Goal: Information Seeking & Learning: Learn about a topic

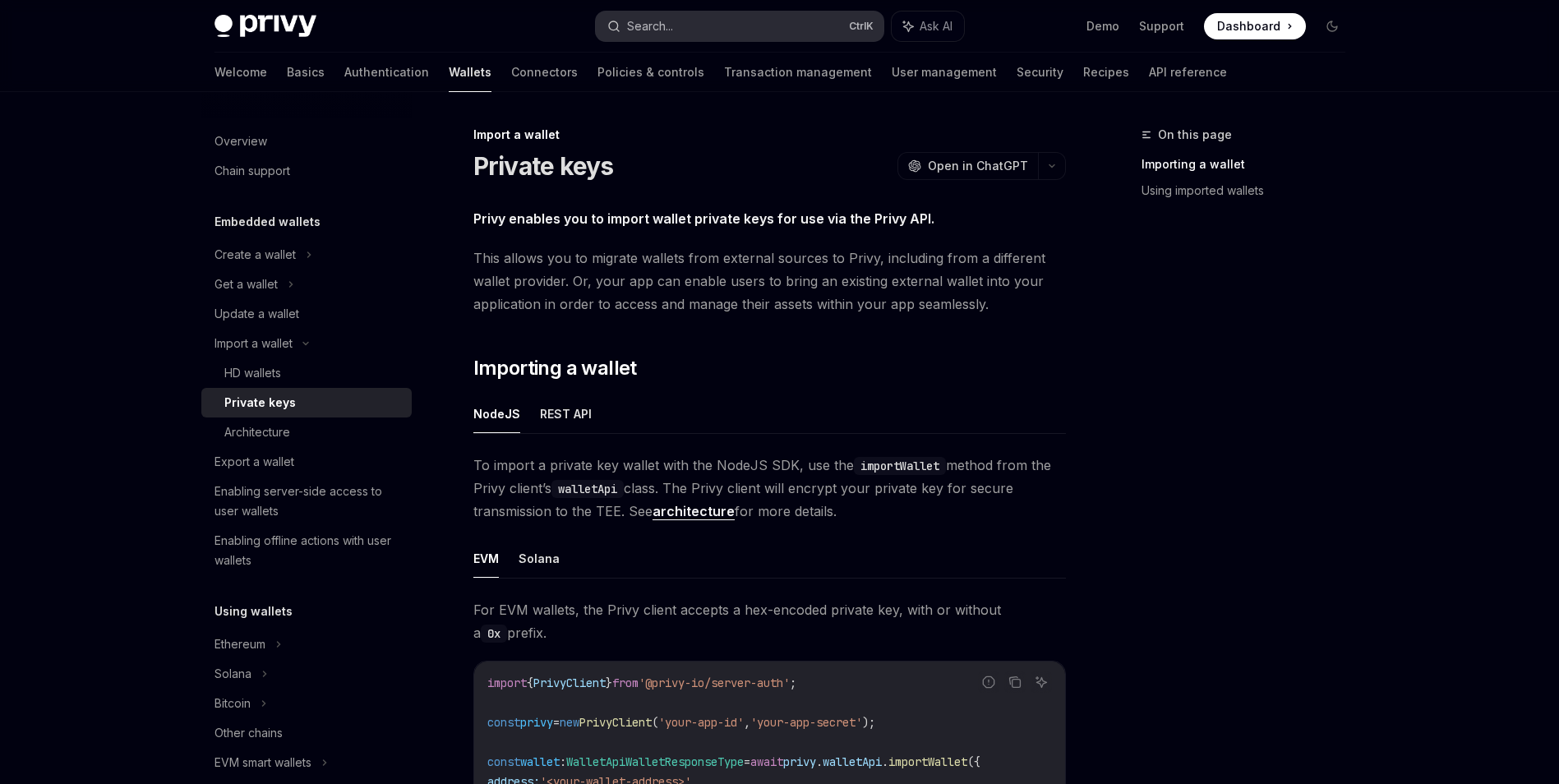
click at [686, 34] on button "Search... Ctrl K" at bounding box center [739, 26] width 287 height 30
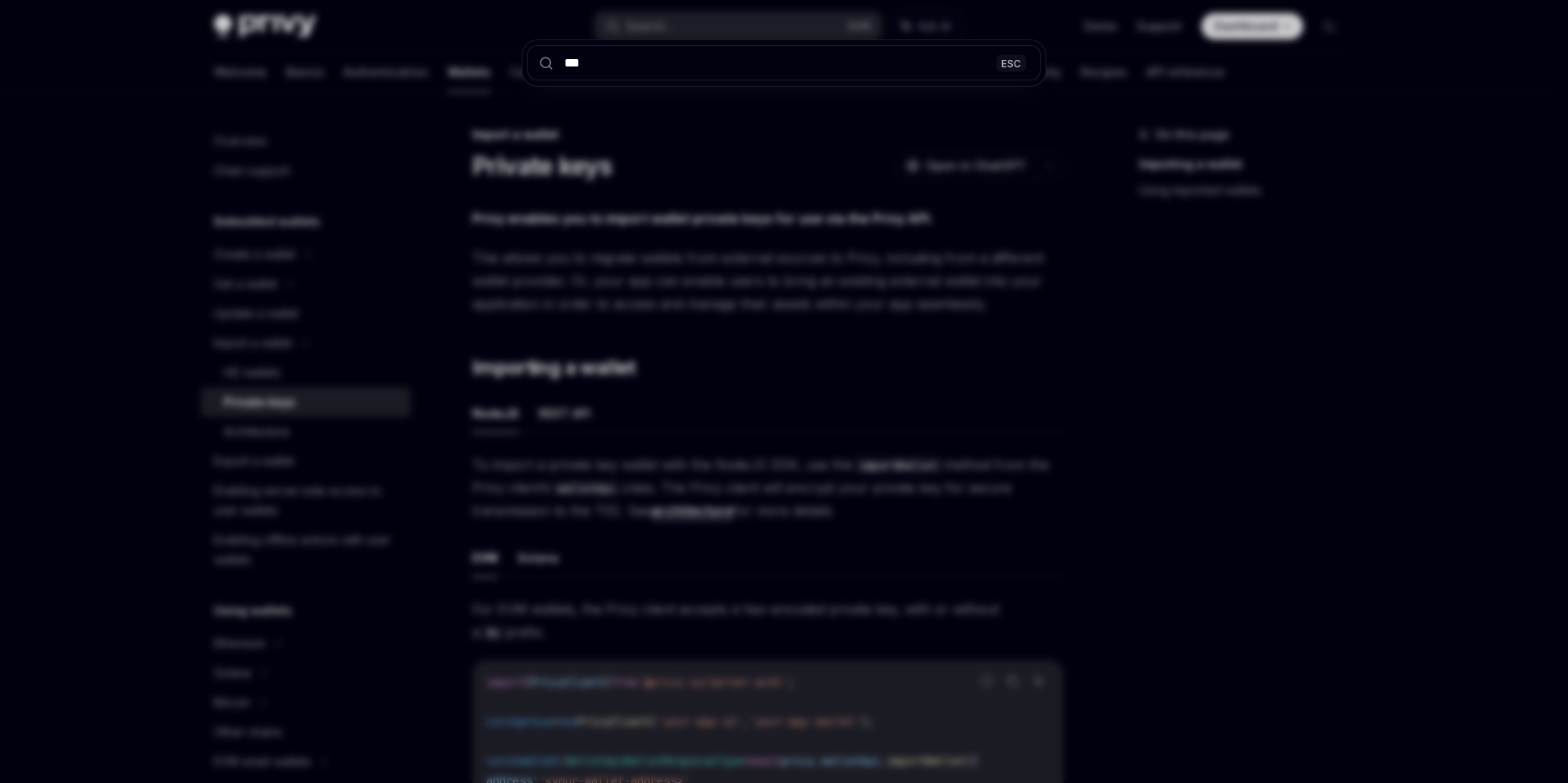
type input "****"
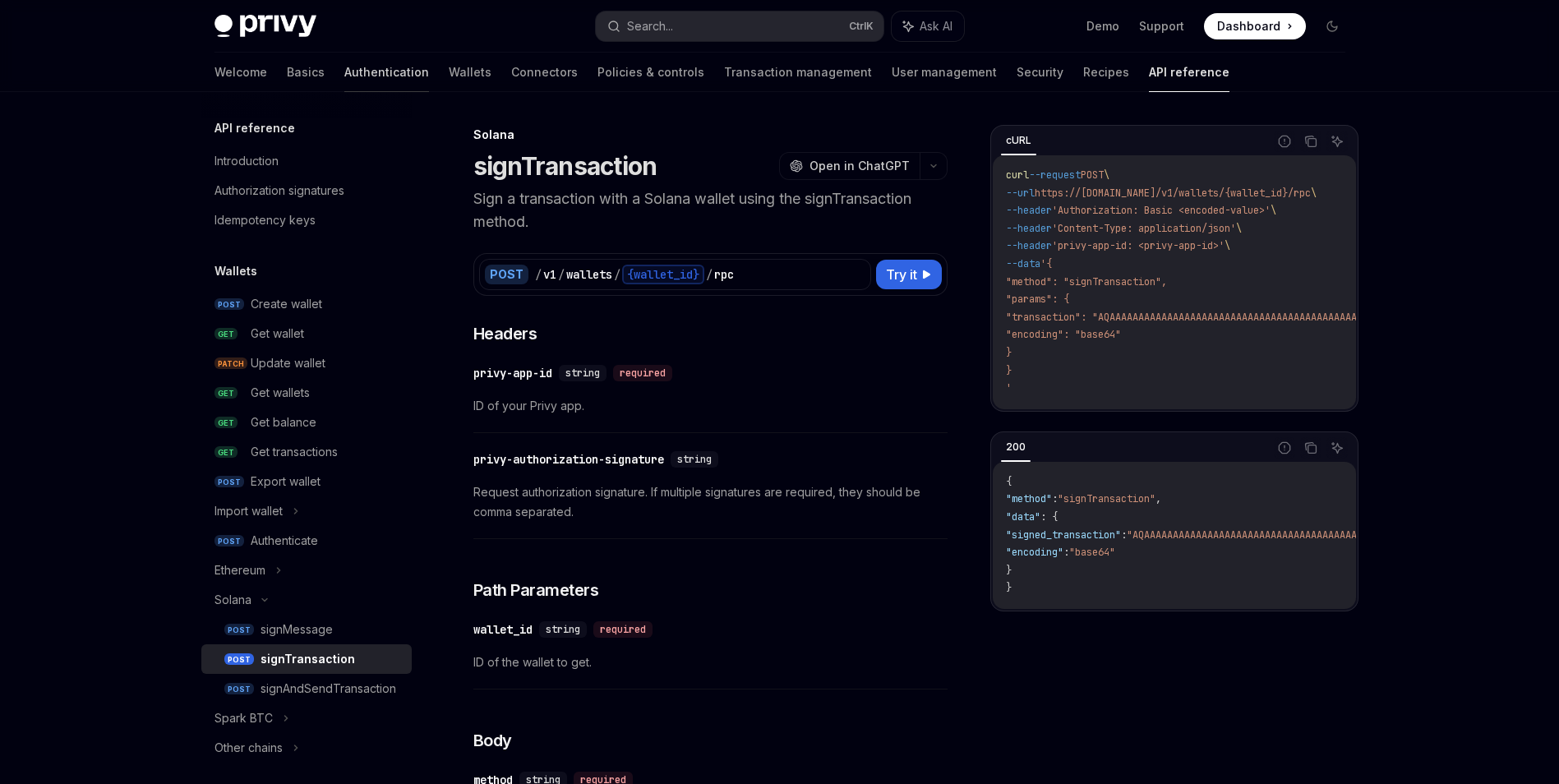
click at [344, 79] on link "Authentication" at bounding box center [386, 72] width 85 height 39
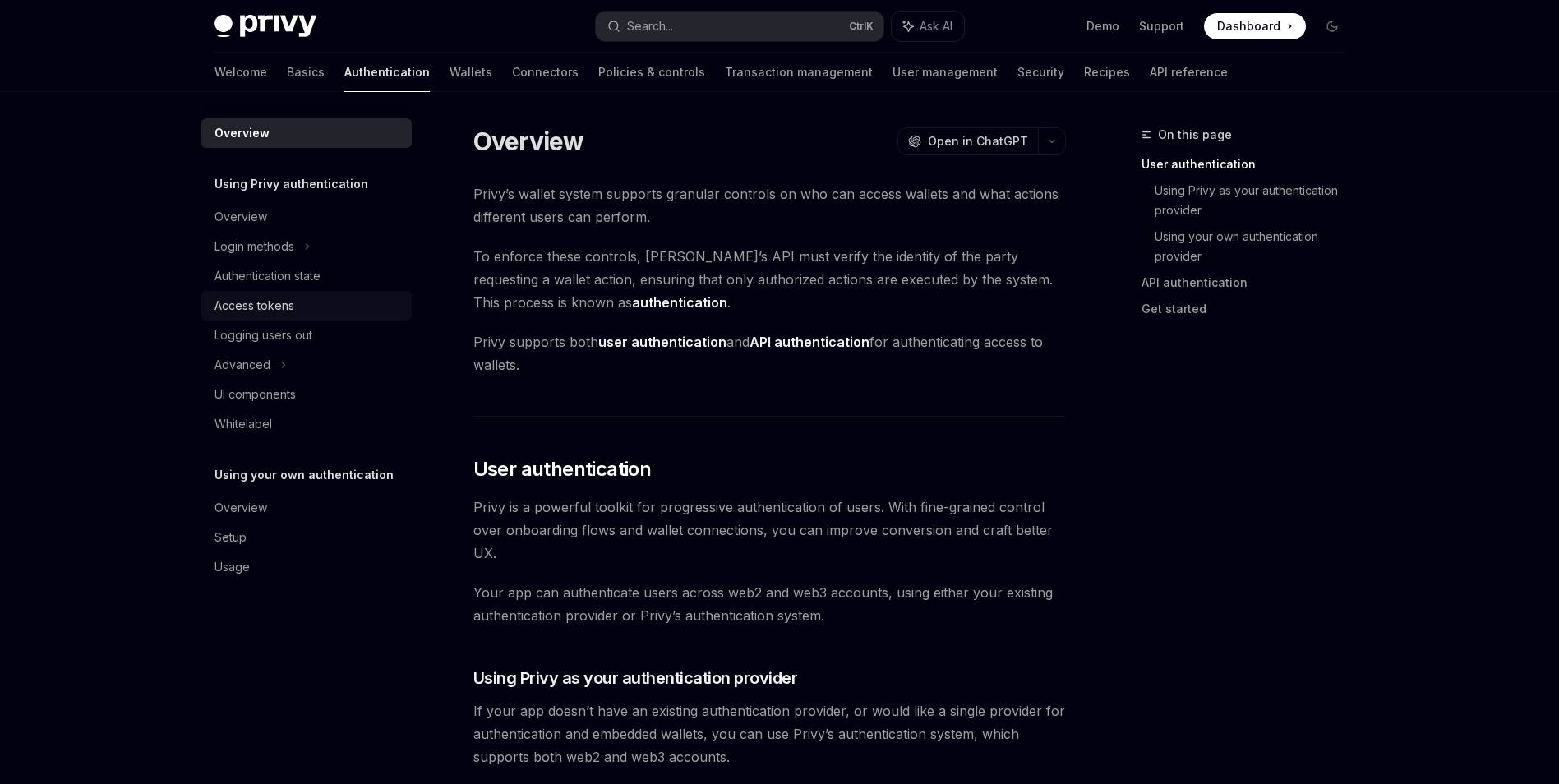
click at [347, 308] on div "Access tokens" at bounding box center [308, 306] width 188 height 20
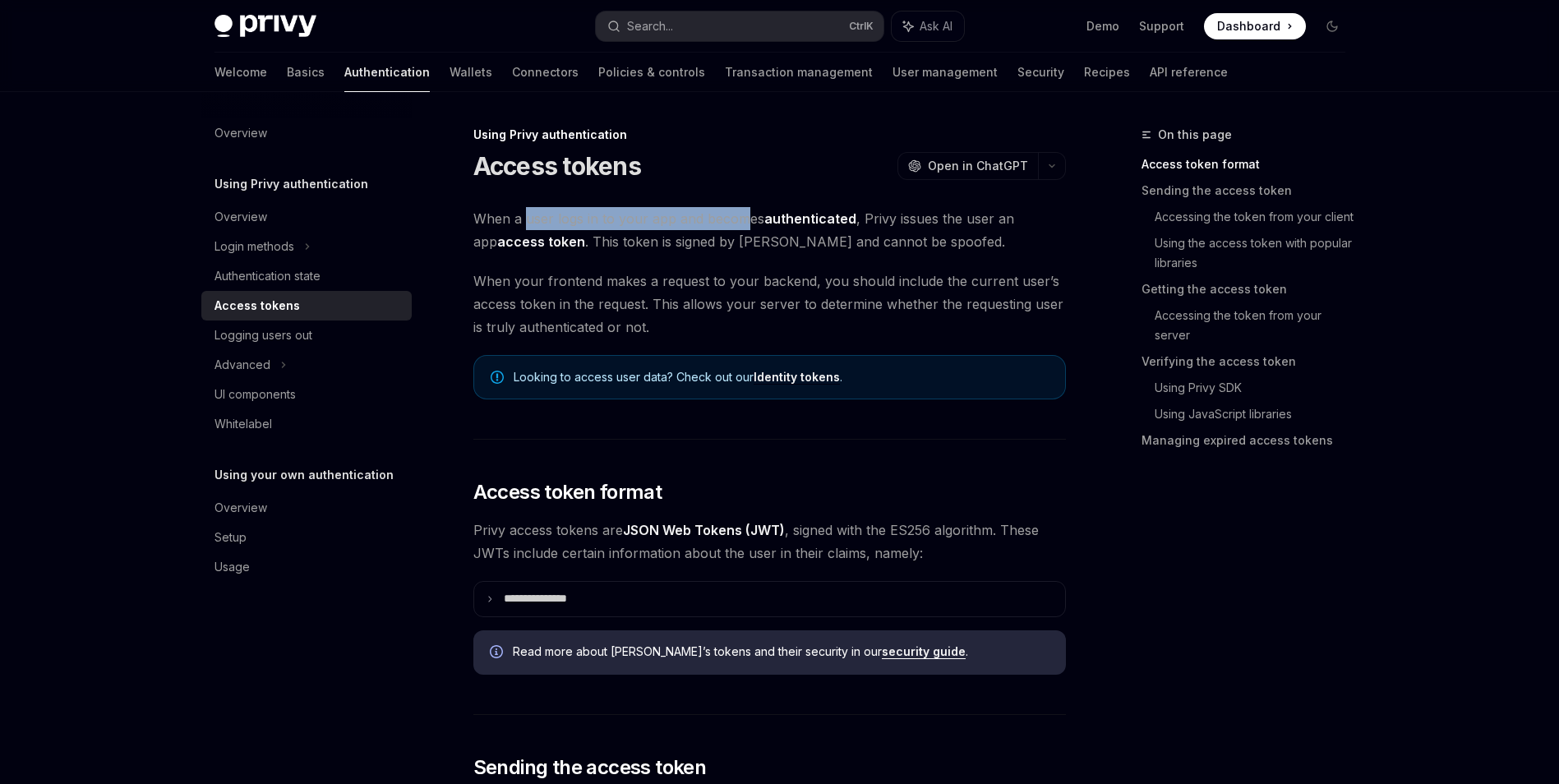
drag, startPoint x: 535, startPoint y: 224, endPoint x: 744, endPoint y: 217, distance: 209.1
click at [744, 217] on span "When a user logs in to your app and becomes authenticated , Privy issues the us…" at bounding box center [769, 230] width 593 height 46
drag, startPoint x: 744, startPoint y: 217, endPoint x: 982, endPoint y: 252, distance: 240.6
click at [982, 252] on span "When a user logs in to your app and becomes authenticated , Privy issues the us…" at bounding box center [769, 230] width 593 height 46
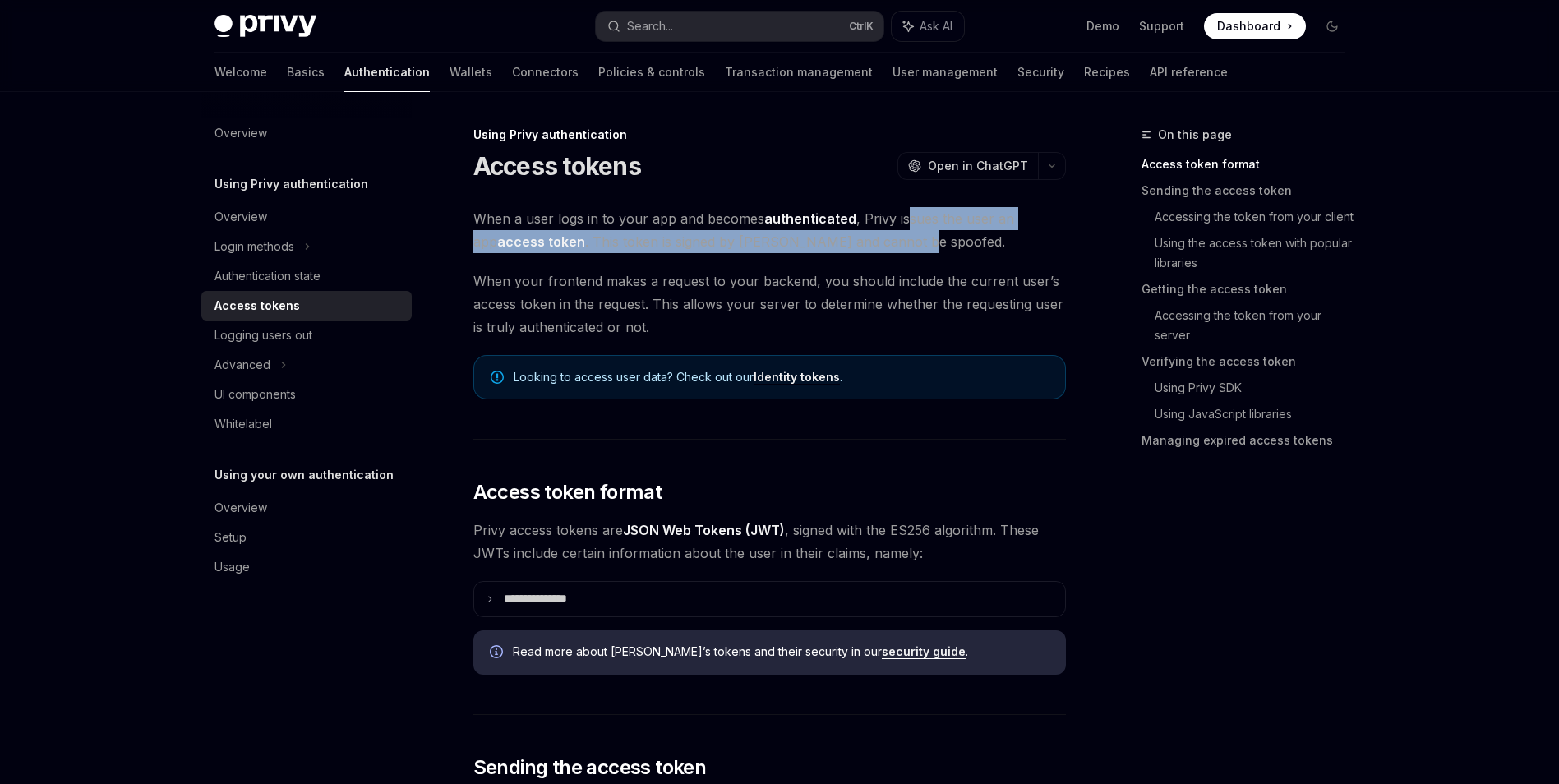
drag, startPoint x: 901, startPoint y: 212, endPoint x: 885, endPoint y: 244, distance: 35.8
click at [885, 244] on span "When a user logs in to your app and becomes authenticated , Privy issues the us…" at bounding box center [769, 230] width 593 height 46
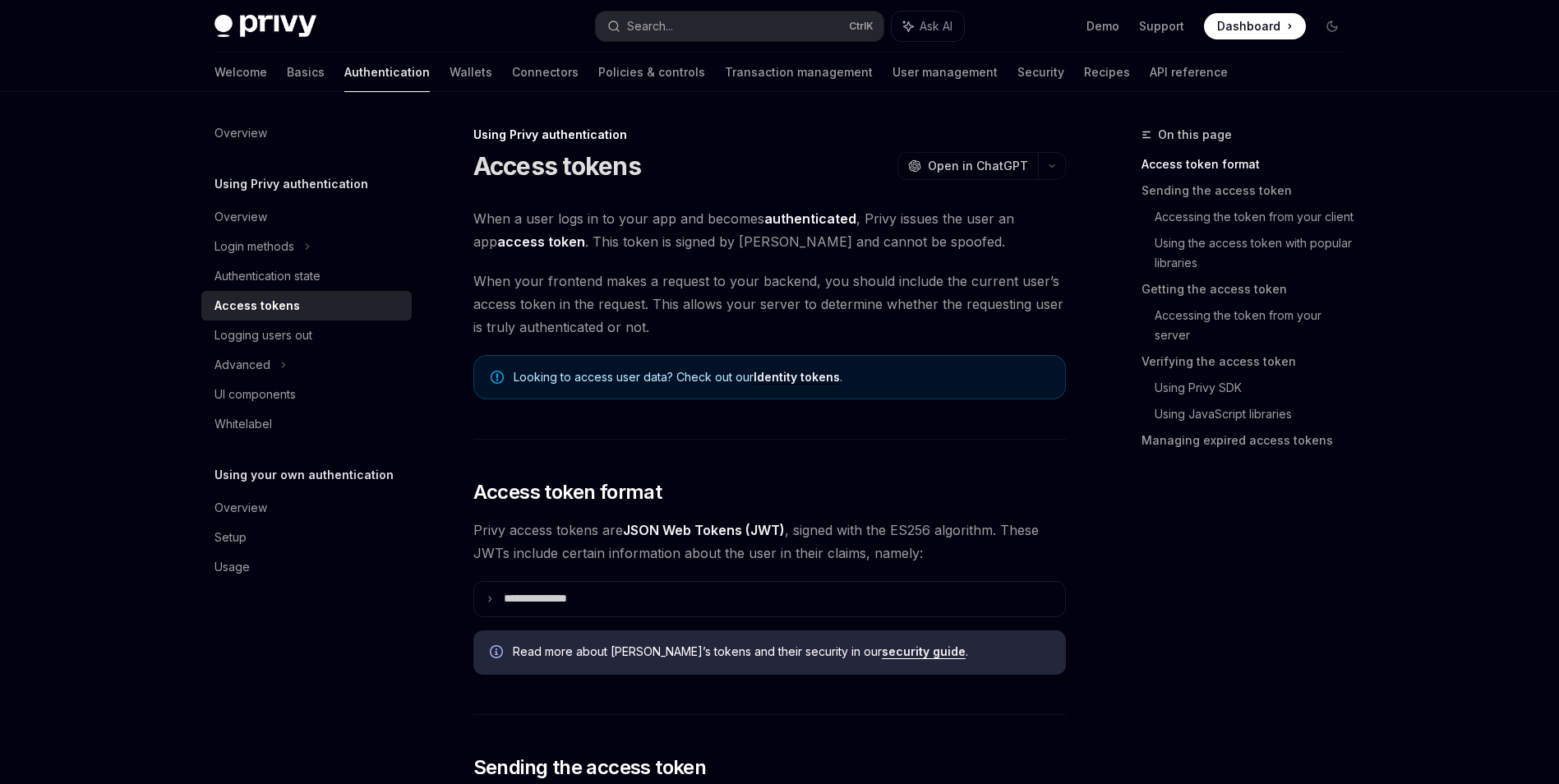
drag, startPoint x: 885, startPoint y: 244, endPoint x: 1059, endPoint y: 272, distance: 176.2
click at [1059, 272] on span "When your frontend makes a request to your backend, you should include the curr…" at bounding box center [769, 304] width 593 height 69
drag, startPoint x: 551, startPoint y: 278, endPoint x: 717, endPoint y: 279, distance: 166.0
click at [716, 279] on span "When your frontend makes a request to your backend, you should include the curr…" at bounding box center [769, 304] width 593 height 69
drag, startPoint x: 717, startPoint y: 279, endPoint x: 937, endPoint y: 286, distance: 220.1
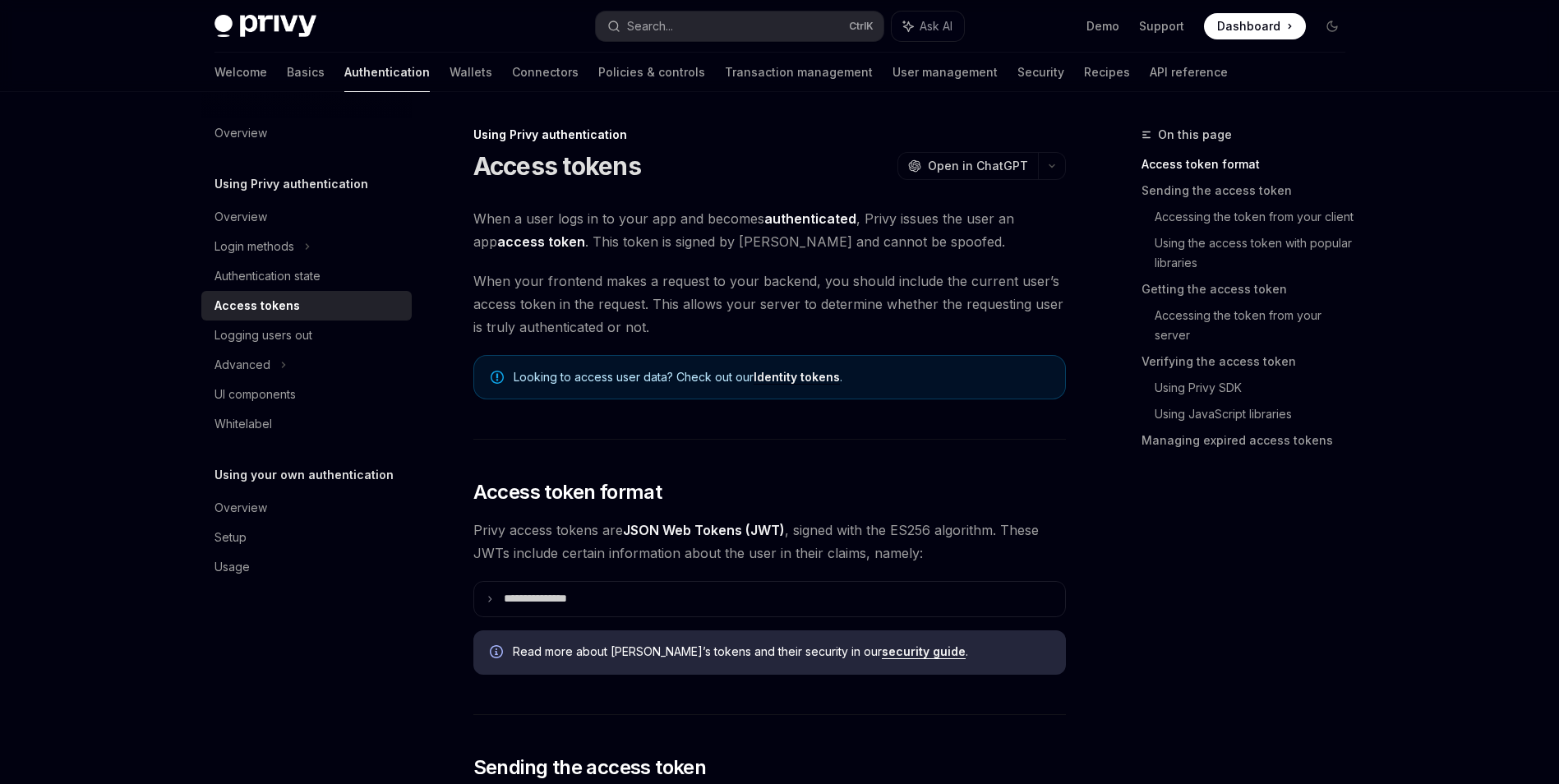
click at [937, 286] on span "When your frontend makes a request to your backend, you should include the curr…" at bounding box center [769, 304] width 593 height 69
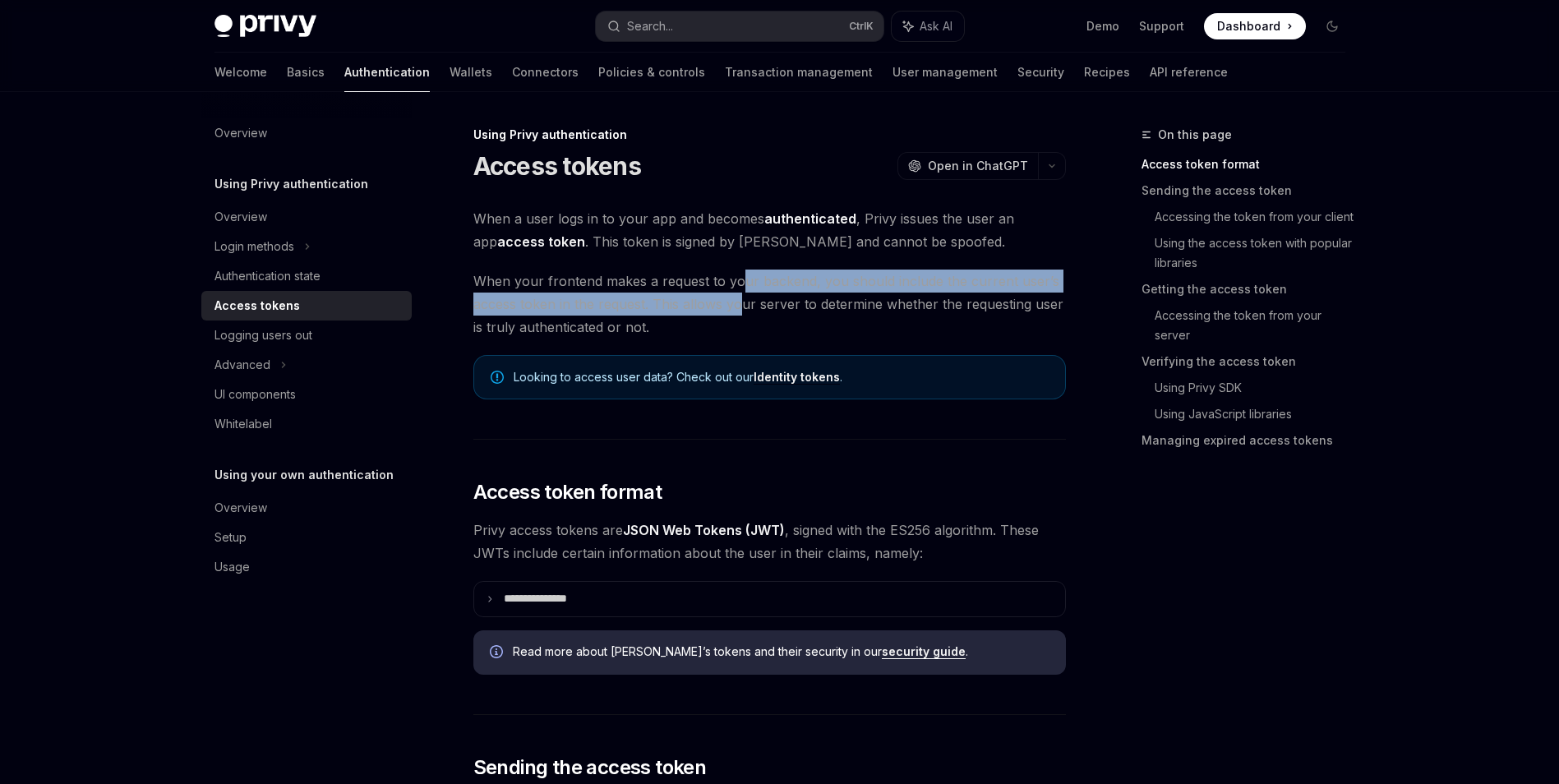
drag, startPoint x: 738, startPoint y: 286, endPoint x: 740, endPoint y: 303, distance: 17.1
click at [740, 303] on span "When your frontend makes a request to your backend, you should include the curr…" at bounding box center [769, 304] width 593 height 69
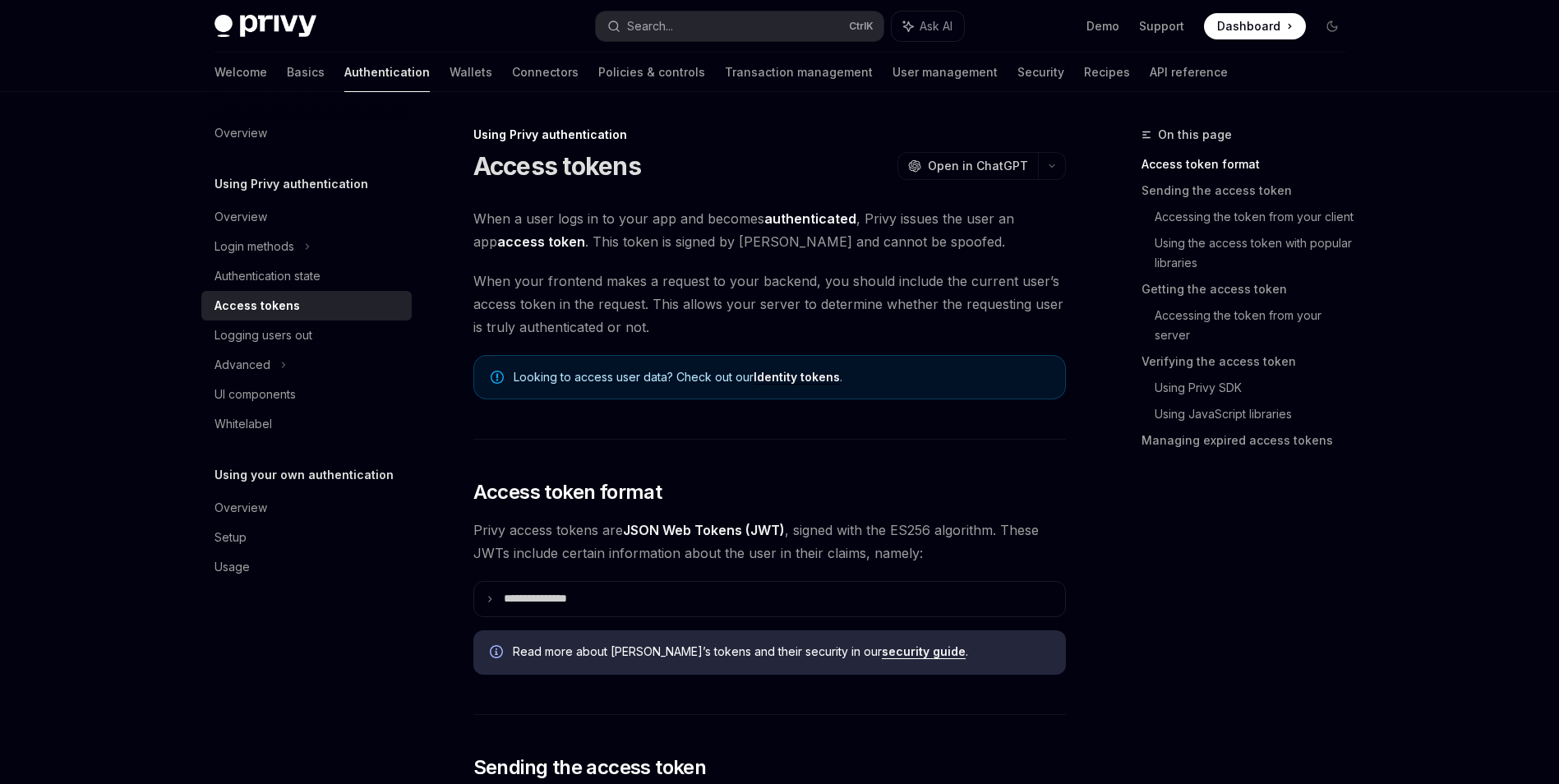
drag, startPoint x: 740, startPoint y: 303, endPoint x: 907, endPoint y: 321, distance: 168.0
click at [907, 321] on span "When your frontend makes a request to your backend, you should include the curr…" at bounding box center [769, 304] width 593 height 69
click at [511, 305] on span "When your frontend makes a request to your backend, you should include the curr…" at bounding box center [769, 304] width 593 height 69
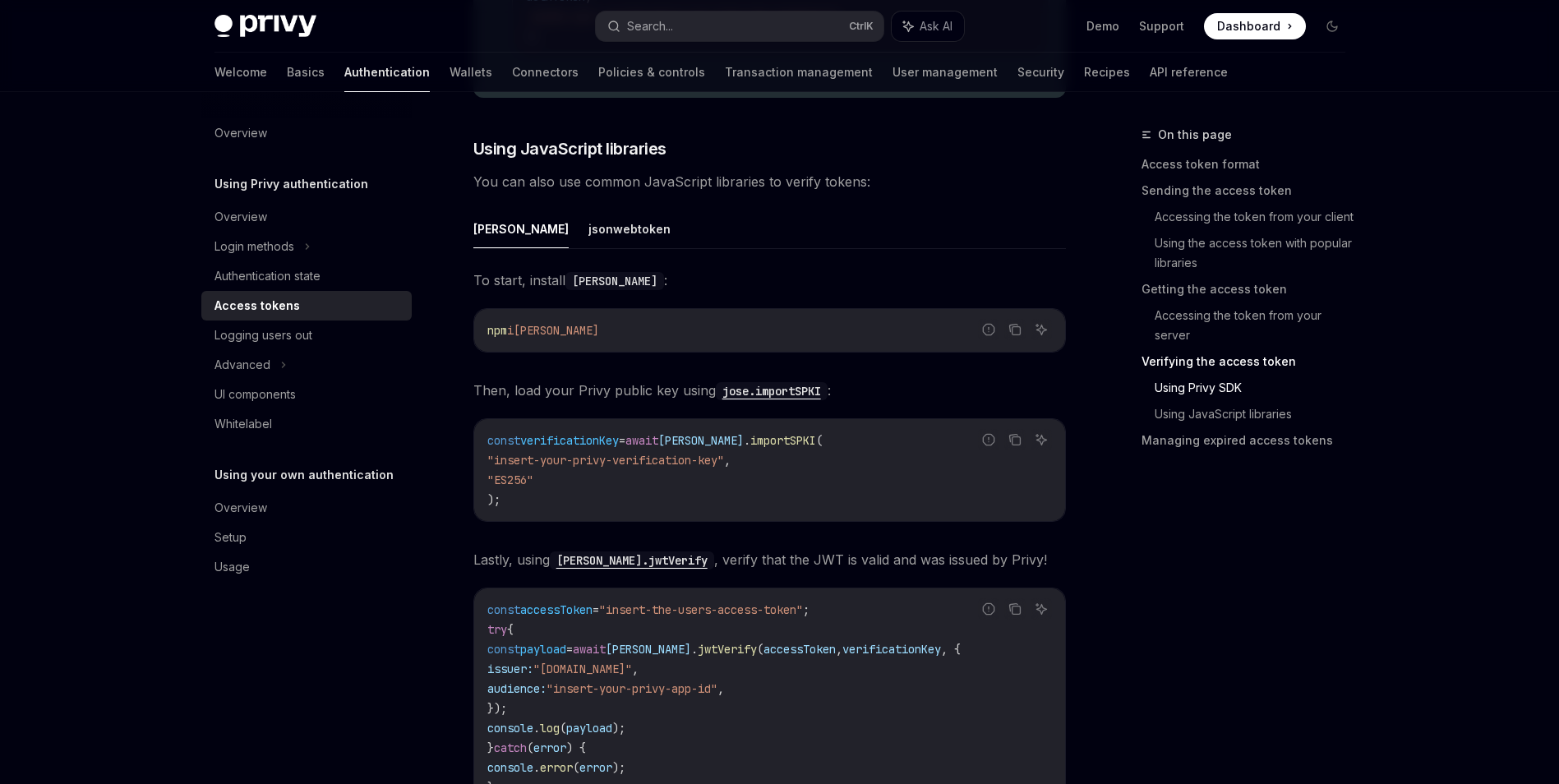
scroll to position [3368, 0]
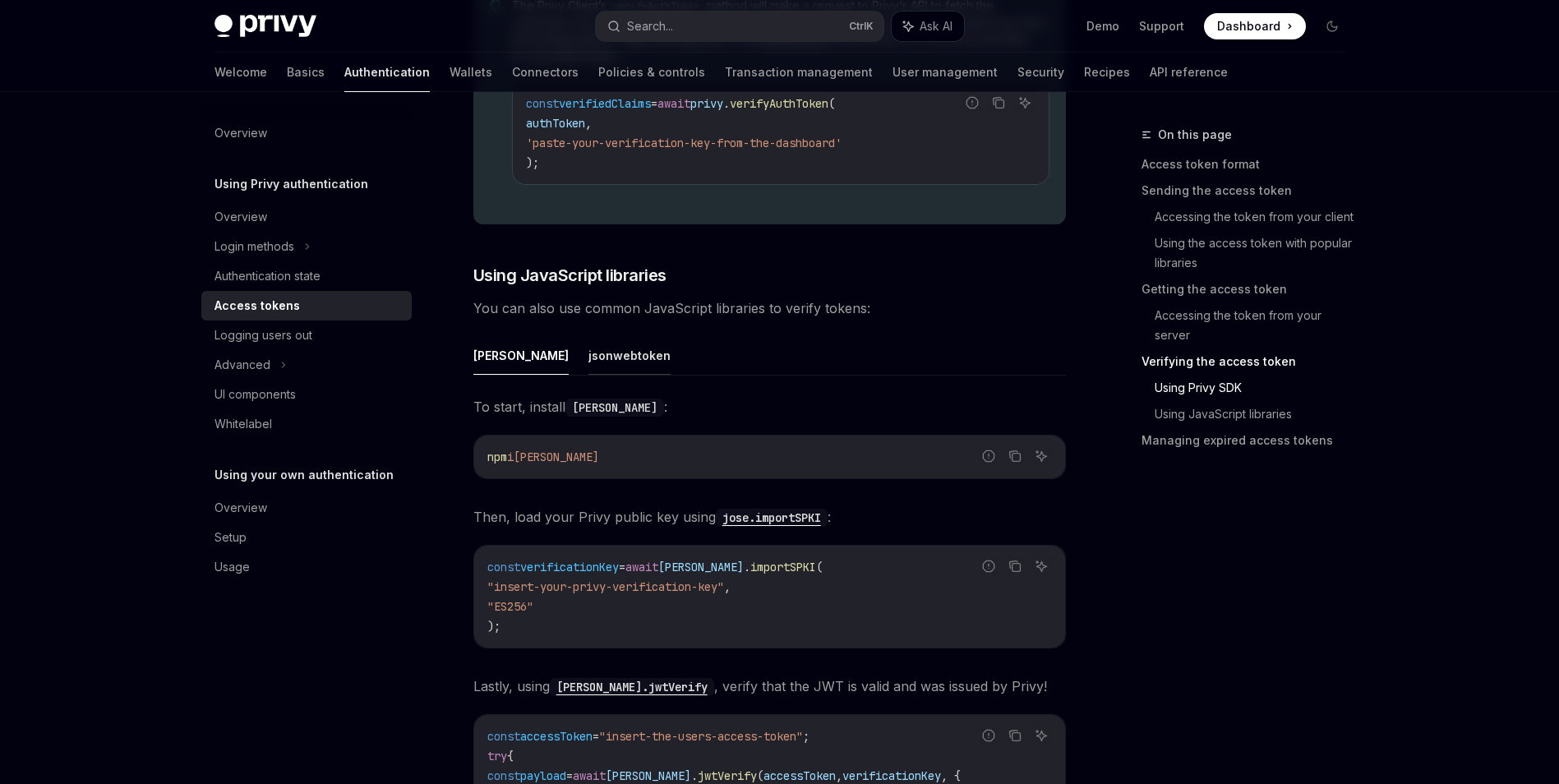
click at [589, 364] on button "jsonwebtoken" at bounding box center [630, 355] width 82 height 38
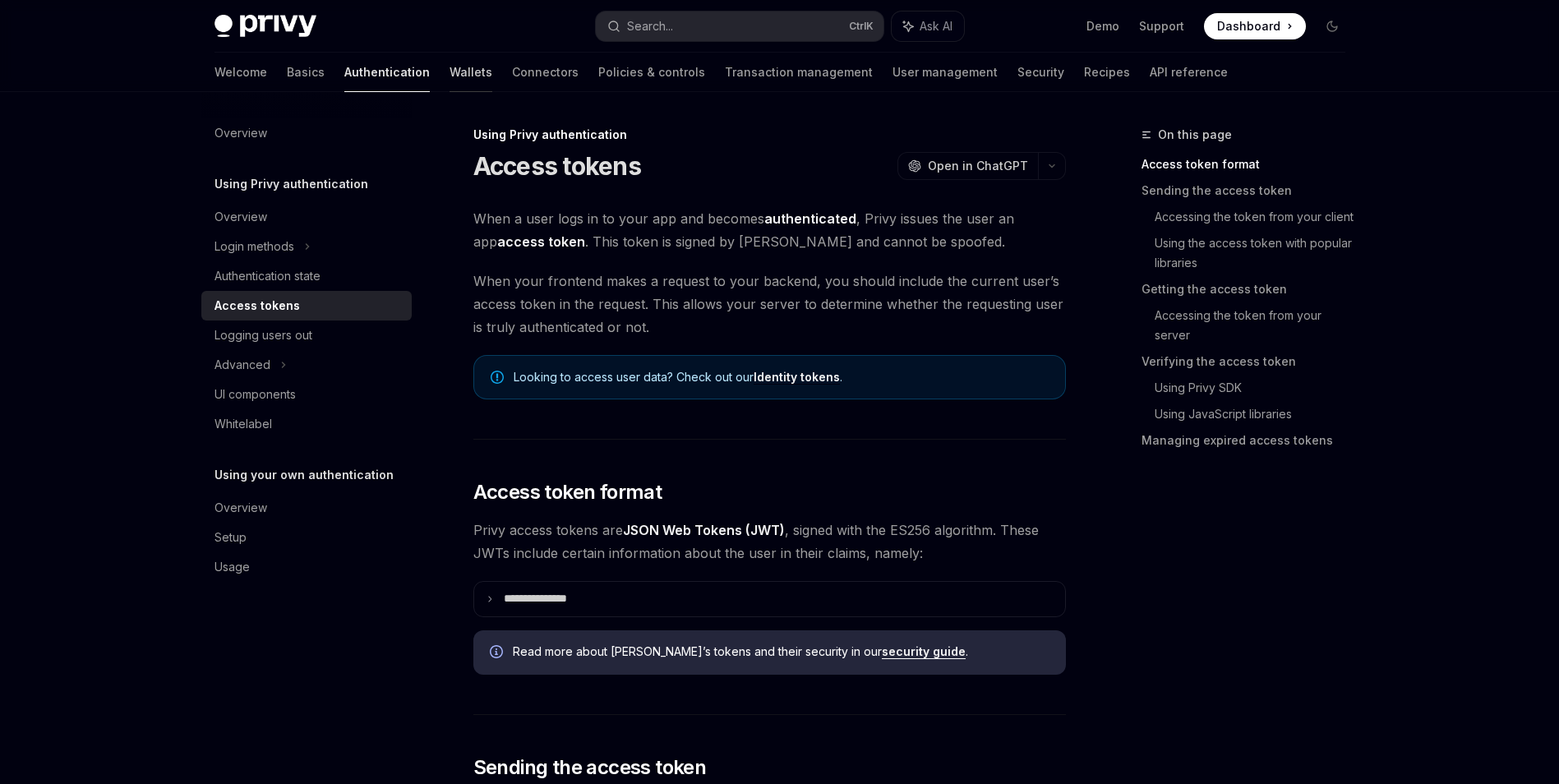
click at [450, 74] on link "Wallets" at bounding box center [471, 72] width 43 height 39
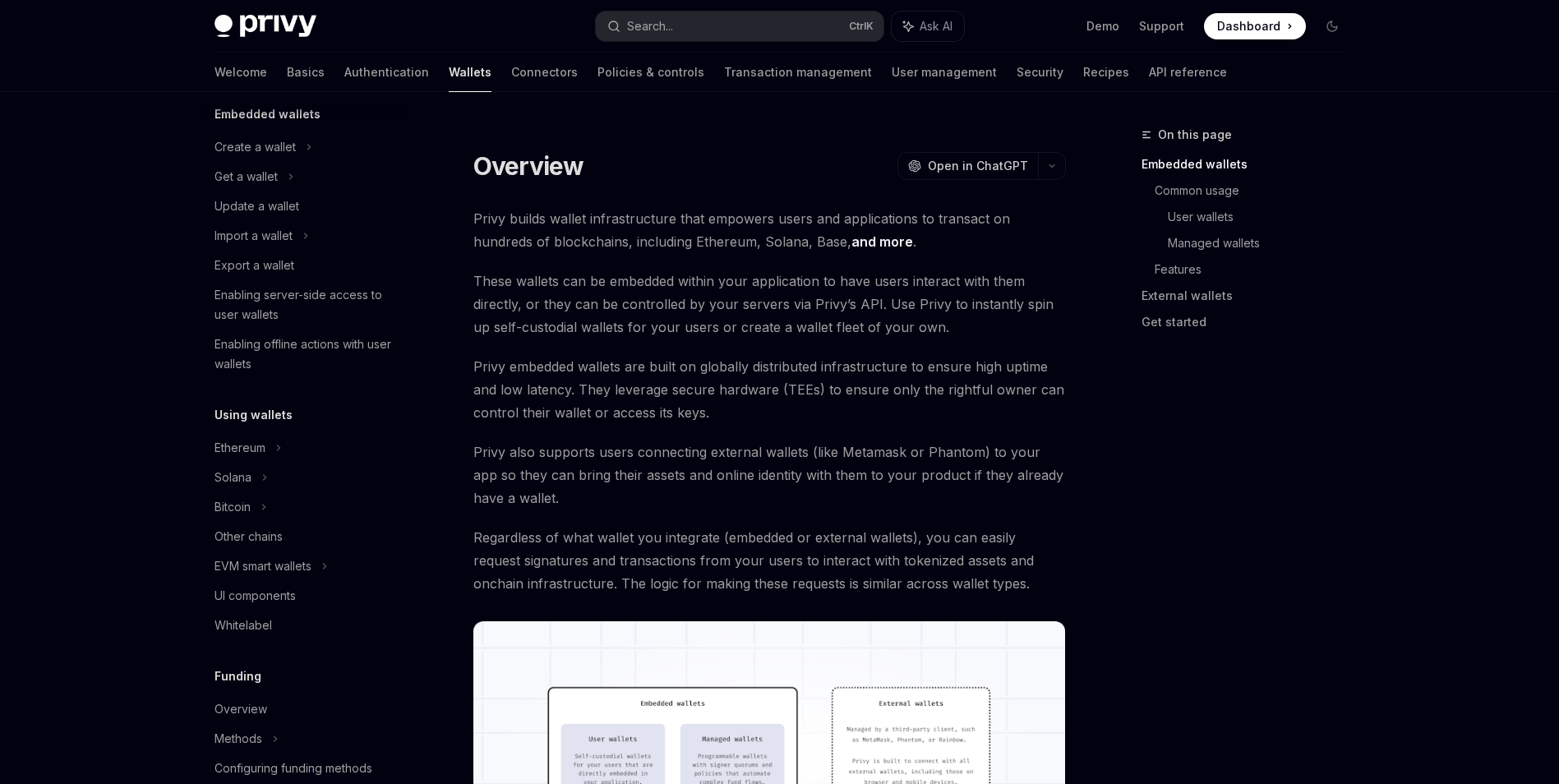
scroll to position [52, 0]
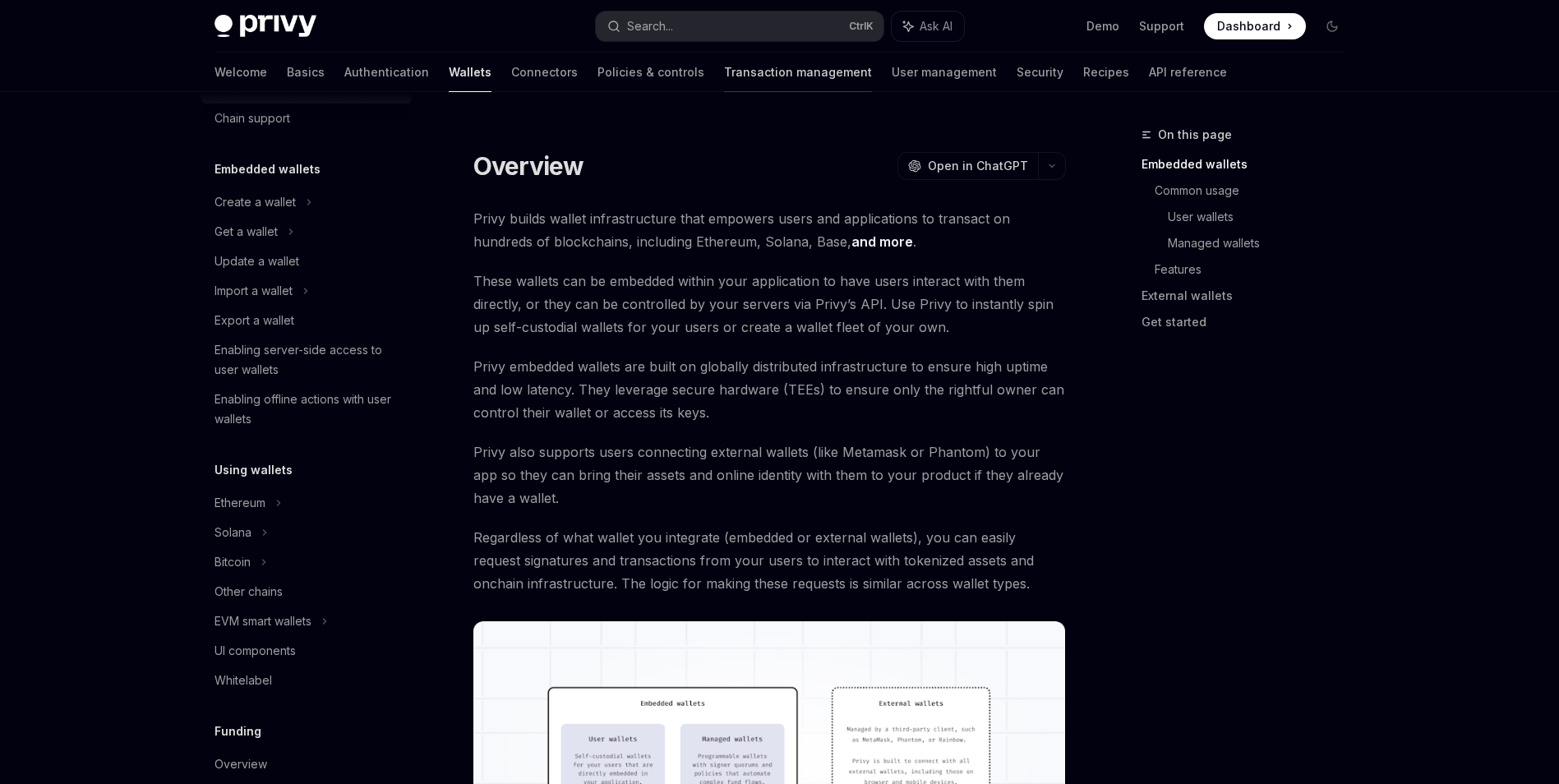
click at [724, 83] on link "Transaction management" at bounding box center [797, 72] width 148 height 39
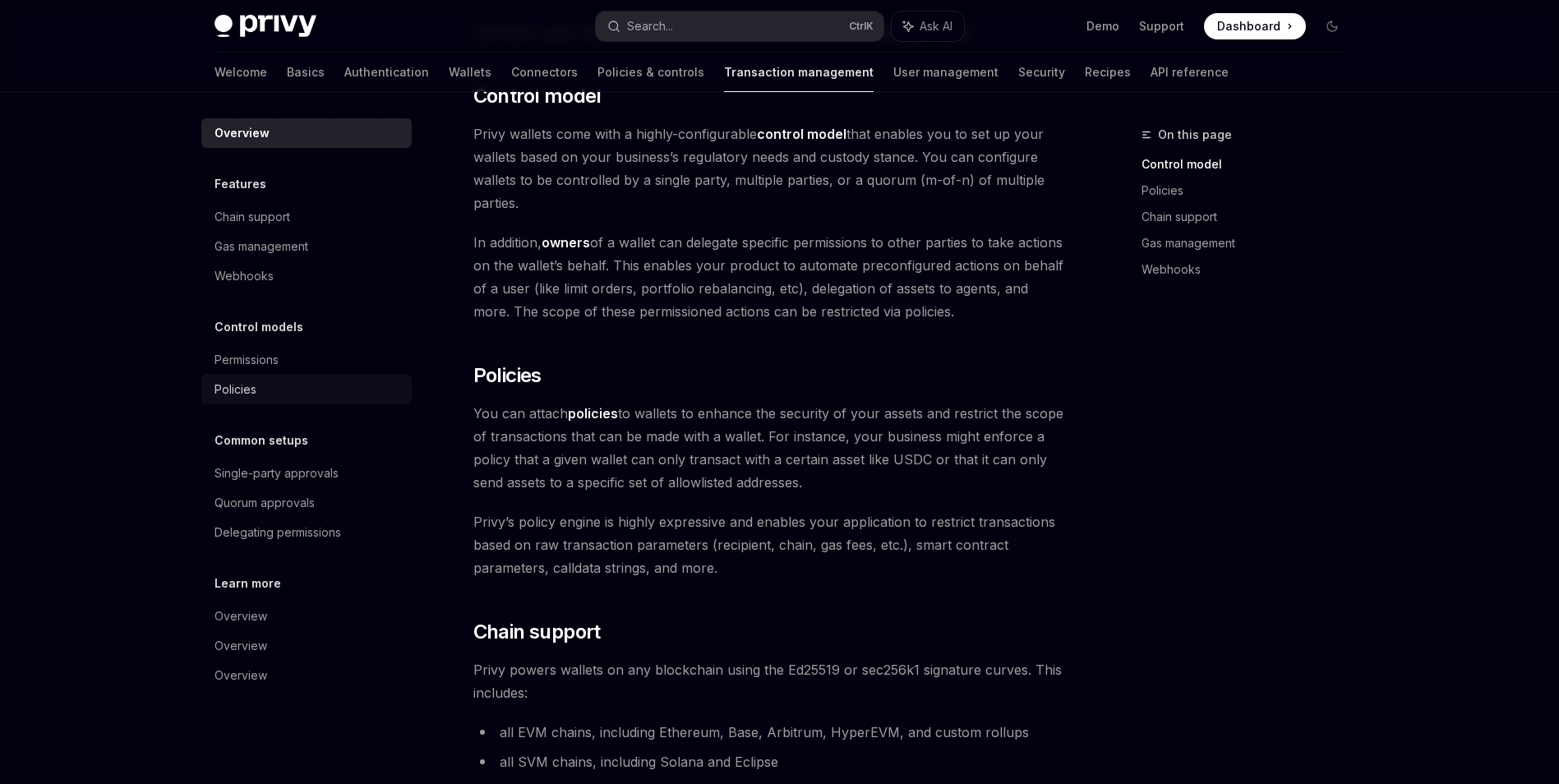
scroll to position [411, 0]
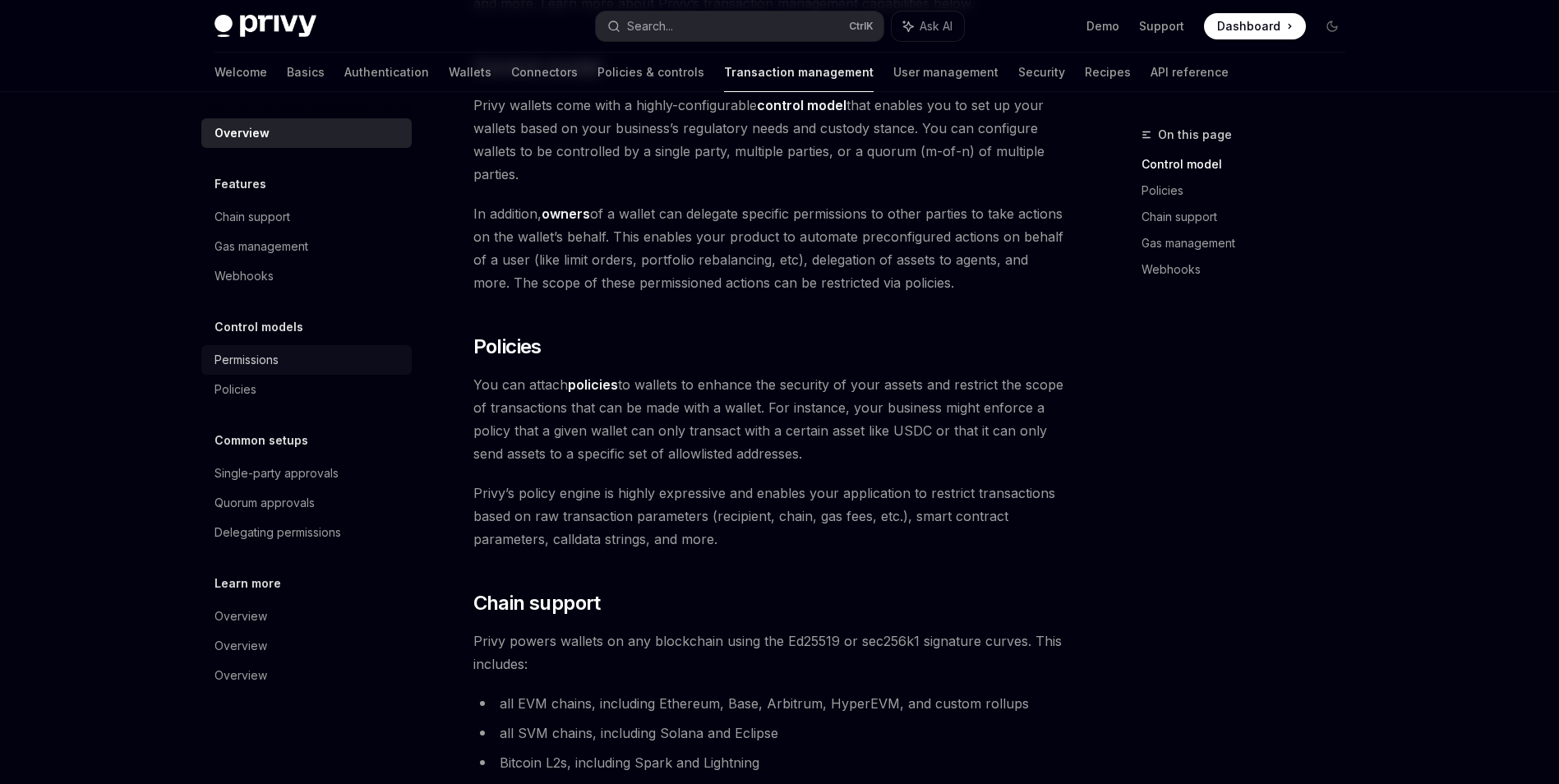
click at [306, 368] on div "Permissions" at bounding box center [308, 360] width 188 height 20
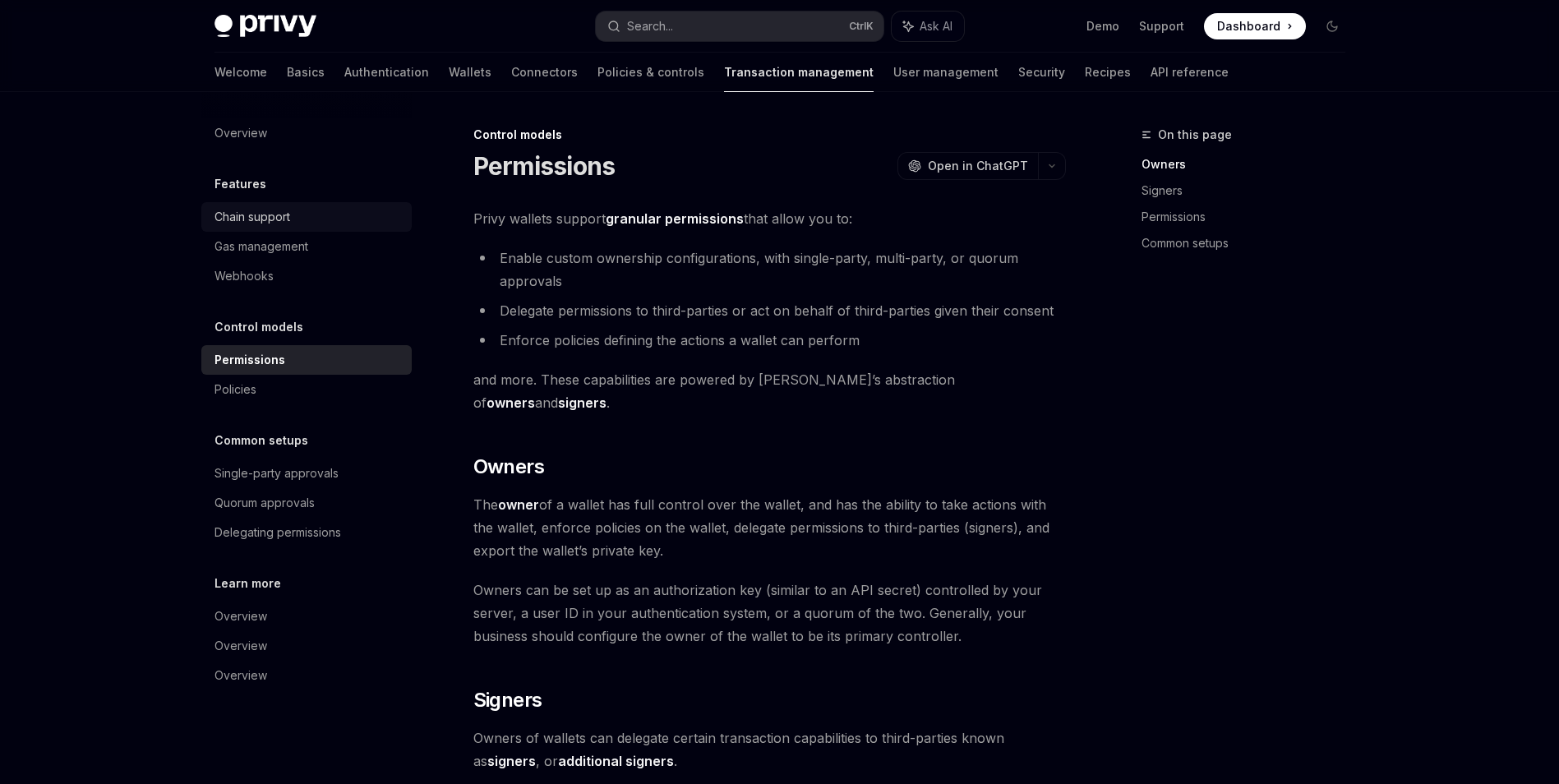
click at [345, 230] on link "Chain support" at bounding box center [307, 217] width 210 height 30
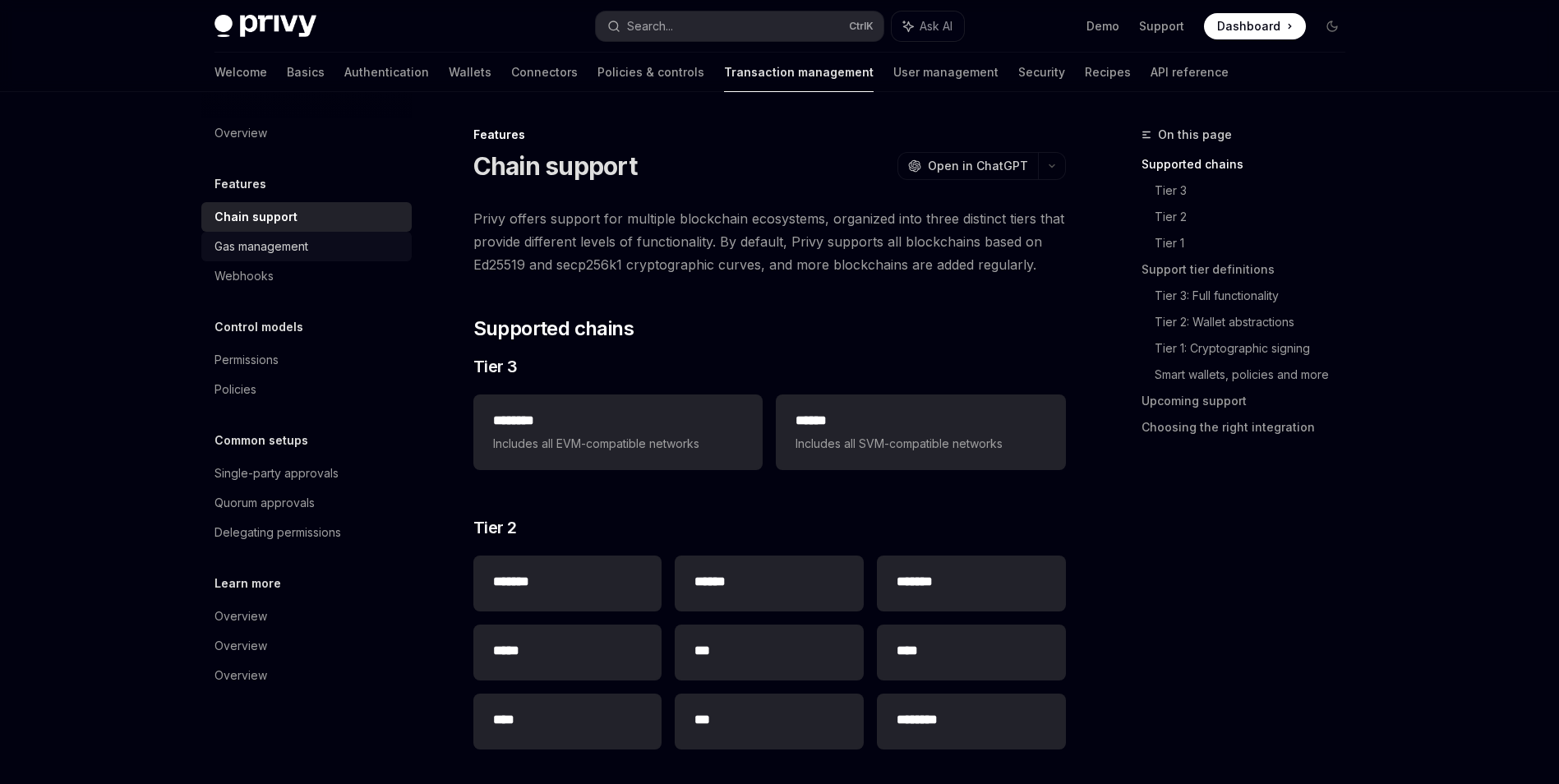
click at [345, 258] on link "Gas management" at bounding box center [307, 246] width 210 height 30
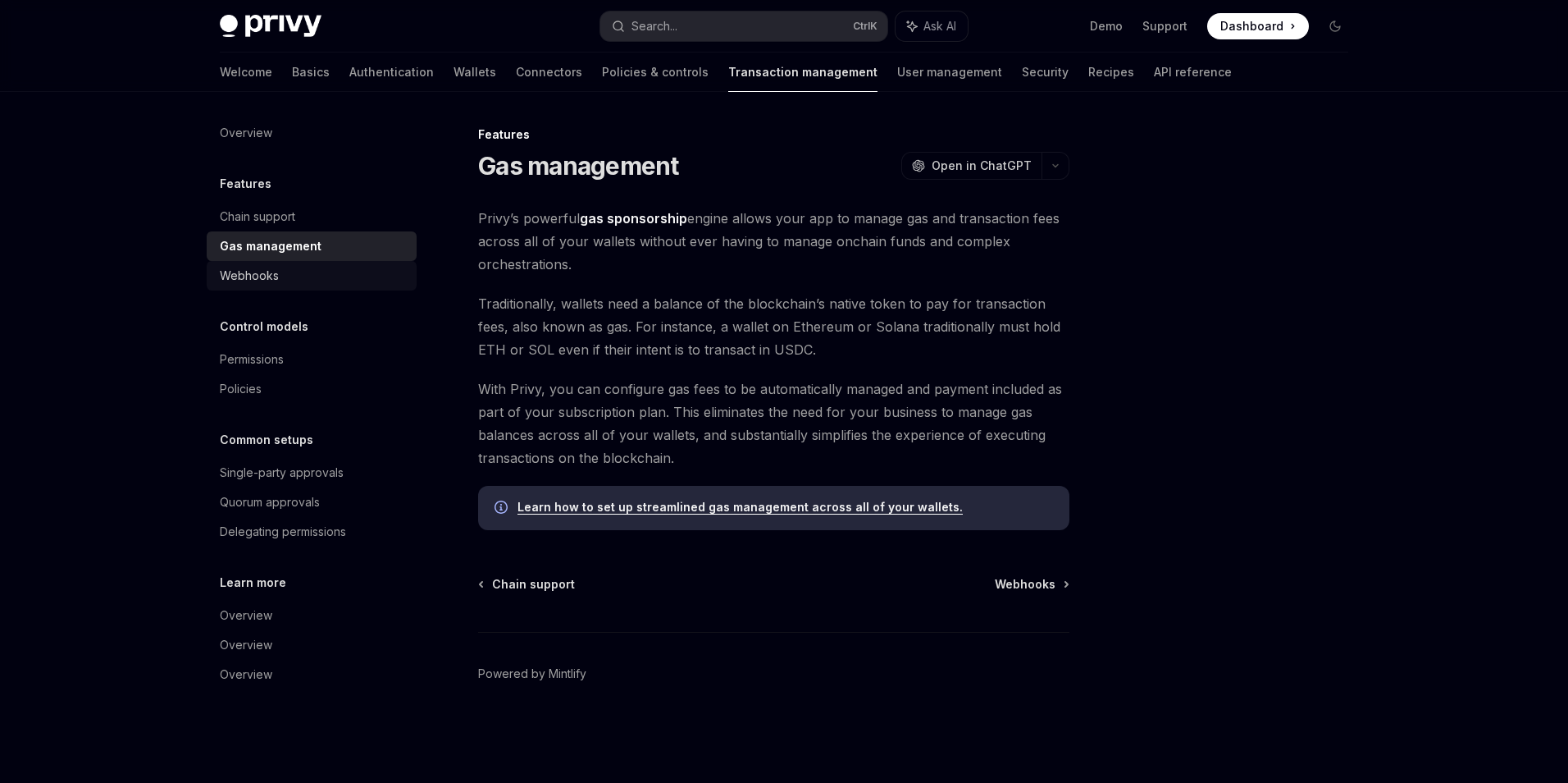
click at [342, 286] on link "Webhooks" at bounding box center [311, 276] width 210 height 30
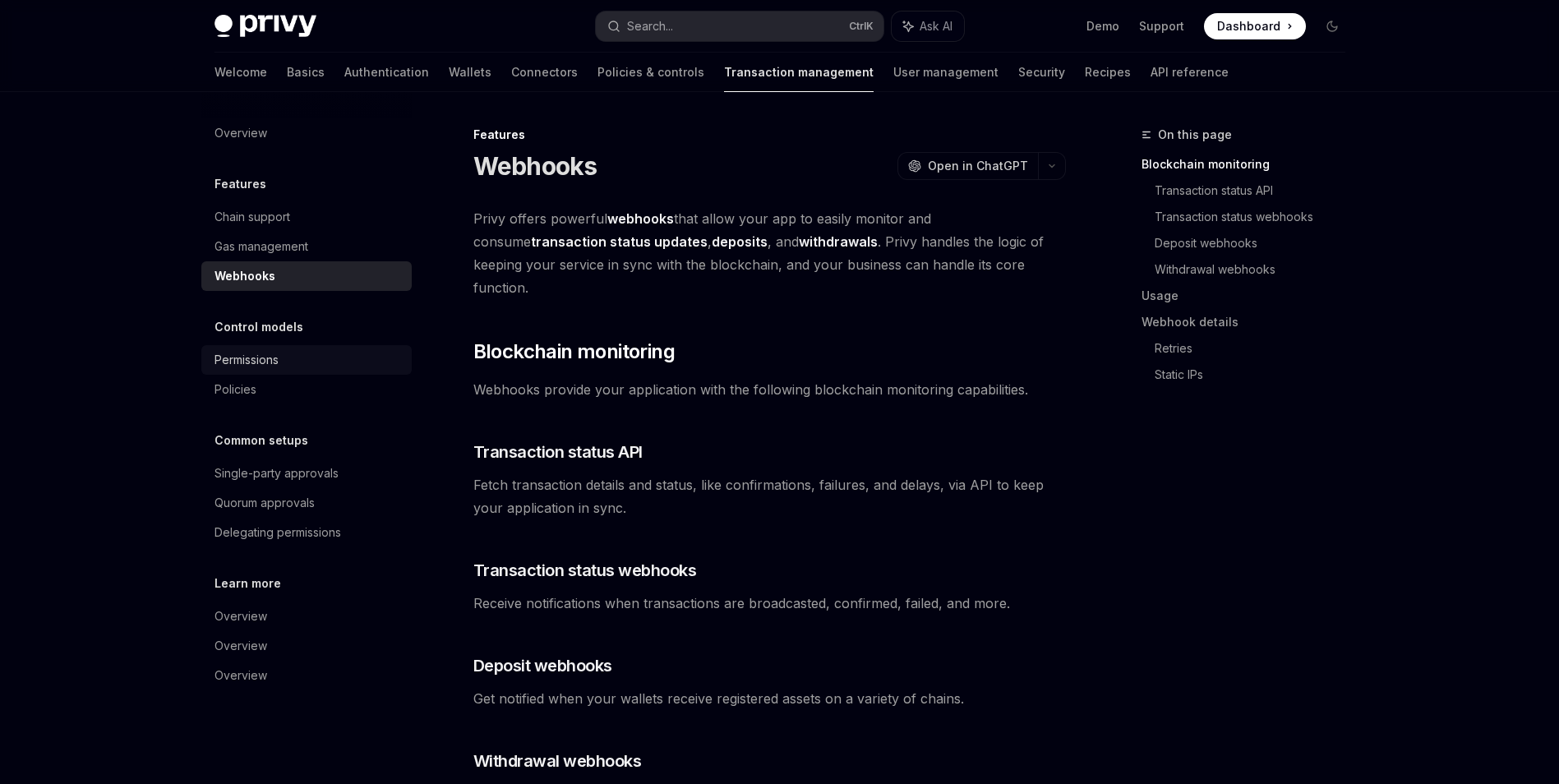
click at [270, 355] on div "Permissions" at bounding box center [246, 360] width 64 height 20
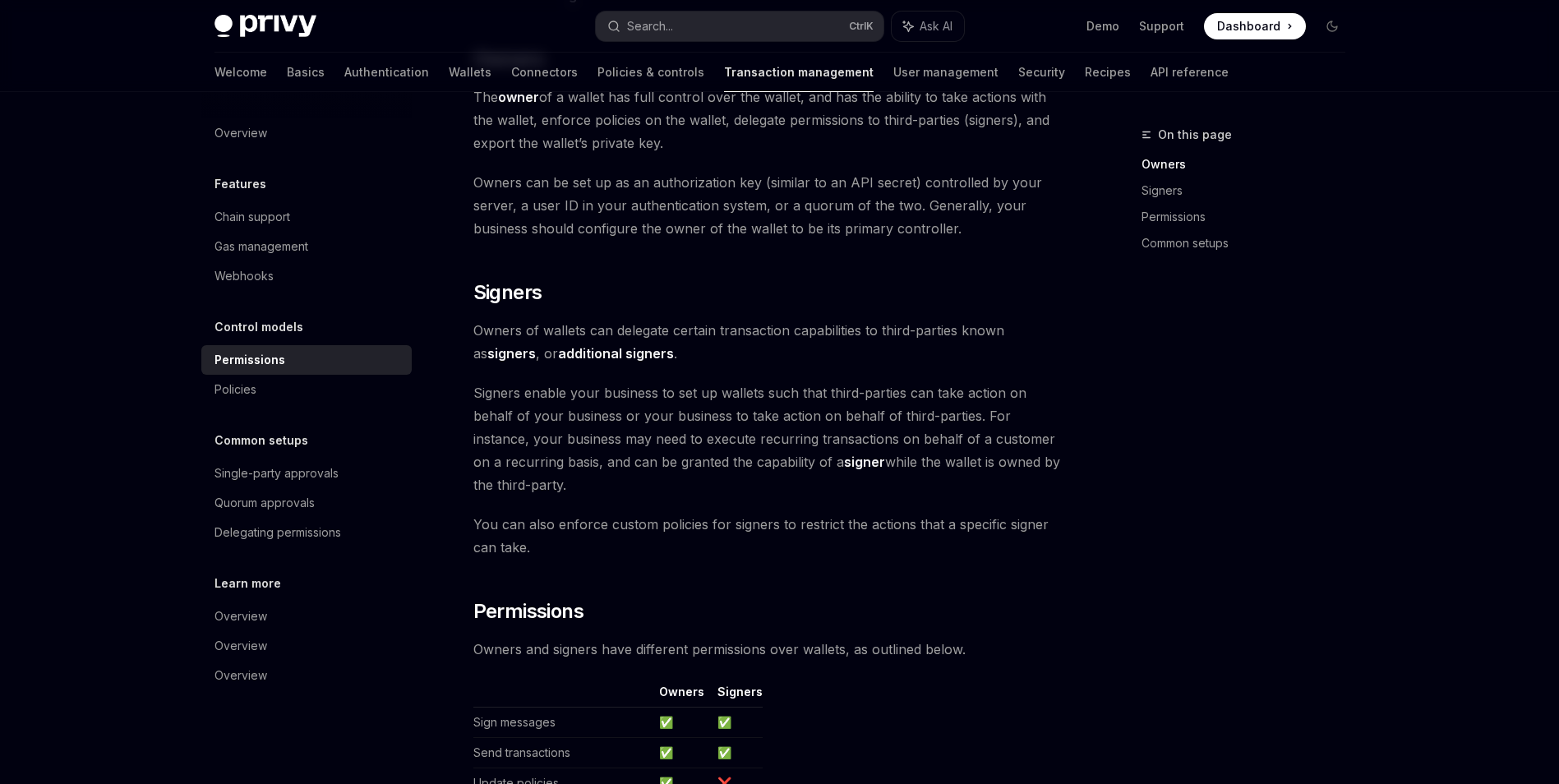
scroll to position [411, 0]
click at [318, 400] on link "Policies" at bounding box center [307, 389] width 210 height 30
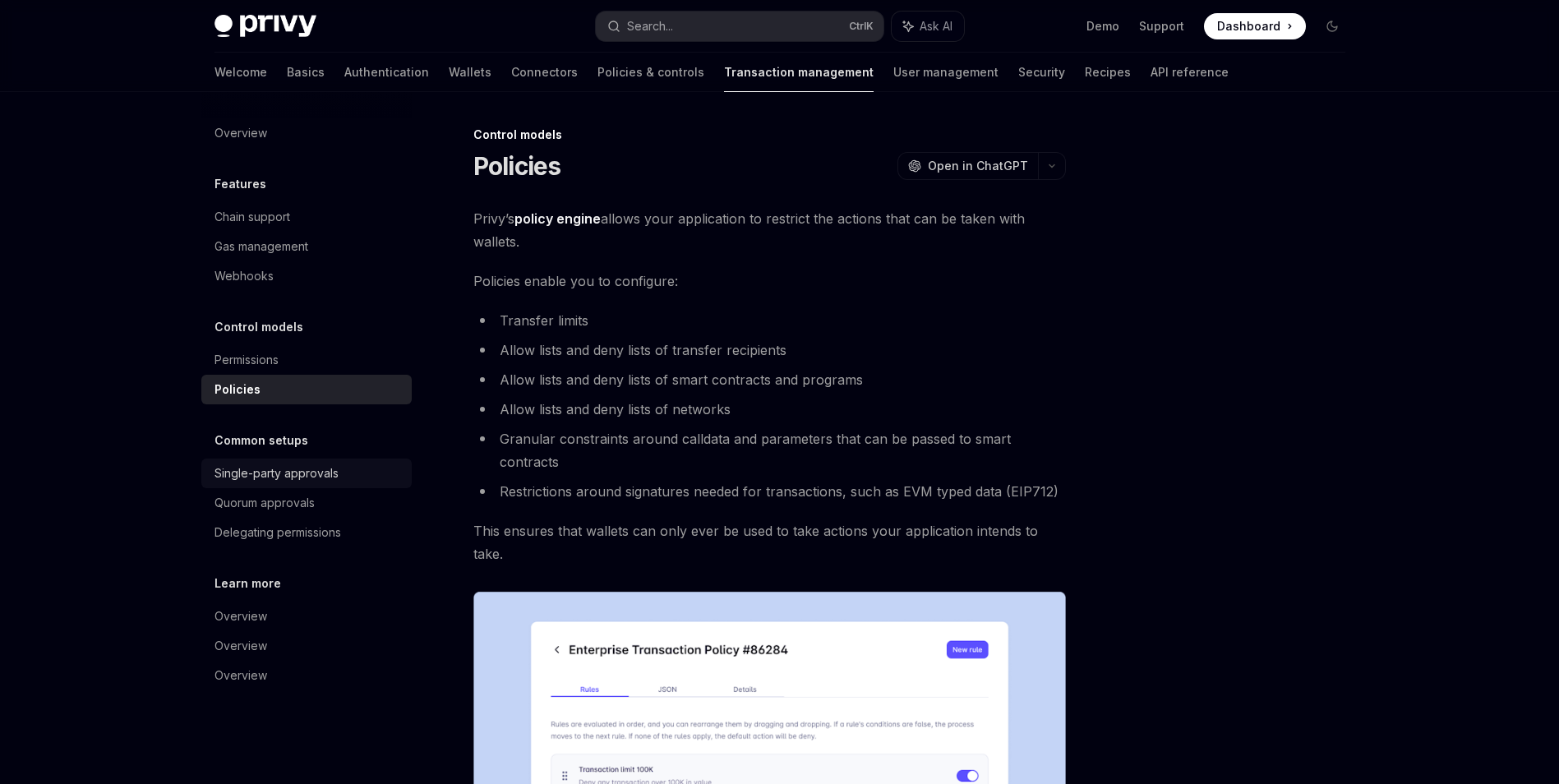
click at [353, 472] on div "Single-party approvals" at bounding box center [308, 473] width 188 height 20
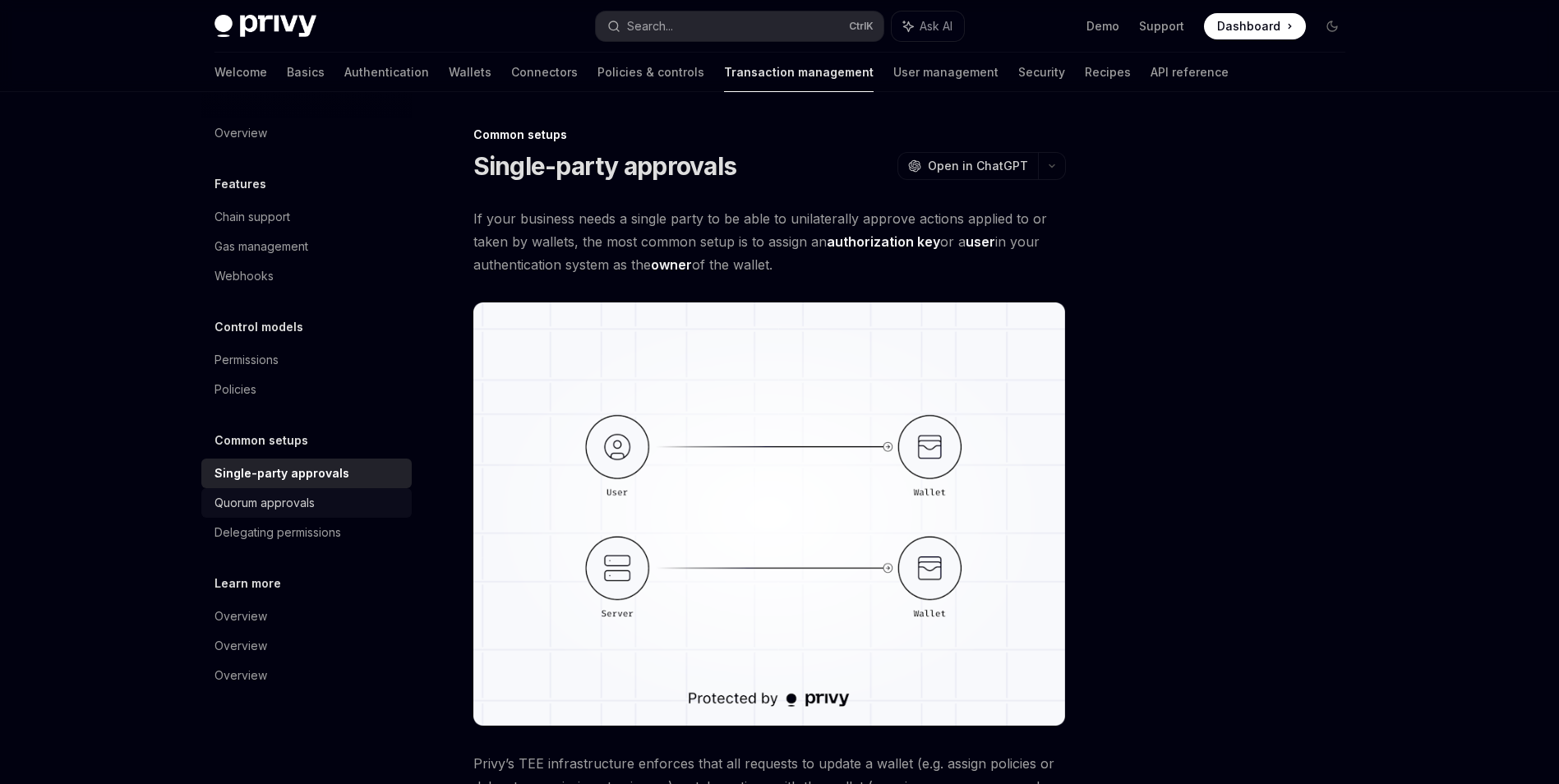
click at [237, 503] on div "Quorum approvals" at bounding box center [265, 503] width 100 height 20
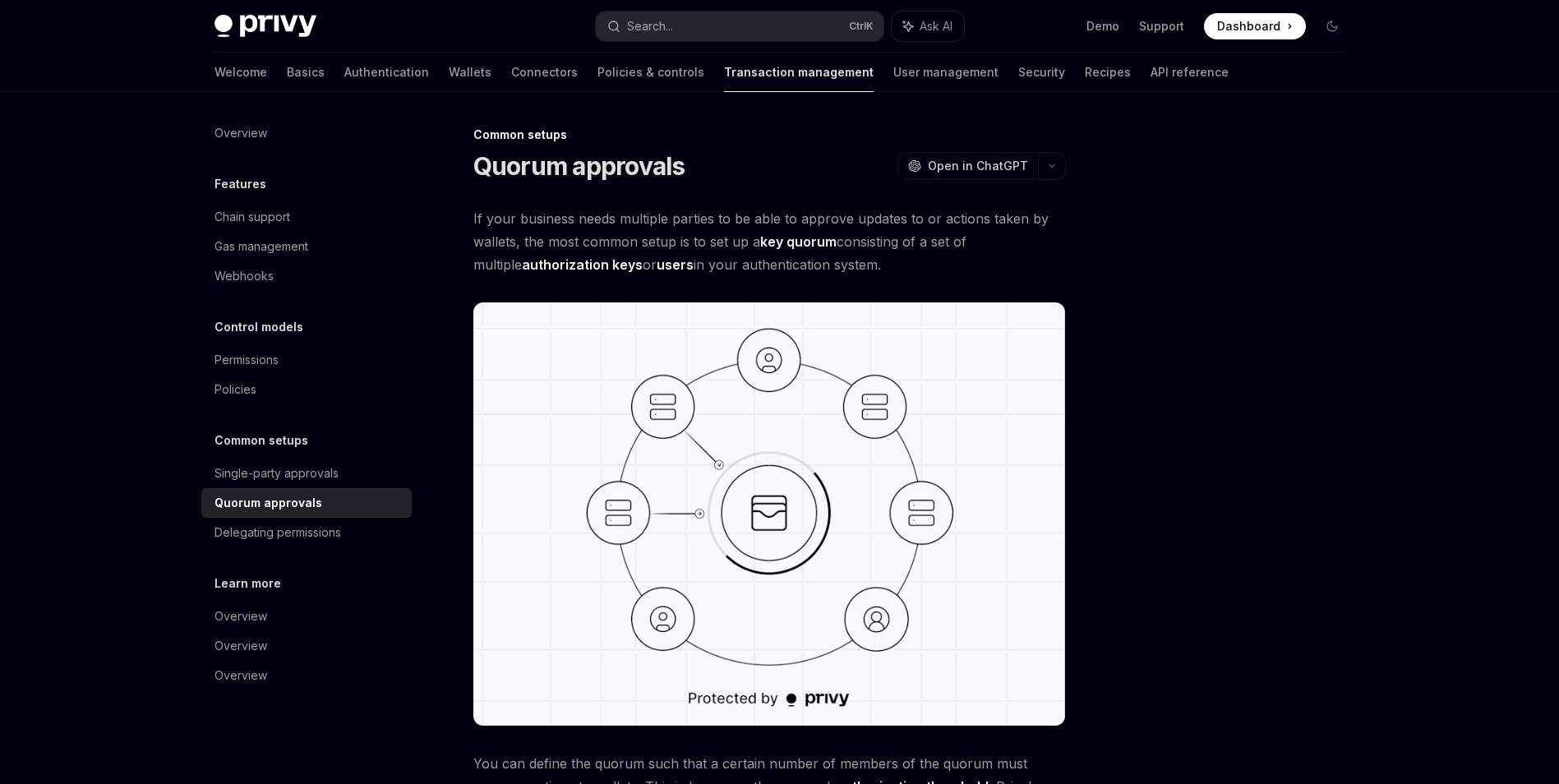
click at [514, 162] on h1 "Quorum approvals" at bounding box center [579, 166] width 212 height 30
click at [383, 536] on div "Delegating permissions" at bounding box center [308, 533] width 188 height 20
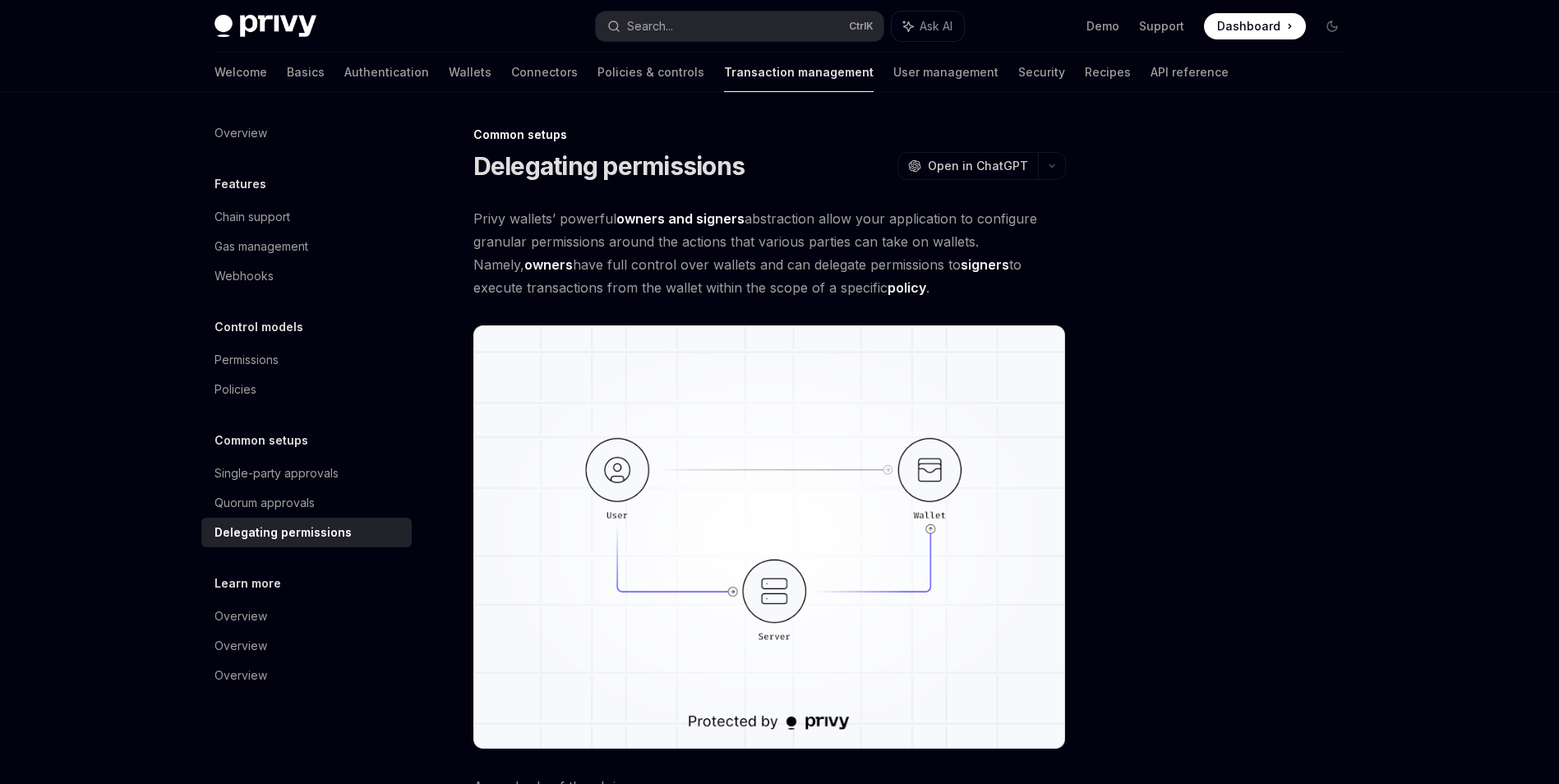
click at [366, 70] on div "Welcome Basics Authentication Wallets Connectors Policies & controls Transactio…" at bounding box center [721, 72] width 1014 height 39
click at [449, 72] on link "Wallets" at bounding box center [470, 72] width 43 height 39
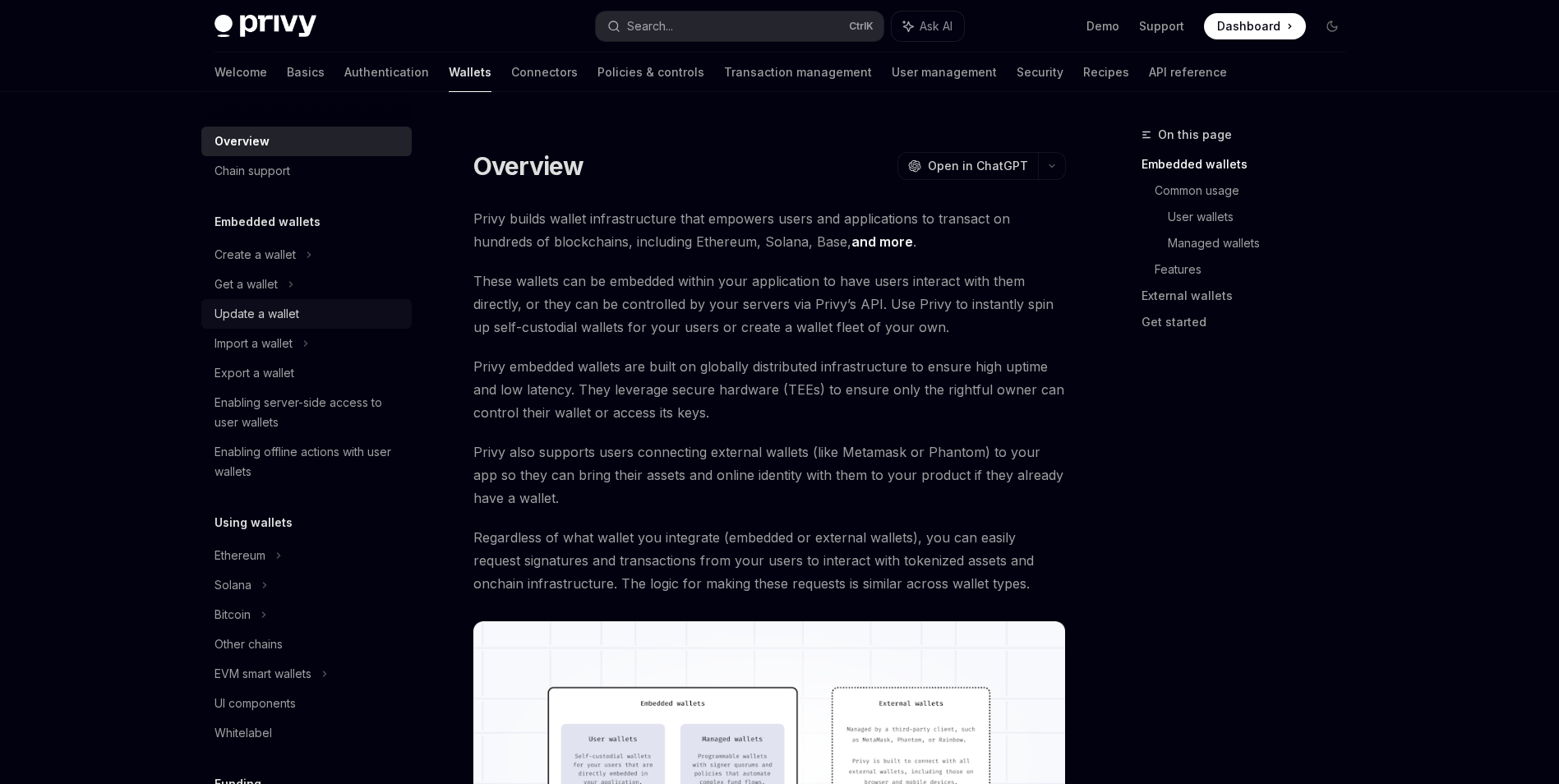
click at [328, 327] on link "Update a wallet" at bounding box center [307, 314] width 210 height 30
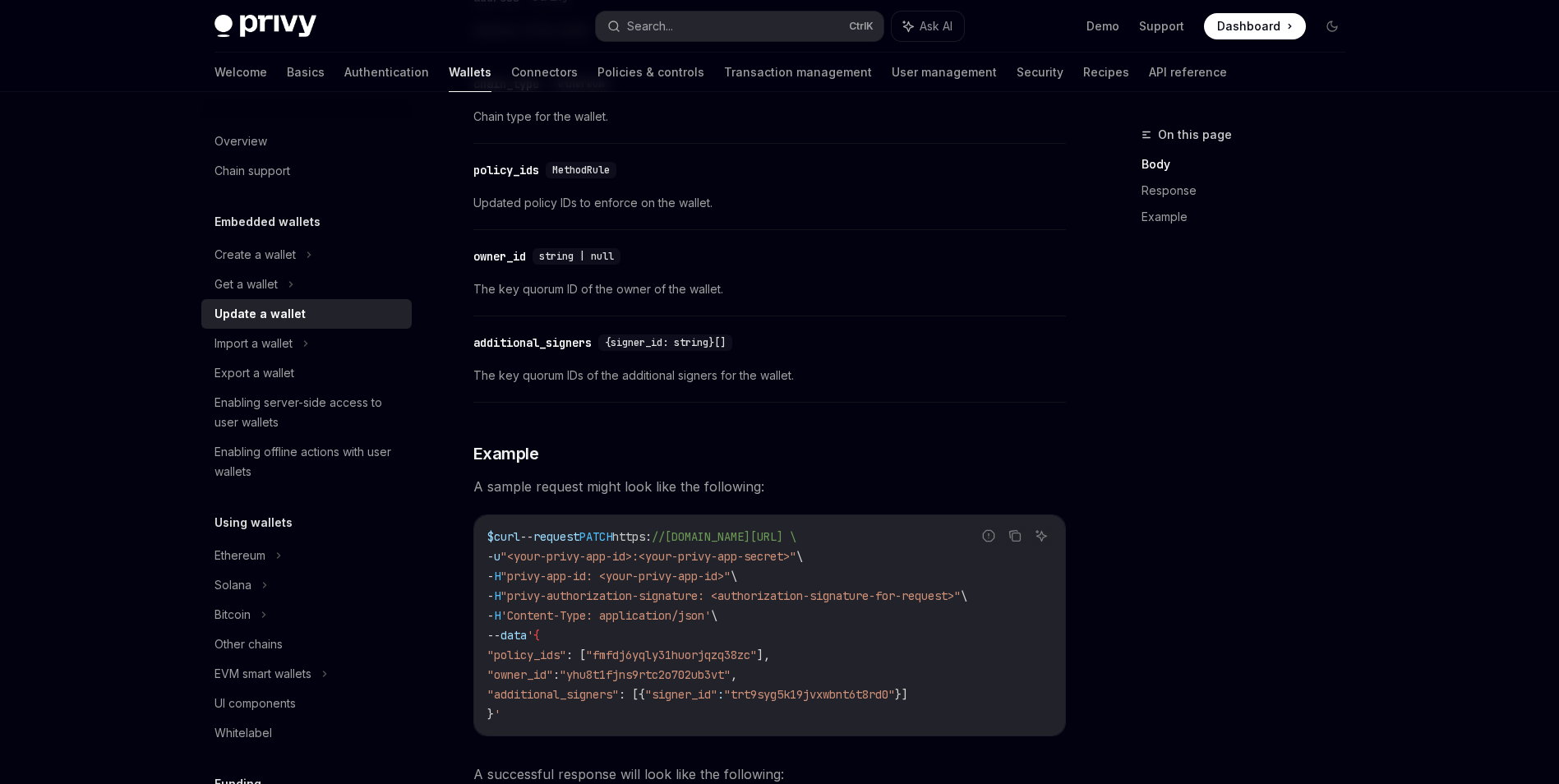
scroll to position [1397, 0]
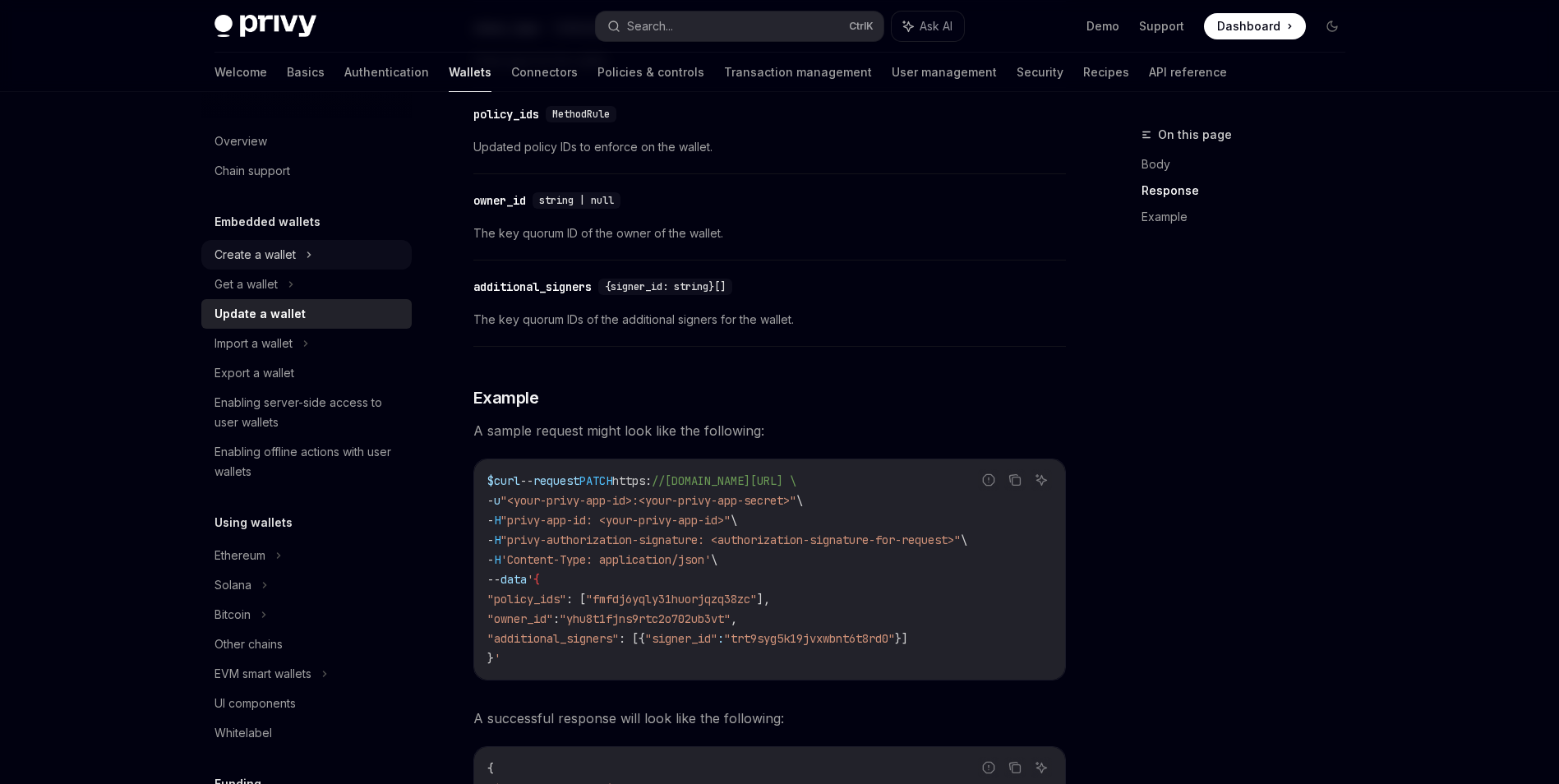
click at [306, 257] on icon at bounding box center [309, 254] width 7 height 20
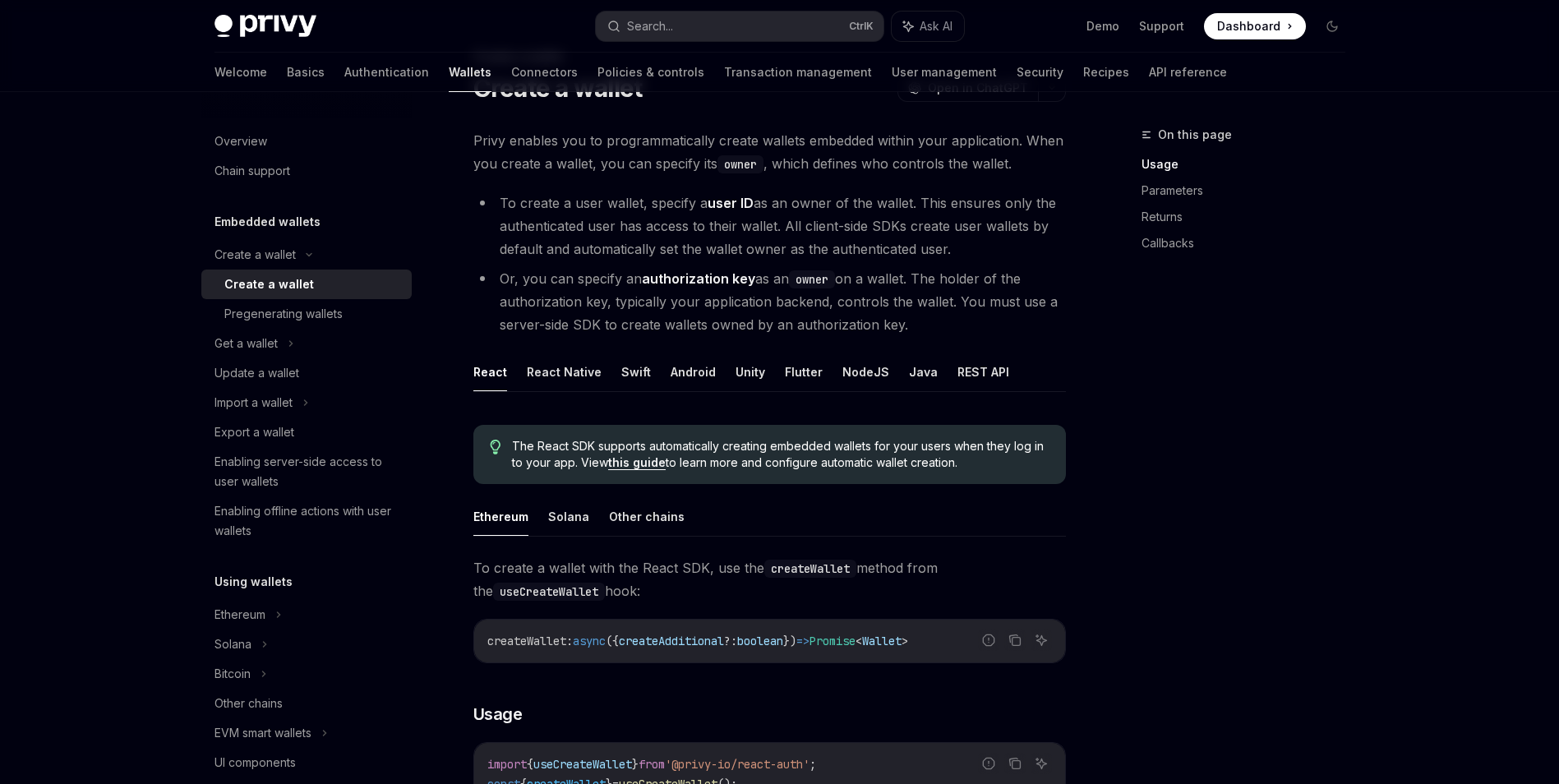
scroll to position [82, 0]
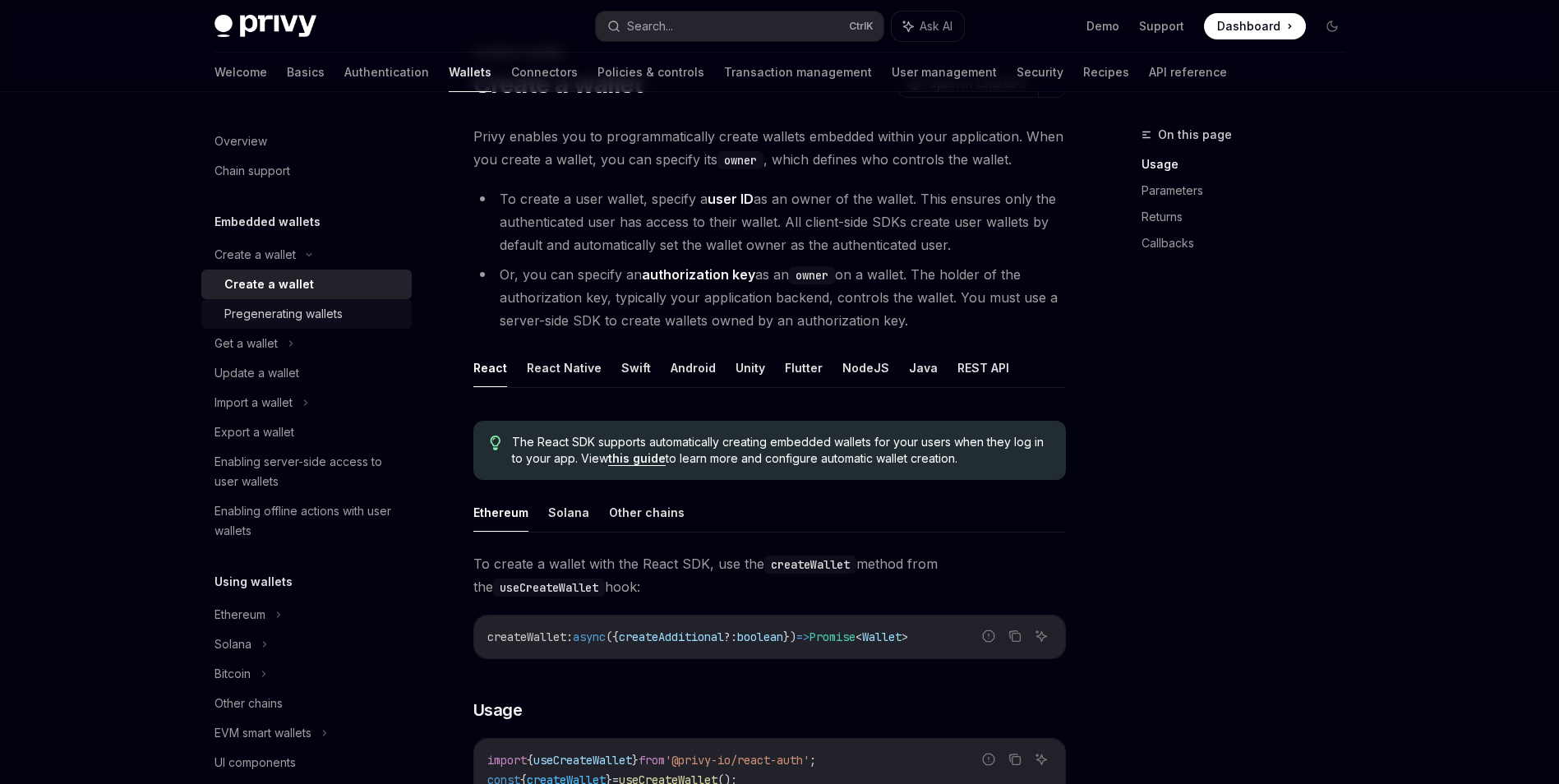
click at [319, 312] on div "Pregenerating wallets" at bounding box center [284, 313] width 119 height 20
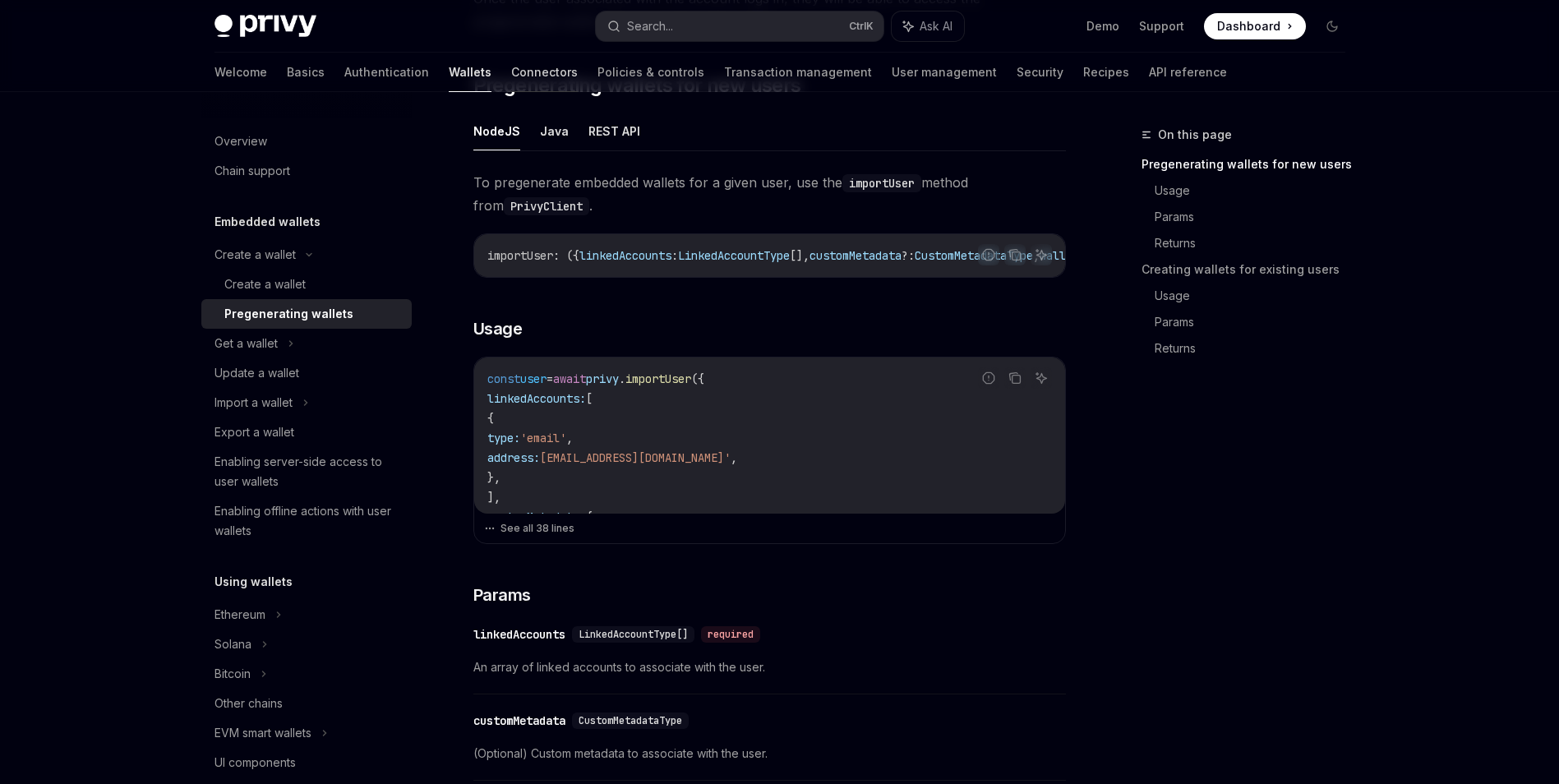
click at [511, 76] on link "Connectors" at bounding box center [544, 72] width 66 height 39
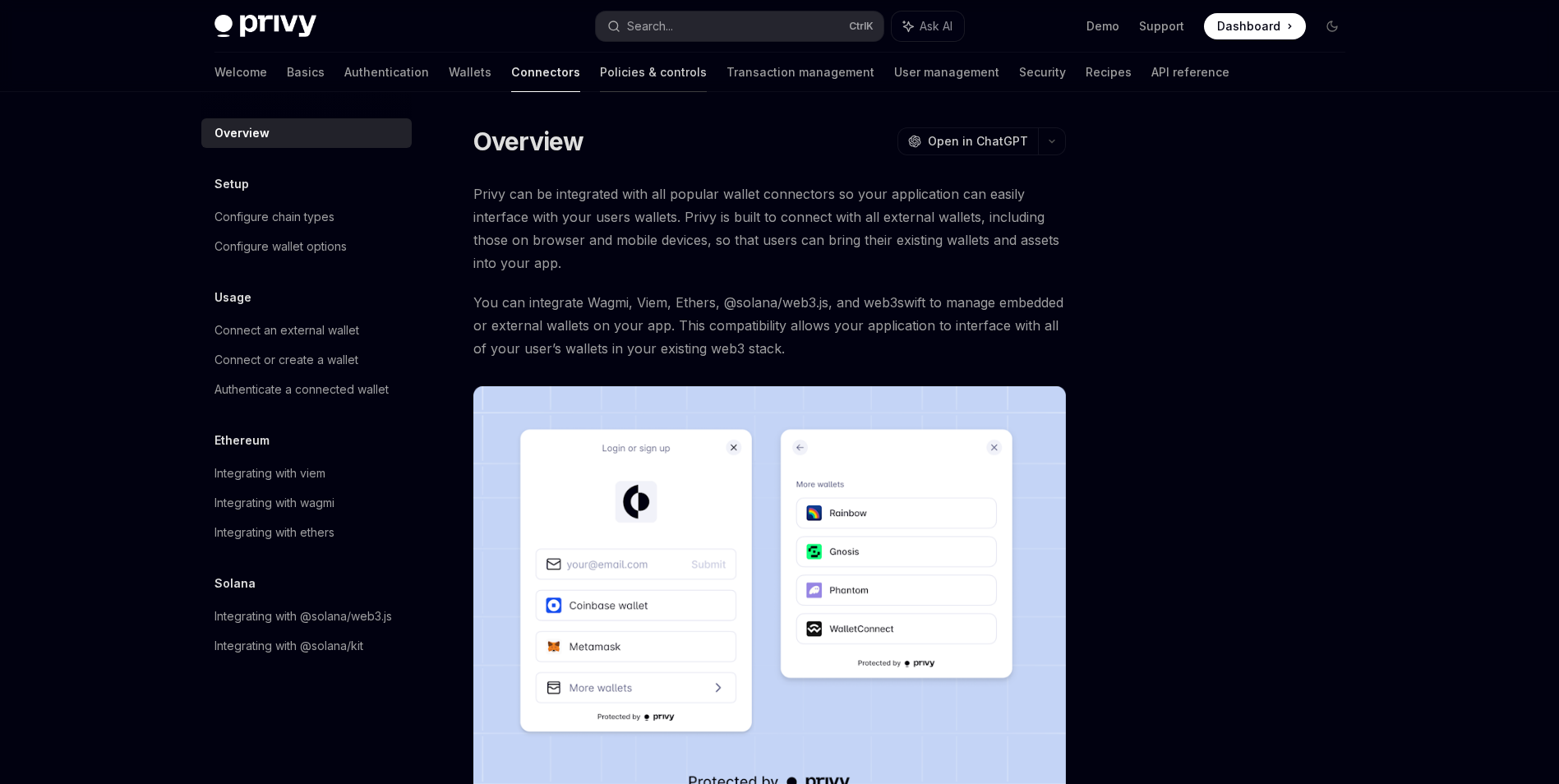
click at [600, 76] on link "Policies & controls" at bounding box center [653, 72] width 107 height 39
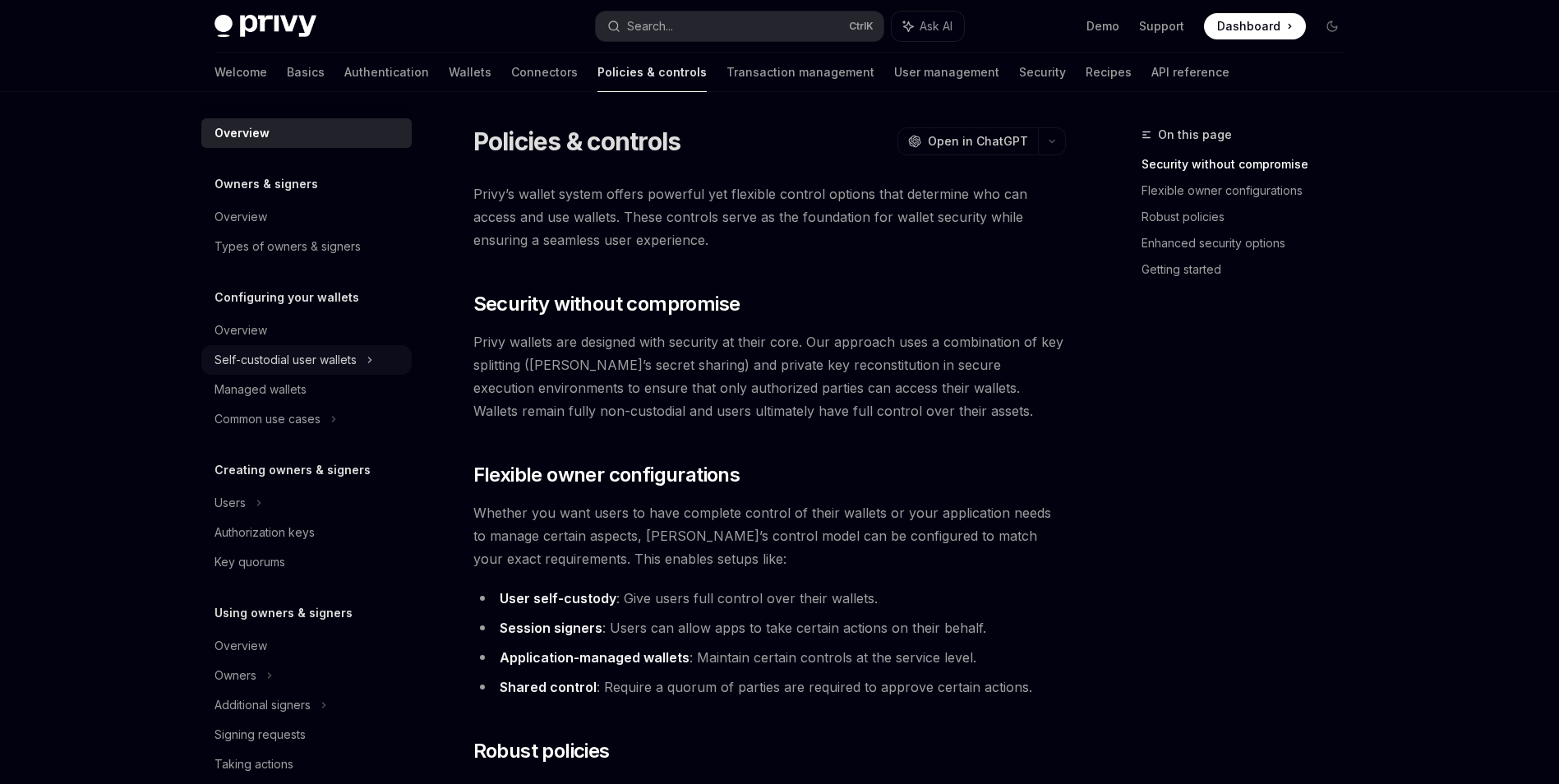
click at [352, 371] on div "Self-custodial user wallets" at bounding box center [307, 360] width 210 height 30
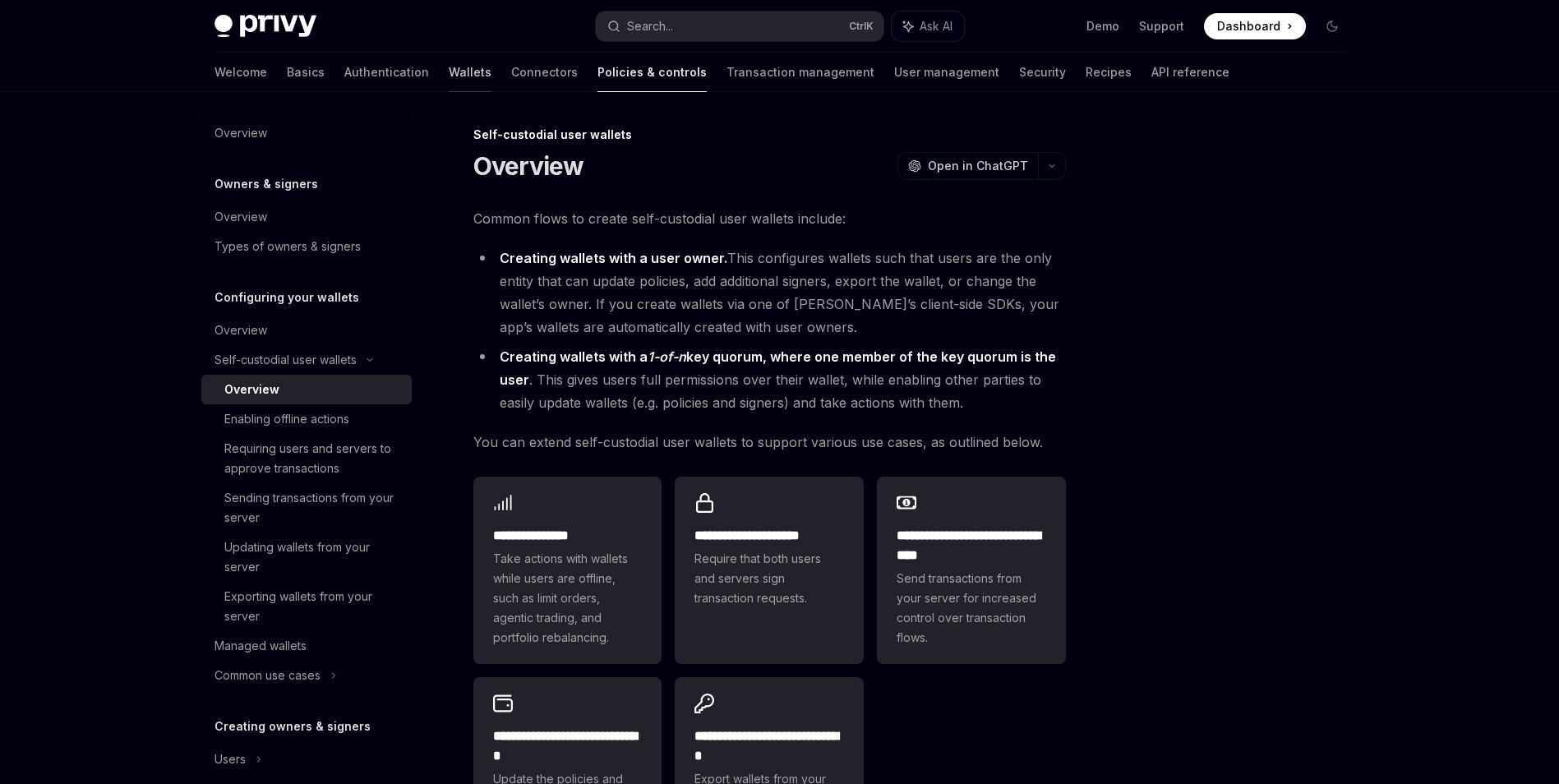
click at [449, 76] on link "Wallets" at bounding box center [470, 72] width 43 height 39
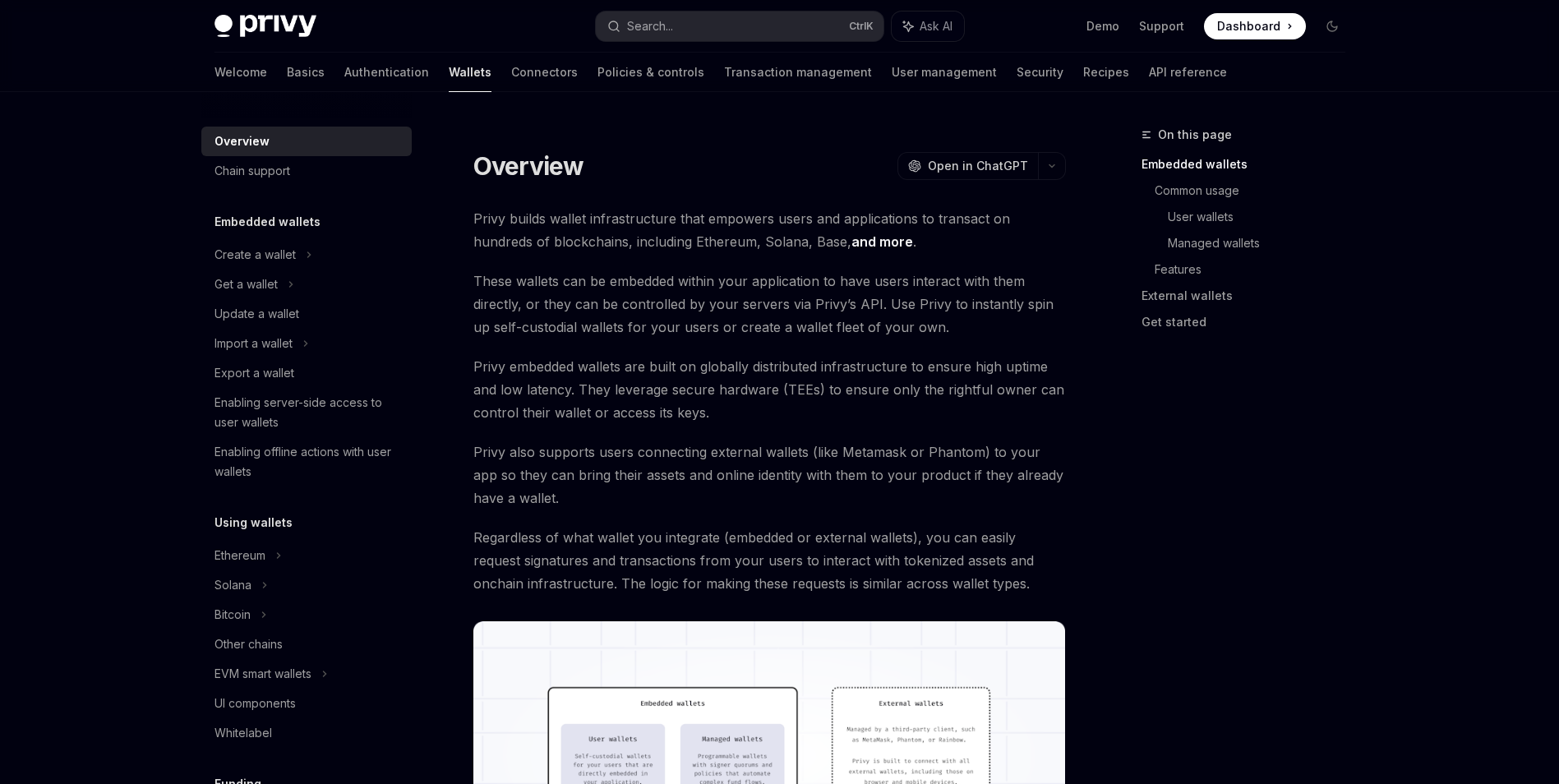
click at [255, 72] on div "Welcome Basics Authentication Wallets Connectors Policies & controls Transactio…" at bounding box center [721, 72] width 1012 height 39
click at [344, 68] on link "Authentication" at bounding box center [386, 72] width 85 height 39
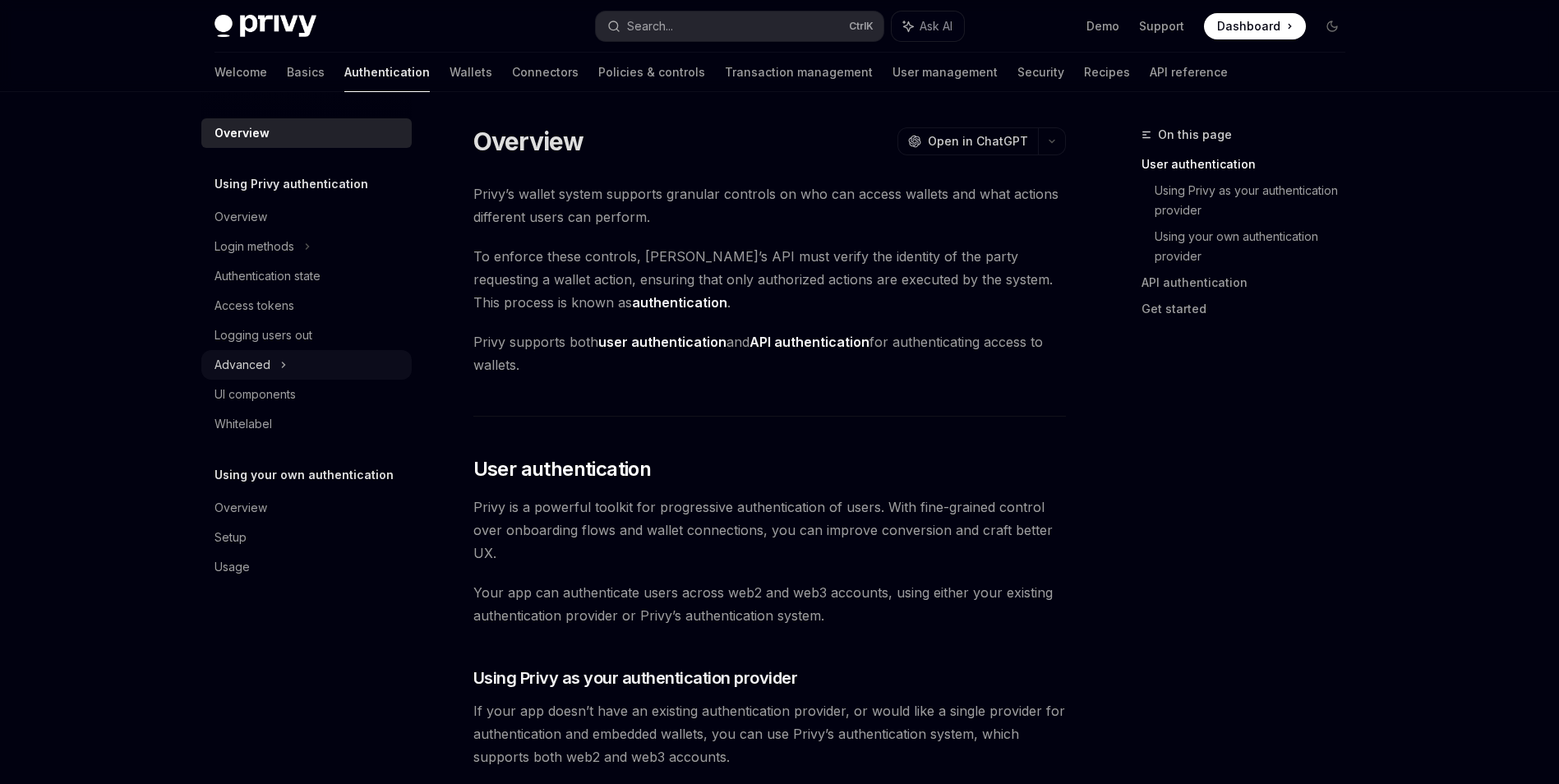
click at [328, 361] on div "Advanced" at bounding box center [307, 365] width 210 height 30
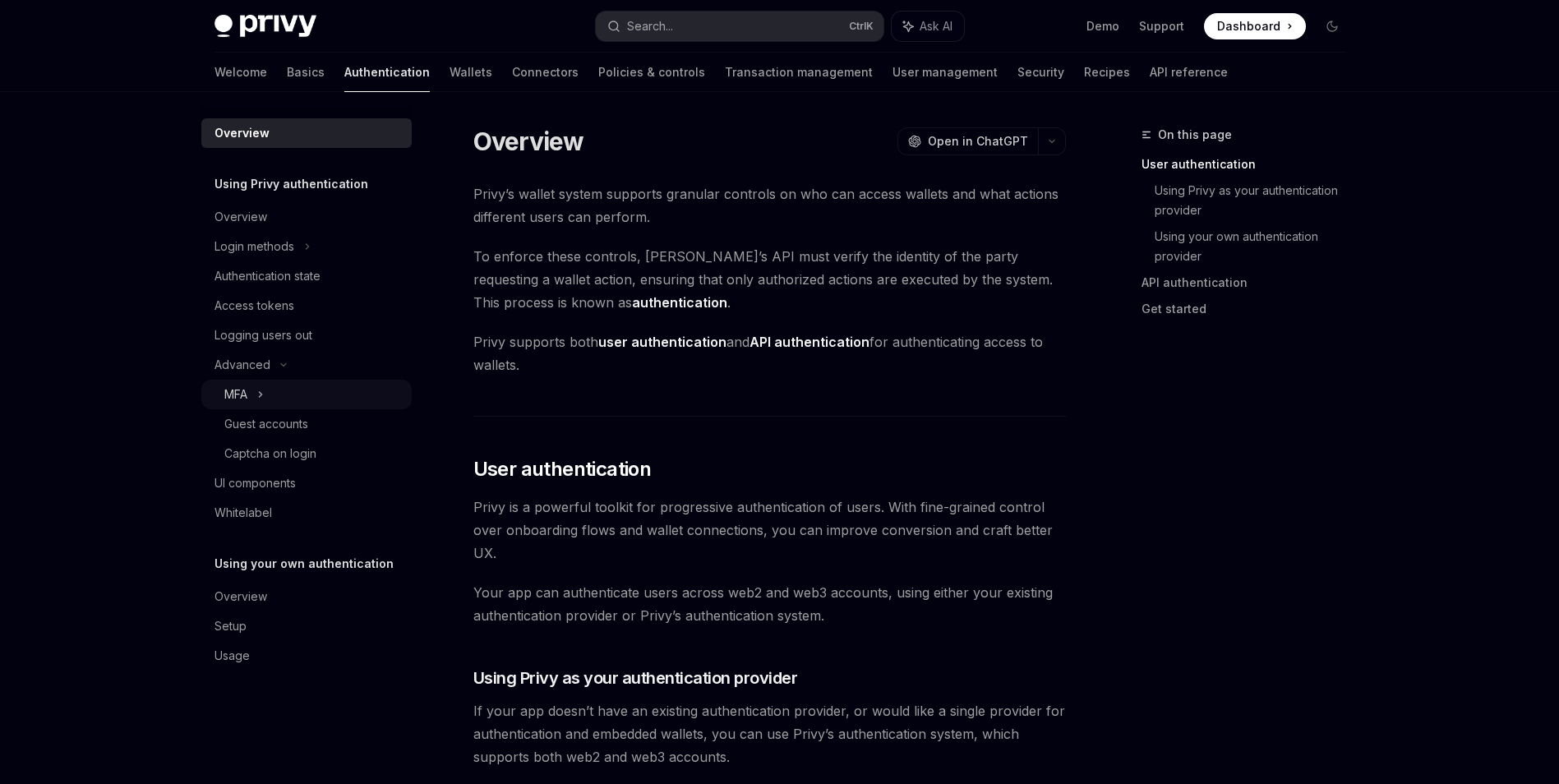
click at [364, 393] on div "MFA" at bounding box center [307, 395] width 210 height 30
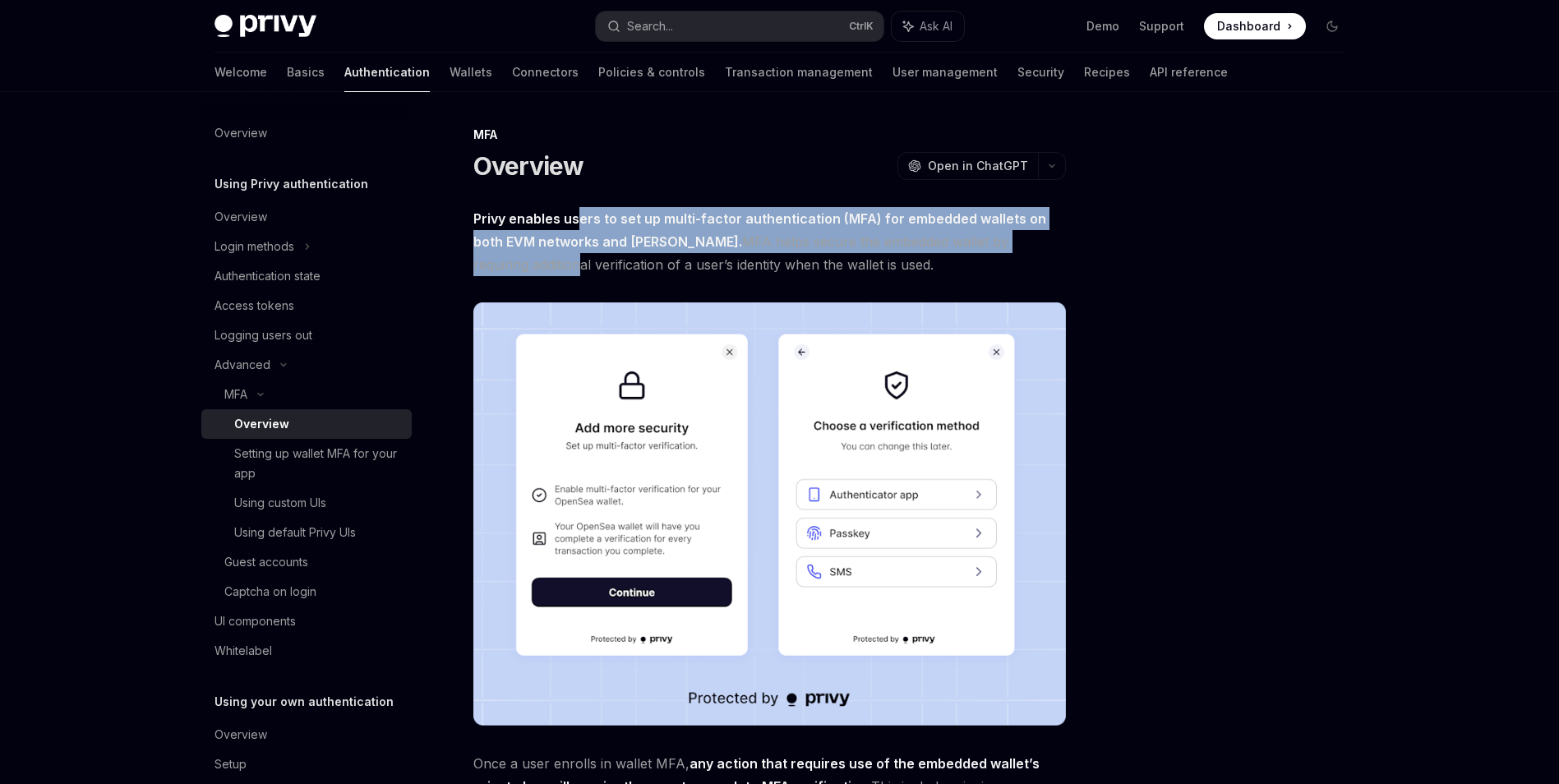
drag, startPoint x: 577, startPoint y: 226, endPoint x: 1004, endPoint y: 255, distance: 428.0
click at [1005, 254] on span "Privy enables users to set up multi-factor authentication (MFA) for embedded wa…" at bounding box center [769, 241] width 593 height 69
drag, startPoint x: 1004, startPoint y: 255, endPoint x: 705, endPoint y: 258, distance: 299.0
click at [705, 258] on span "Privy enables users to set up multi-factor authentication (MFA) for embedded wa…" at bounding box center [769, 241] width 593 height 69
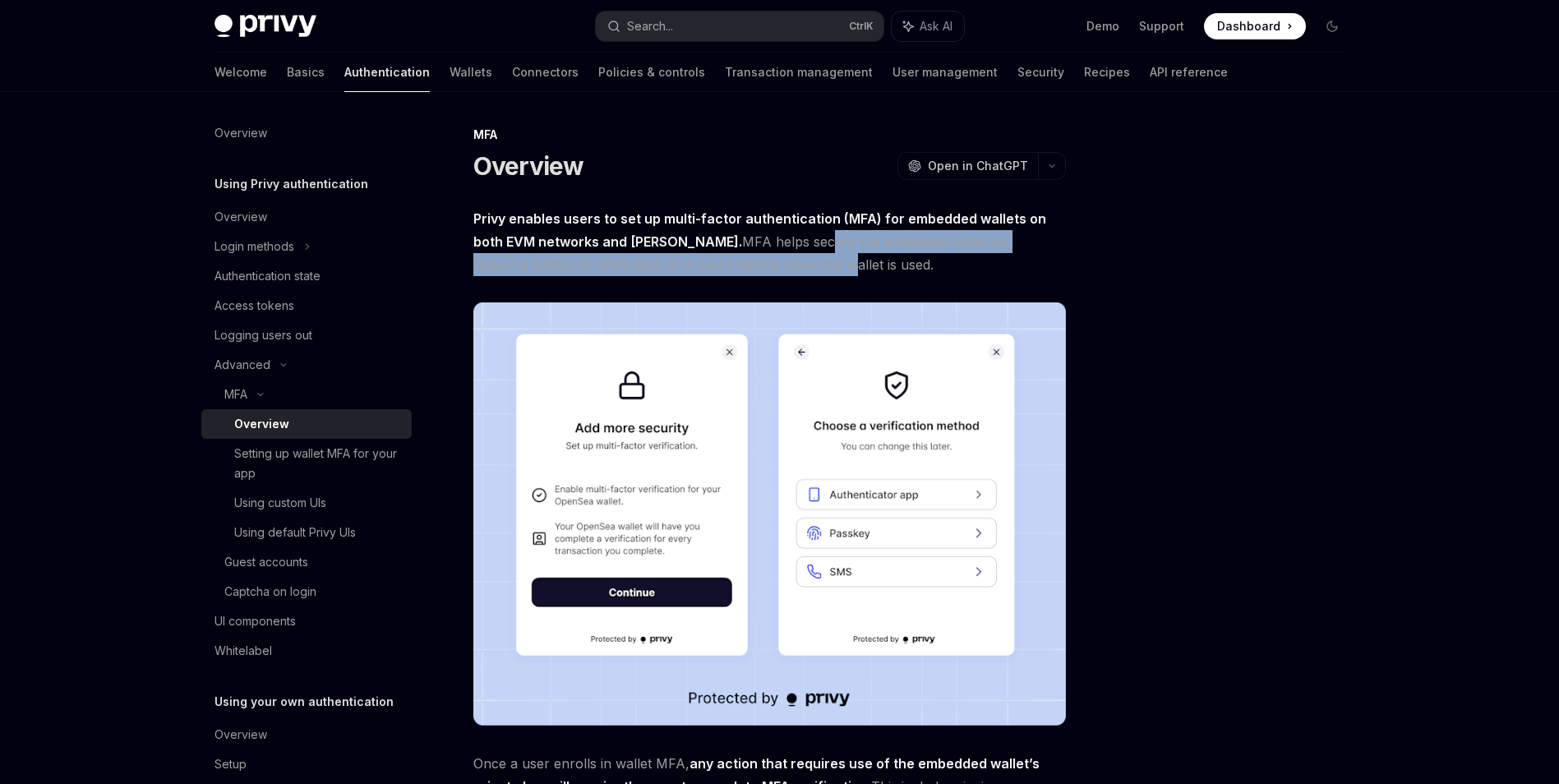
drag, startPoint x: 730, startPoint y: 248, endPoint x: 726, endPoint y: 273, distance: 25.3
click at [726, 273] on span "Privy enables users to set up multi-factor authentication (MFA) for embedded wa…" at bounding box center [769, 241] width 593 height 69
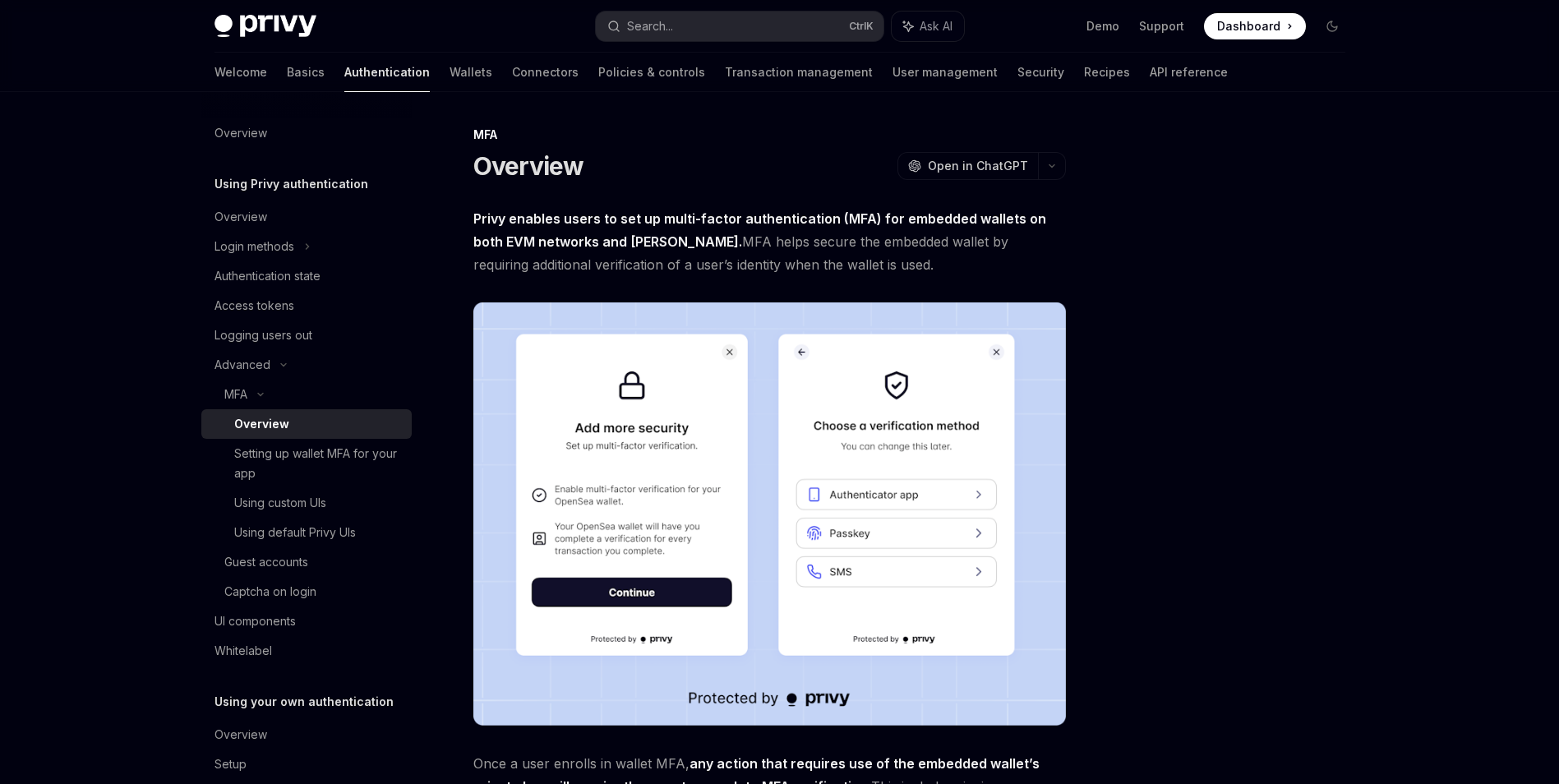
drag, startPoint x: 727, startPoint y: 273, endPoint x: 921, endPoint y: 279, distance: 194.1
click at [921, 279] on div "Privy enables users to set up multi-factor authentication (MFA) for embedded wa…" at bounding box center [769, 664] width 593 height 913
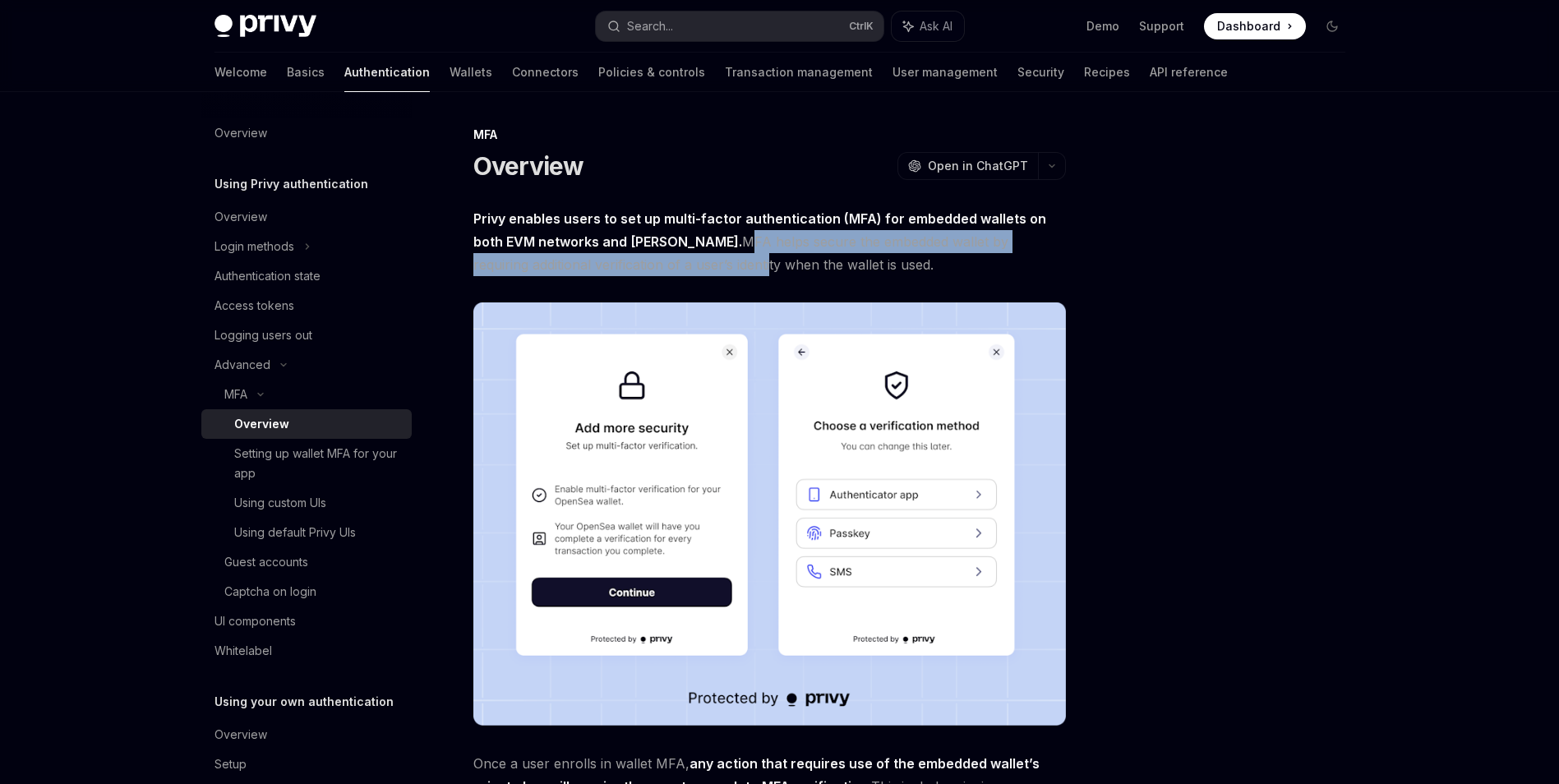
drag, startPoint x: 648, startPoint y: 244, endPoint x: 647, endPoint y: 266, distance: 22.0
click at [647, 266] on span "Privy enables users to set up multi-factor authentication (MFA) for embedded wa…" at bounding box center [769, 241] width 593 height 69
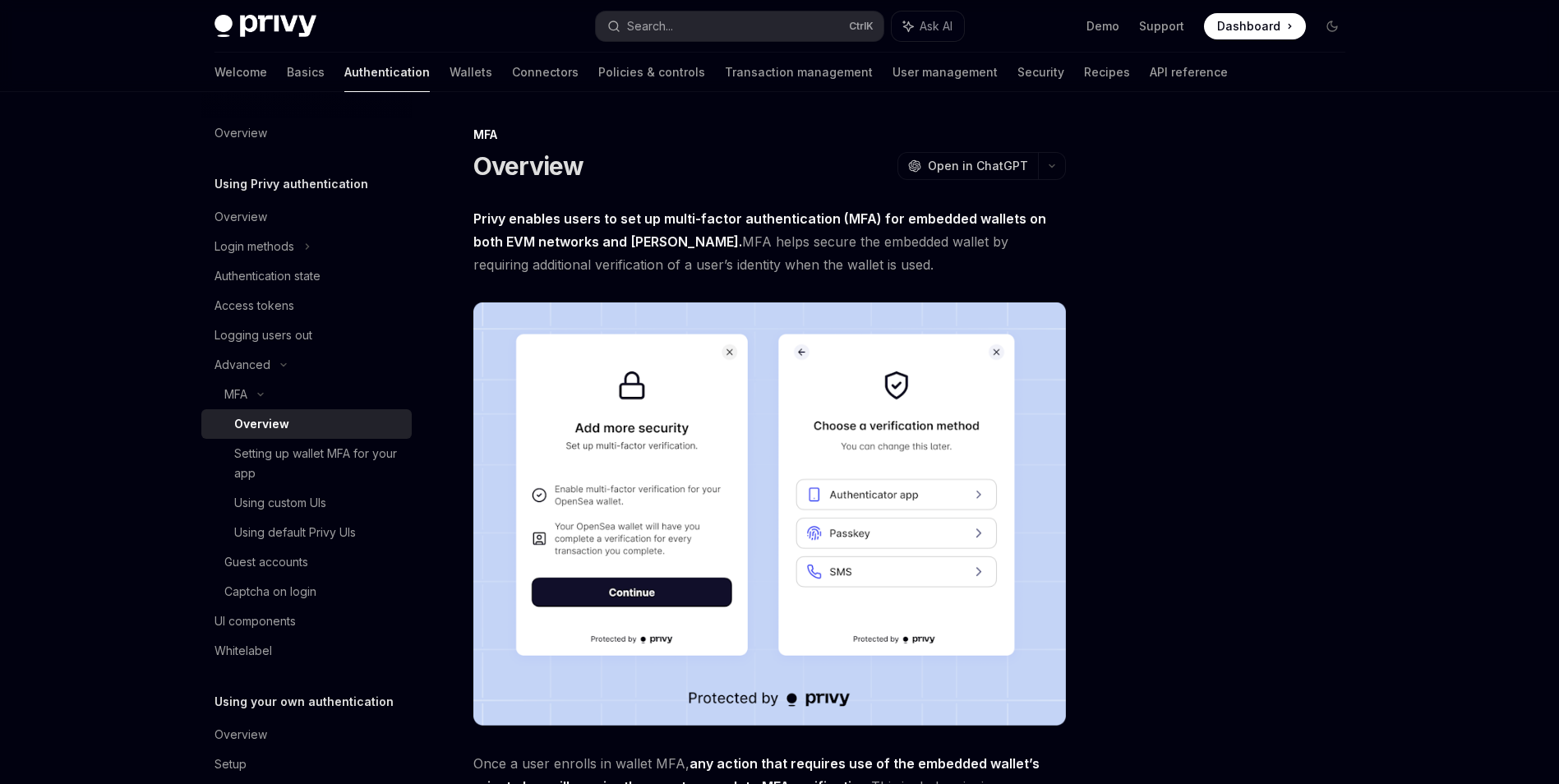
drag, startPoint x: 647, startPoint y: 266, endPoint x: 812, endPoint y: 272, distance: 165.1
click at [812, 272] on span "Privy enables users to set up multi-factor authentication (MFA) for embedded wa…" at bounding box center [769, 241] width 593 height 69
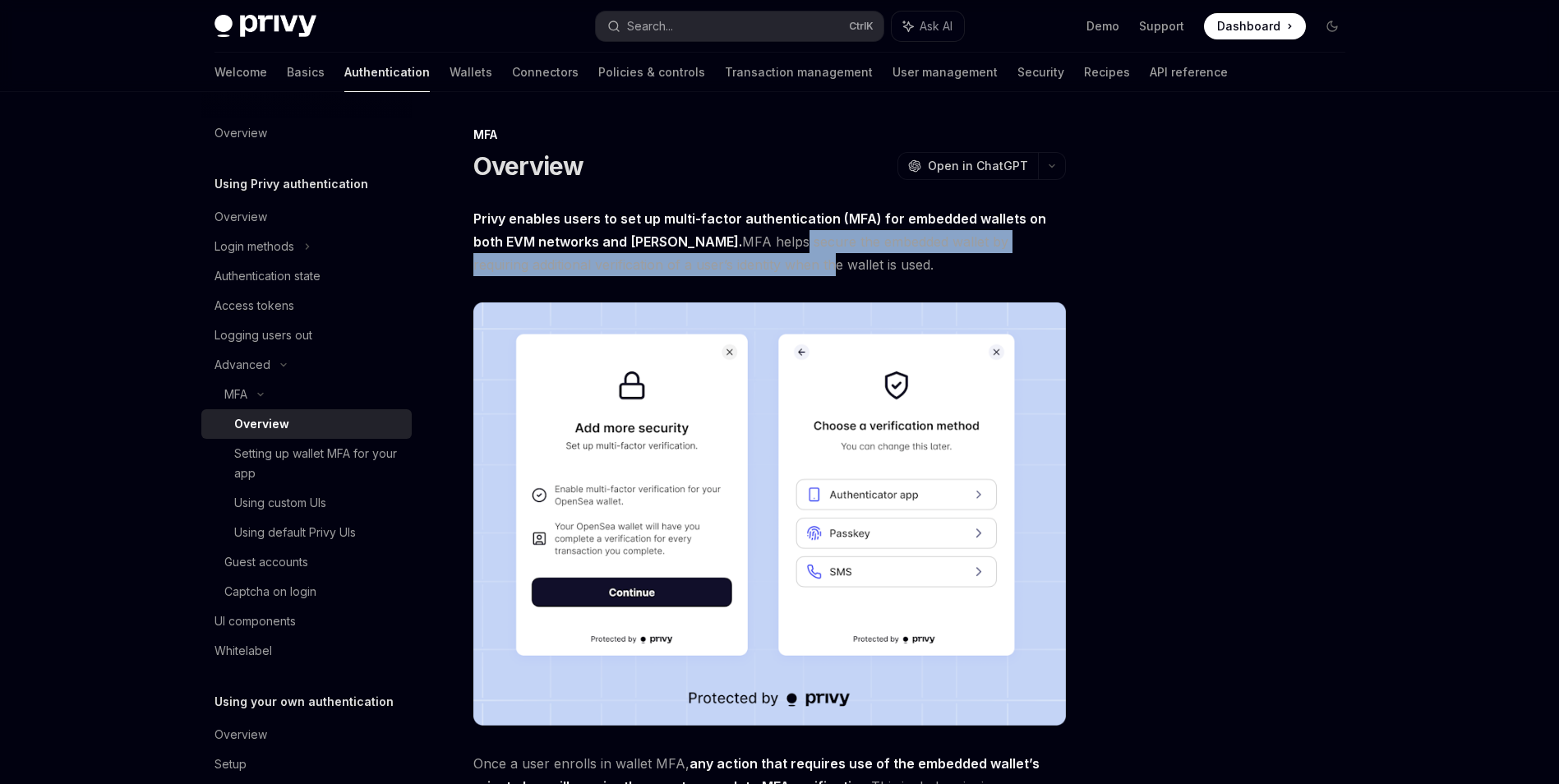
drag, startPoint x: 702, startPoint y: 243, endPoint x: 706, endPoint y: 269, distance: 26.3
click at [706, 269] on span "Privy enables users to set up multi-factor authentication (MFA) for embedded wa…" at bounding box center [769, 241] width 593 height 69
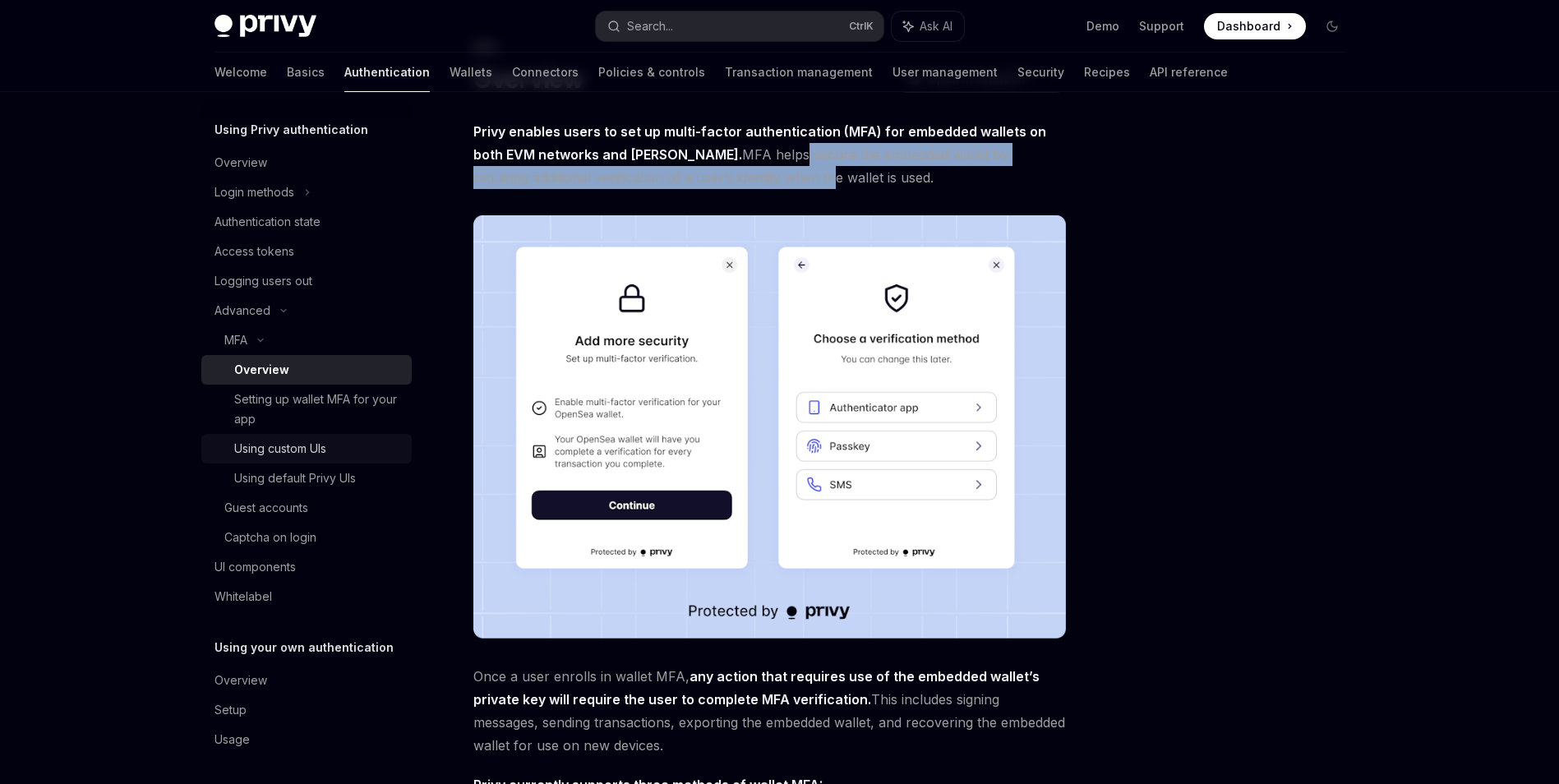
scroll to position [58, 0]
click at [450, 58] on link "Wallets" at bounding box center [471, 72] width 43 height 39
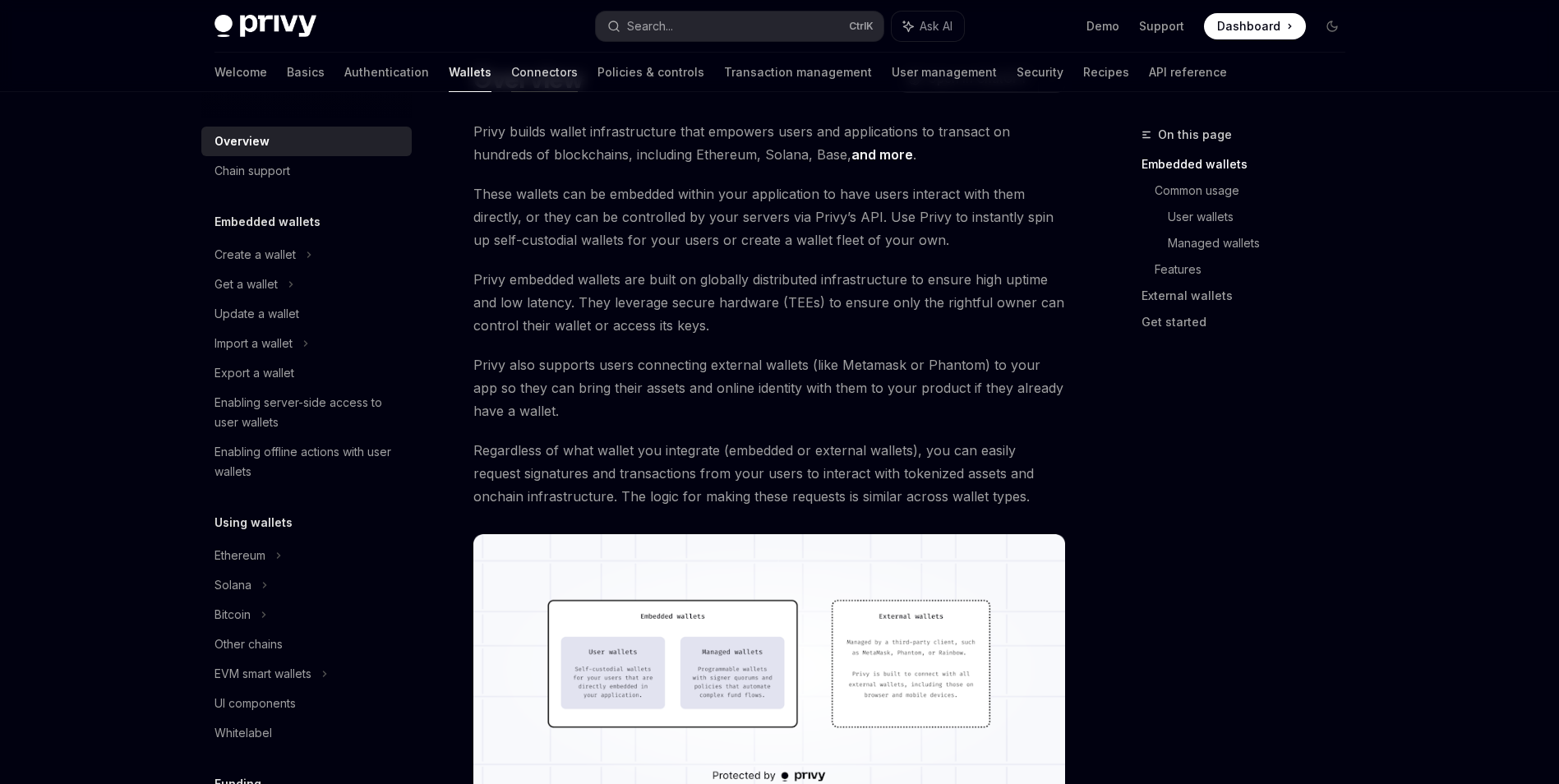
click at [511, 85] on link "Connectors" at bounding box center [544, 72] width 66 height 39
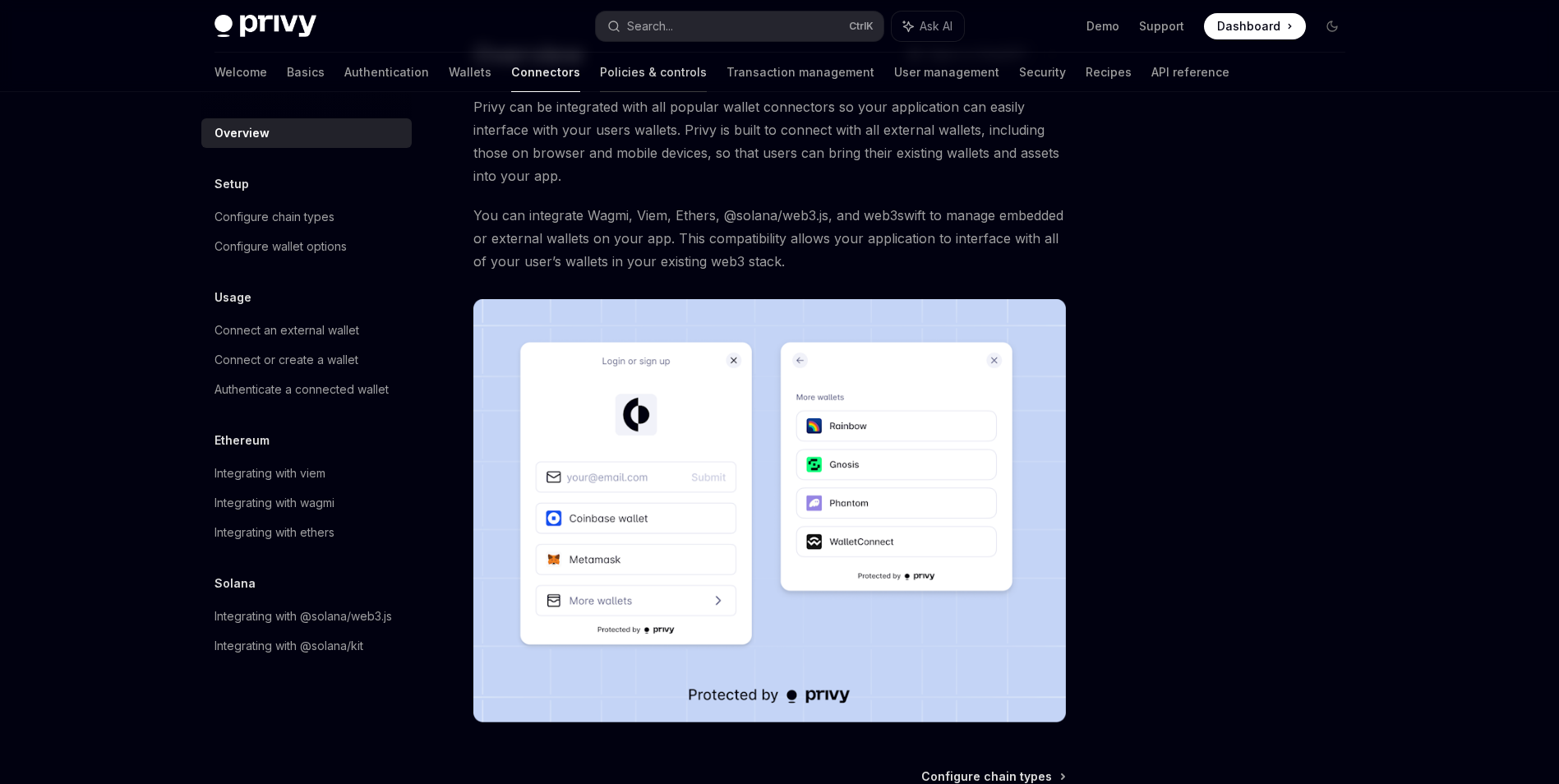
click at [600, 82] on link "Policies & controls" at bounding box center [653, 72] width 107 height 39
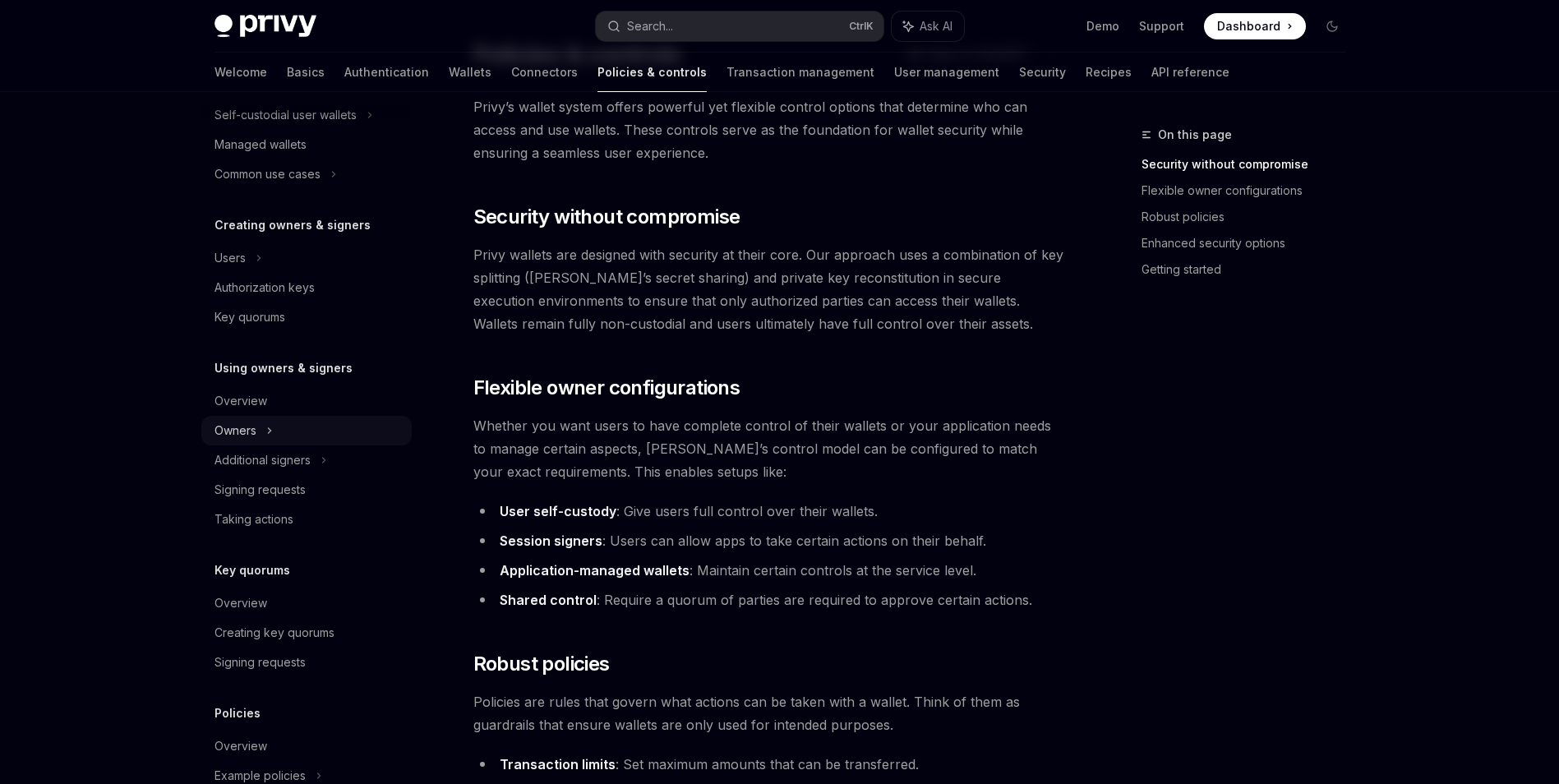
scroll to position [246, 0]
click at [370, 470] on div "Additional signers" at bounding box center [307, 458] width 210 height 30
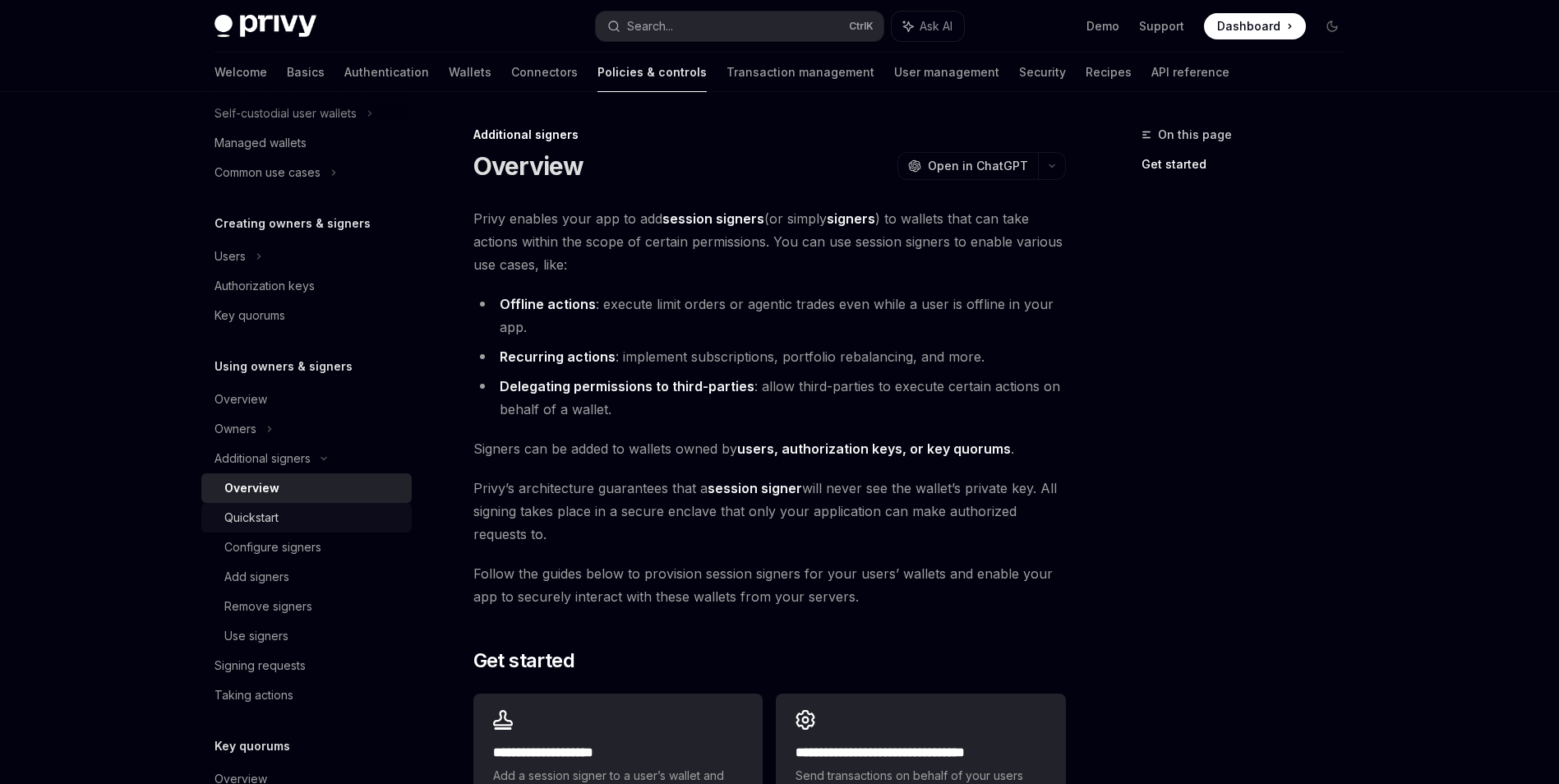
click at [360, 512] on div "Quickstart" at bounding box center [313, 518] width 177 height 20
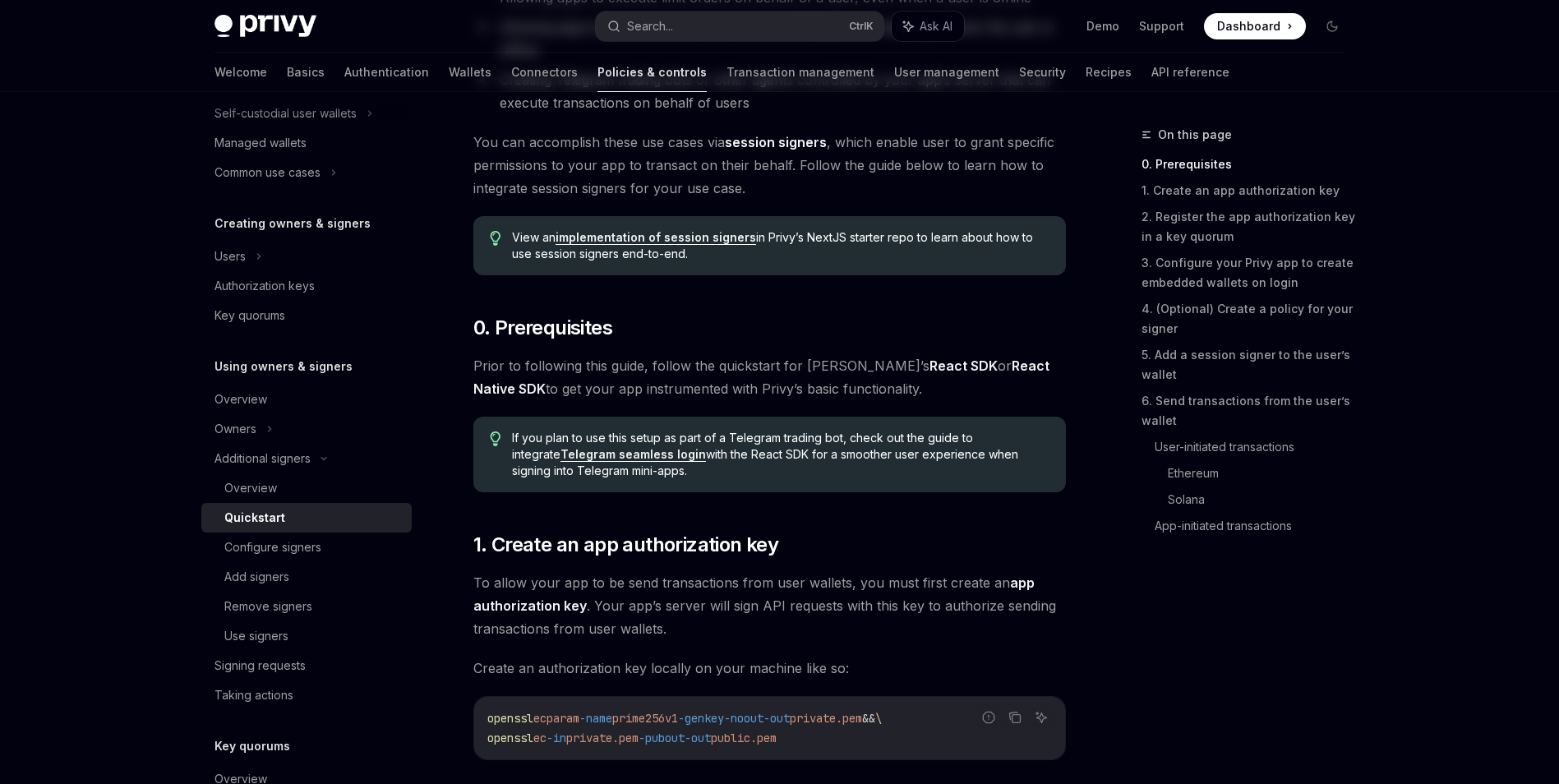
scroll to position [411, 0]
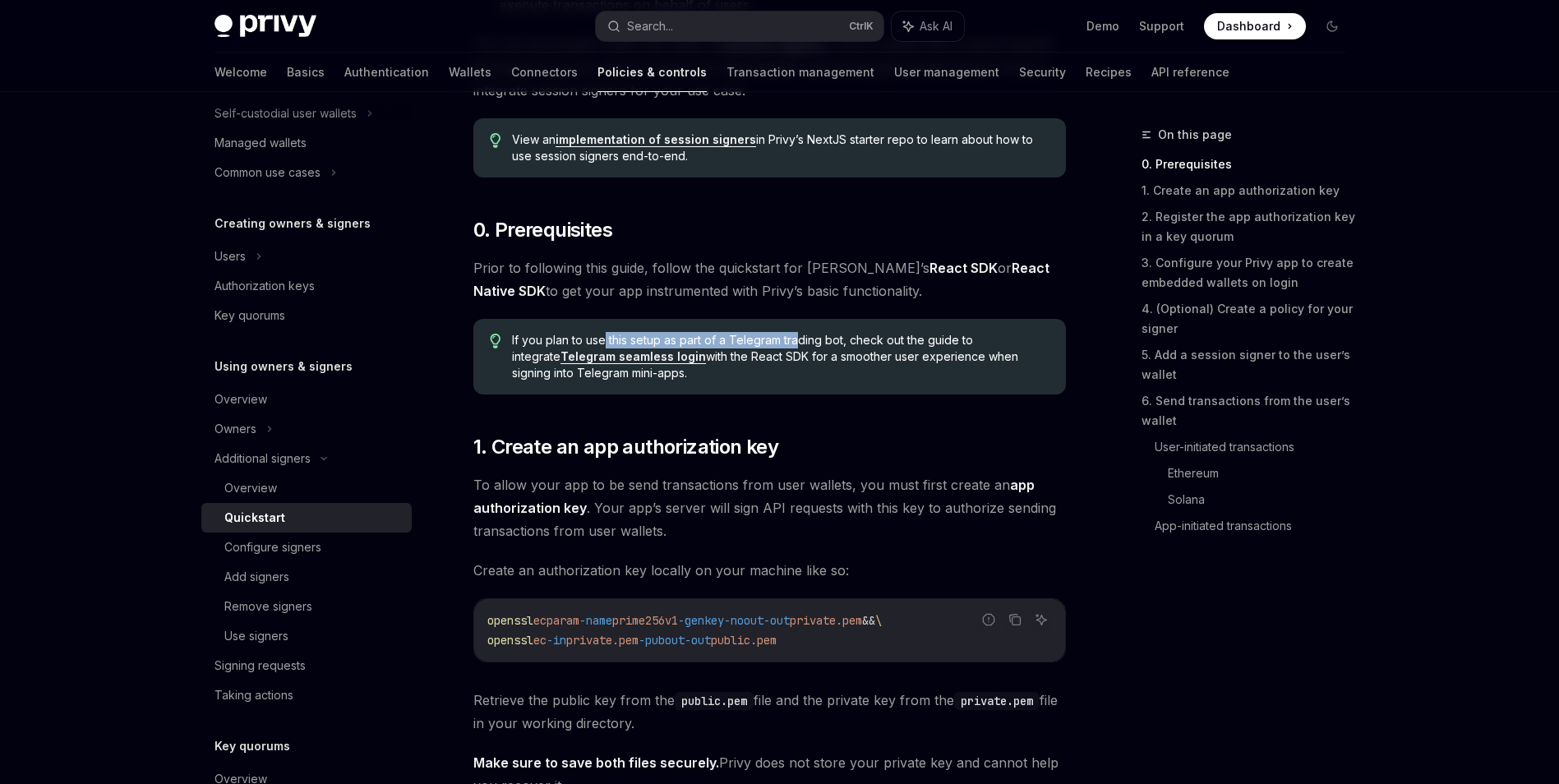
drag, startPoint x: 603, startPoint y: 336, endPoint x: 802, endPoint y: 344, distance: 199.2
click at [802, 344] on span "If you plan to use this setup as part of a Telegram trading bot, check out the …" at bounding box center [780, 356] width 537 height 49
drag, startPoint x: 802, startPoint y: 344, endPoint x: 893, endPoint y: 382, distance: 98.6
click at [893, 382] on div "If you plan to use this setup as part of a Telegram trading bot, check out the …" at bounding box center [769, 356] width 593 height 76
drag, startPoint x: 532, startPoint y: 265, endPoint x: 742, endPoint y: 271, distance: 210.1
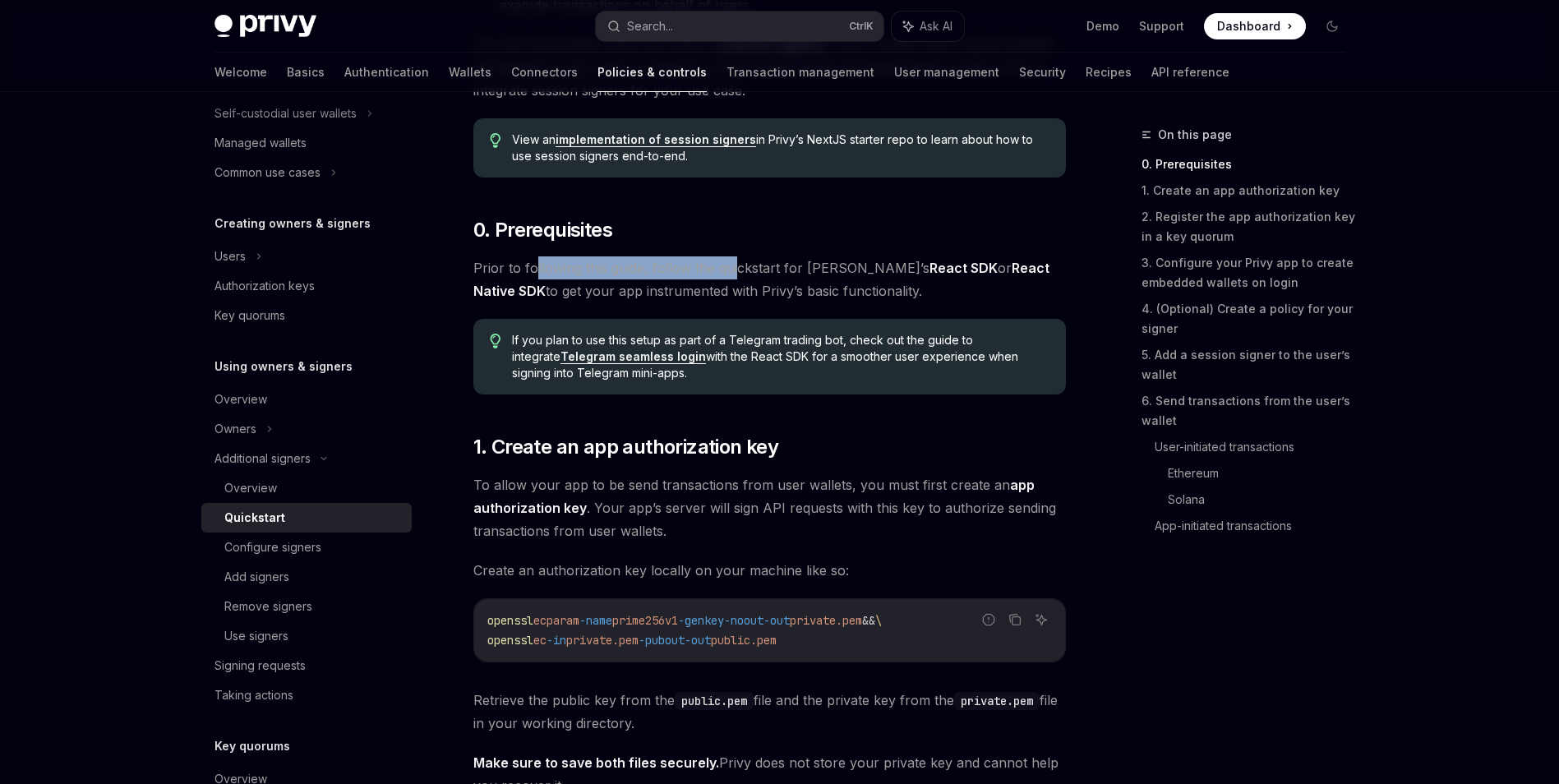
click at [741, 270] on span "Prior to following this guide, follow the quickstart for Privy’s React SDK or R…" at bounding box center [769, 279] width 593 height 46
drag, startPoint x: 742, startPoint y: 271, endPoint x: 919, endPoint y: 304, distance: 180.0
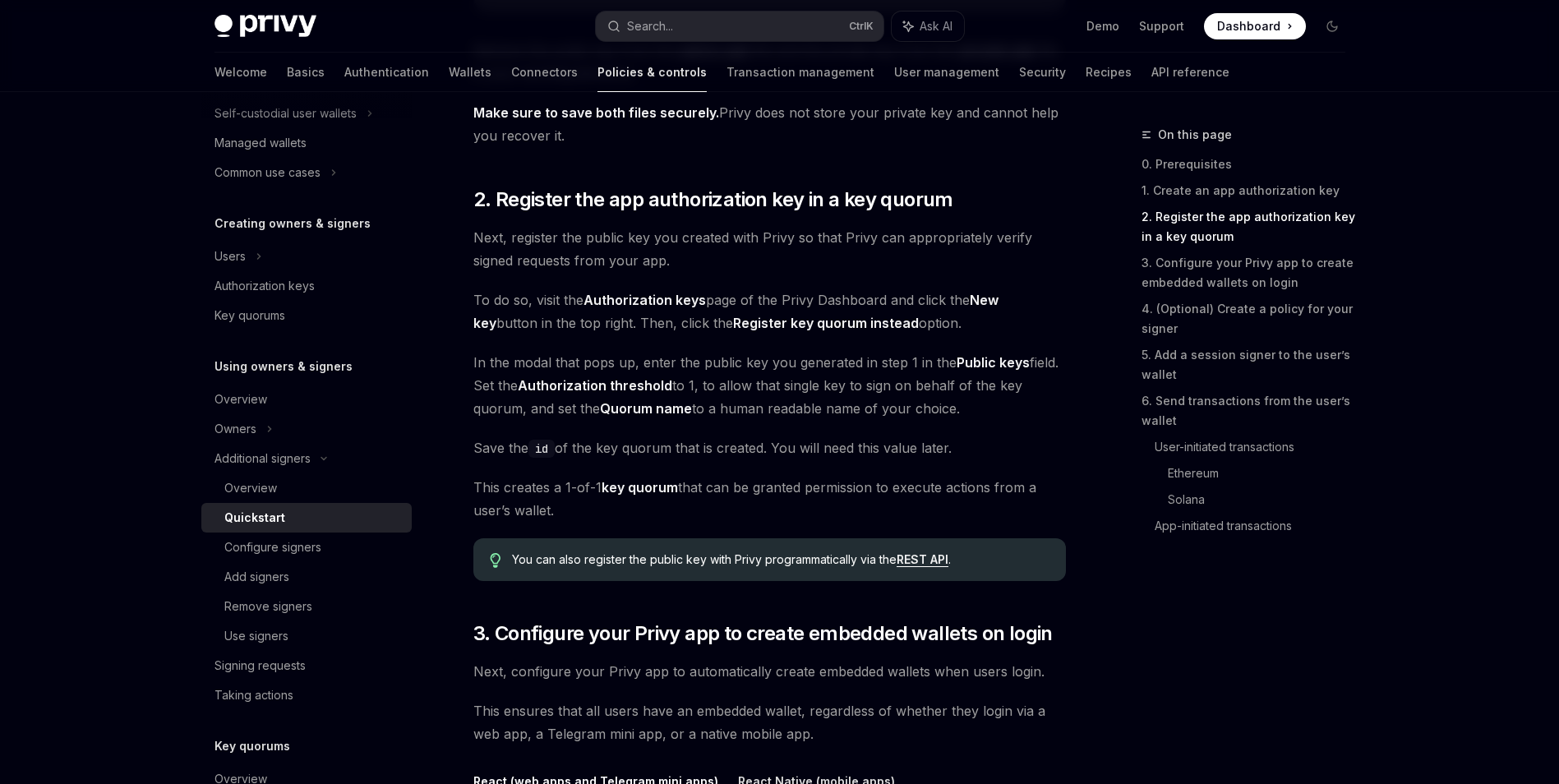
scroll to position [1151, 0]
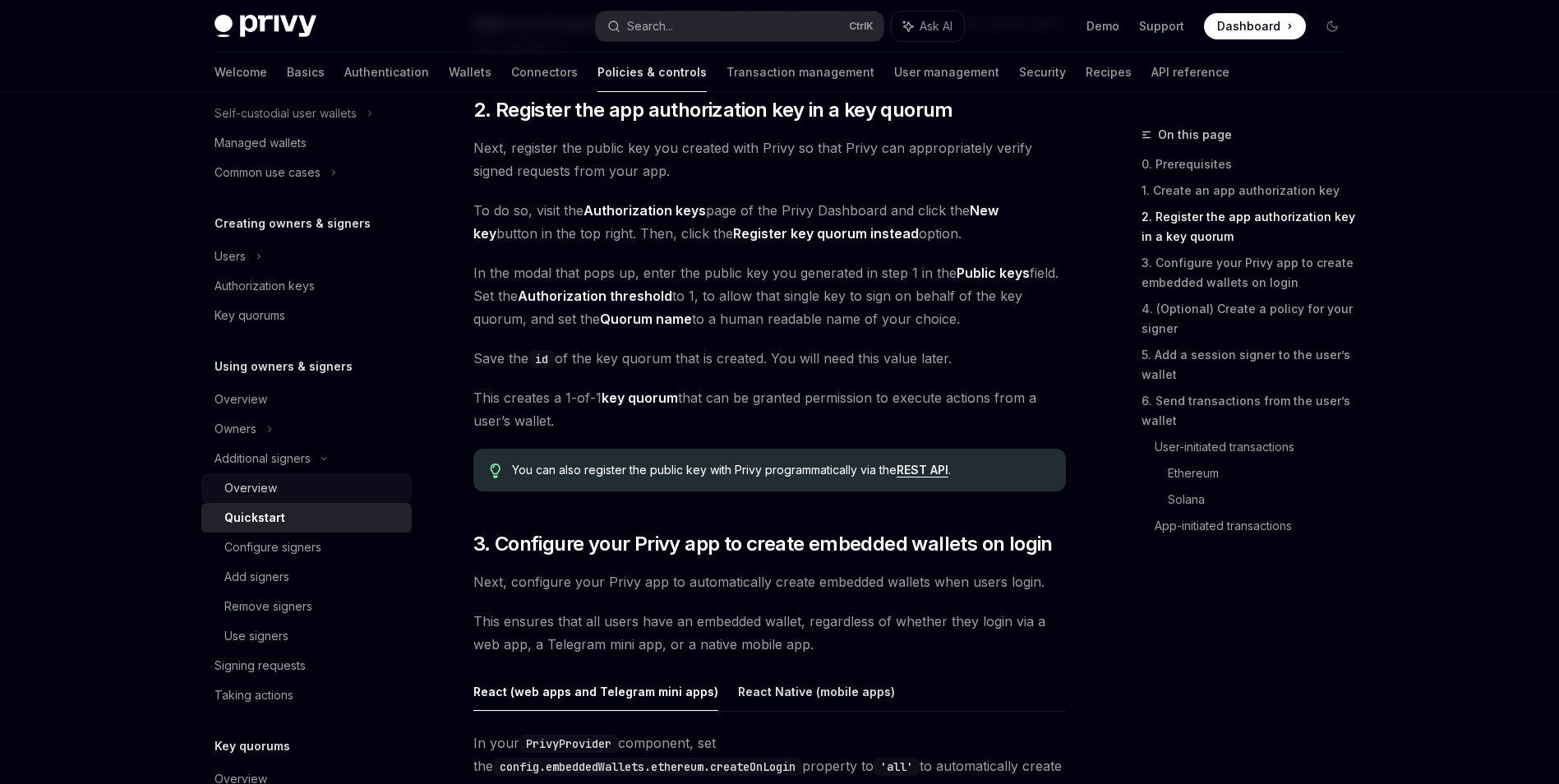
click at [329, 485] on div "Overview" at bounding box center [313, 488] width 177 height 20
type textarea "*"
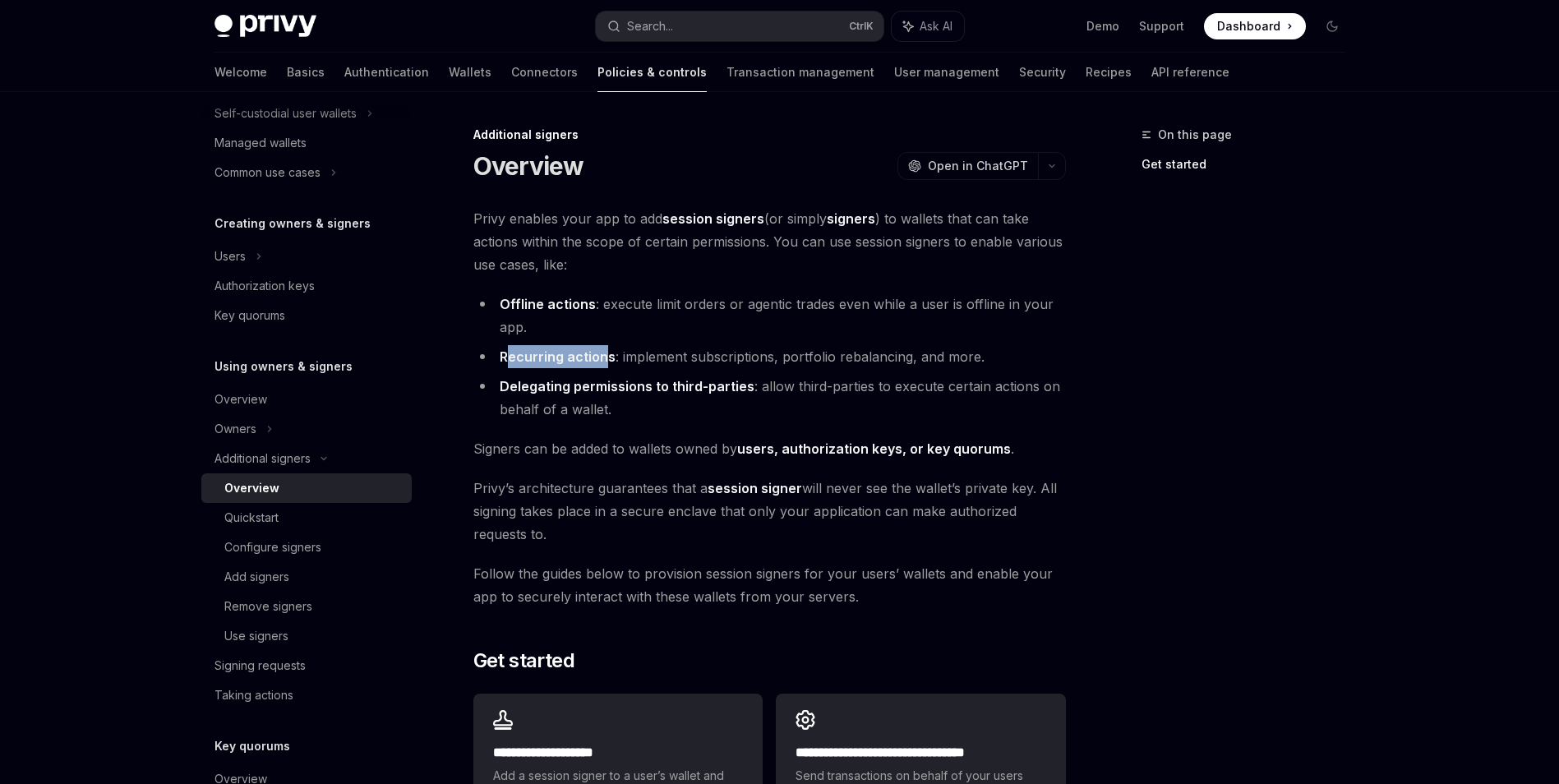
drag, startPoint x: 604, startPoint y: 359, endPoint x: 508, endPoint y: 361, distance: 96.0
click at [508, 361] on strong "Recurring actions" at bounding box center [557, 356] width 116 height 17
drag, startPoint x: 508, startPoint y: 361, endPoint x: 608, endPoint y: 369, distance: 100.3
click at [608, 369] on ul "Offline actions : execute limit orders or agentic trades even while a user is o…" at bounding box center [769, 356] width 593 height 128
drag, startPoint x: 626, startPoint y: 394, endPoint x: 522, endPoint y: 386, distance: 104.3
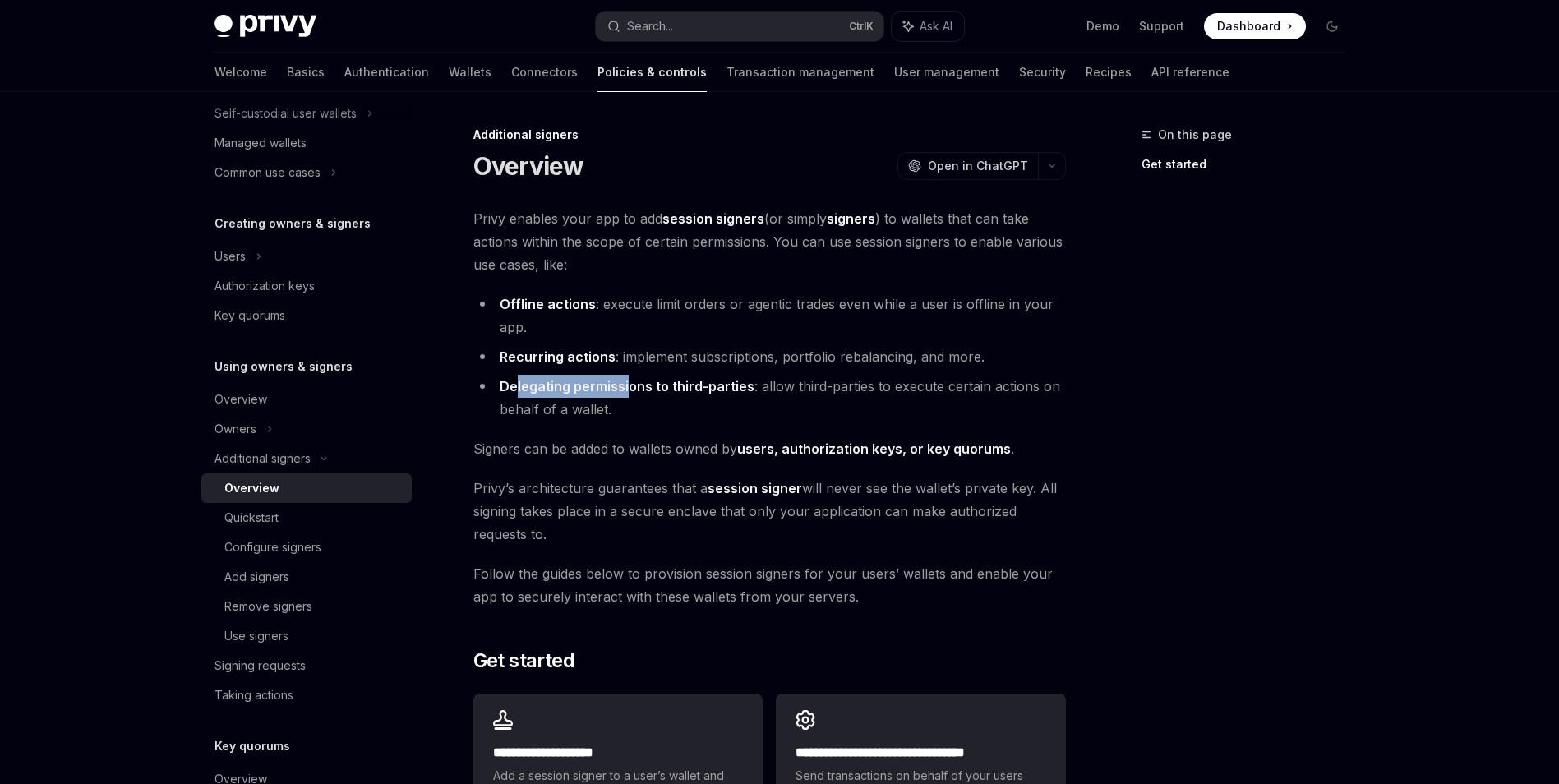
click at [521, 386] on strong "Delegating permissions to third-parties" at bounding box center [627, 386] width 255 height 17
drag, startPoint x: 522, startPoint y: 386, endPoint x: 583, endPoint y: 396, distance: 61.8
click at [583, 396] on li "Delegating permissions to third-parties : allow third-parties to execute certai…" at bounding box center [769, 397] width 593 height 46
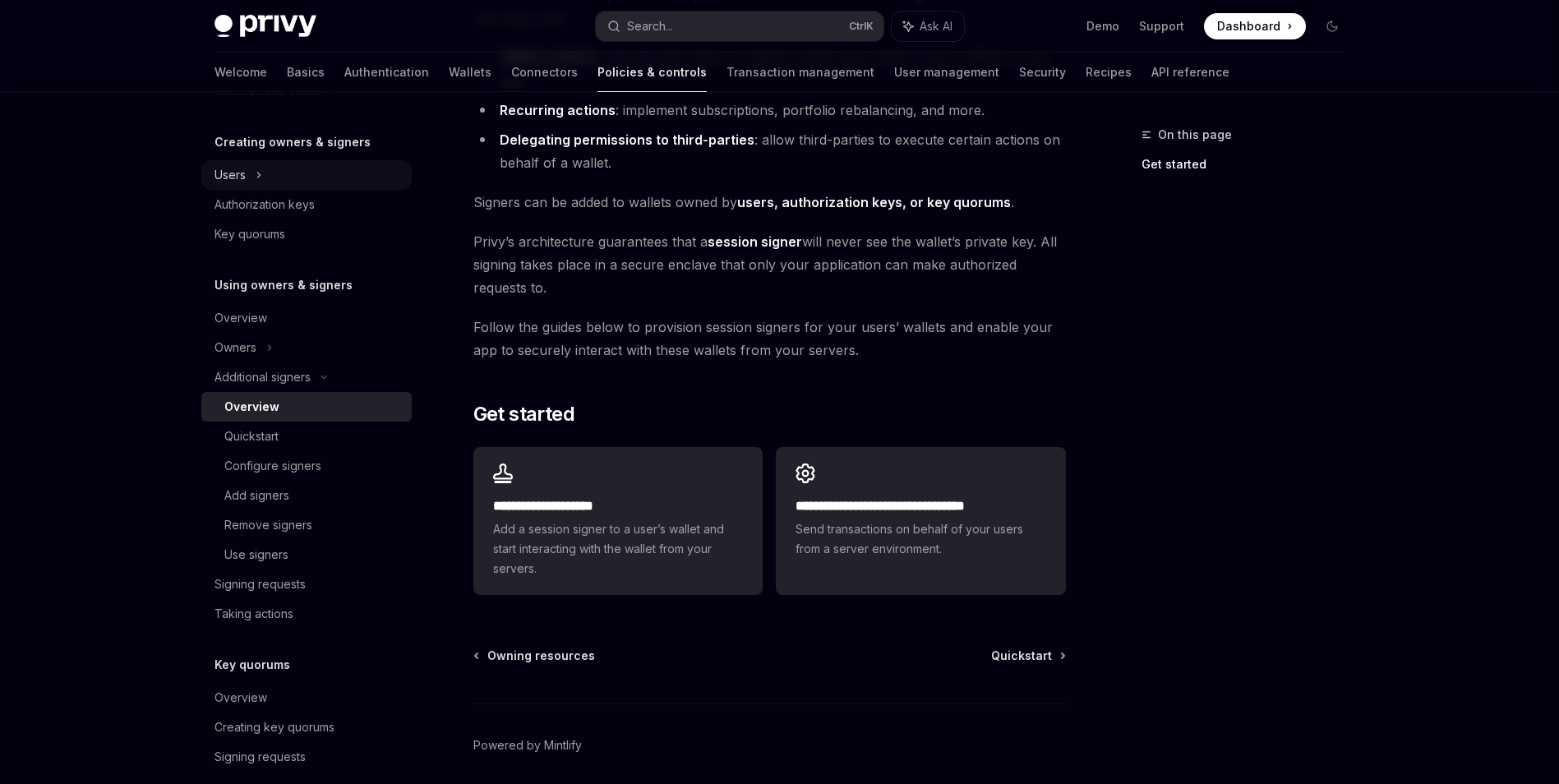
scroll to position [328, 0]
click at [762, 31] on button "Search... Ctrl K" at bounding box center [739, 26] width 287 height 30
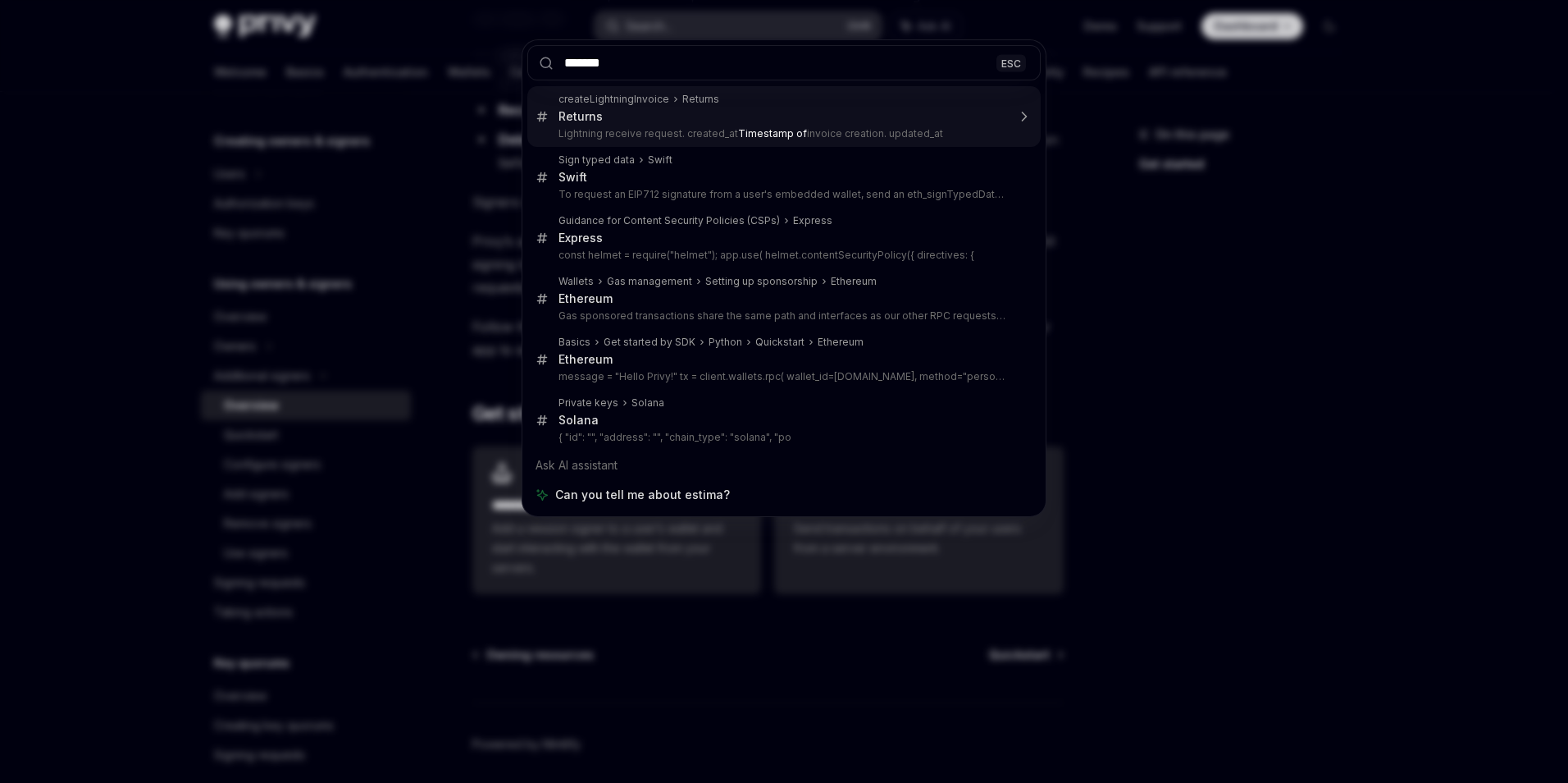
type input "********"
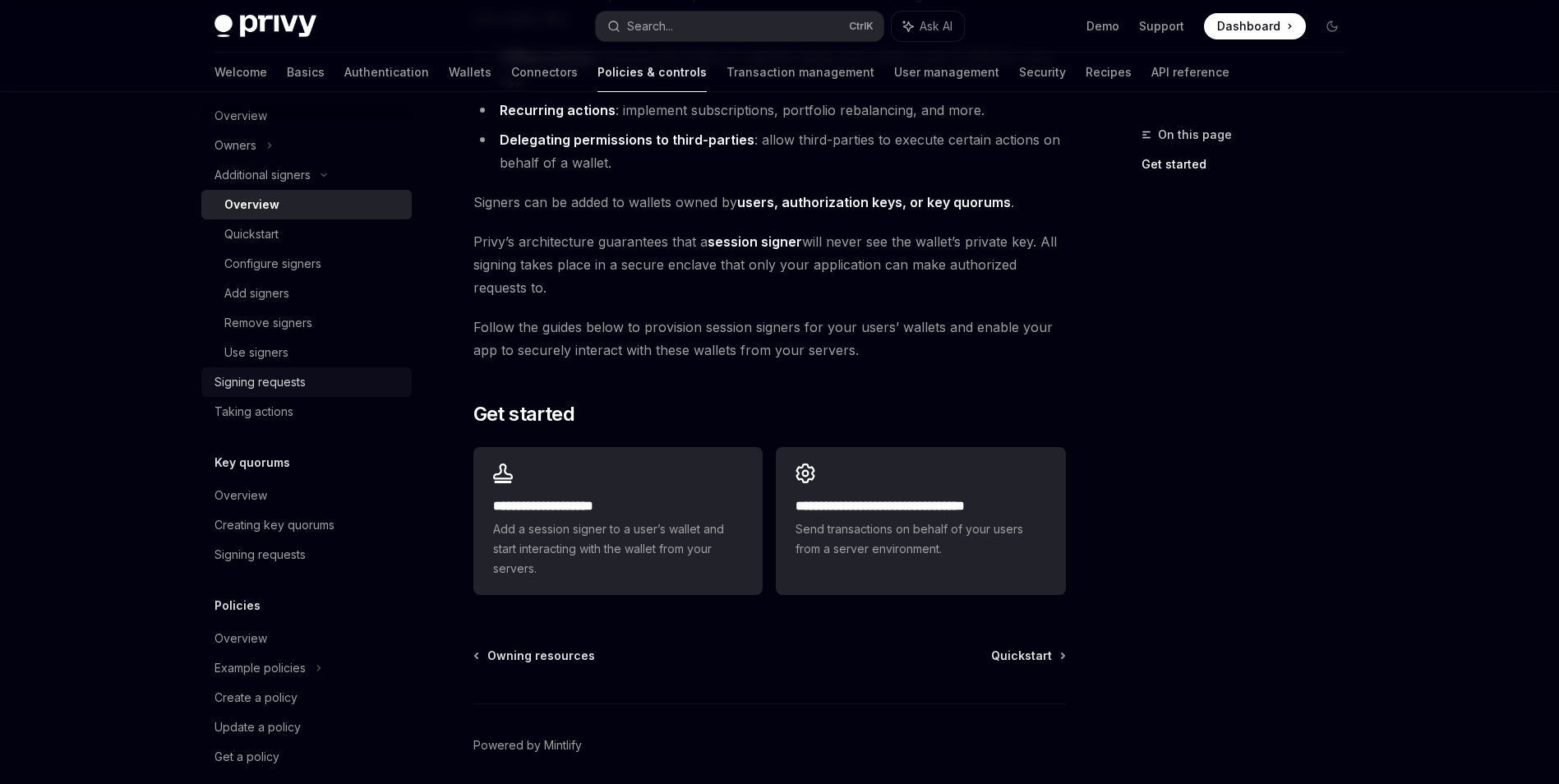
scroll to position [551, 0]
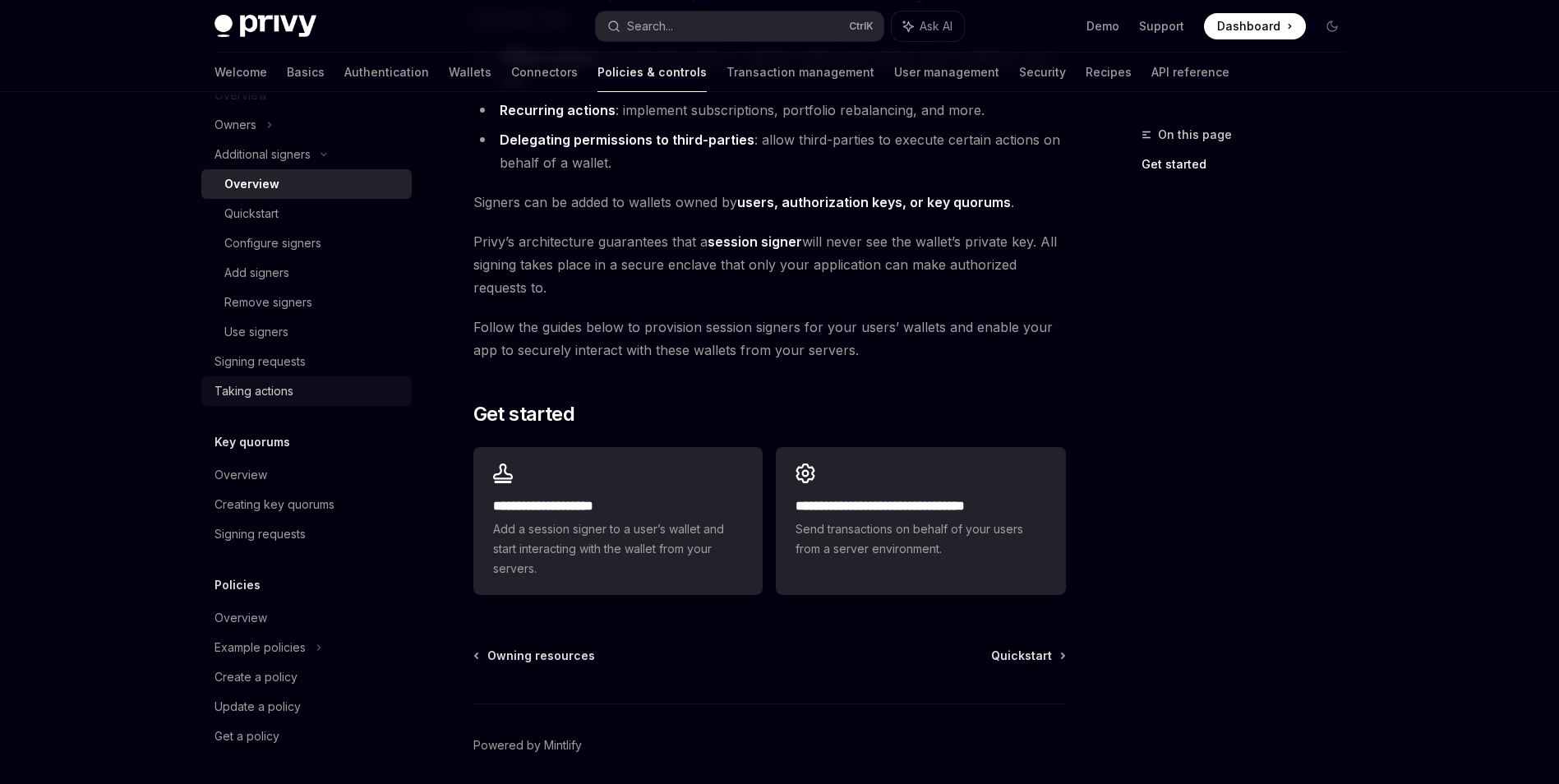
click at [300, 393] on div "Taking actions" at bounding box center [308, 391] width 188 height 20
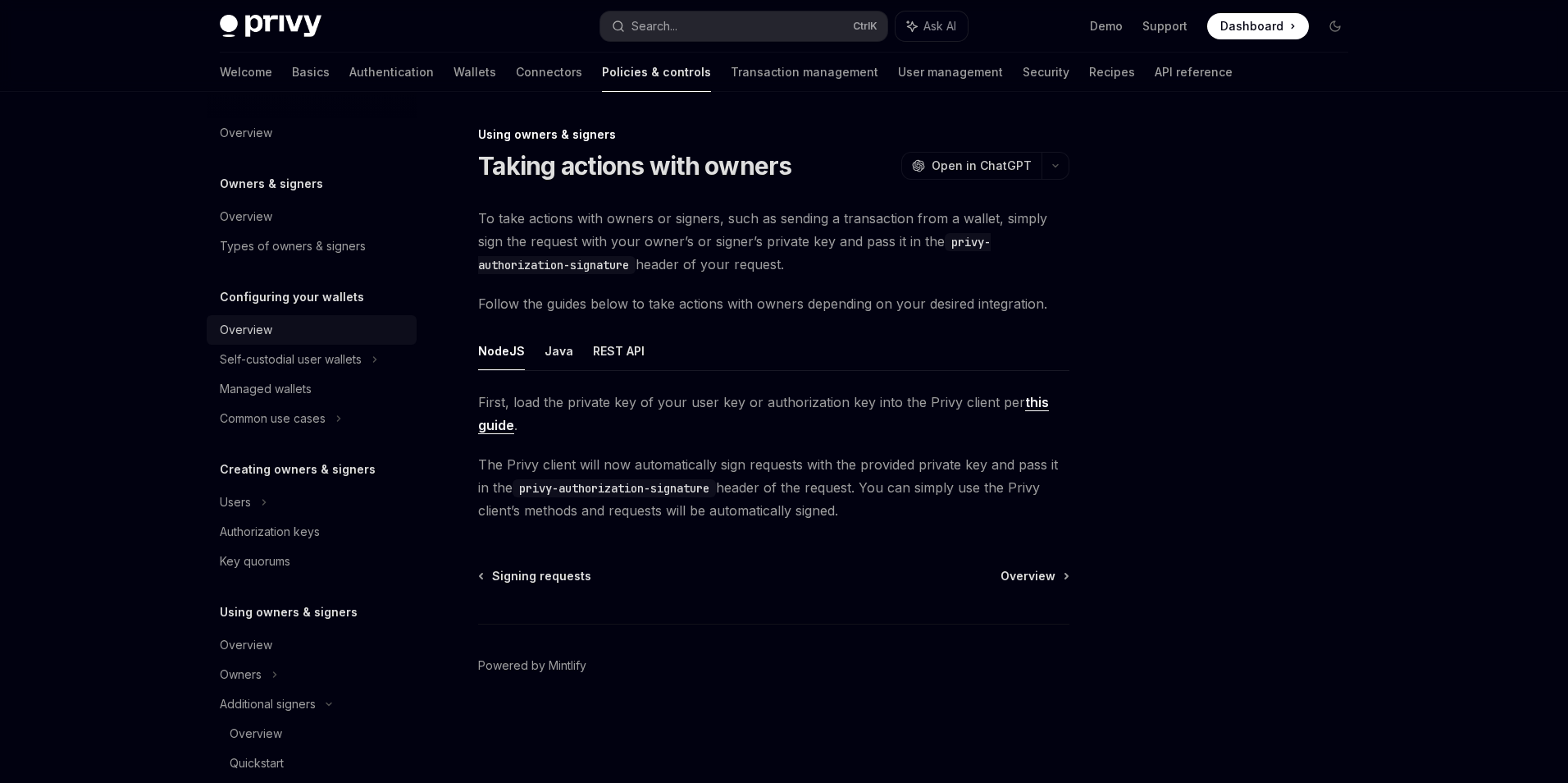
click at [357, 329] on div "Overview" at bounding box center [313, 330] width 187 height 20
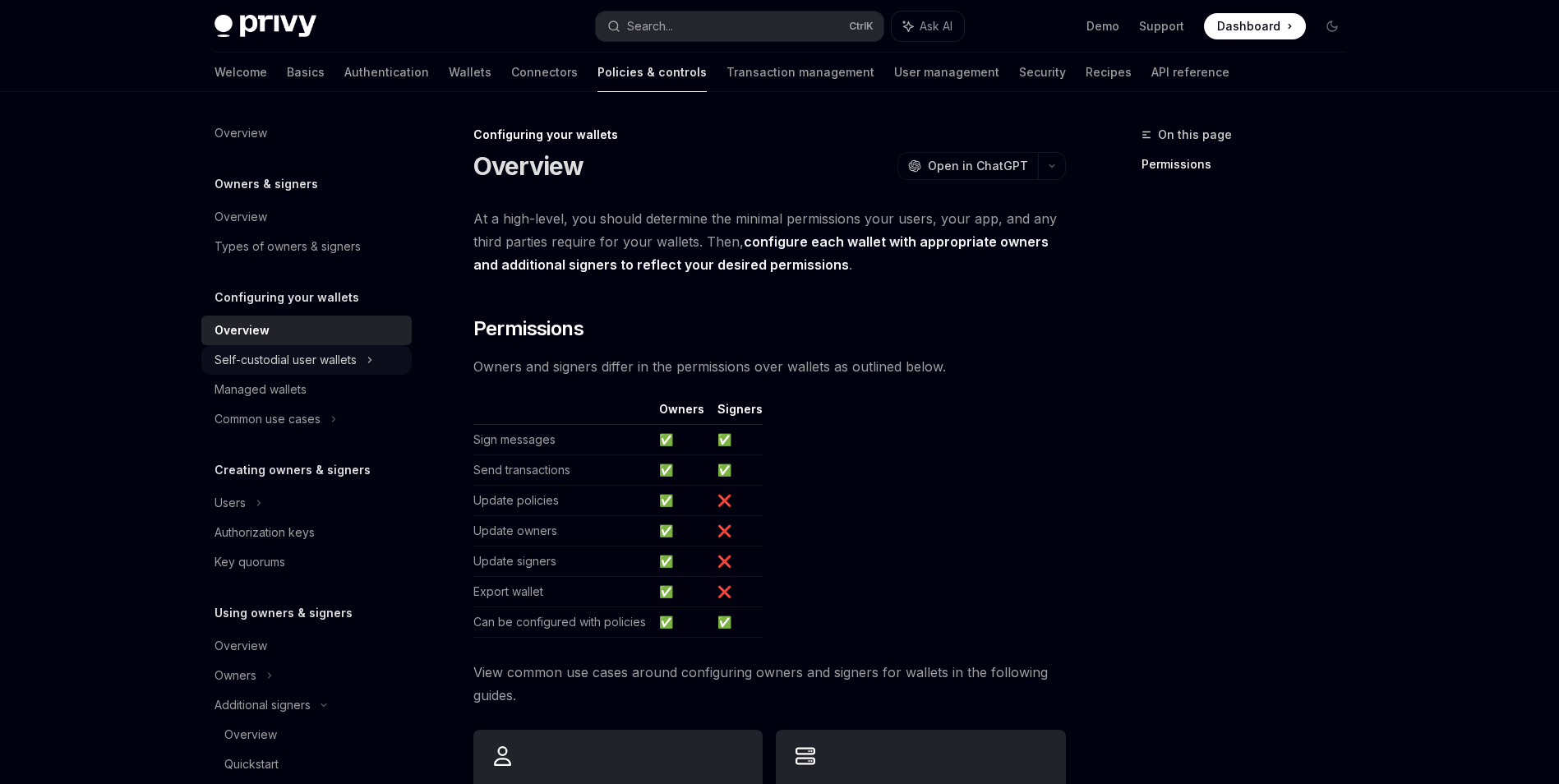
click at [362, 361] on div "Self-custodial user wallets" at bounding box center [307, 360] width 210 height 30
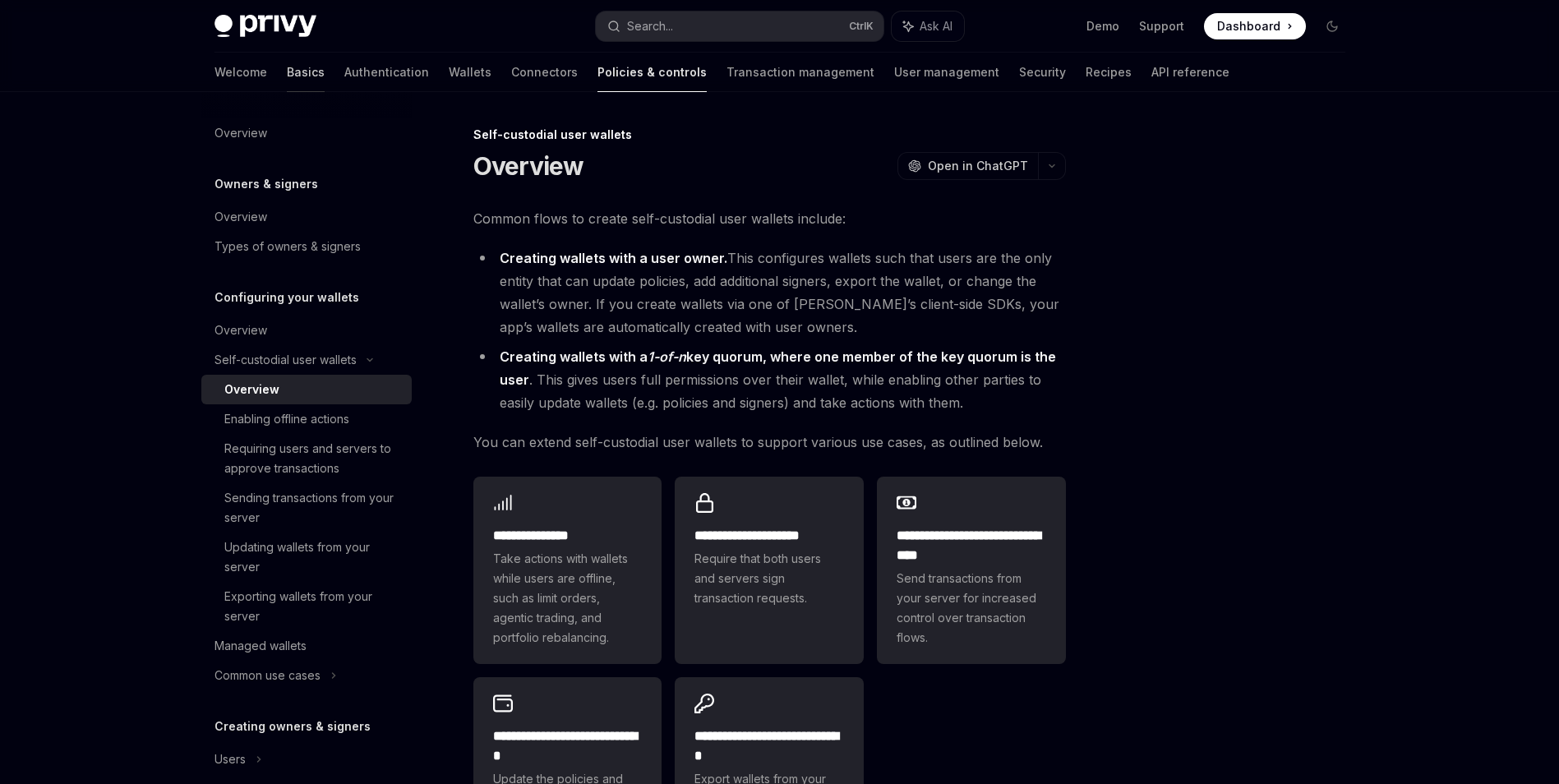
click at [286, 75] on link "Basics" at bounding box center [305, 72] width 38 height 39
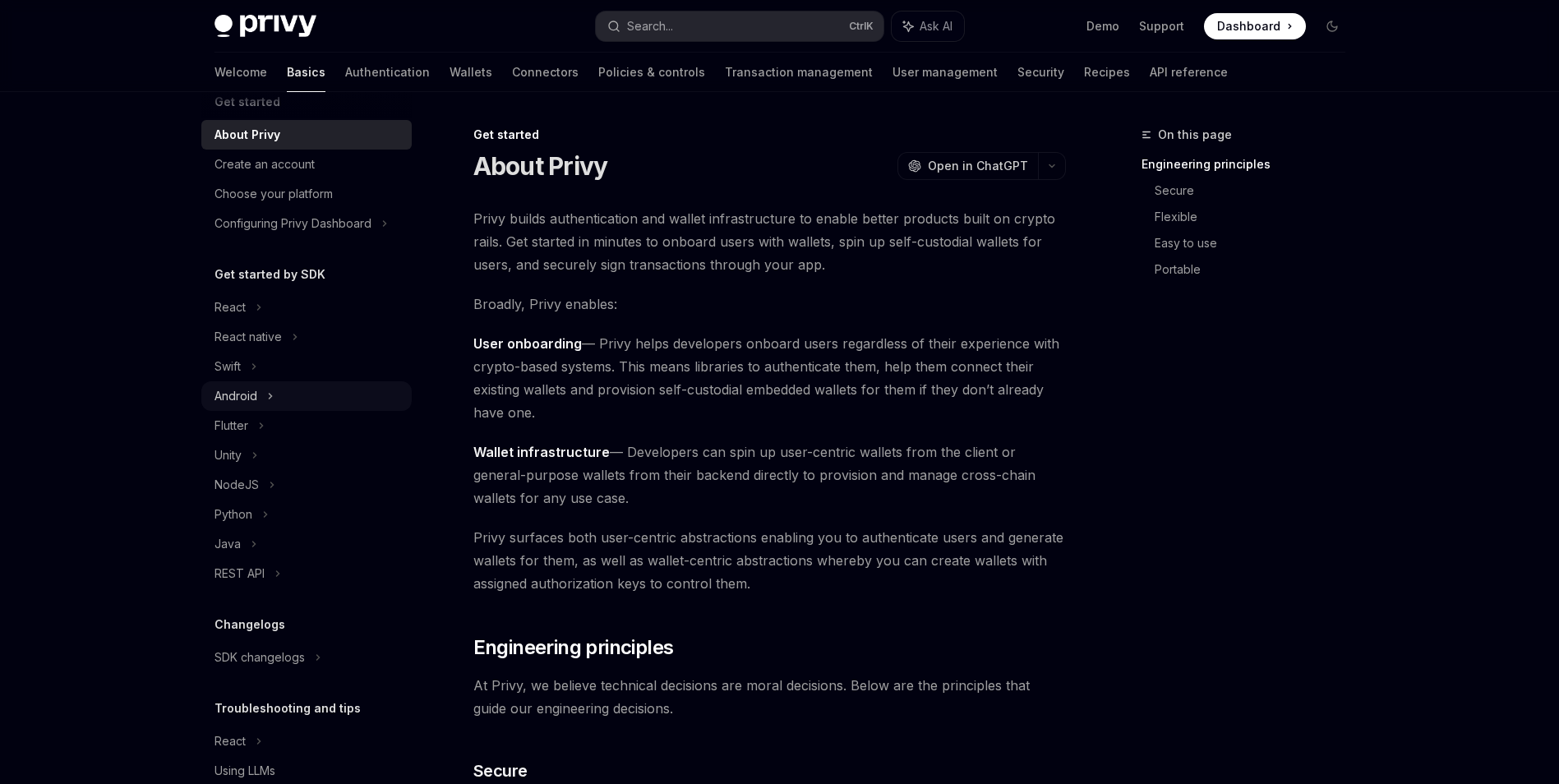
scroll to position [91, 0]
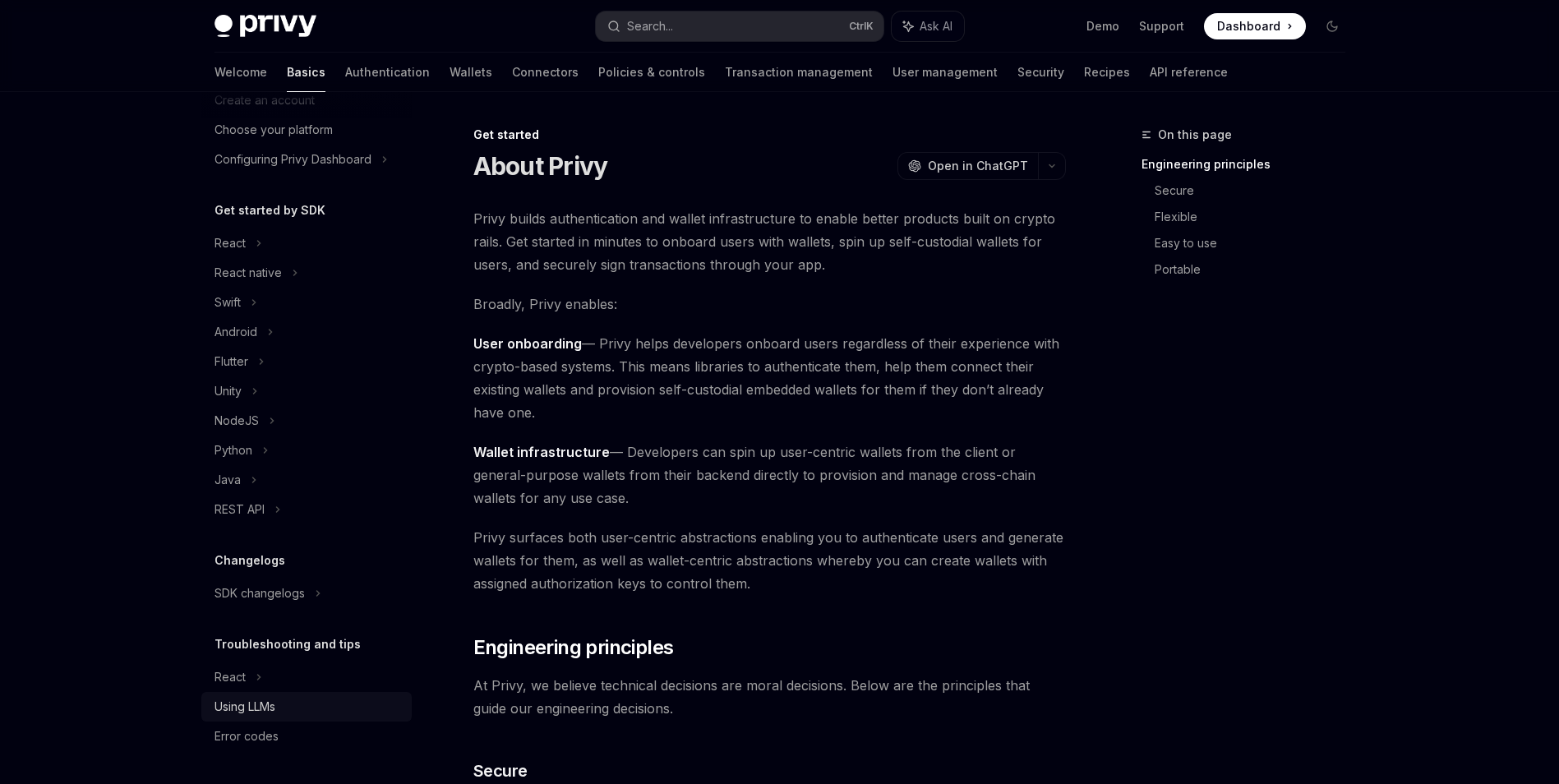
click at [362, 705] on div "Using LLMs" at bounding box center [308, 706] width 188 height 20
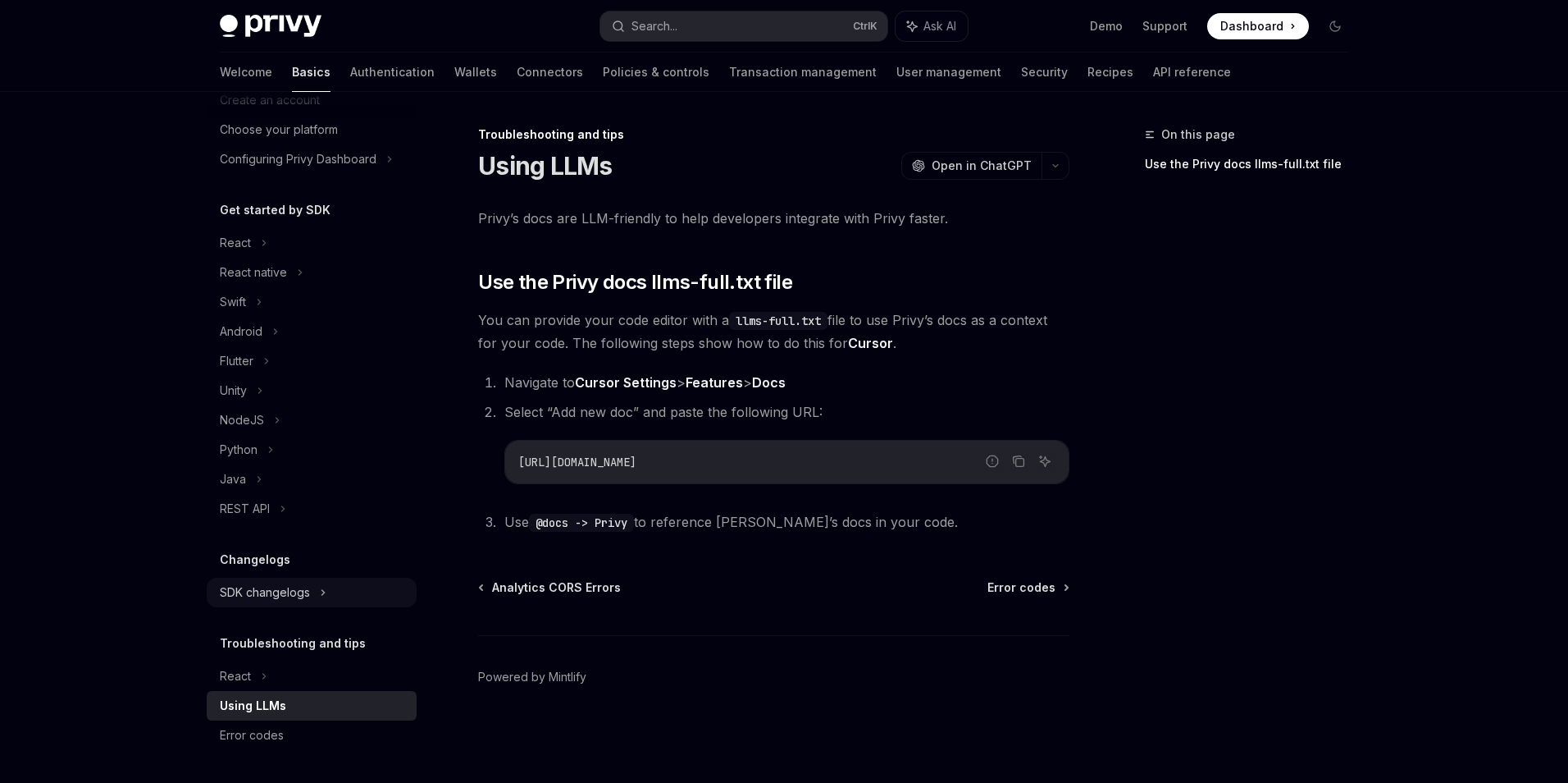
click at [317, 602] on div "SDK changelogs" at bounding box center [311, 593] width 210 height 30
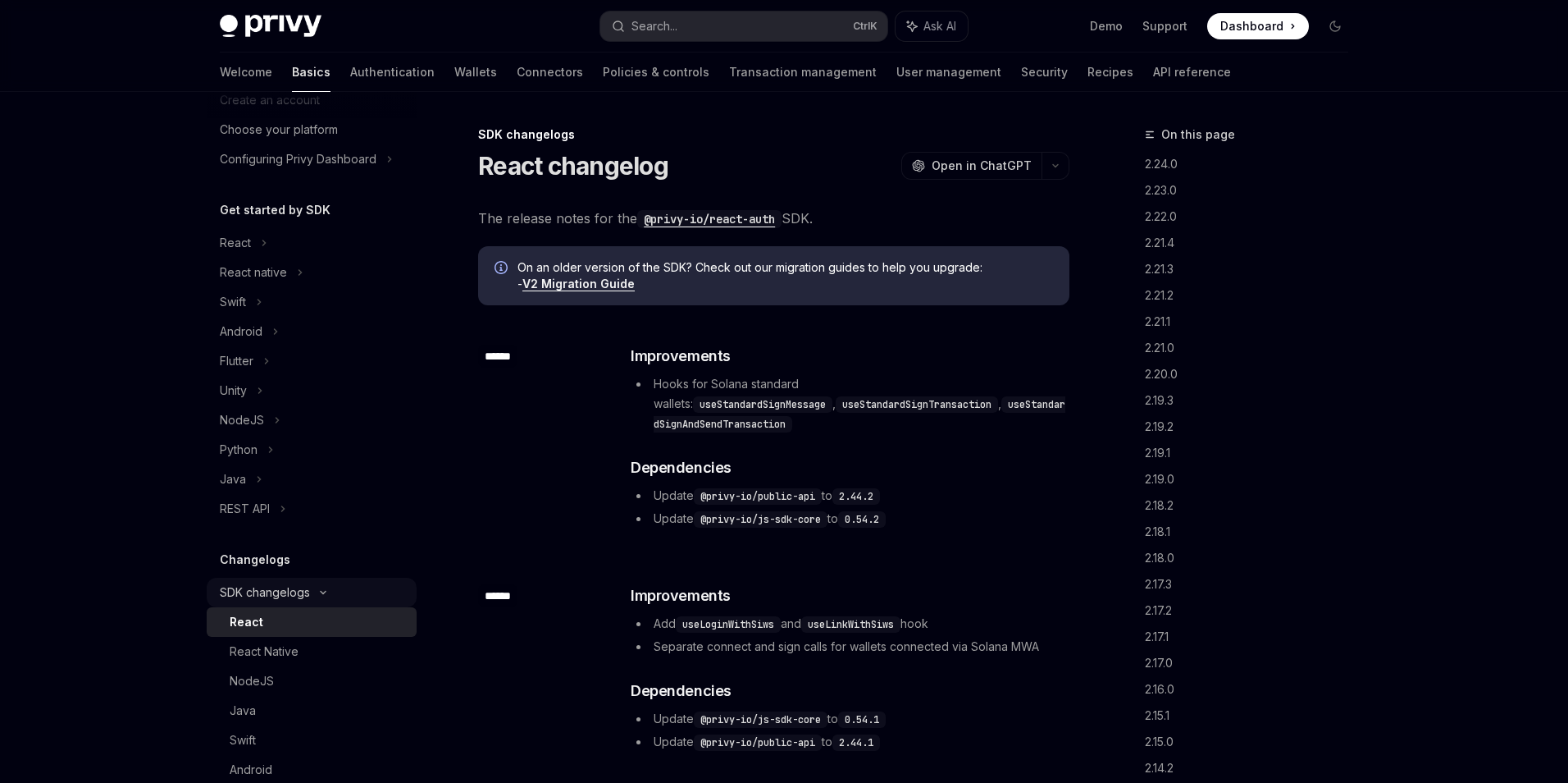
click at [326, 622] on div "React" at bounding box center [318, 622] width 177 height 20
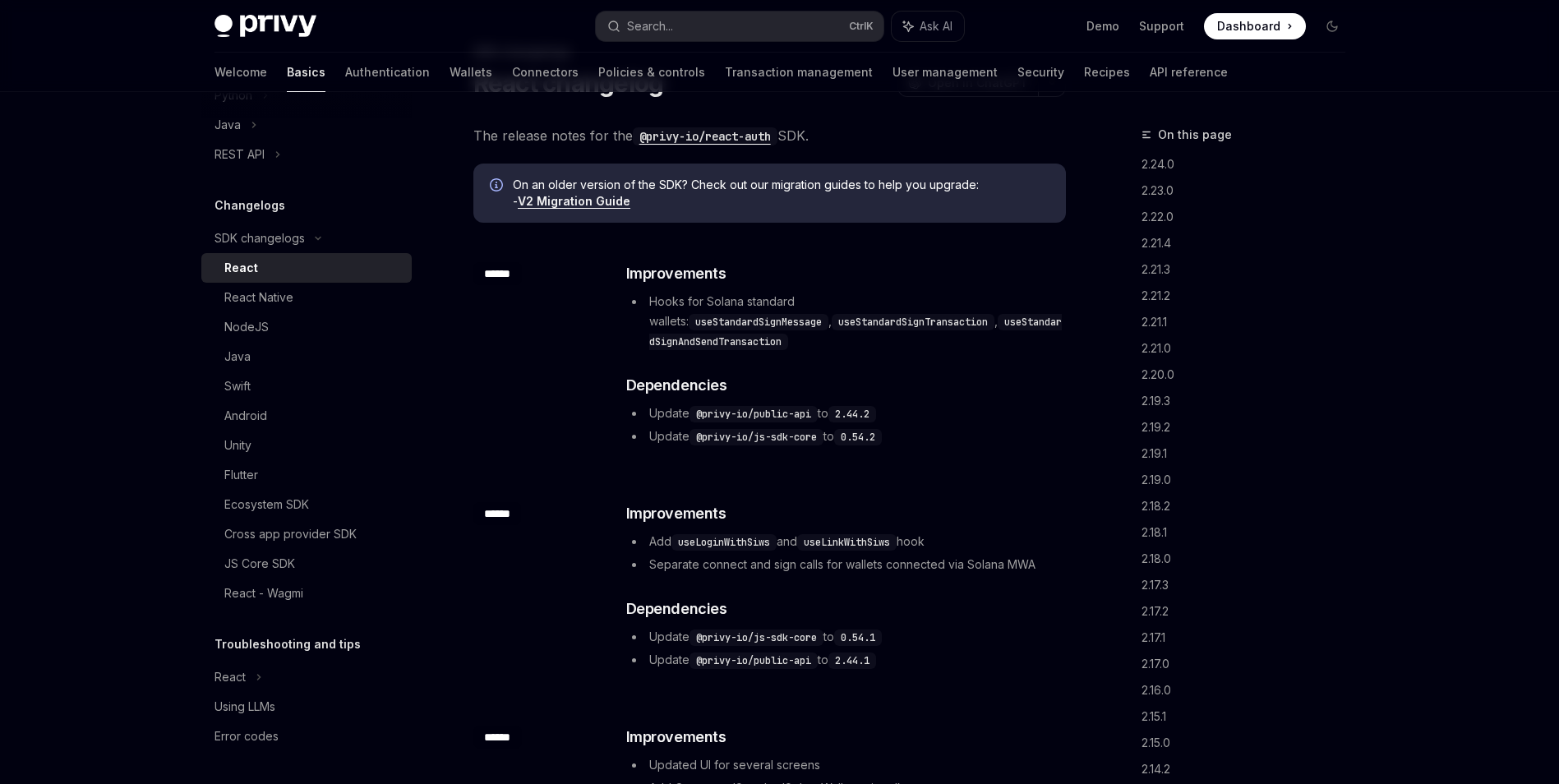
scroll to position [82, 0]
click at [329, 705] on div "Using LLMs" at bounding box center [308, 706] width 188 height 20
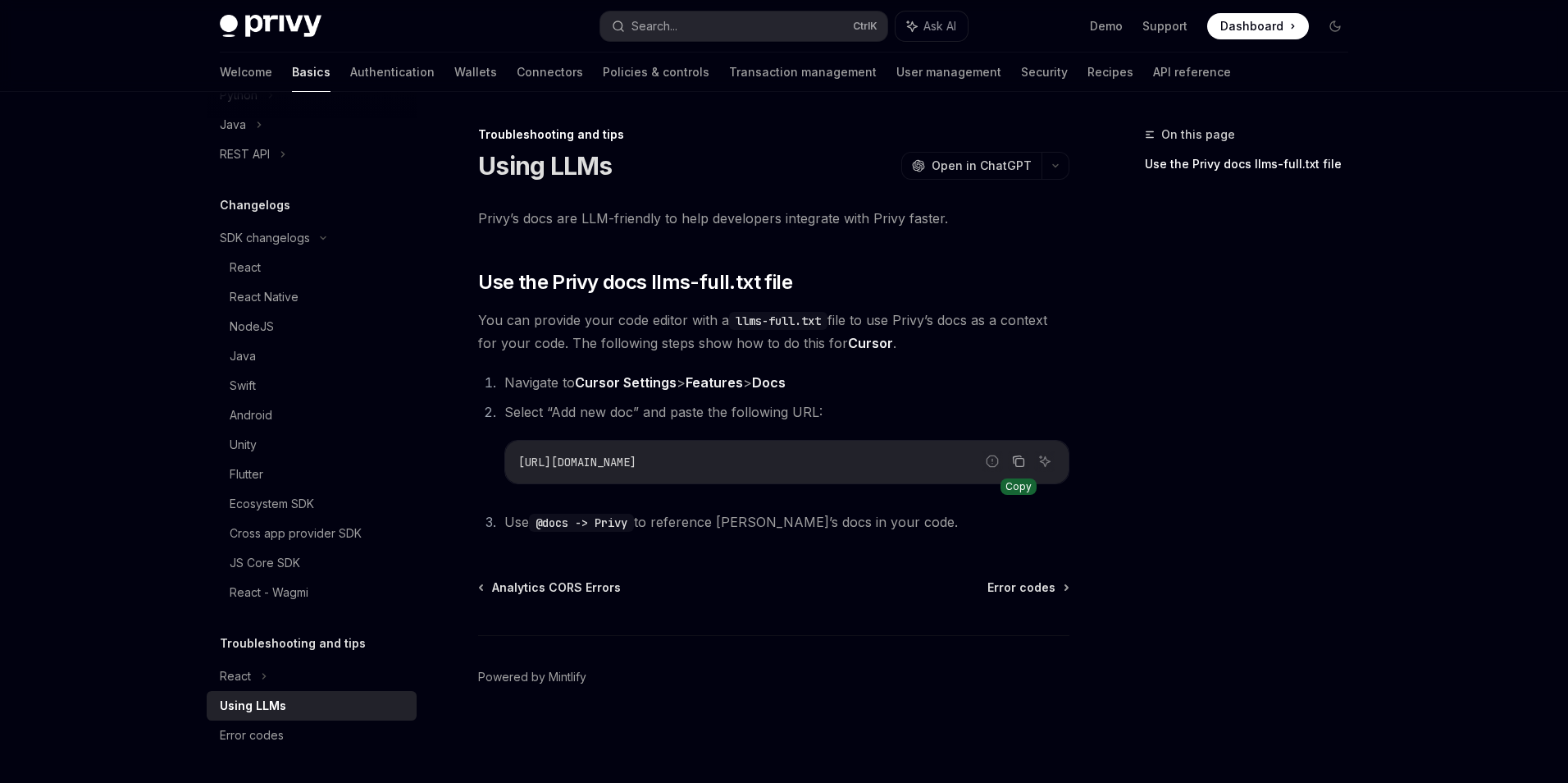
click at [1021, 462] on icon "Copy the contents from the code block" at bounding box center [1018, 460] width 13 height 13
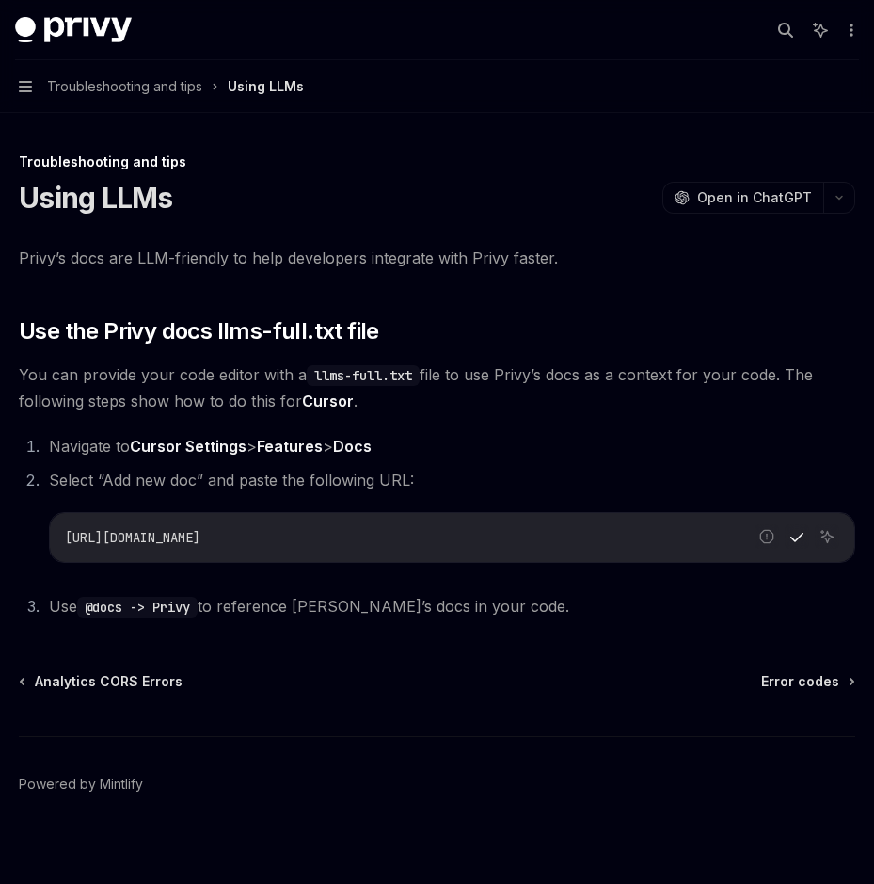
type textarea "*"
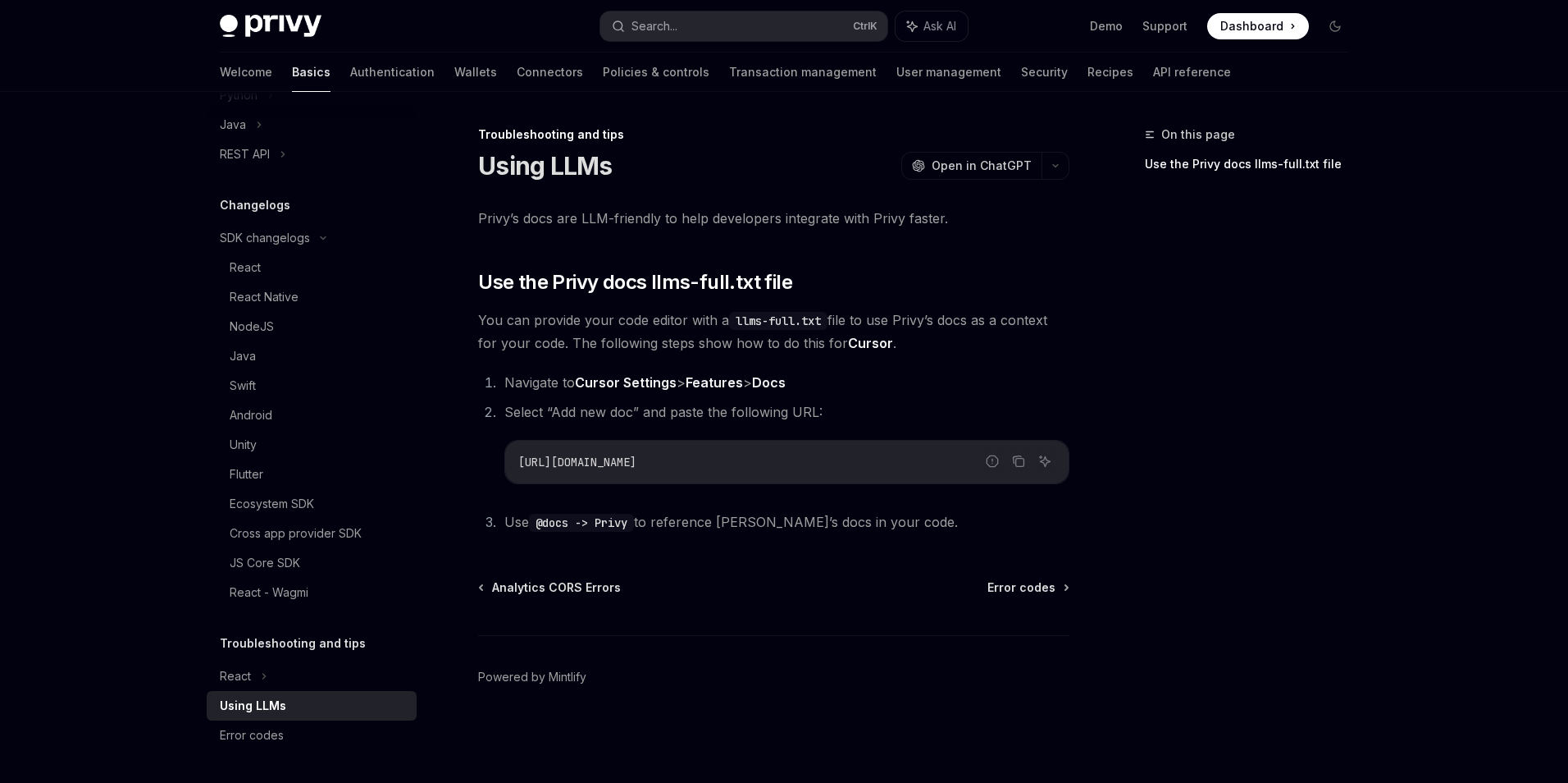
drag, startPoint x: 798, startPoint y: 446, endPoint x: 508, endPoint y: 463, distance: 290.5
click at [508, 463] on div "https://docs.privy.io/llms-full.txt" at bounding box center [787, 461] width 564 height 43
copy span "https://docs.privy.io/llms-full.txt"
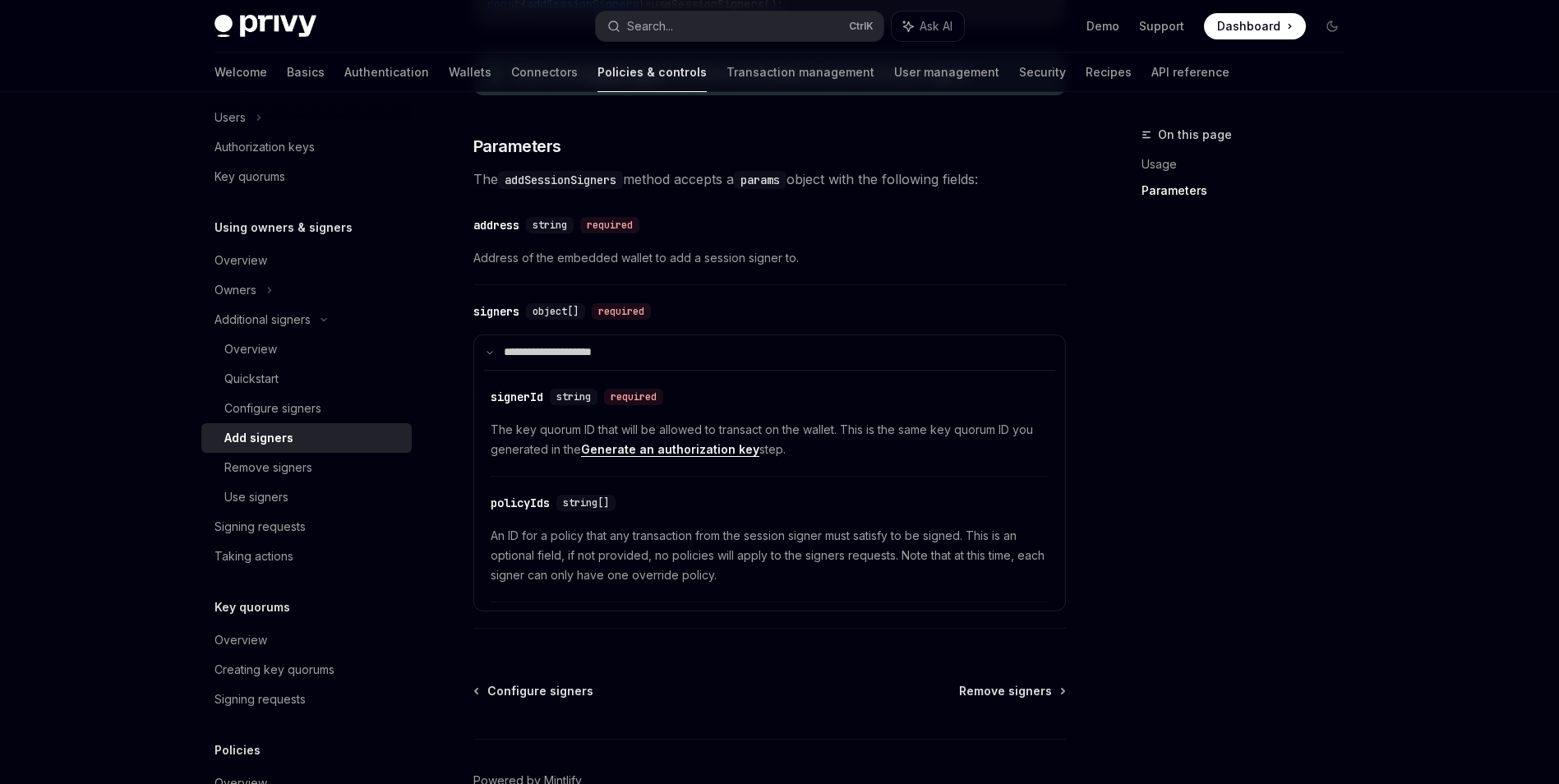
scroll to position [197, 0]
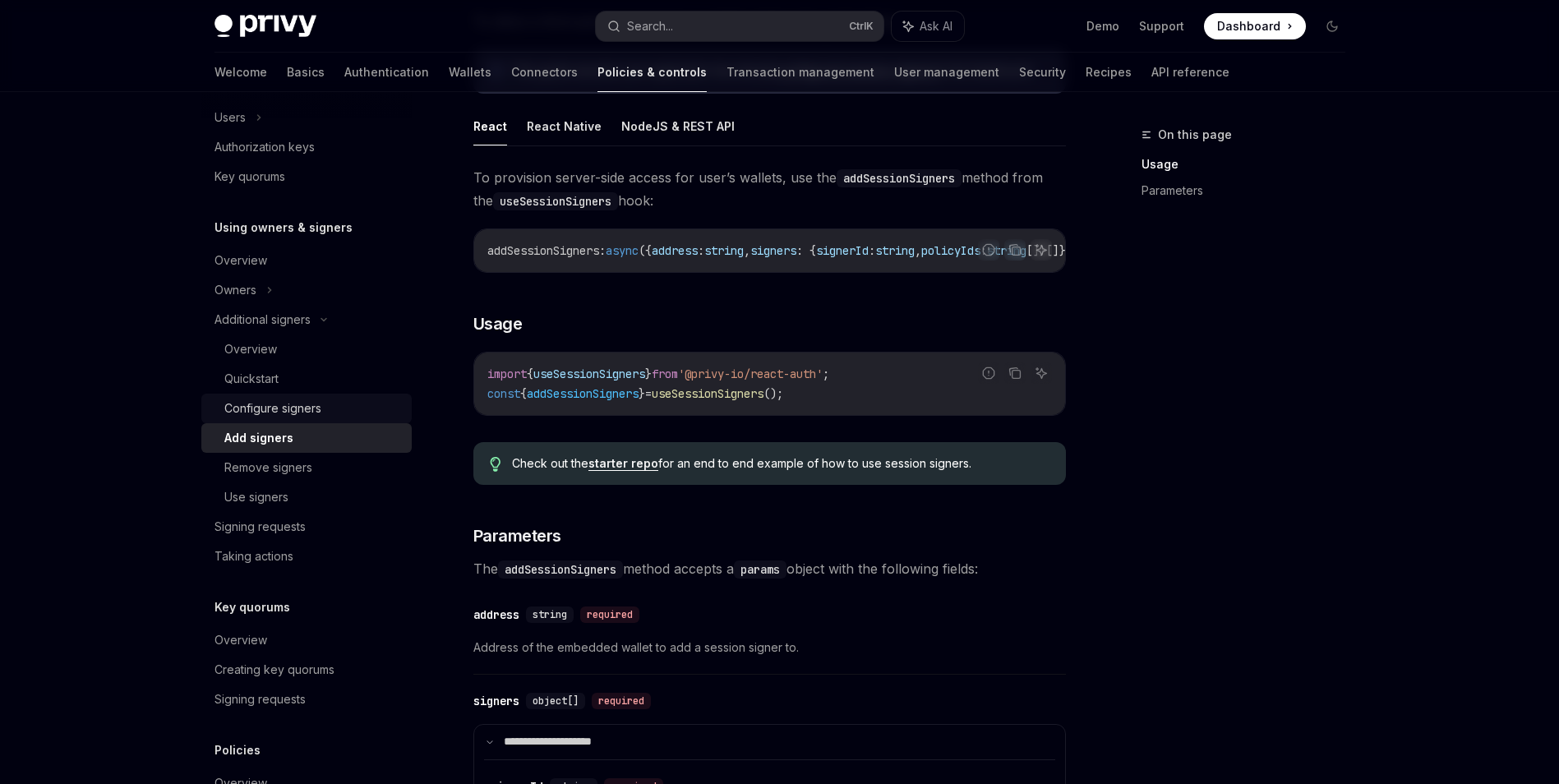
click at [326, 416] on div "Configure signers" at bounding box center [313, 408] width 177 height 20
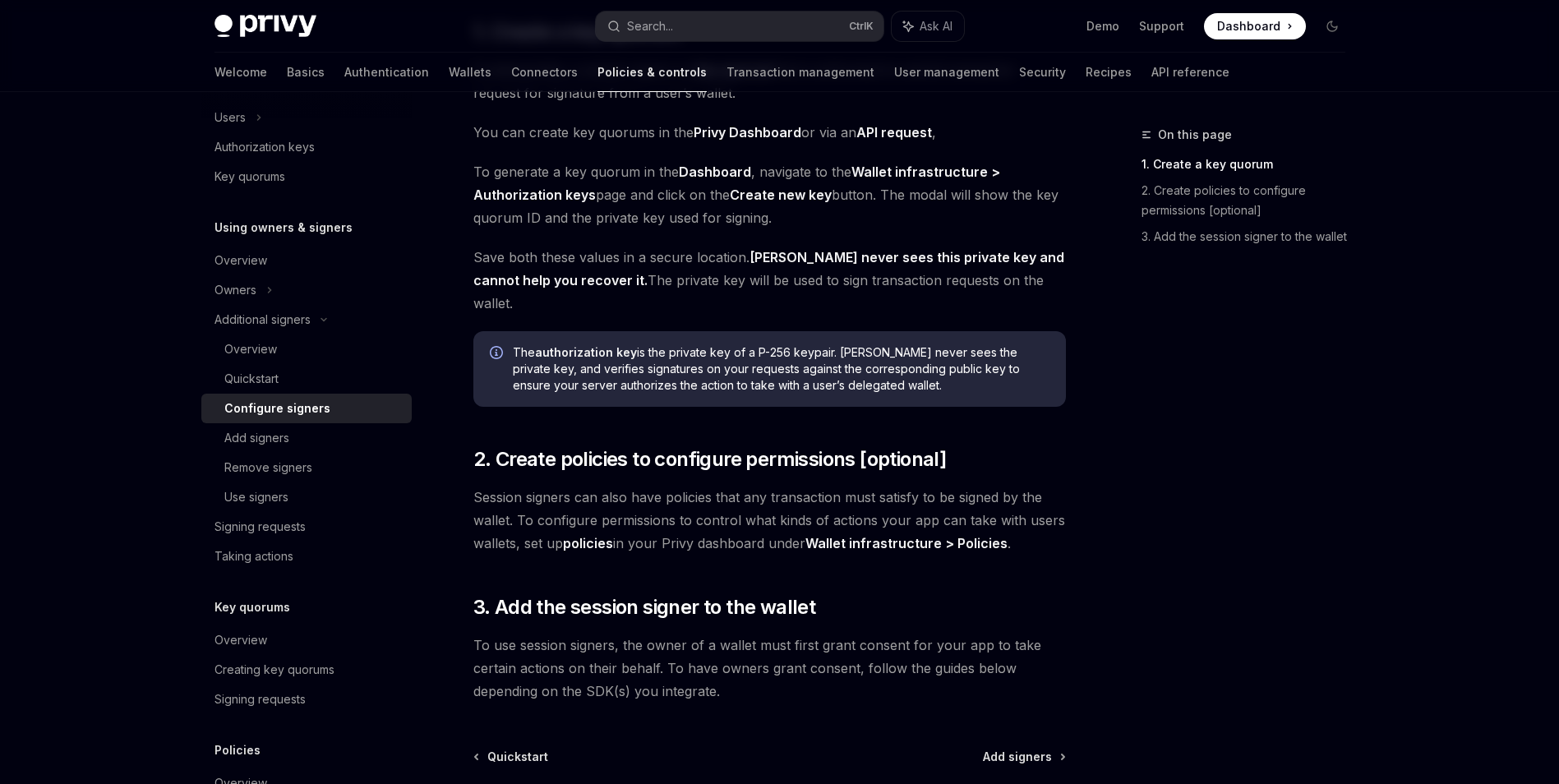
scroll to position [413, 0]
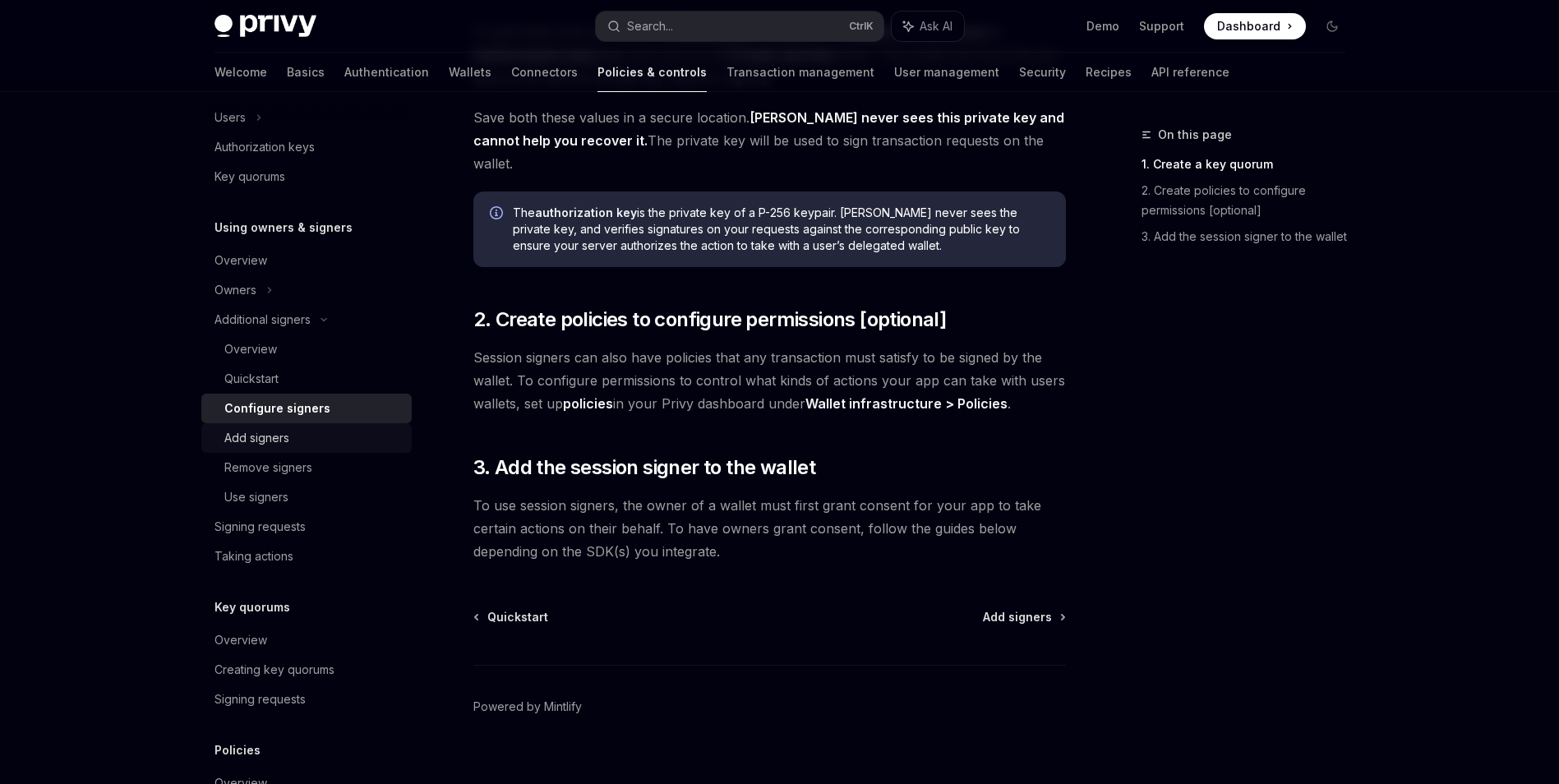
click at [321, 443] on div "Add signers" at bounding box center [313, 437] width 177 height 20
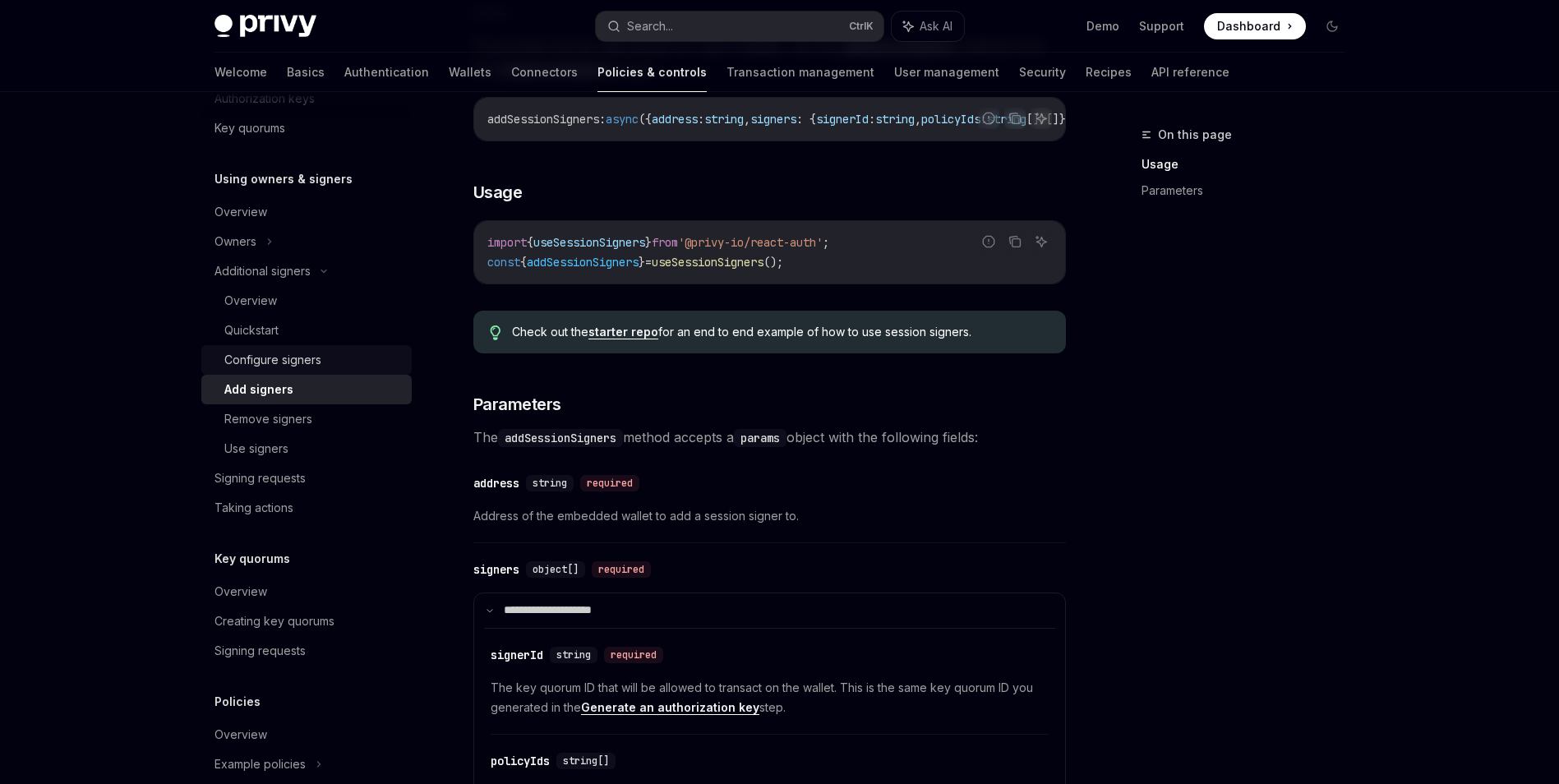
scroll to position [385, 0]
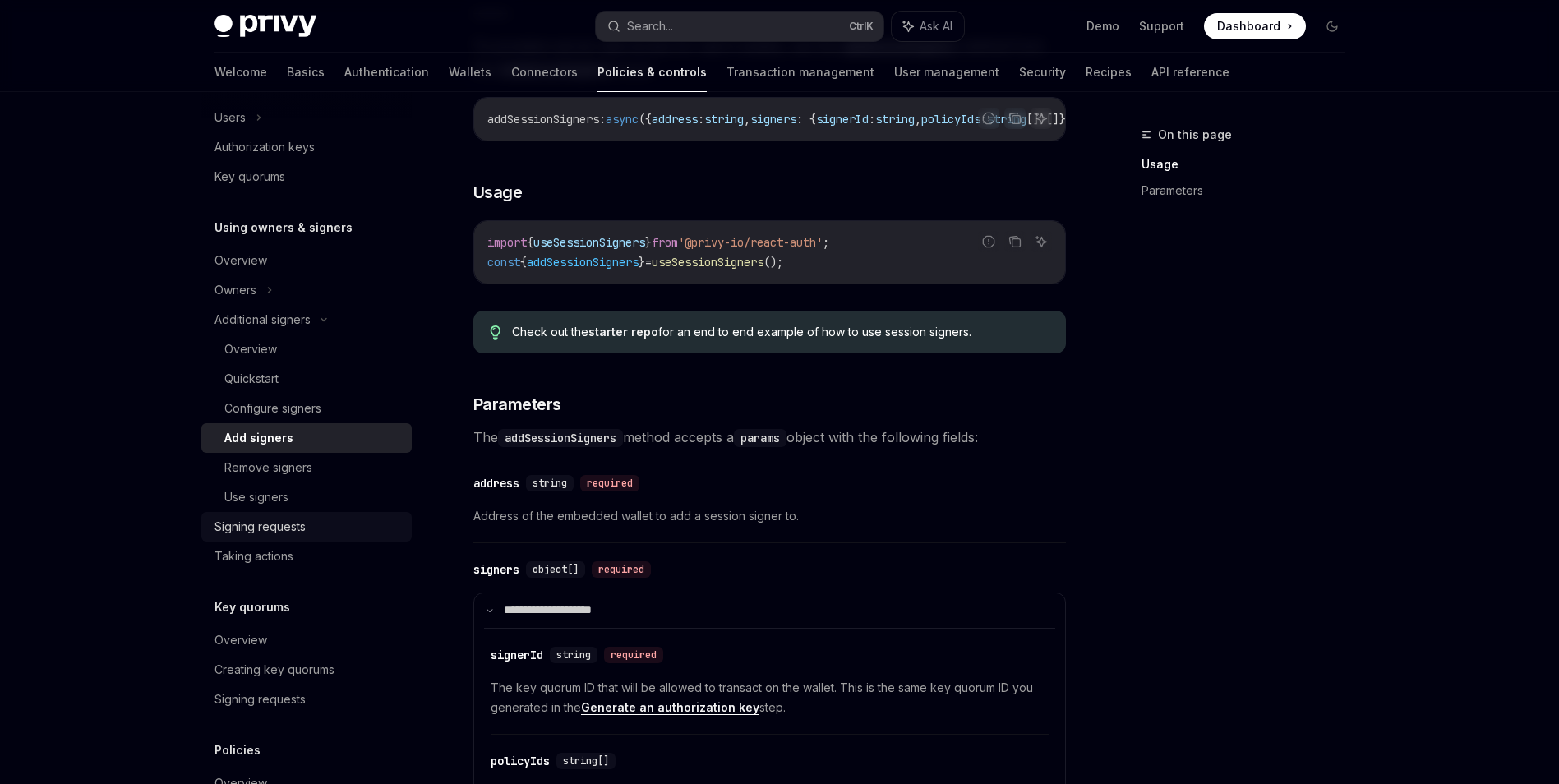
click at [348, 520] on div "Signing requests" at bounding box center [308, 526] width 188 height 20
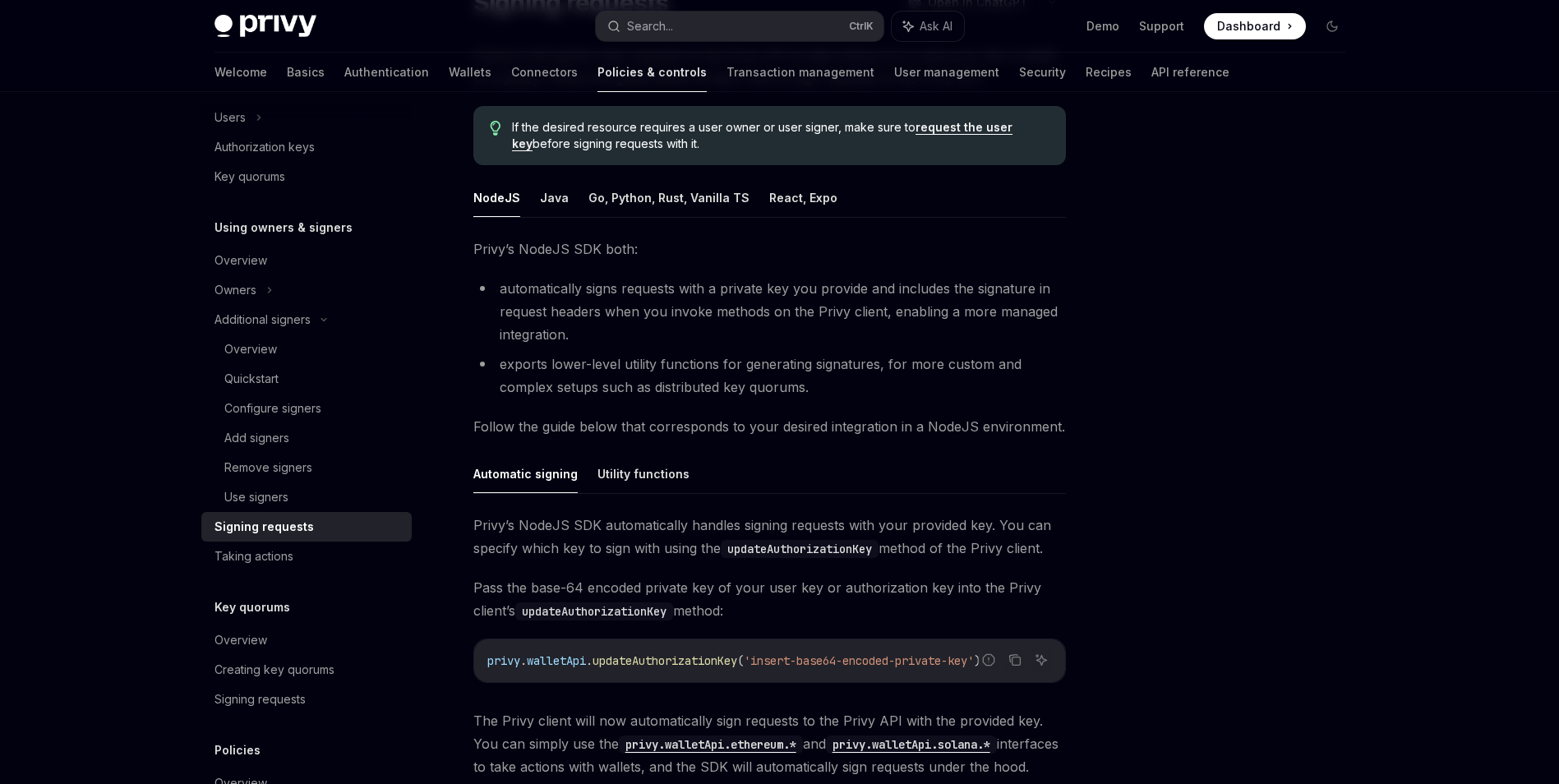
scroll to position [155, 0]
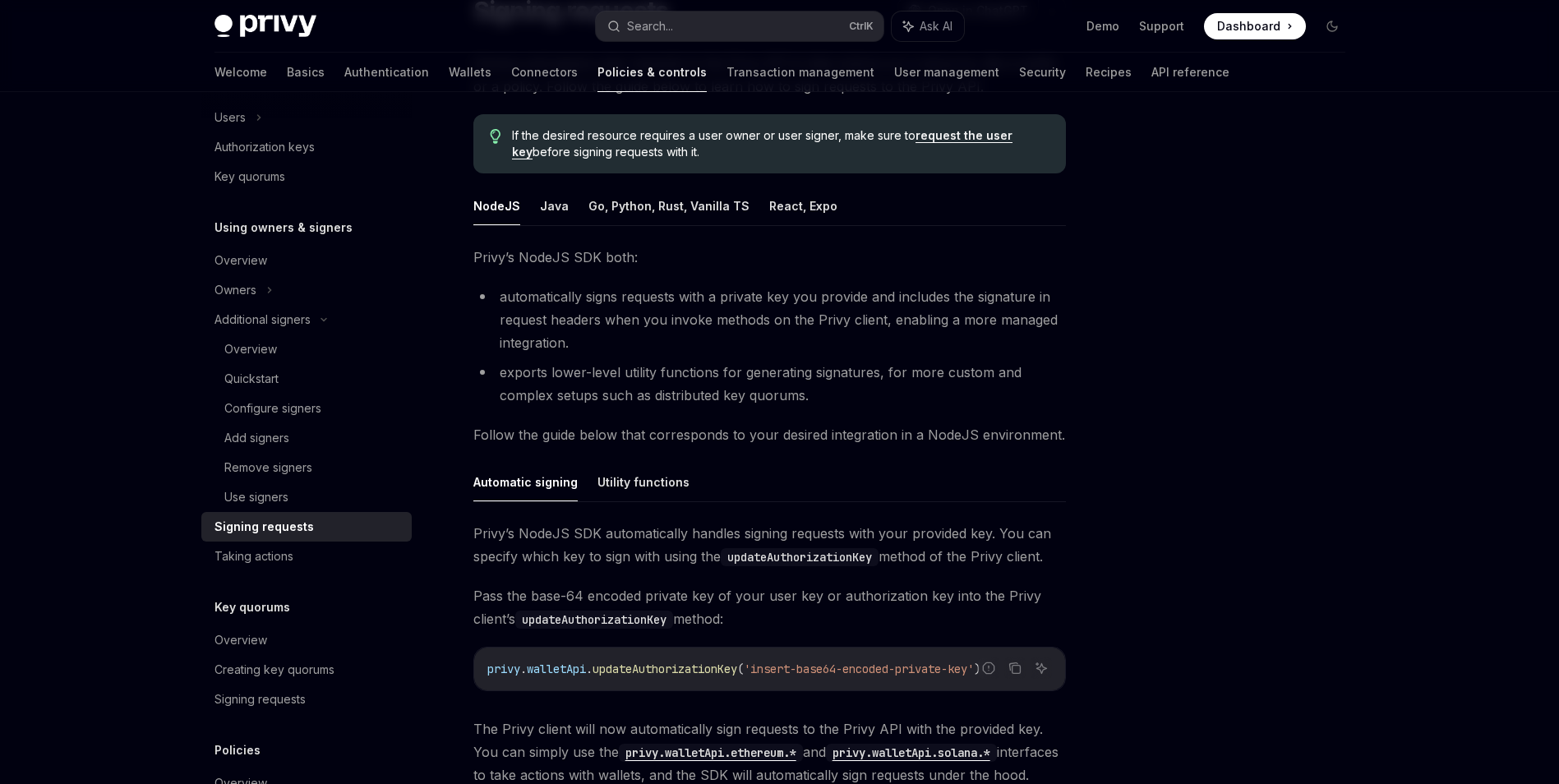
click at [823, 210] on ul "NodeJS Java Go, Python, Rust, Vanilla TS React, Expo" at bounding box center [769, 206] width 593 height 39
click at [804, 204] on button "React, Expo" at bounding box center [804, 206] width 68 height 38
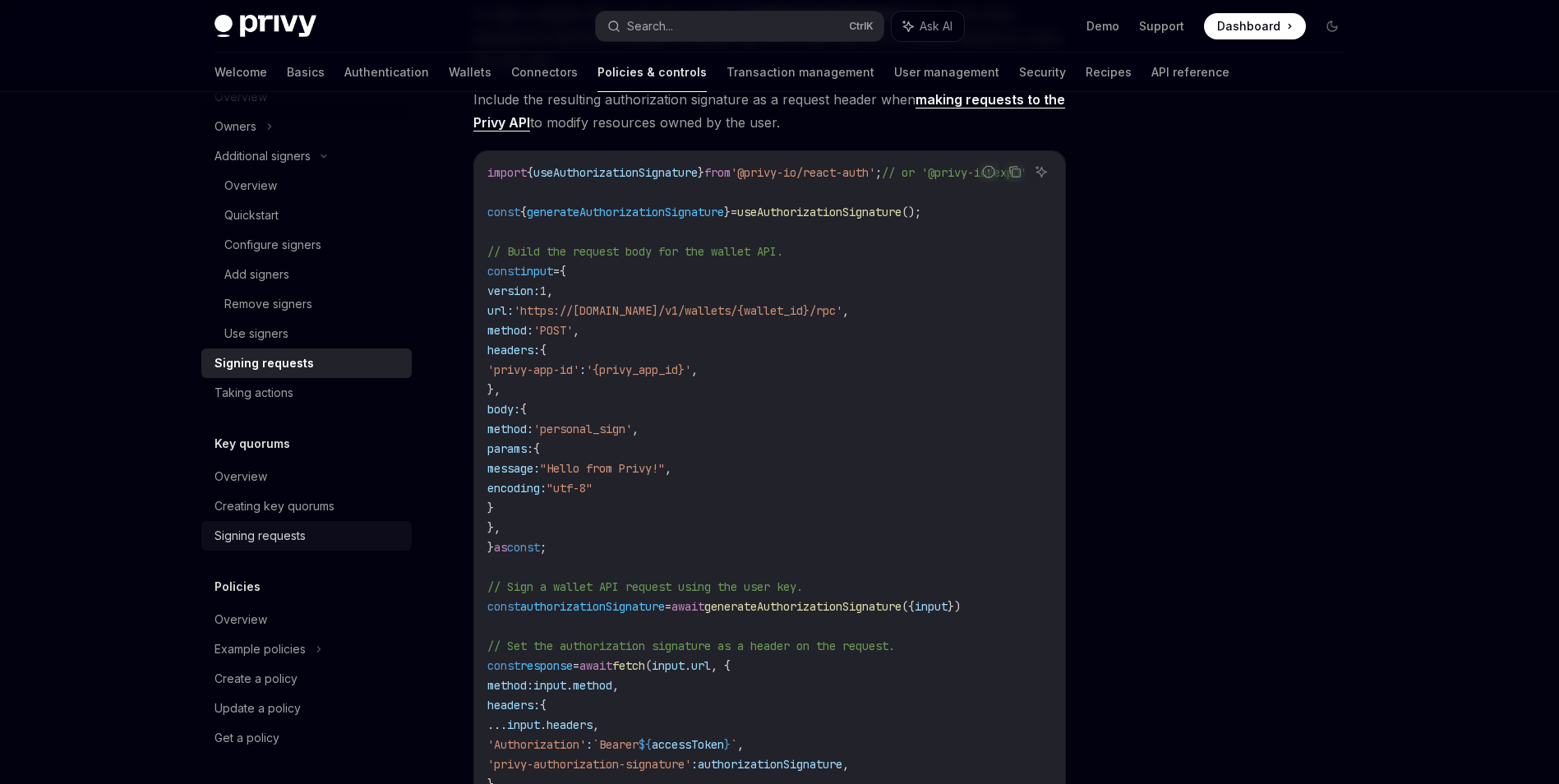
scroll to position [551, 0]
click at [351, 478] on div "Overview" at bounding box center [308, 475] width 188 height 20
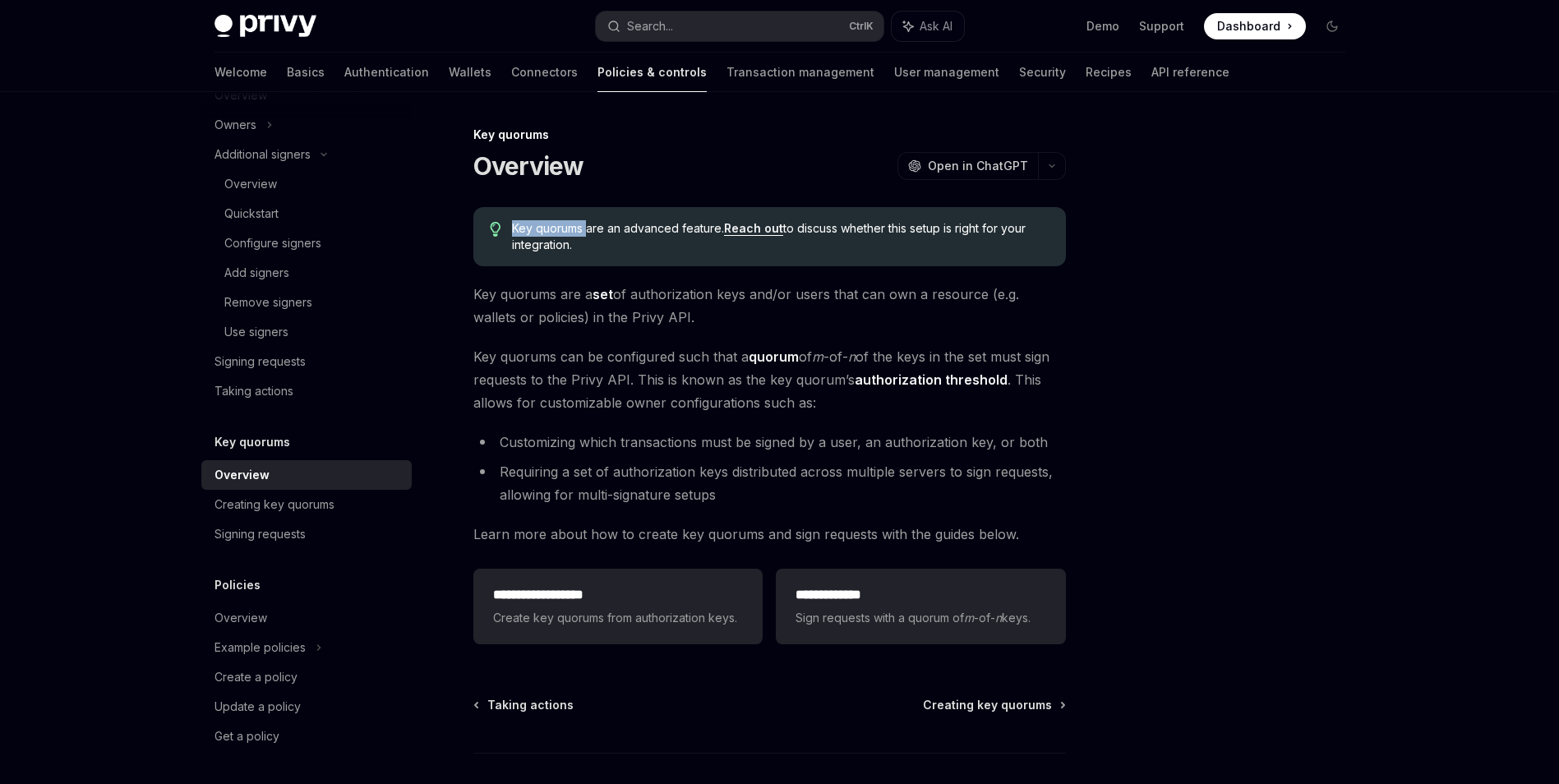
drag, startPoint x: 588, startPoint y: 227, endPoint x: 511, endPoint y: 228, distance: 77.0
click at [511, 228] on div "Key quorums are an advanced feature. Reach out to discuss whether this setup is…" at bounding box center [769, 237] width 593 height 59
drag, startPoint x: 511, startPoint y: 228, endPoint x: 523, endPoint y: 227, distance: 12.0
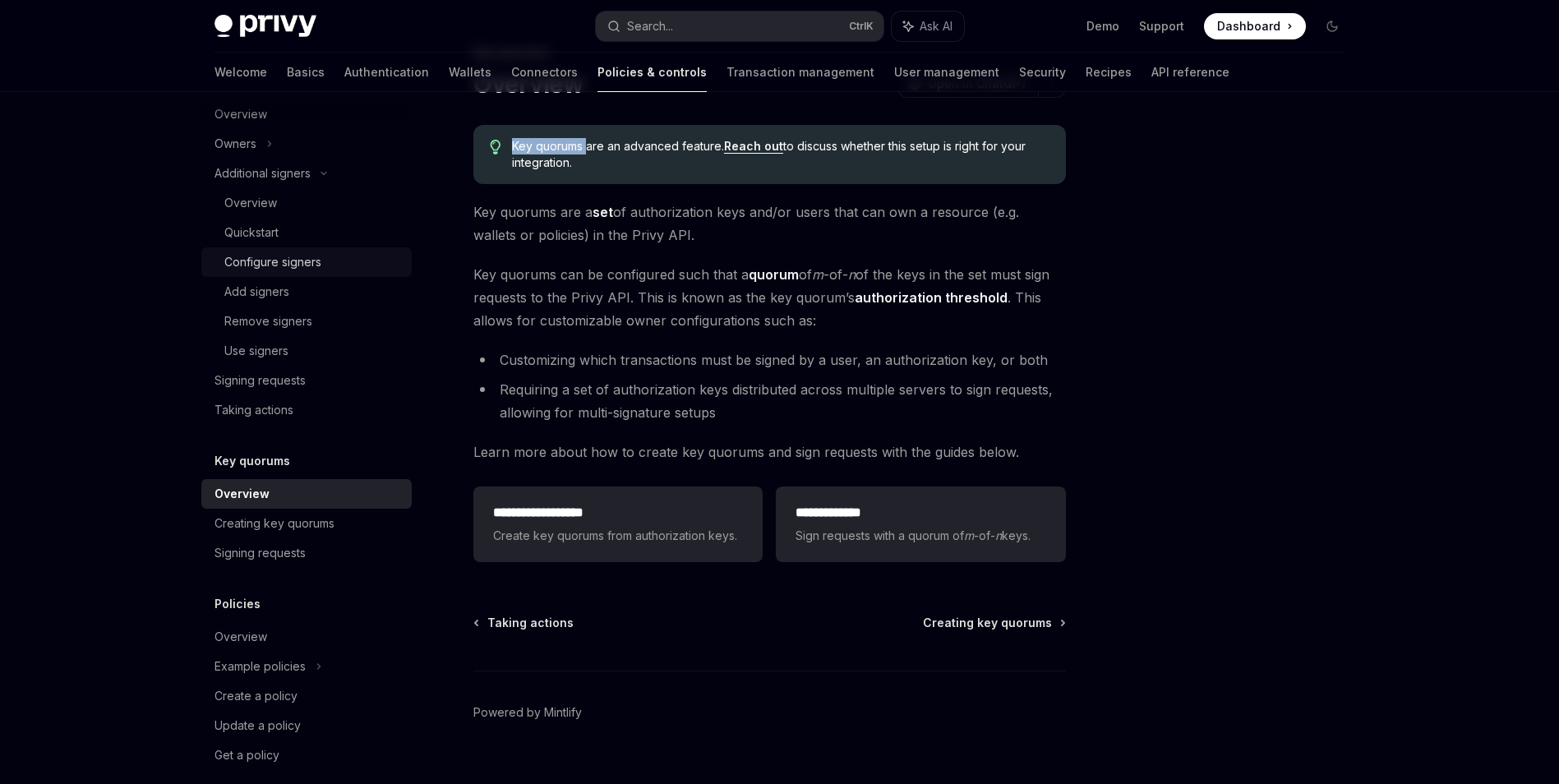
scroll to position [551, 0]
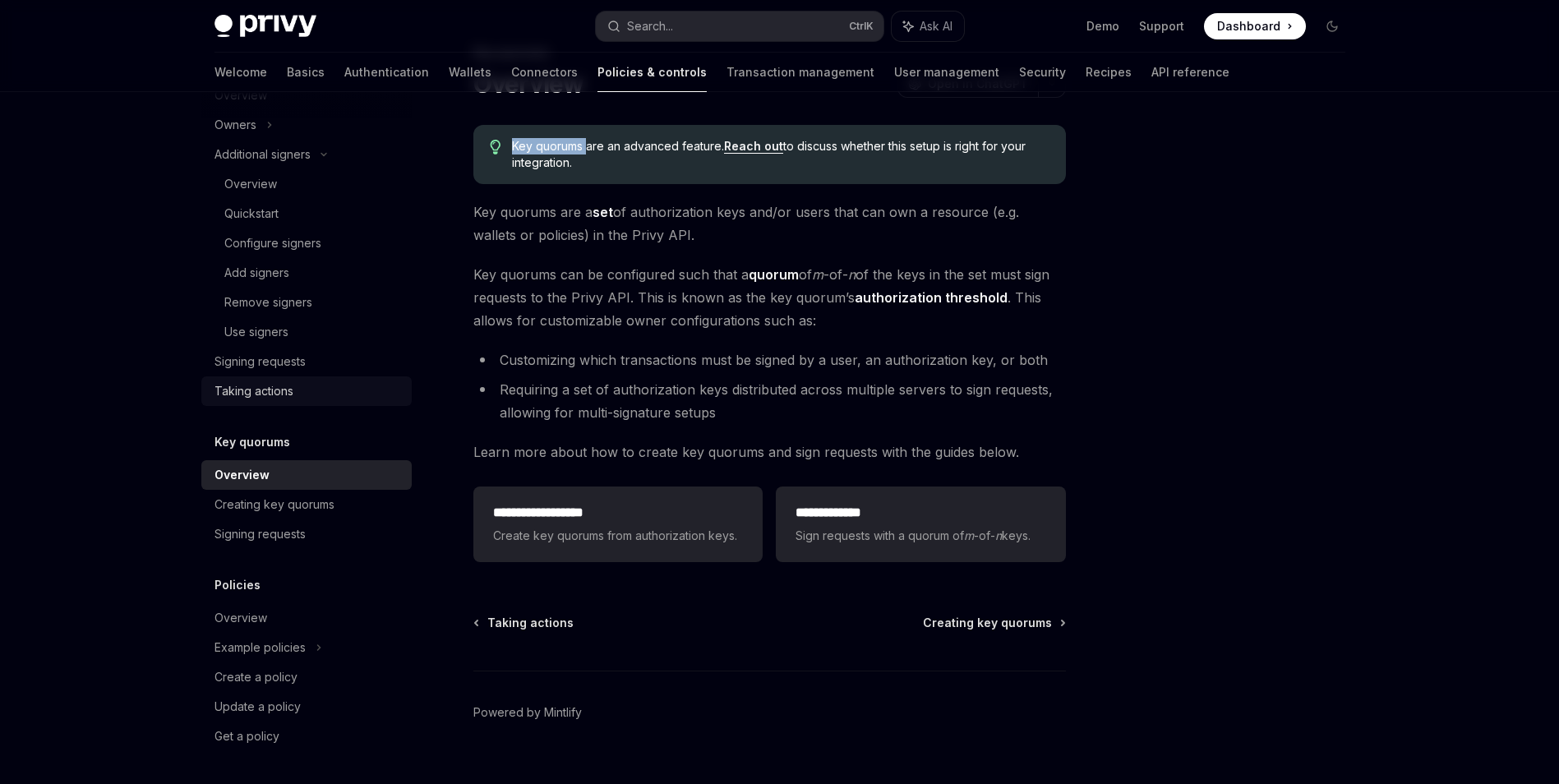
click at [319, 403] on link "Taking actions" at bounding box center [307, 391] width 210 height 30
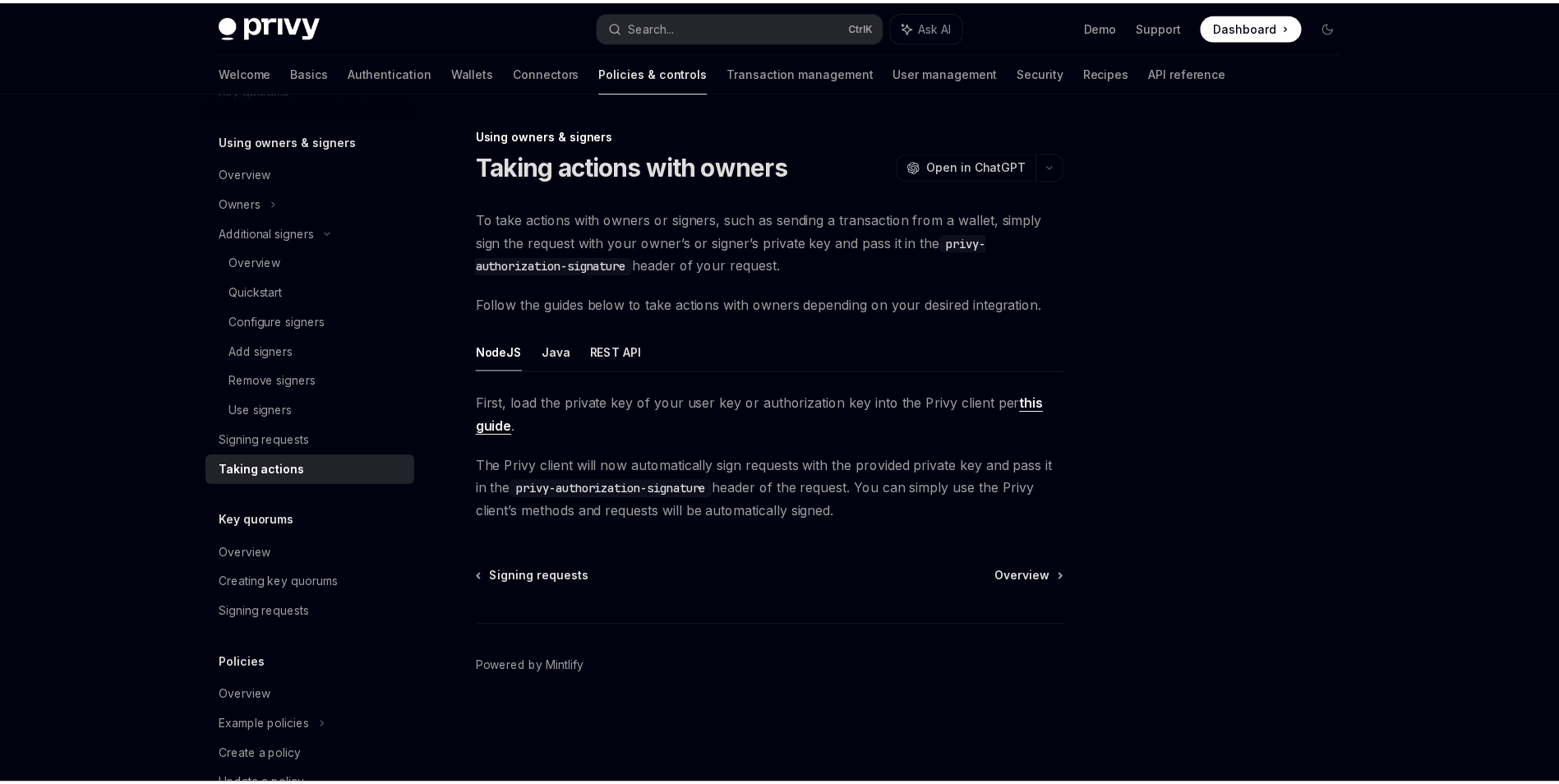
scroll to position [468, 0]
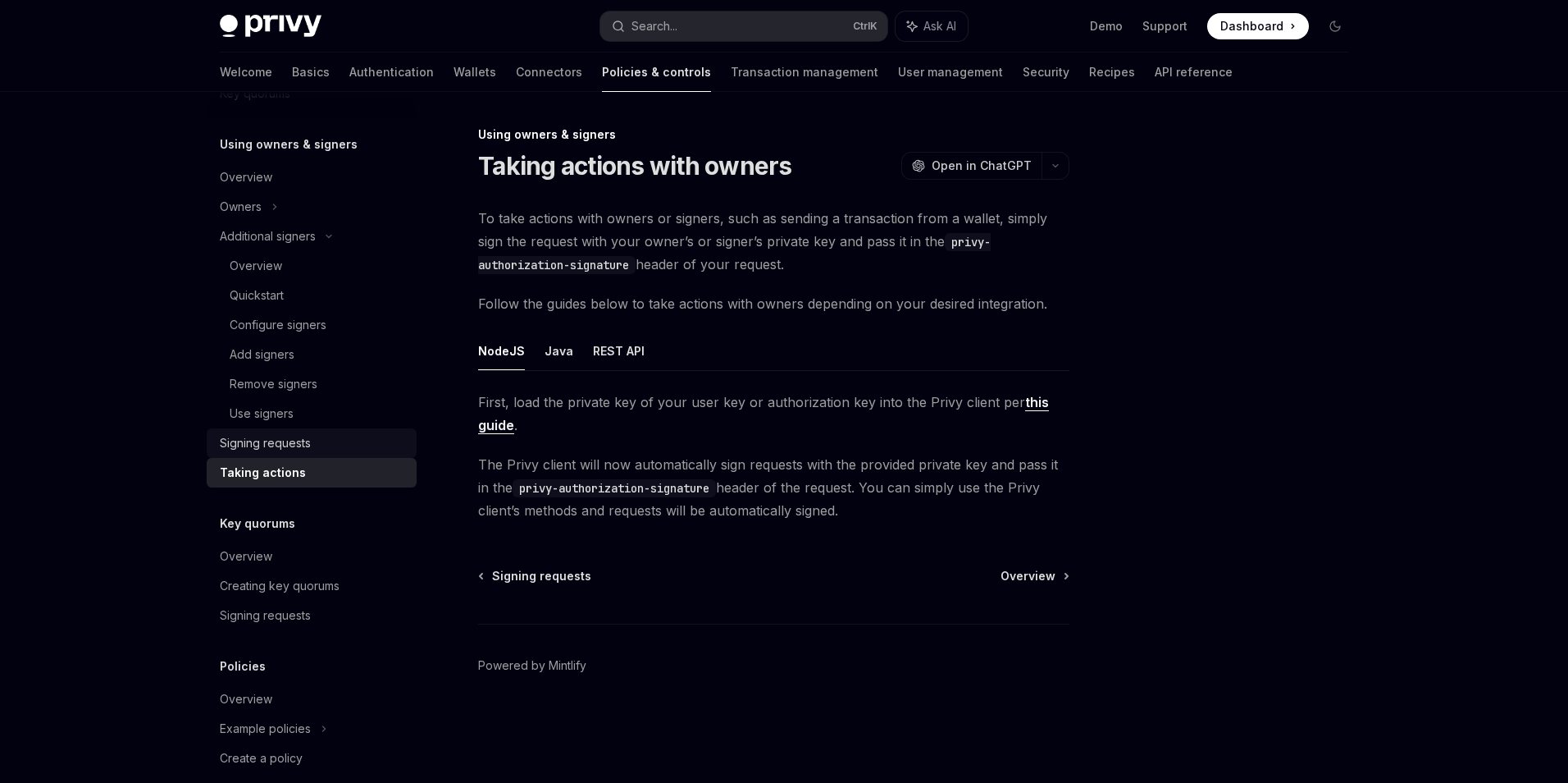
click at [347, 440] on div "Signing requests" at bounding box center [313, 443] width 187 height 20
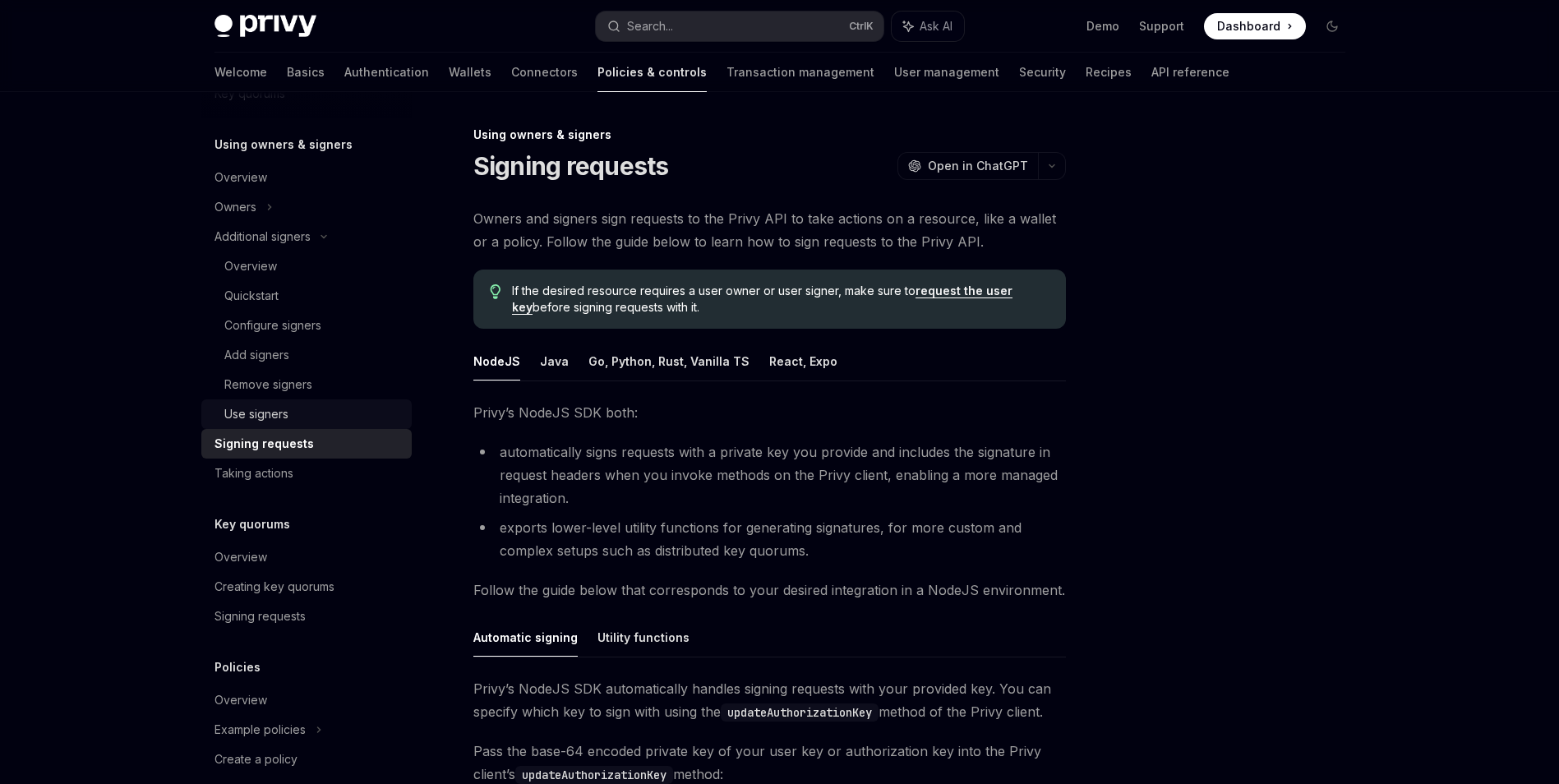
click at [320, 418] on div "Use signers" at bounding box center [313, 414] width 177 height 20
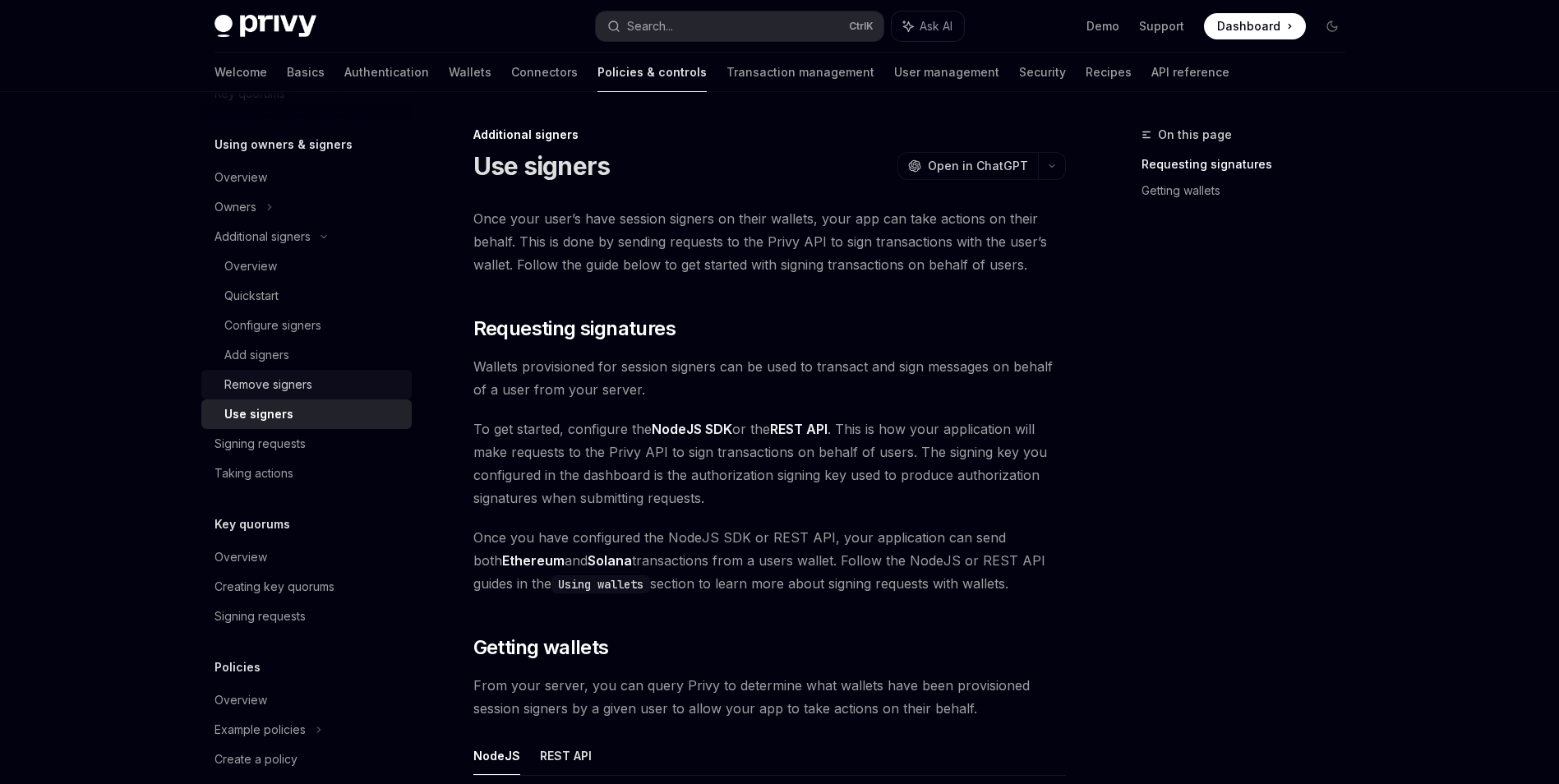
click at [322, 392] on div "Remove signers" at bounding box center [313, 384] width 177 height 20
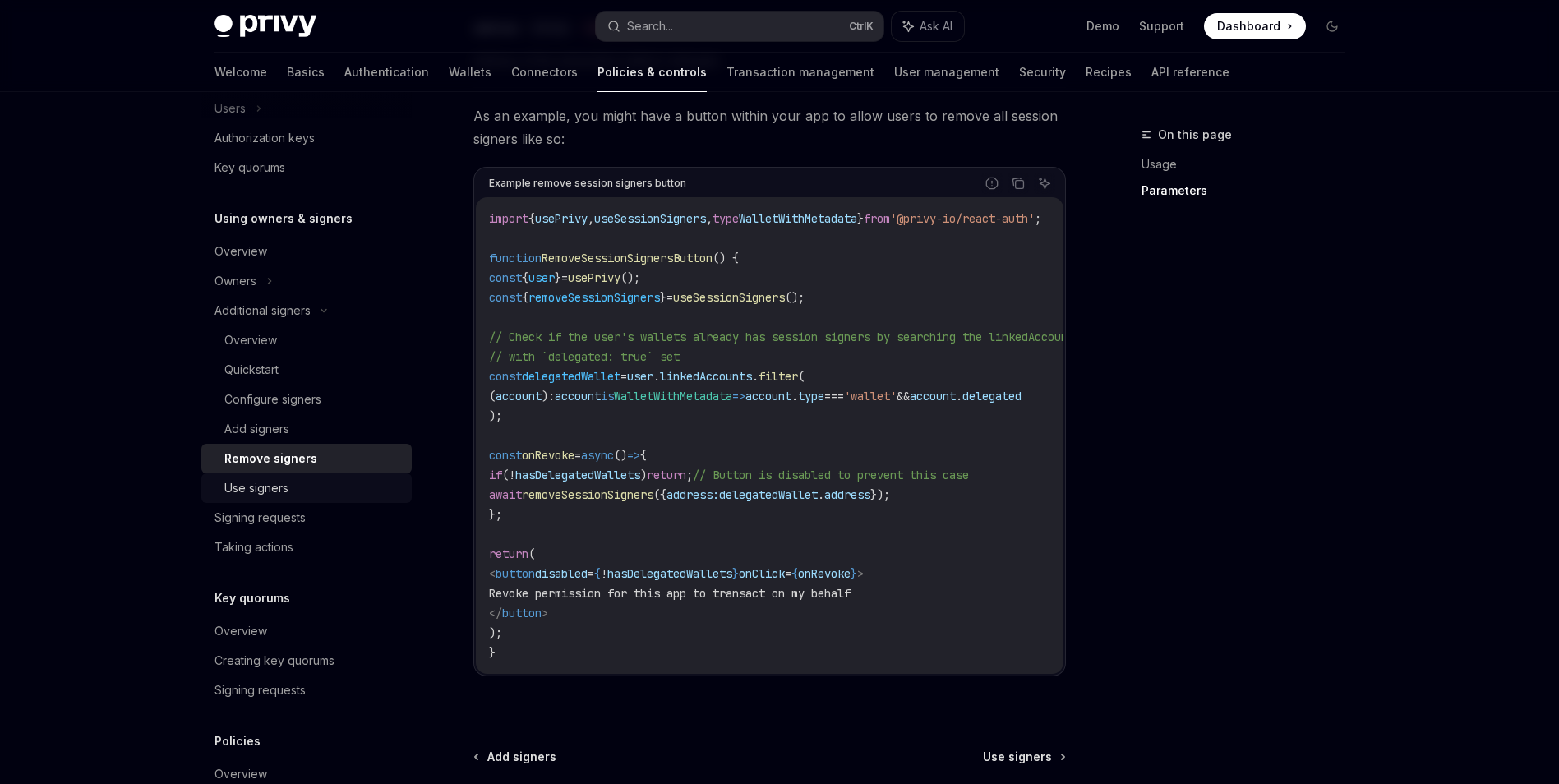
scroll to position [386, 0]
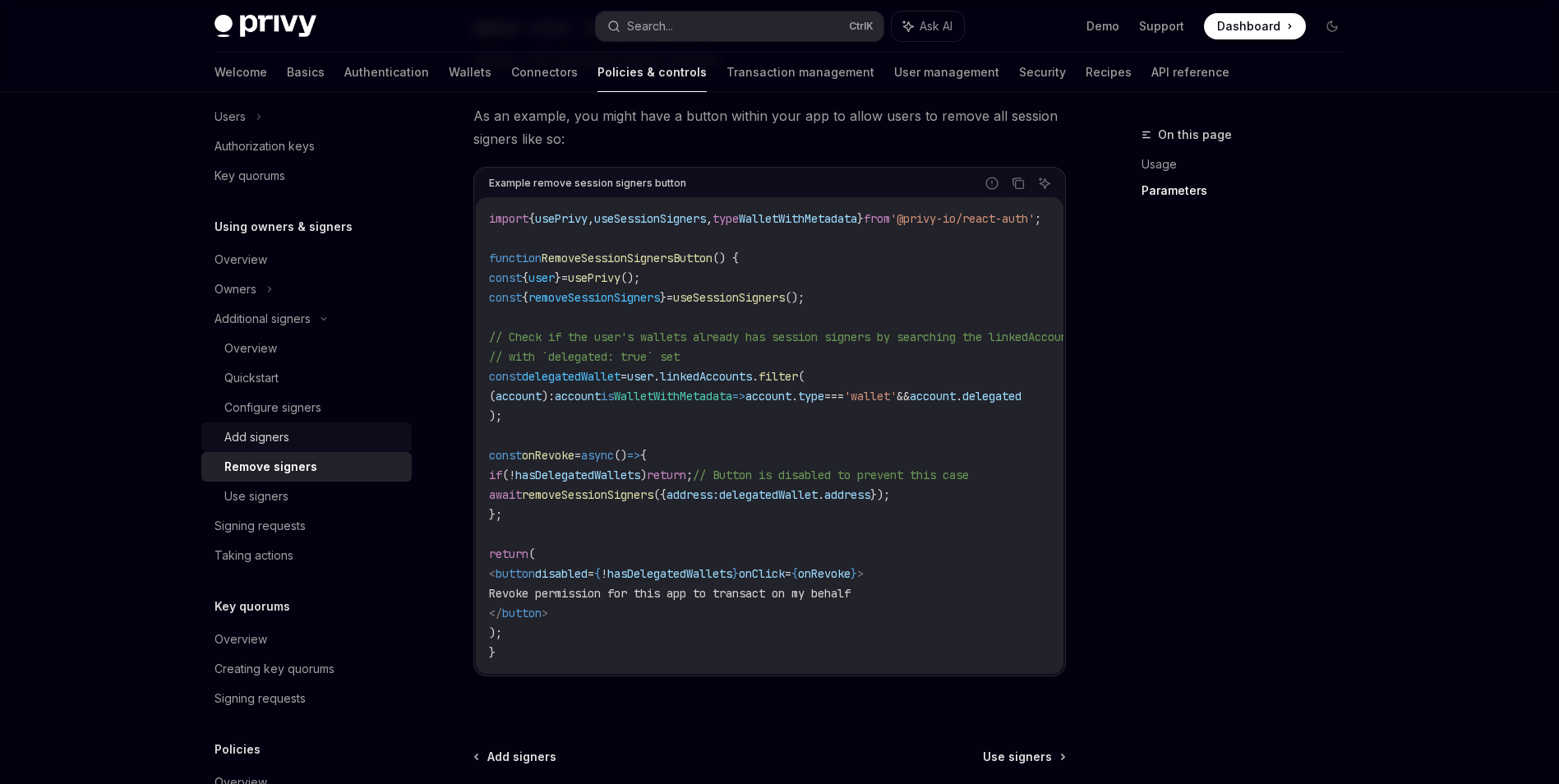
click at [328, 435] on div "Add signers" at bounding box center [313, 437] width 177 height 20
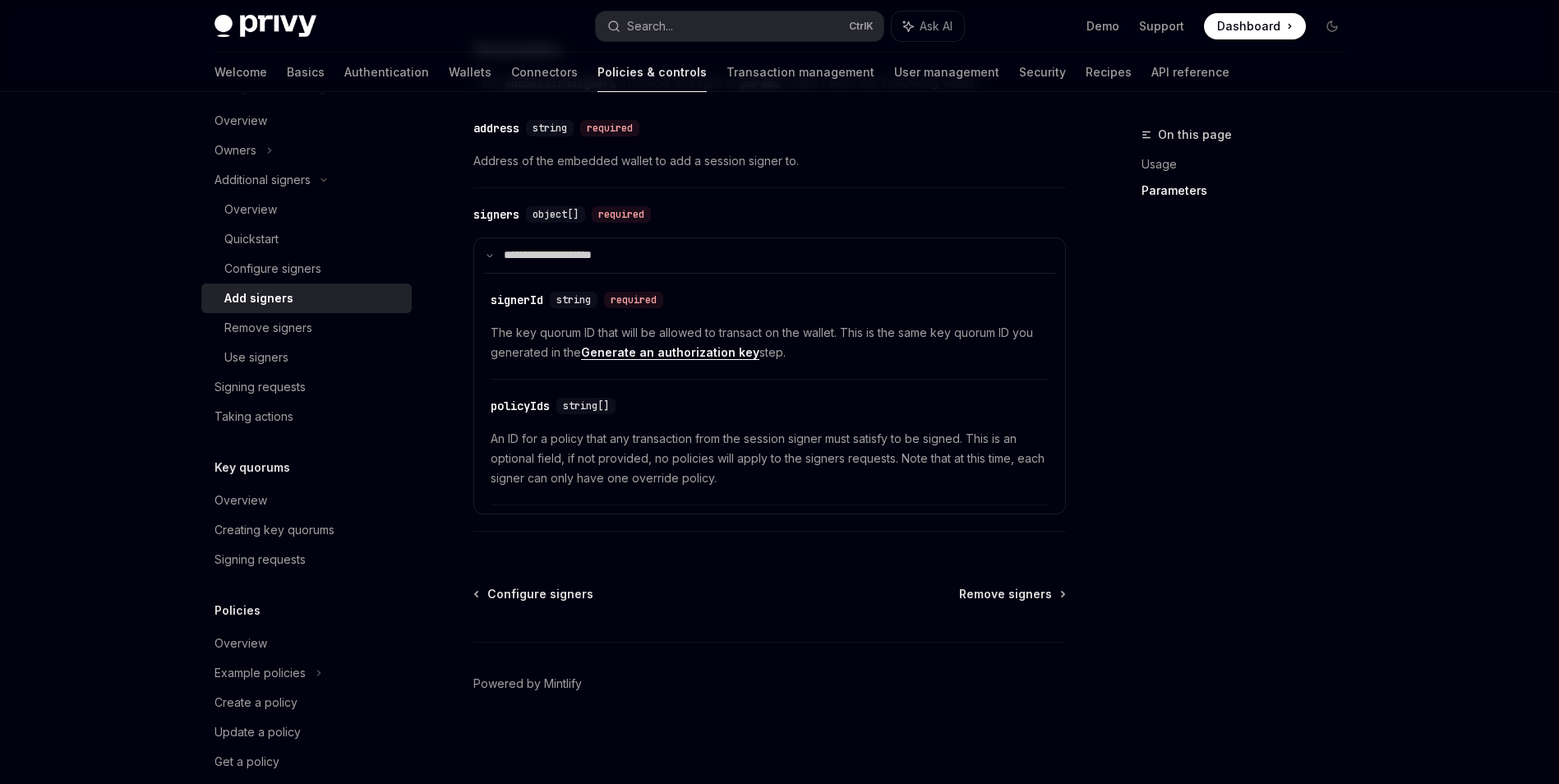
scroll to position [551, 0]
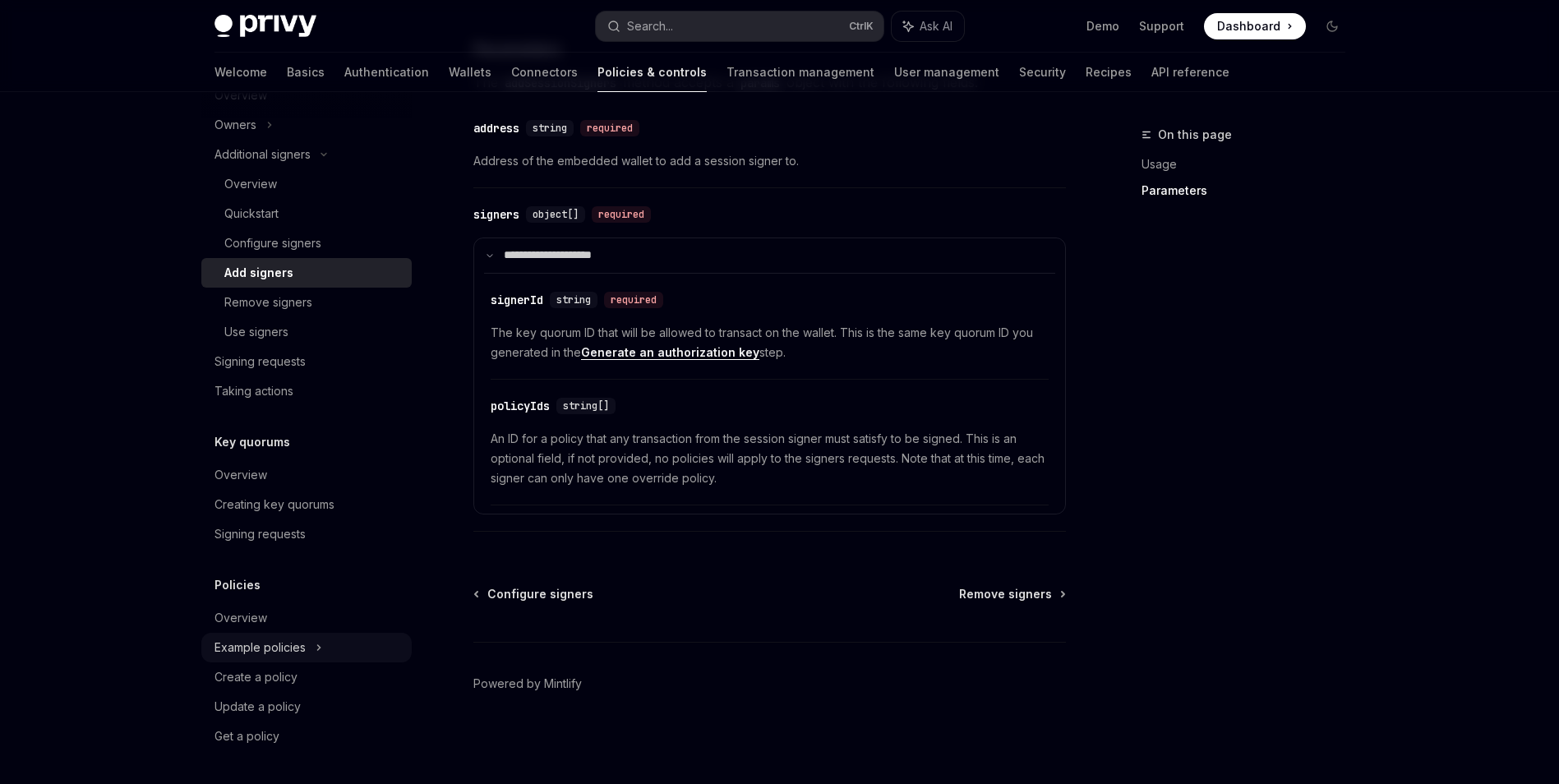
click at [343, 646] on div "Example policies" at bounding box center [307, 648] width 210 height 30
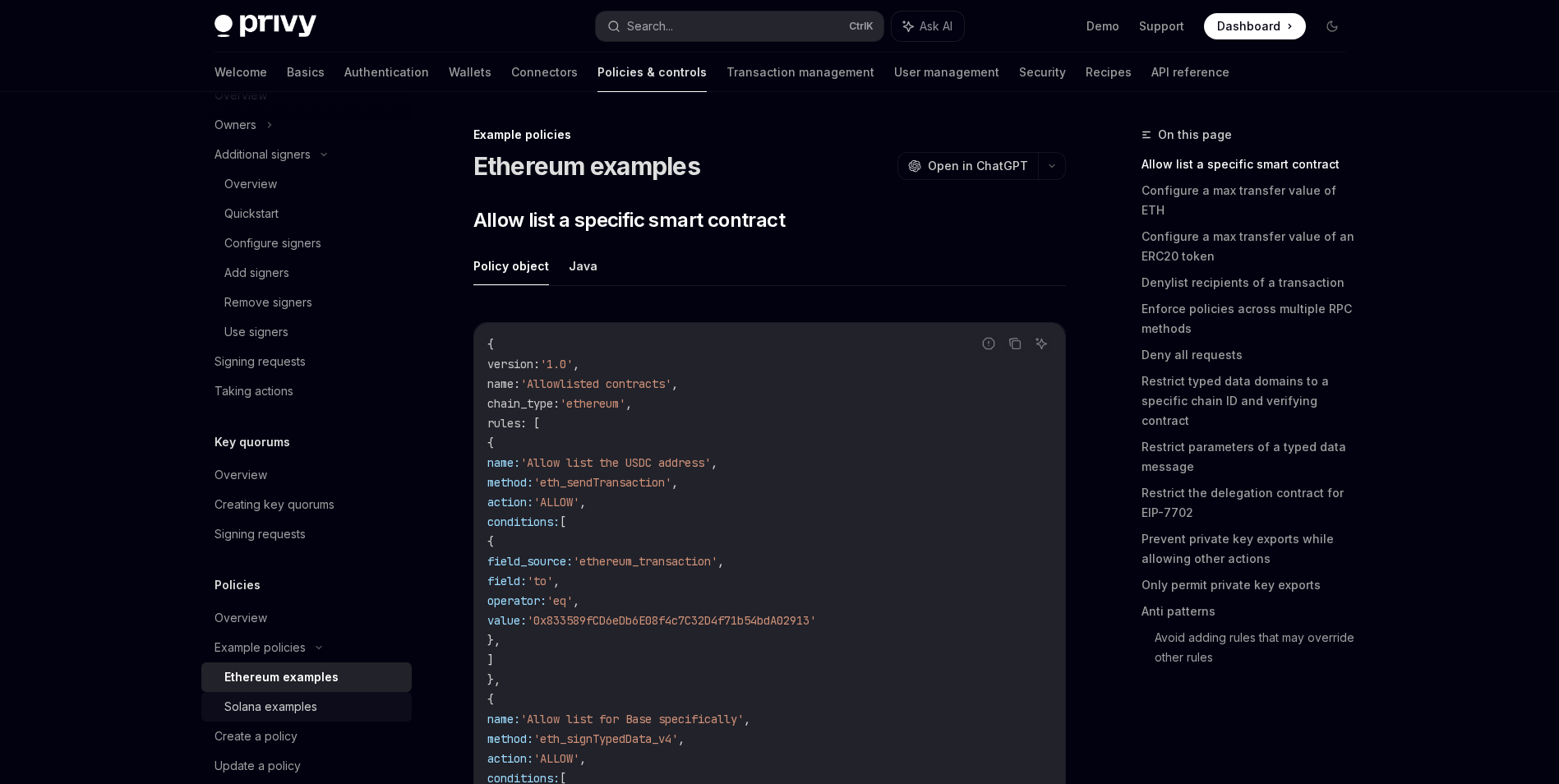
click at [351, 700] on div "Solana examples" at bounding box center [313, 706] width 177 height 20
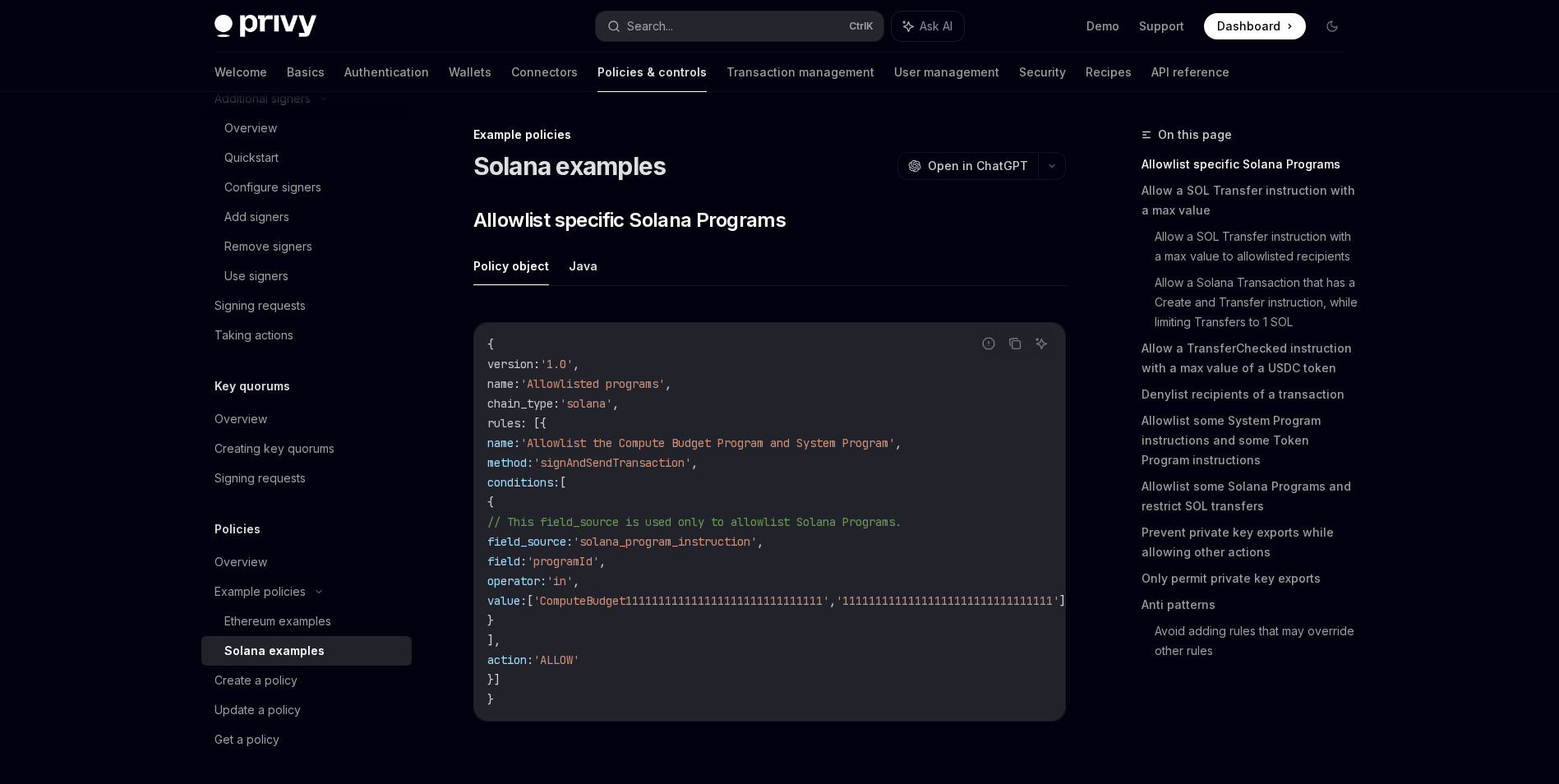
scroll to position [609, 0]
click at [358, 682] on div "Create a policy" at bounding box center [308, 677] width 188 height 20
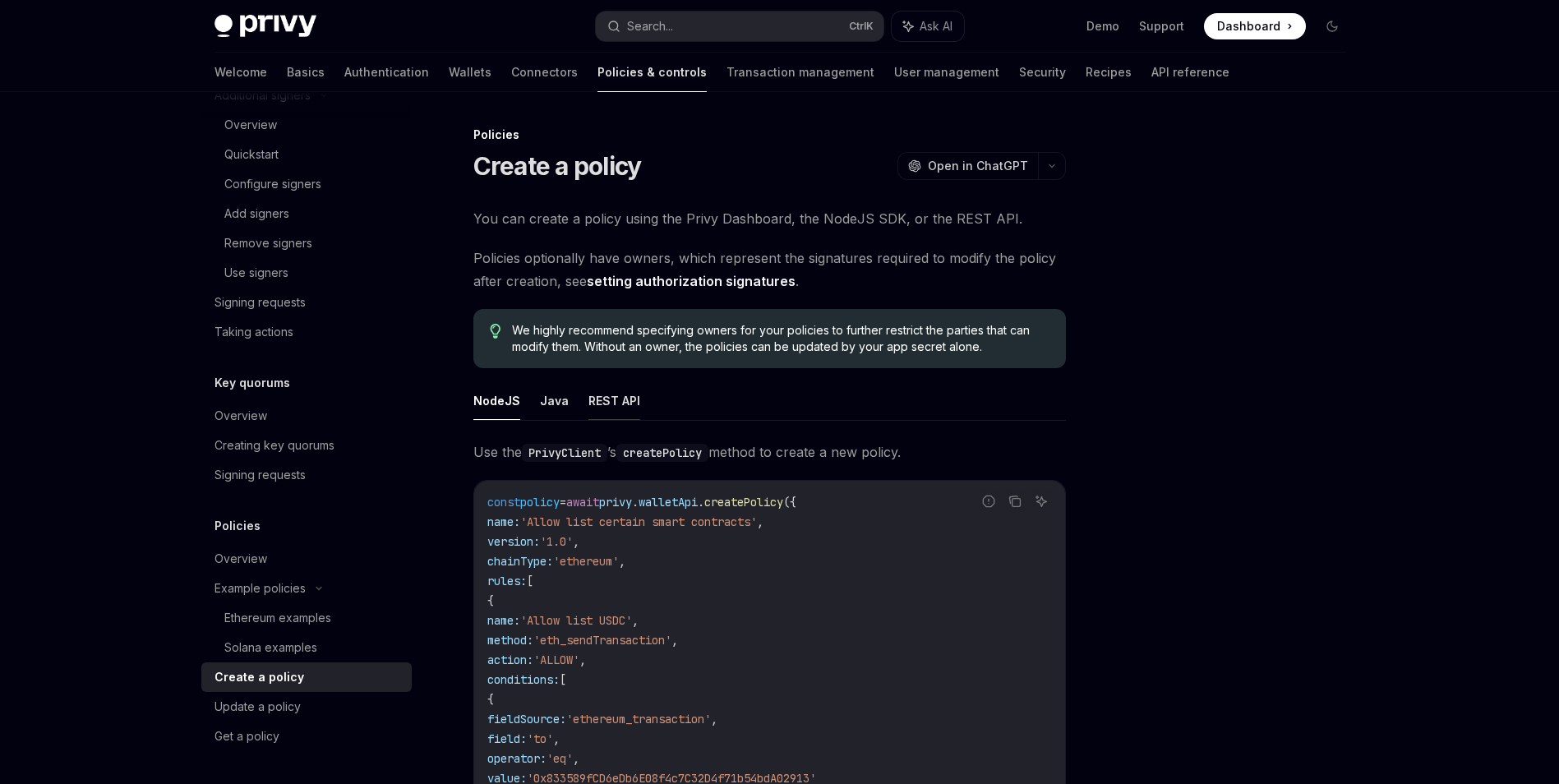
click at [622, 389] on button "REST API" at bounding box center [614, 401] width 52 height 38
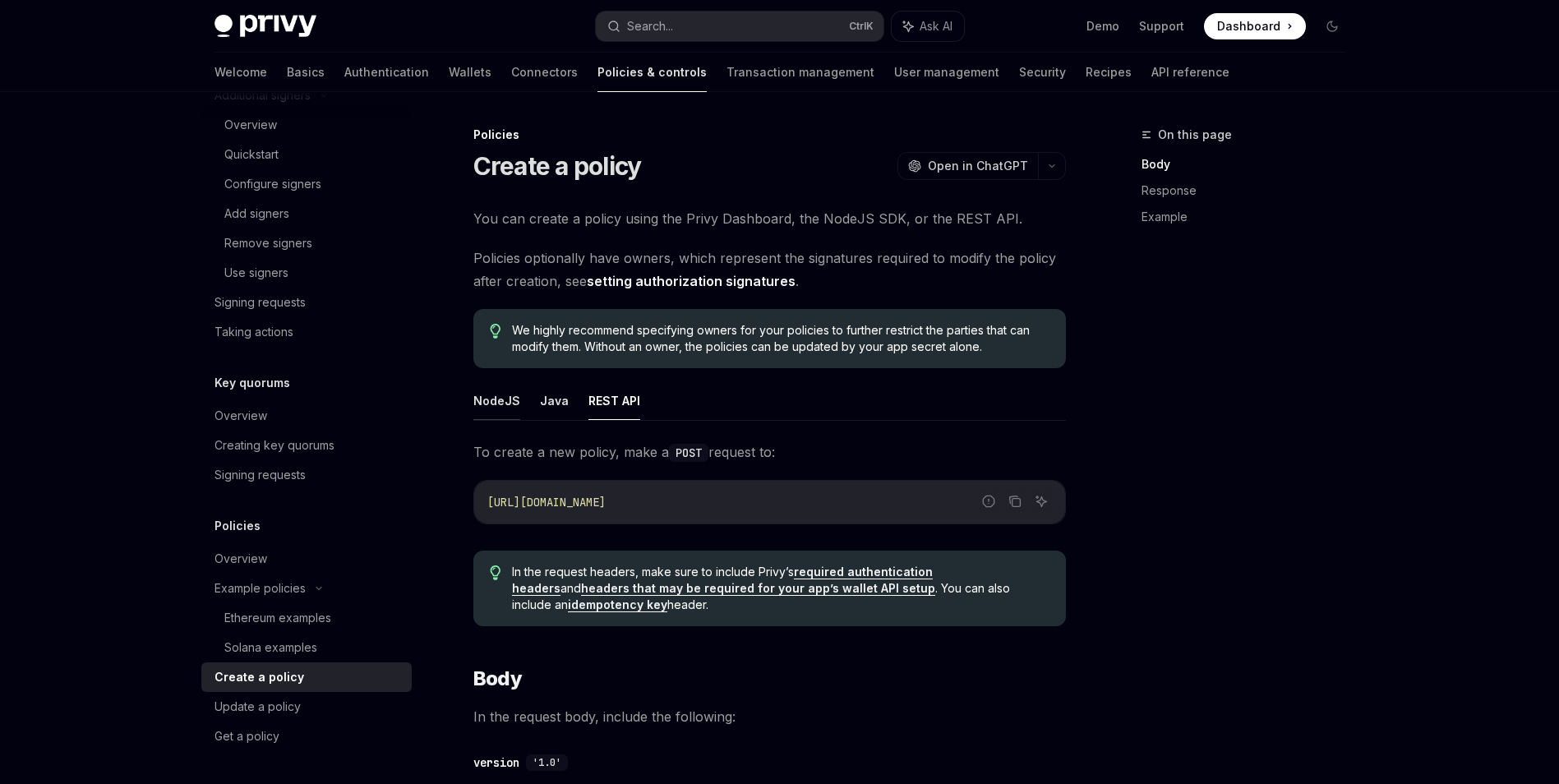
click at [491, 411] on button "NodeJS" at bounding box center [497, 401] width 47 height 38
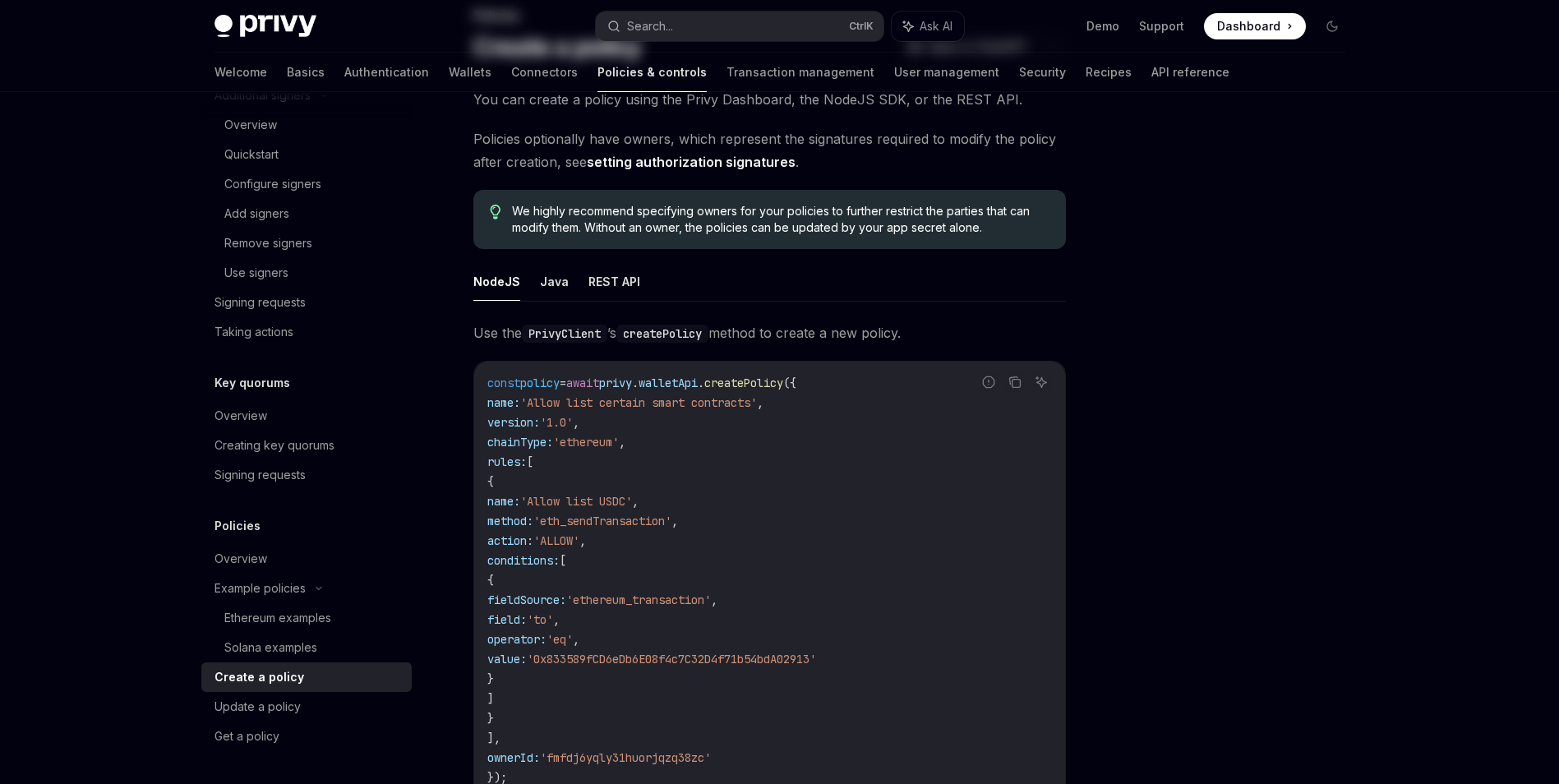
scroll to position [164, 0]
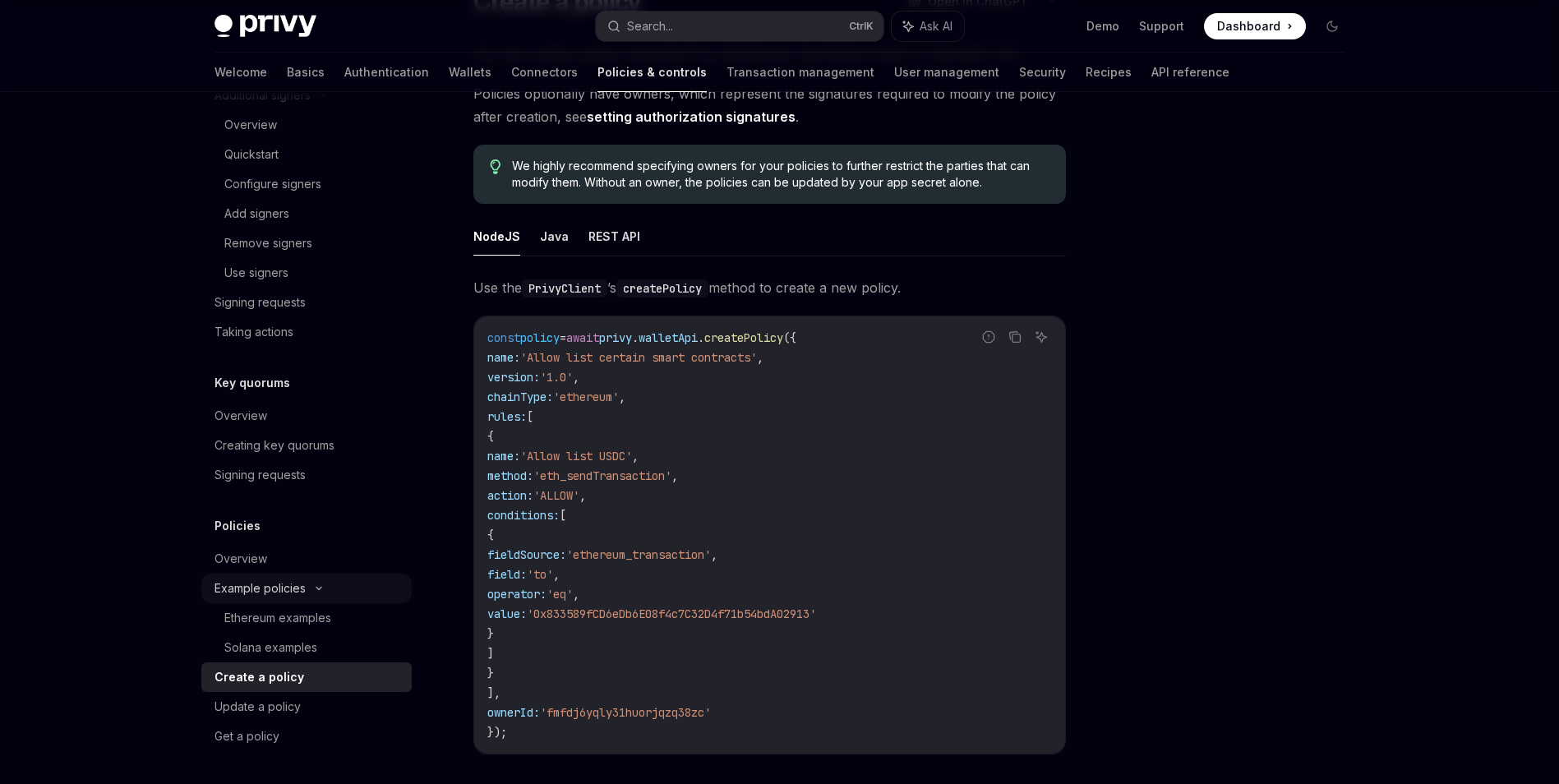
click at [317, 593] on div "Example policies" at bounding box center [307, 588] width 210 height 30
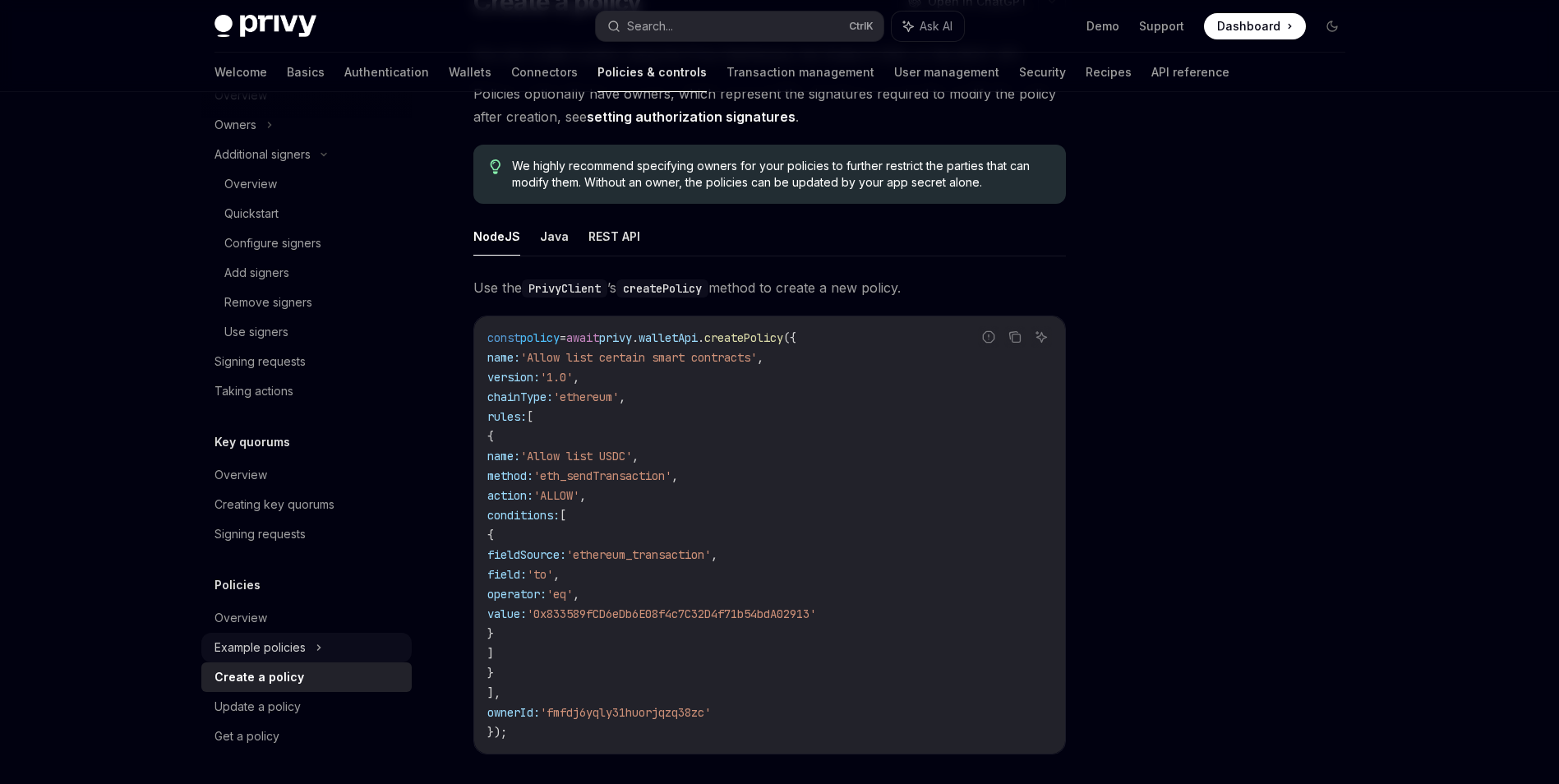
scroll to position [551, 0]
click at [335, 631] on link "Overview" at bounding box center [307, 618] width 210 height 30
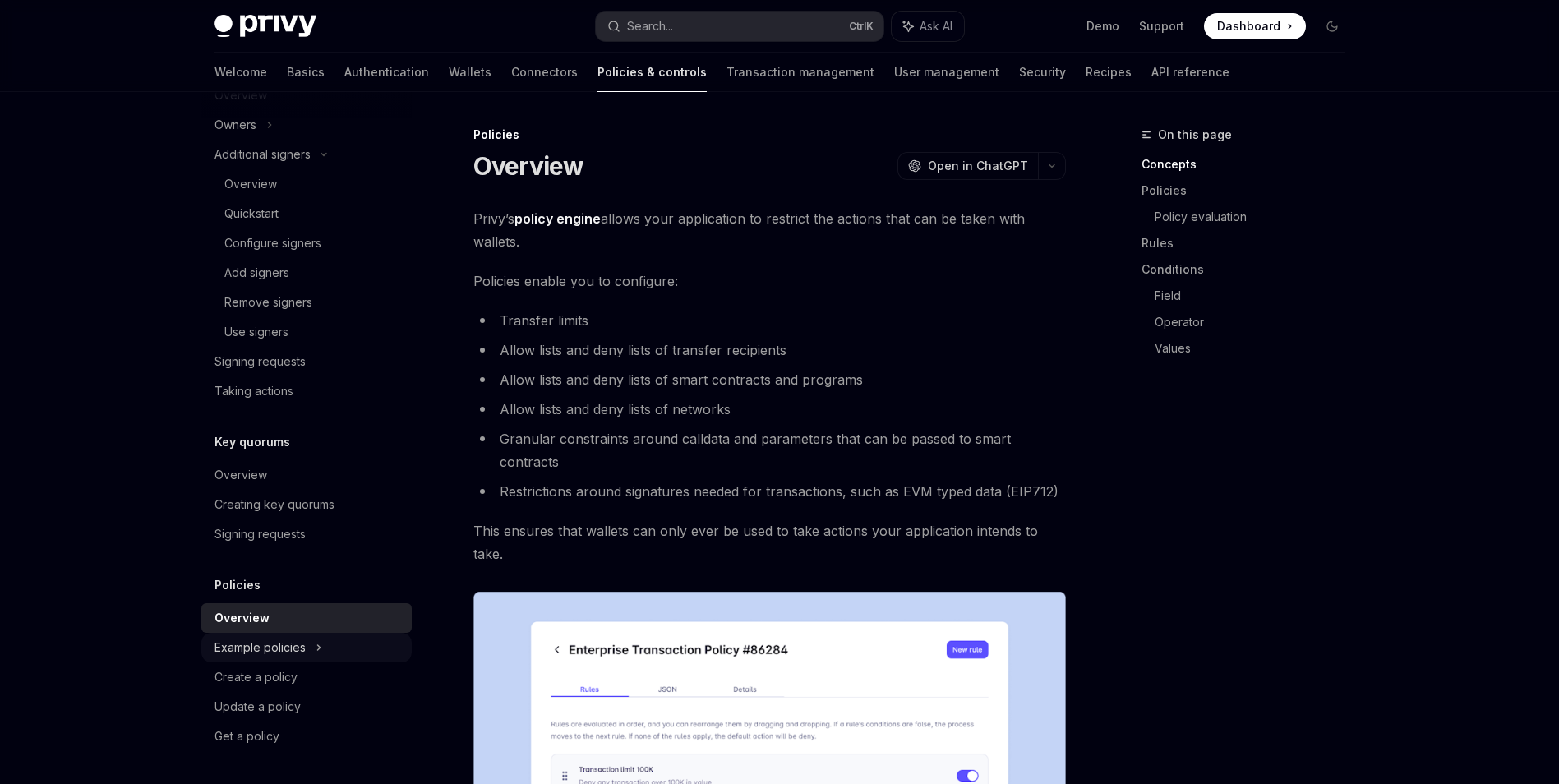
click at [341, 646] on div "Example policies" at bounding box center [307, 648] width 210 height 30
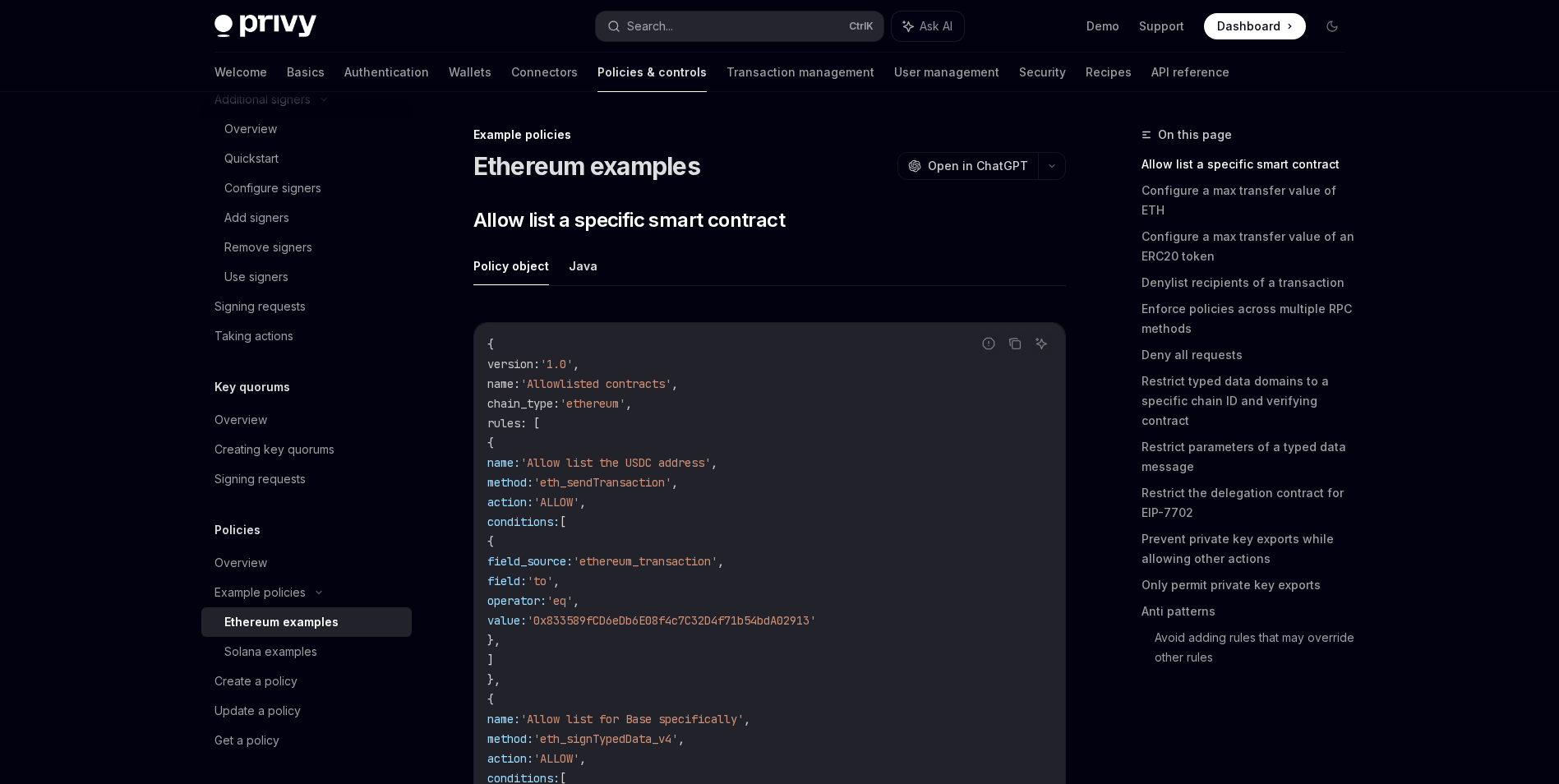
scroll to position [609, 0]
click at [322, 649] on div "Solana examples" at bounding box center [313, 647] width 177 height 20
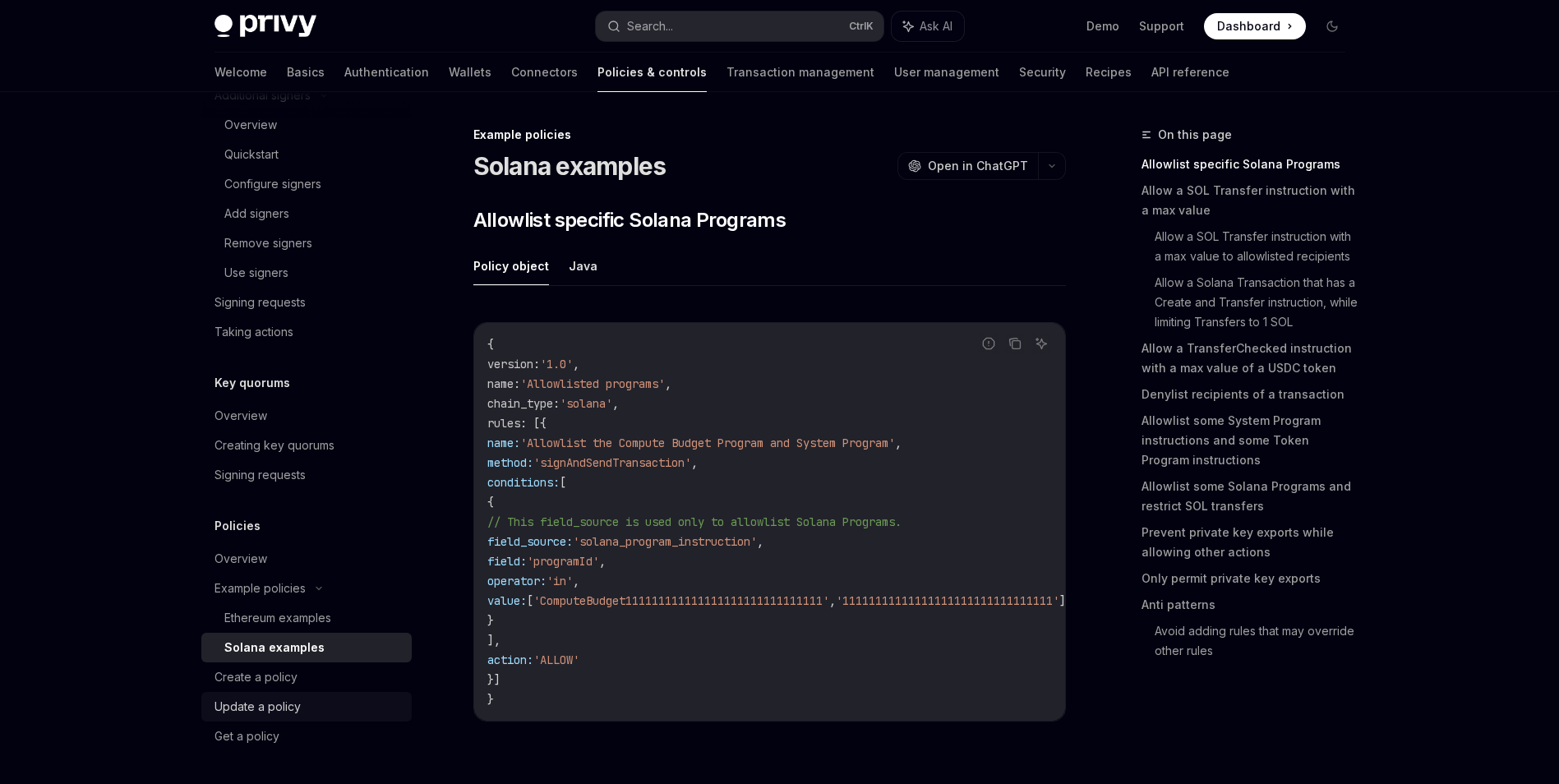
click at [334, 708] on div "Update a policy" at bounding box center [308, 706] width 188 height 20
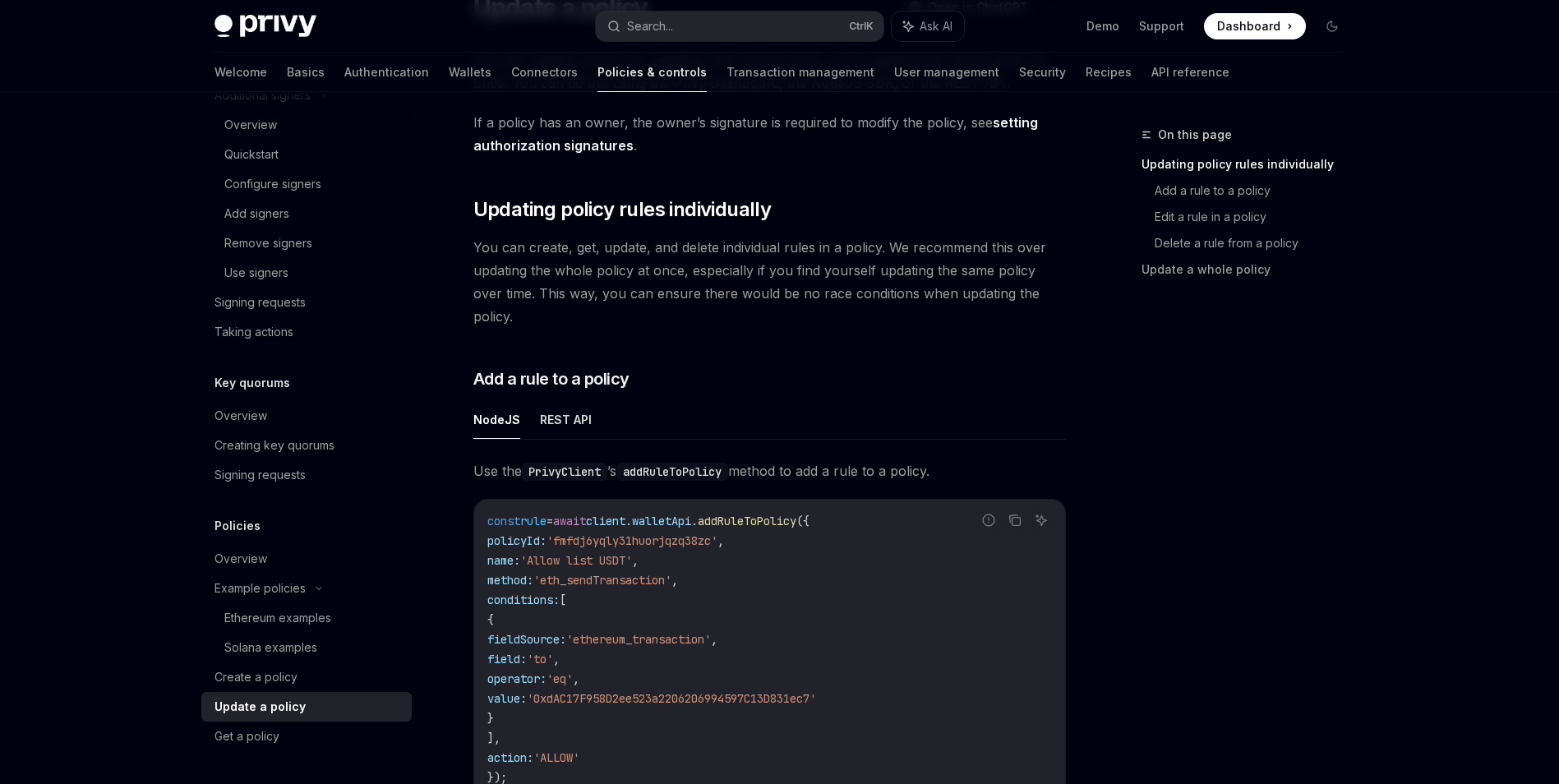
scroll to position [246, 0]
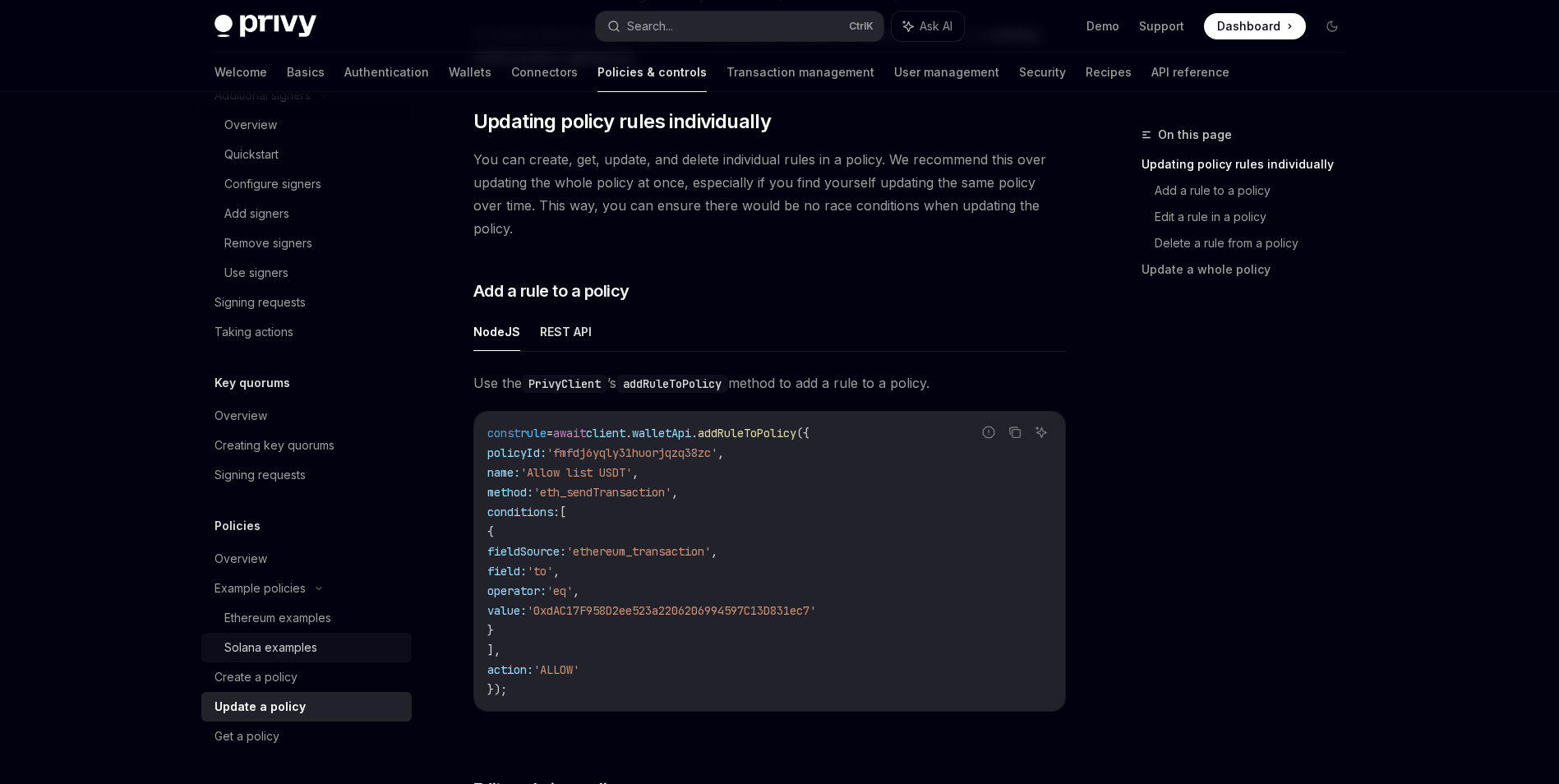
click at [355, 650] on div "Solana examples" at bounding box center [313, 647] width 177 height 20
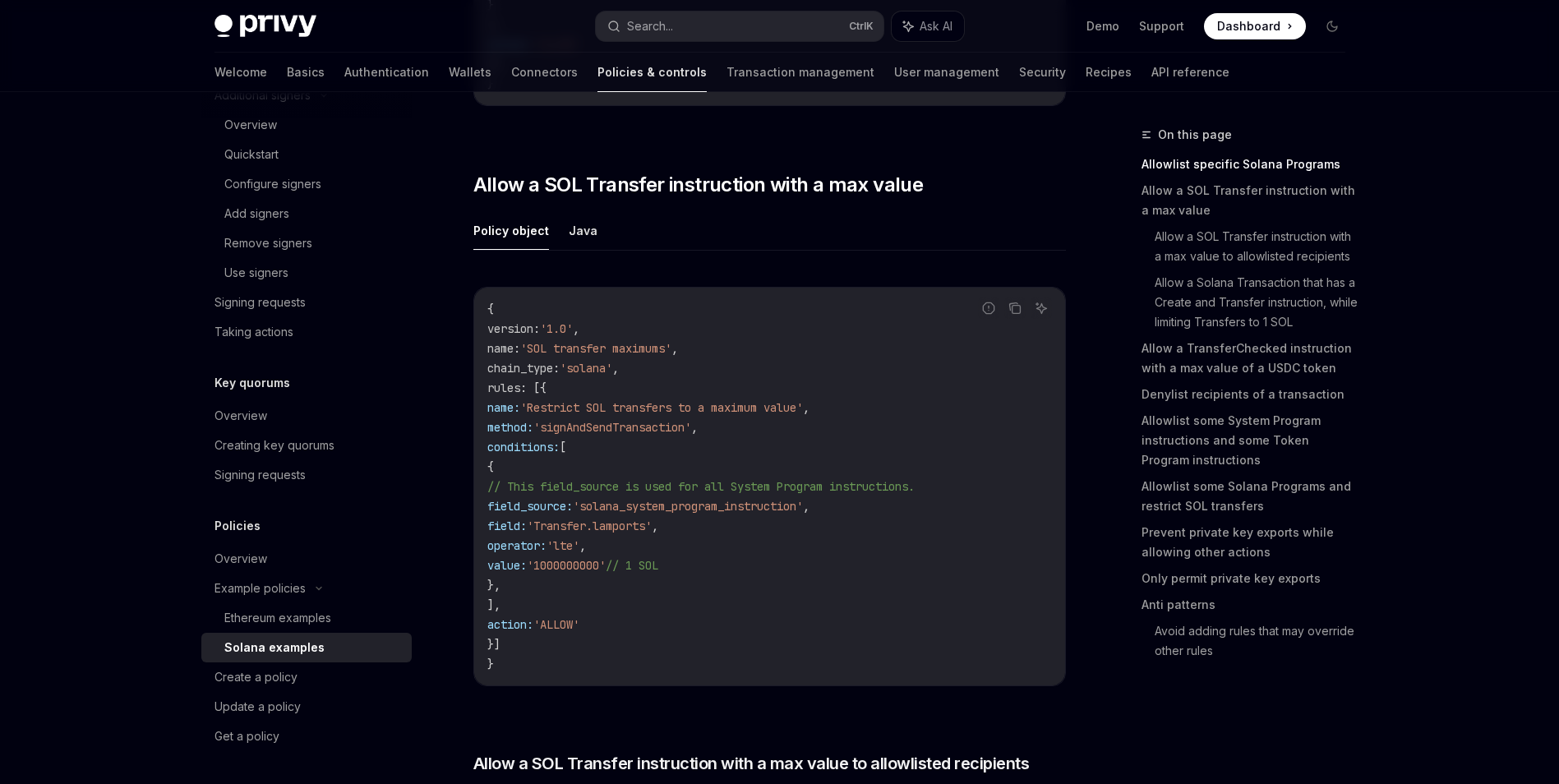
scroll to position [575, 0]
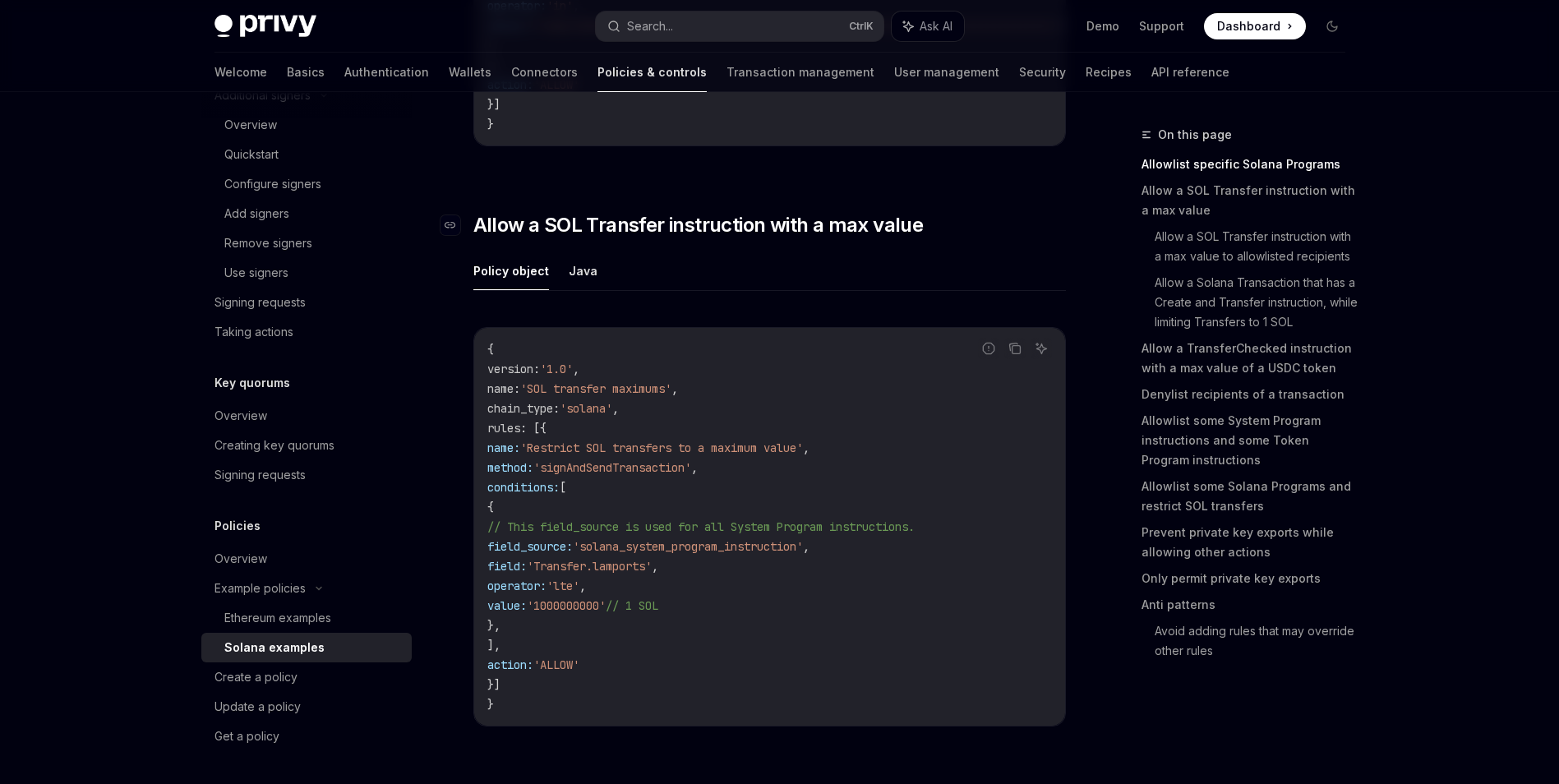
click at [696, 232] on span "Allow a SOL Transfer instruction with a max value" at bounding box center [699, 225] width 451 height 26
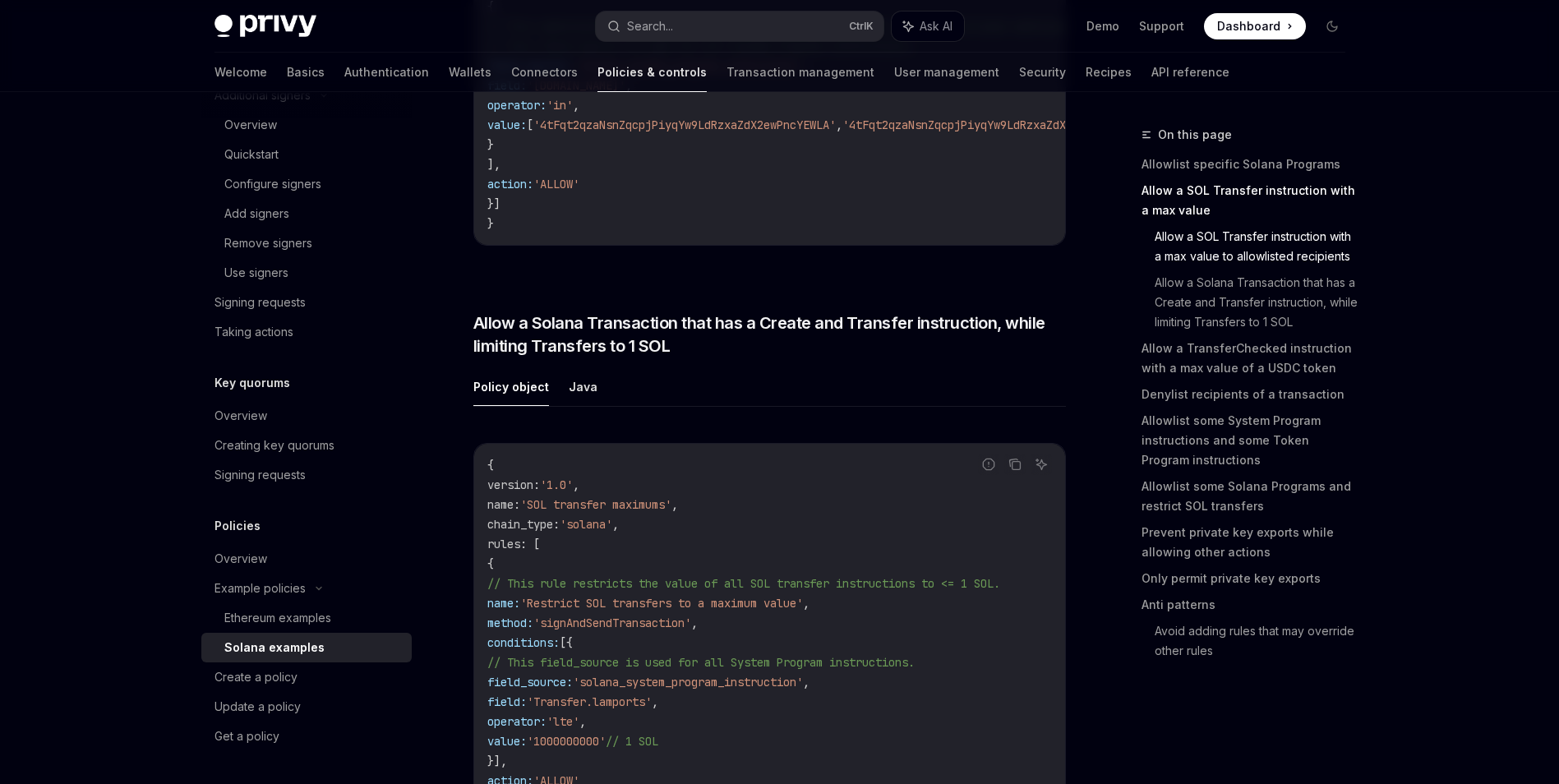
scroll to position [1819, 0]
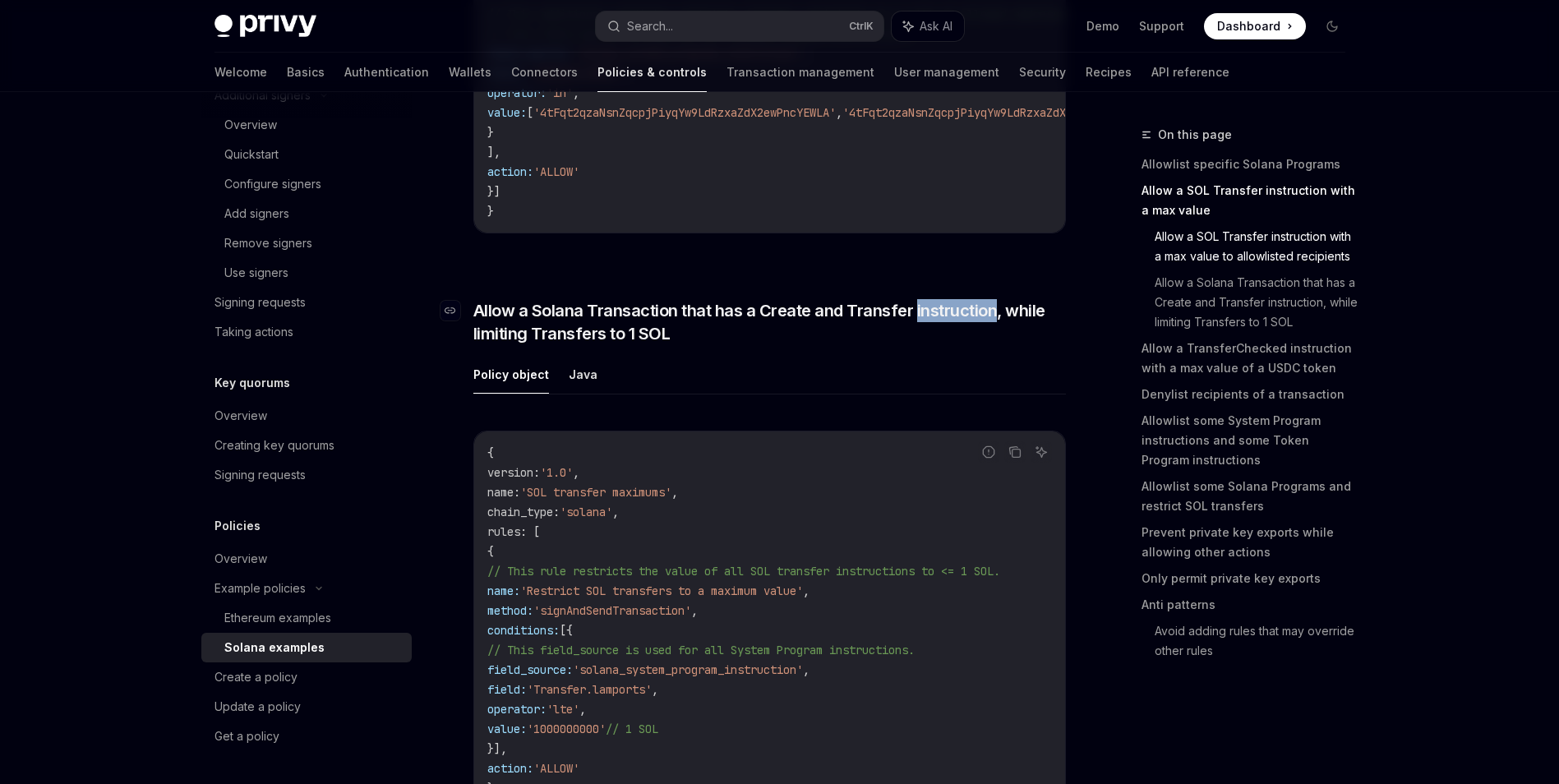
drag, startPoint x: 910, startPoint y: 330, endPoint x: 993, endPoint y: 332, distance: 83.0
click at [993, 332] on span "Allow a Solana Transaction that has a Create and Transfer instruction, while li…" at bounding box center [769, 322] width 593 height 46
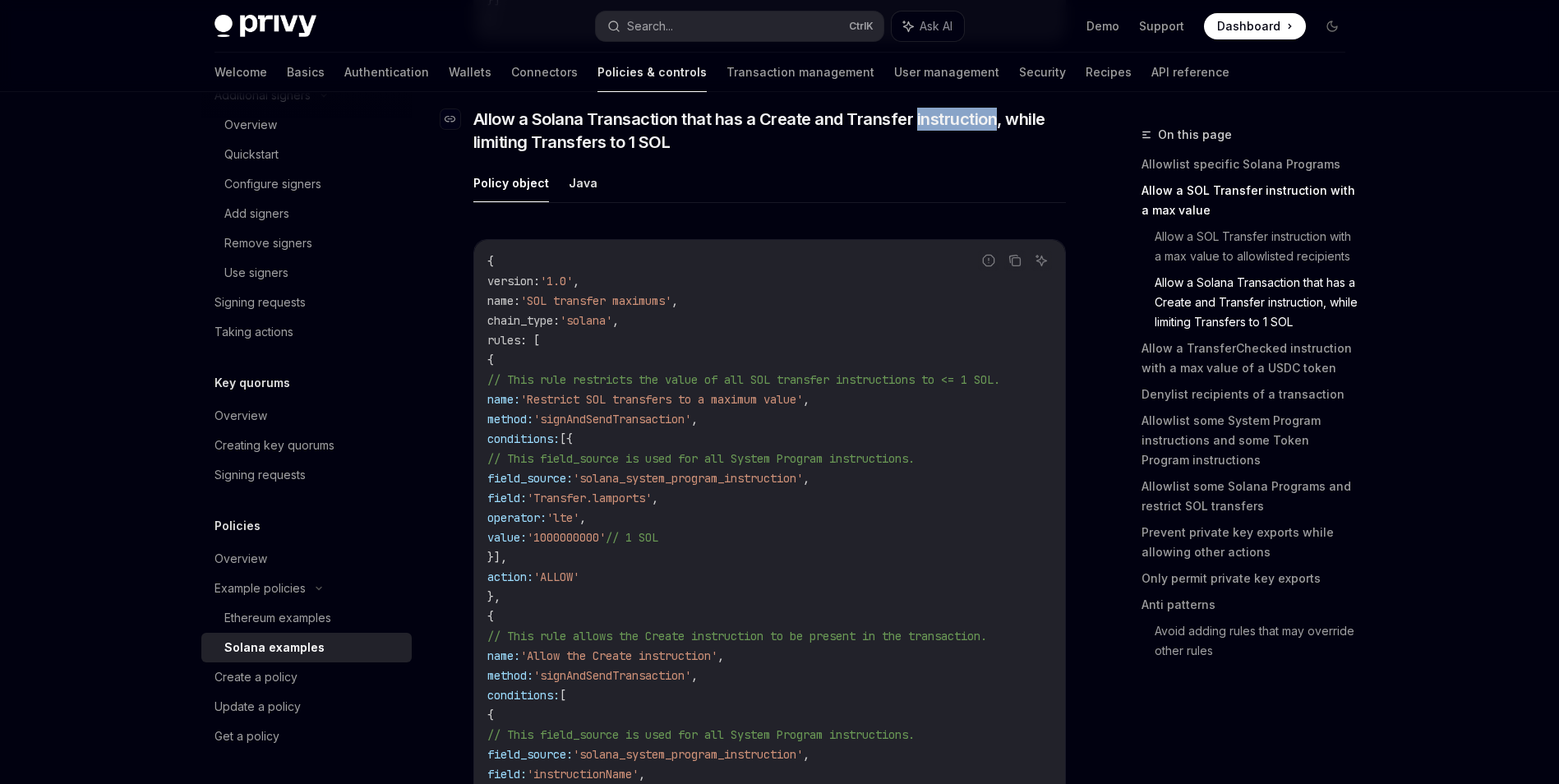
scroll to position [2013, 0]
drag, startPoint x: 995, startPoint y: 332, endPoint x: 962, endPoint y: 138, distance: 196.8
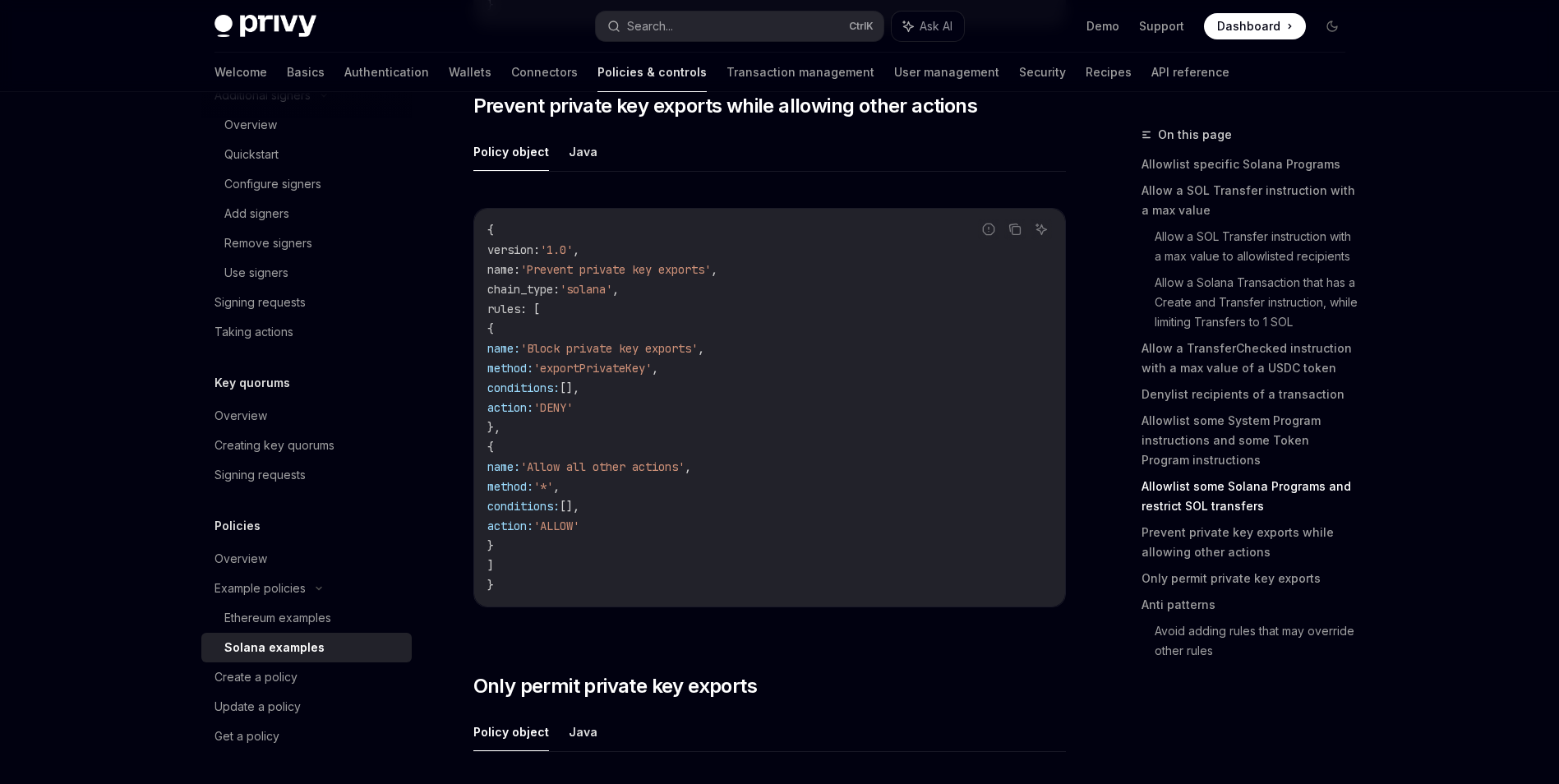
scroll to position [6121, 0]
click at [336, 629] on link "Ethereum examples" at bounding box center [307, 618] width 210 height 30
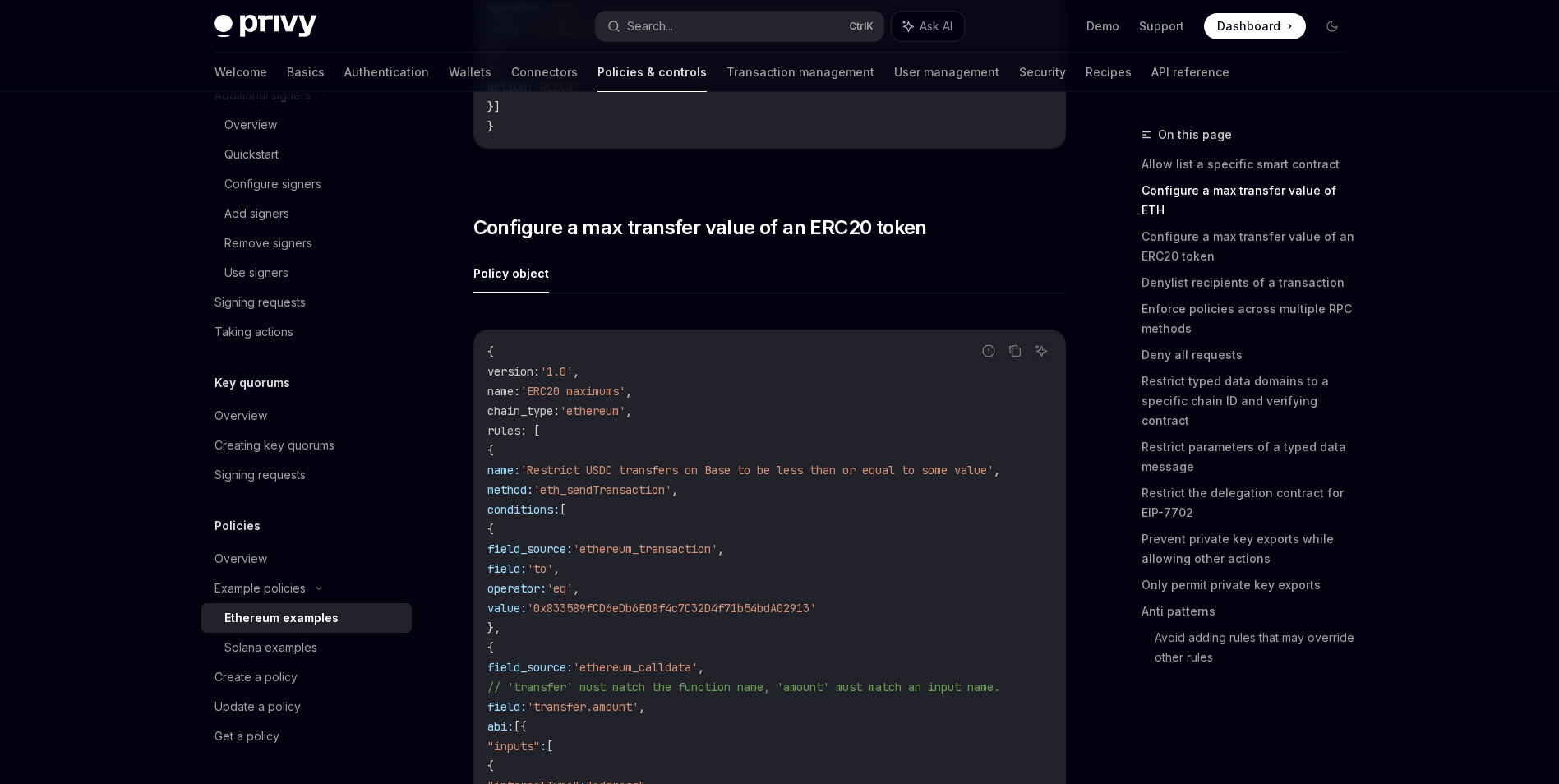
scroll to position [1561, 0]
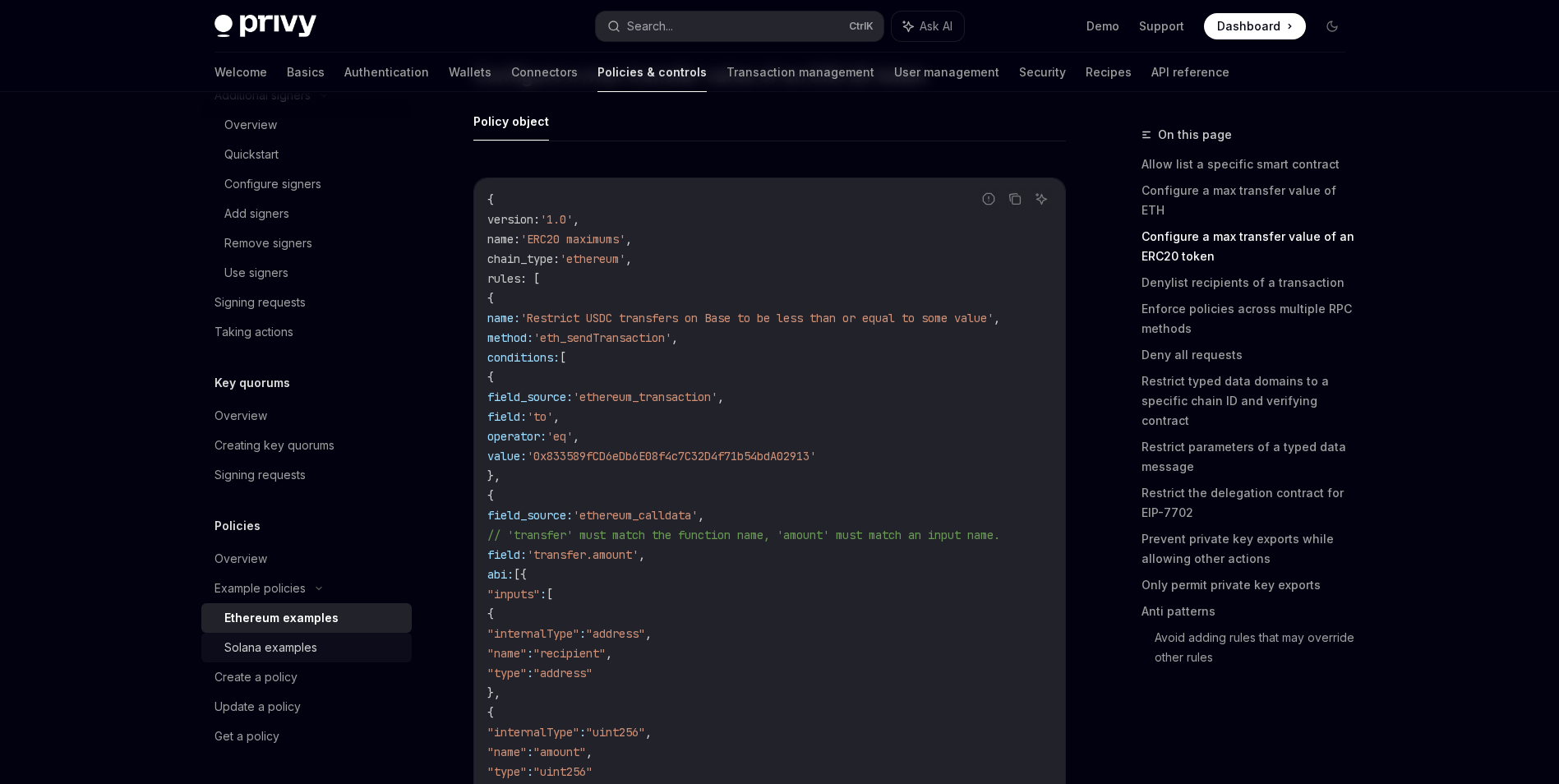
click at [332, 639] on div "Solana examples" at bounding box center [313, 647] width 177 height 20
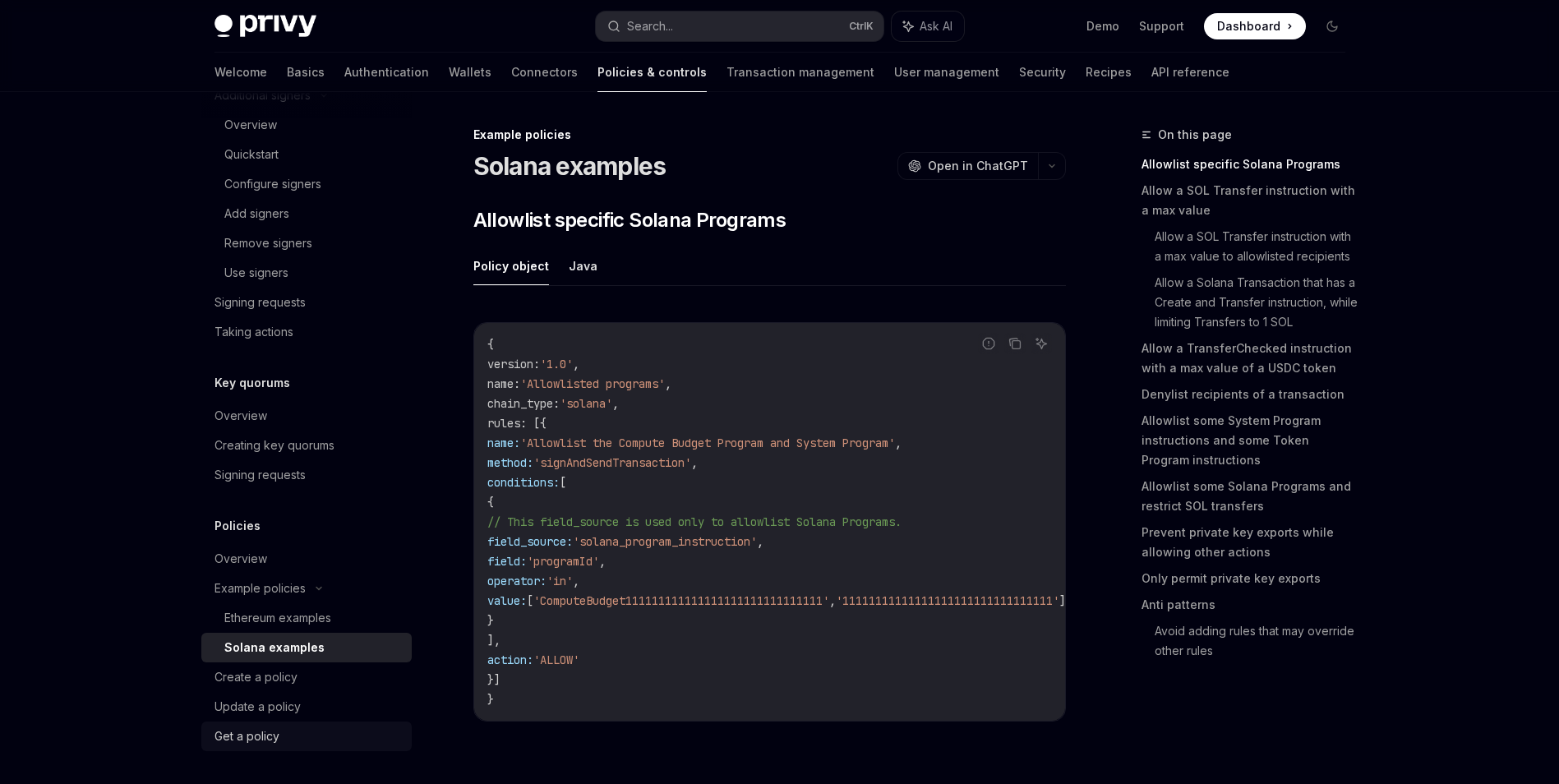
click at [335, 726] on div "Get a policy" at bounding box center [308, 736] width 188 height 20
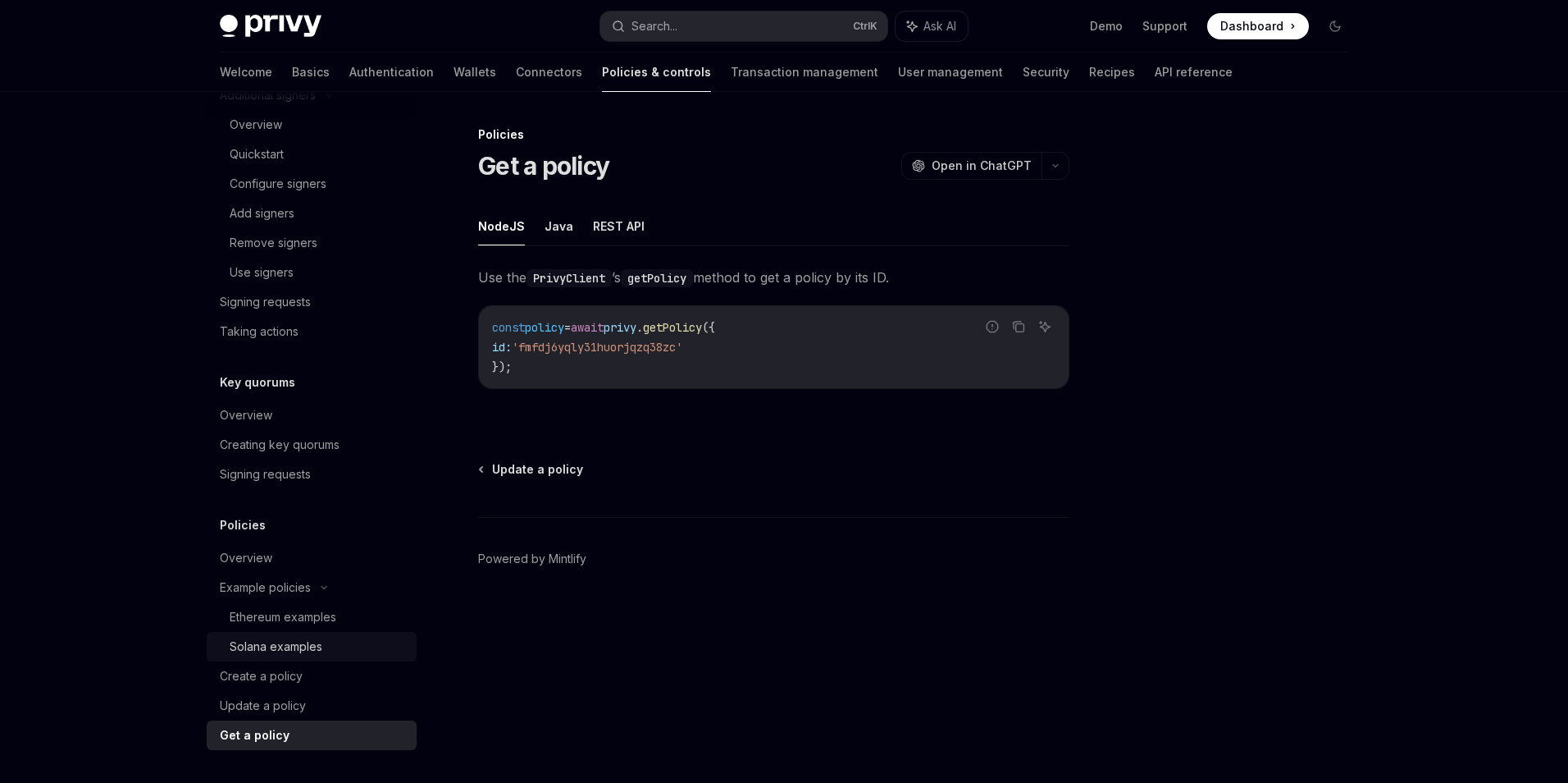
click at [357, 646] on div "Solana examples" at bounding box center [318, 646] width 177 height 20
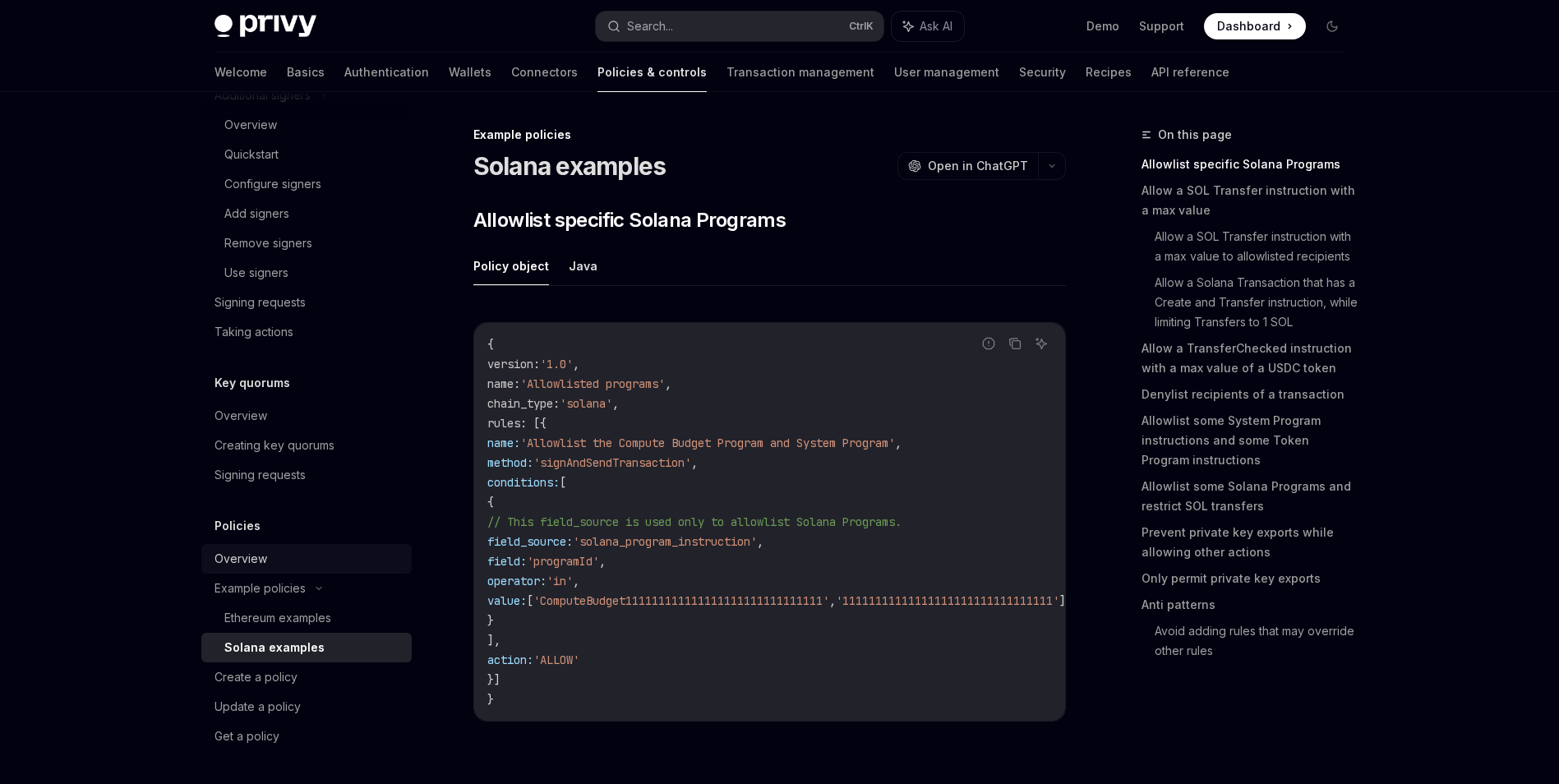
click at [336, 565] on div "Overview" at bounding box center [308, 559] width 188 height 20
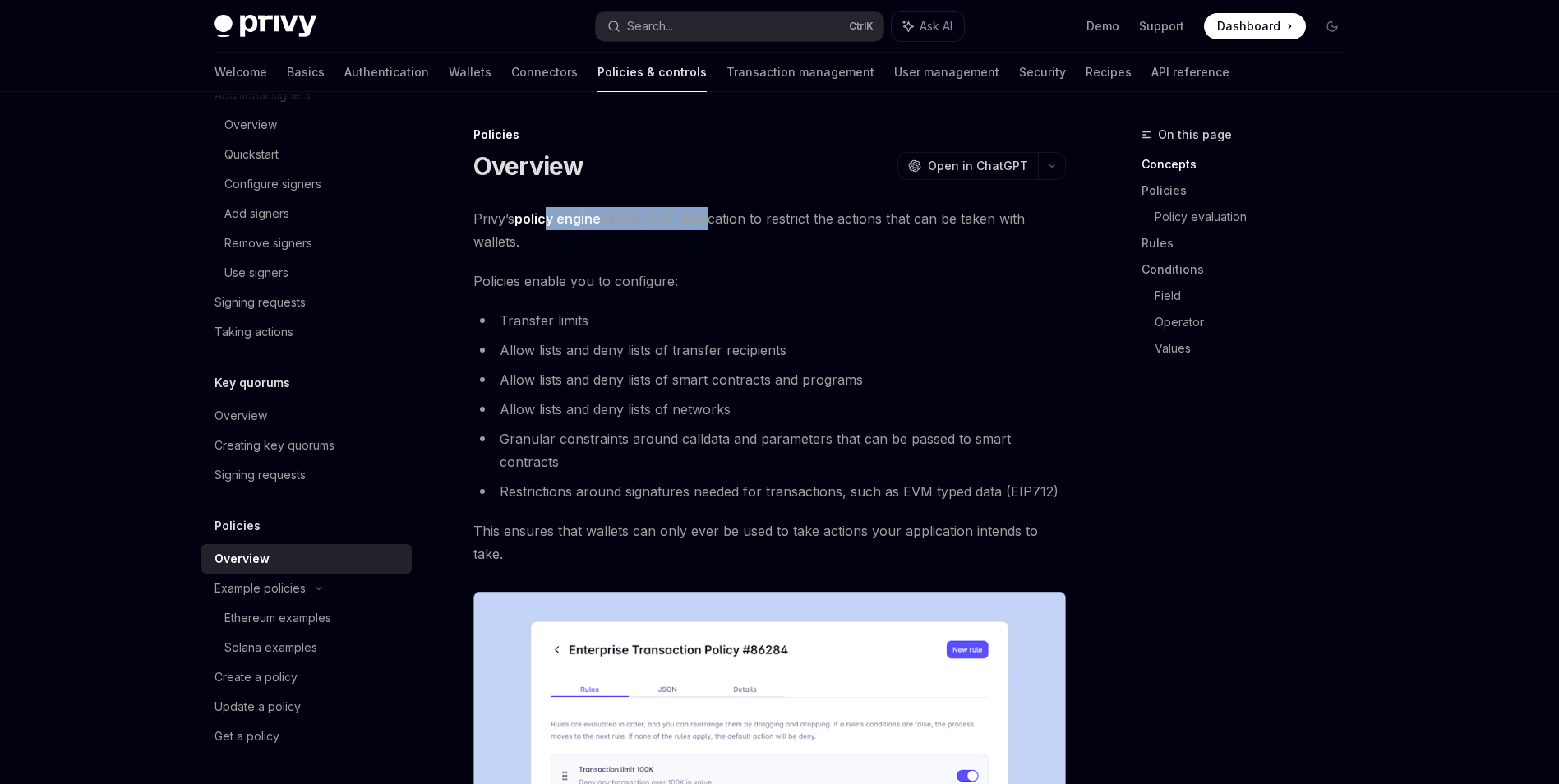
drag, startPoint x: 548, startPoint y: 214, endPoint x: 708, endPoint y: 223, distance: 160.3
click at [708, 222] on span "Privy’s policy engine allows your application to restrict the actions that can …" at bounding box center [769, 230] width 593 height 46
drag, startPoint x: 708, startPoint y: 223, endPoint x: 767, endPoint y: 269, distance: 74.8
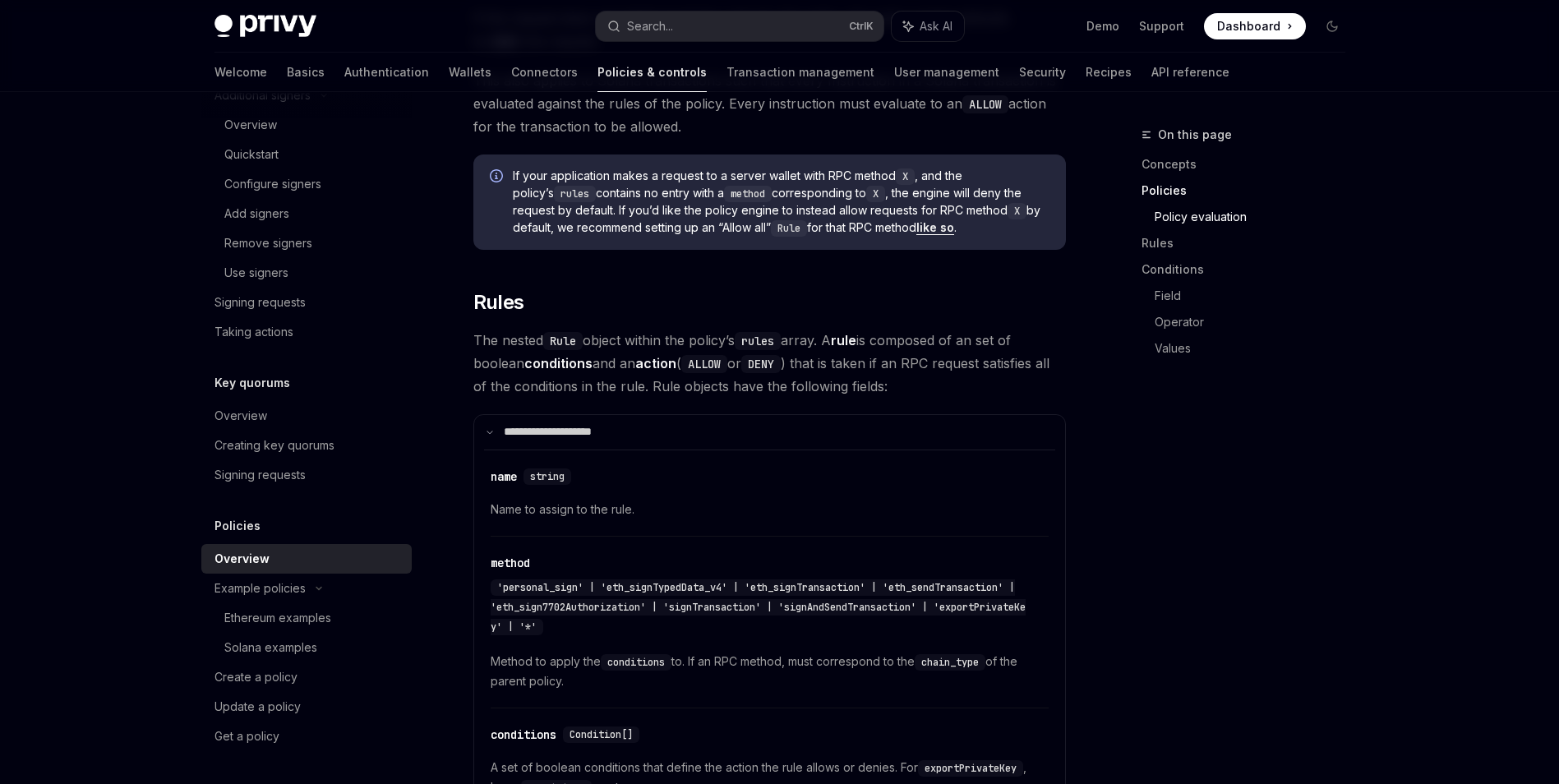
scroll to position [2300, 0]
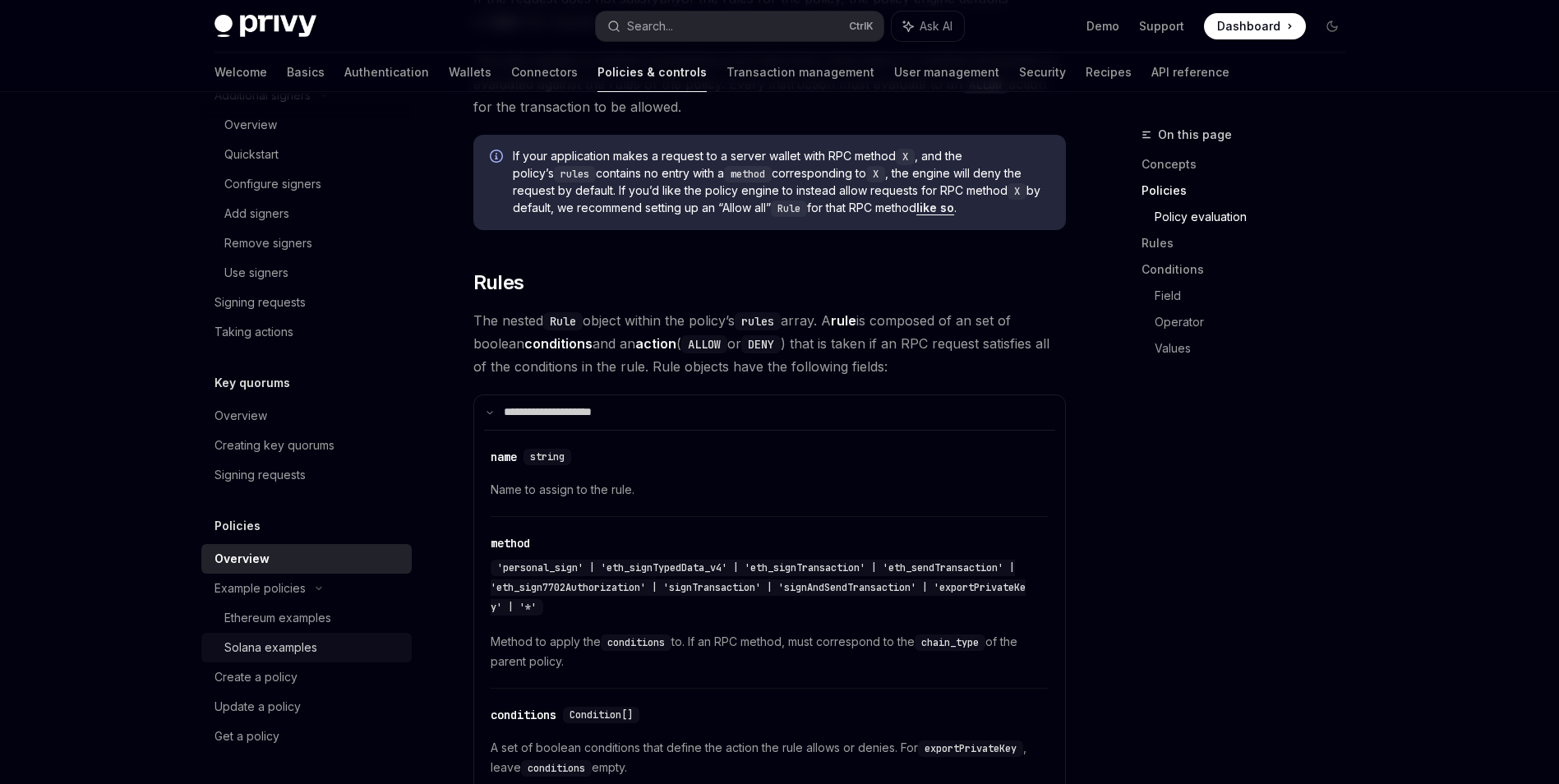
click at [351, 647] on div "Solana examples" at bounding box center [313, 647] width 177 height 20
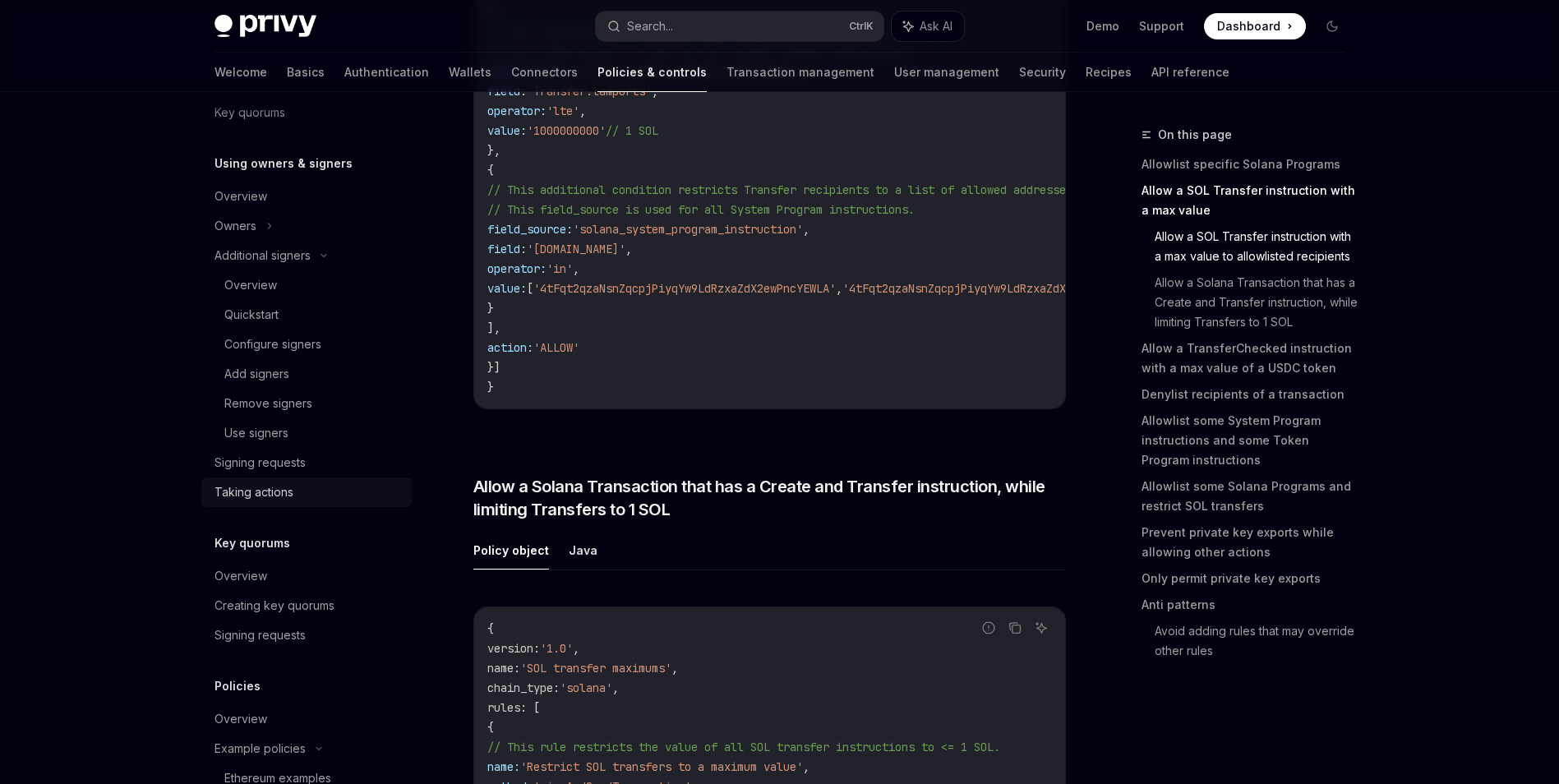
scroll to position [445, 0]
click at [364, 471] on div "Signing requests" at bounding box center [308, 466] width 188 height 20
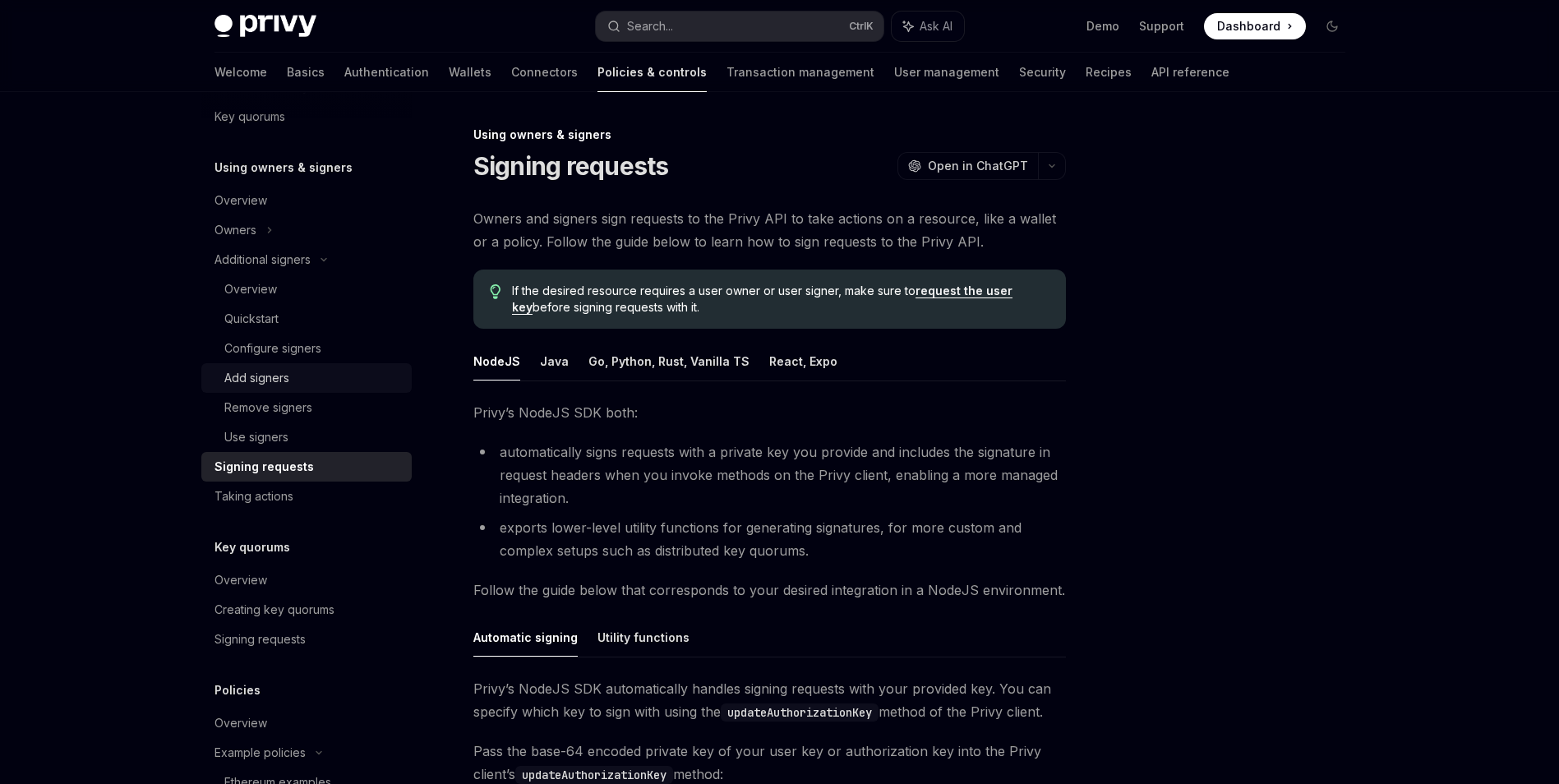
click at [341, 374] on div "Add signers" at bounding box center [313, 378] width 177 height 20
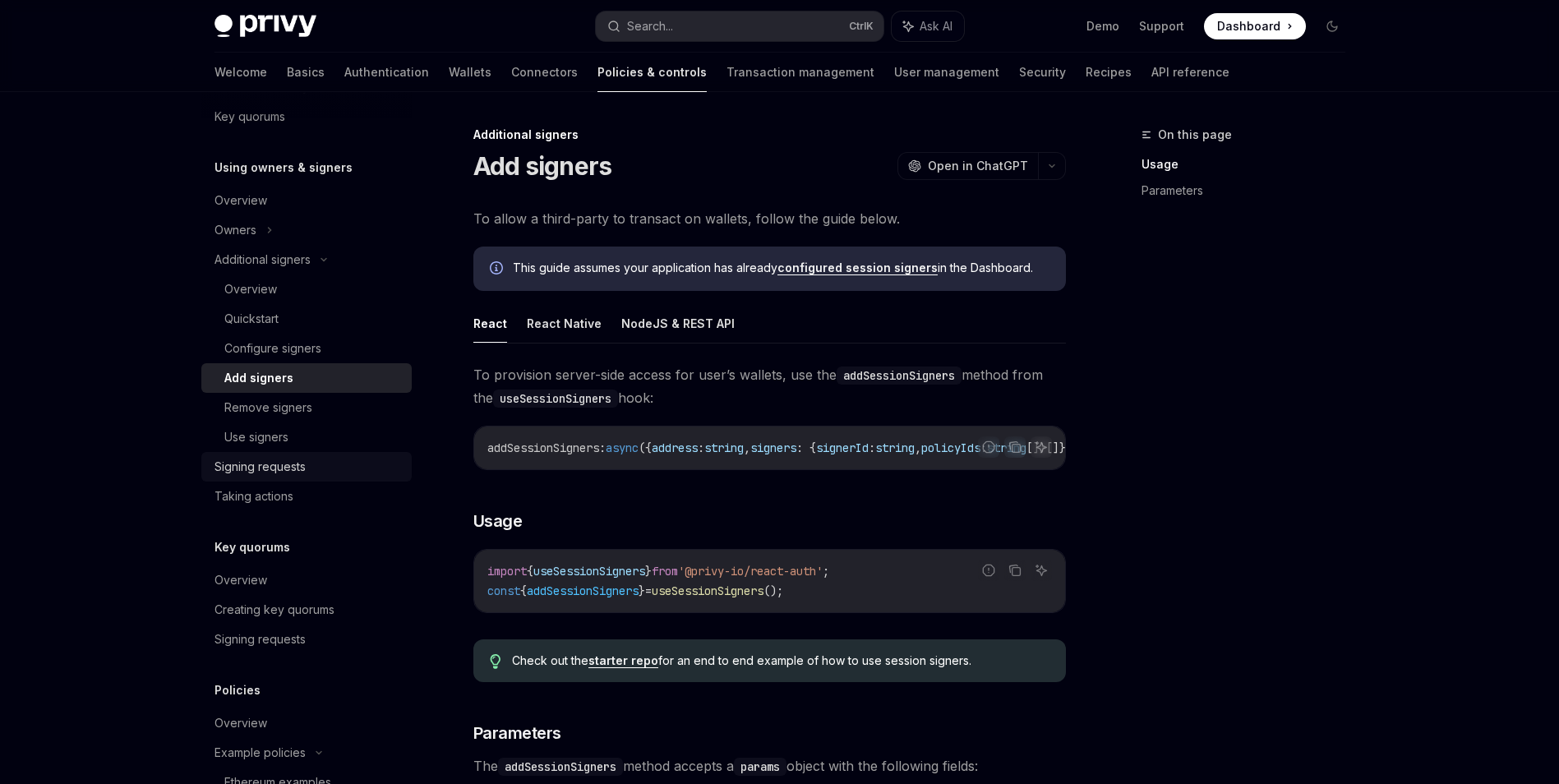
click at [362, 481] on link "Signing requests" at bounding box center [307, 467] width 210 height 30
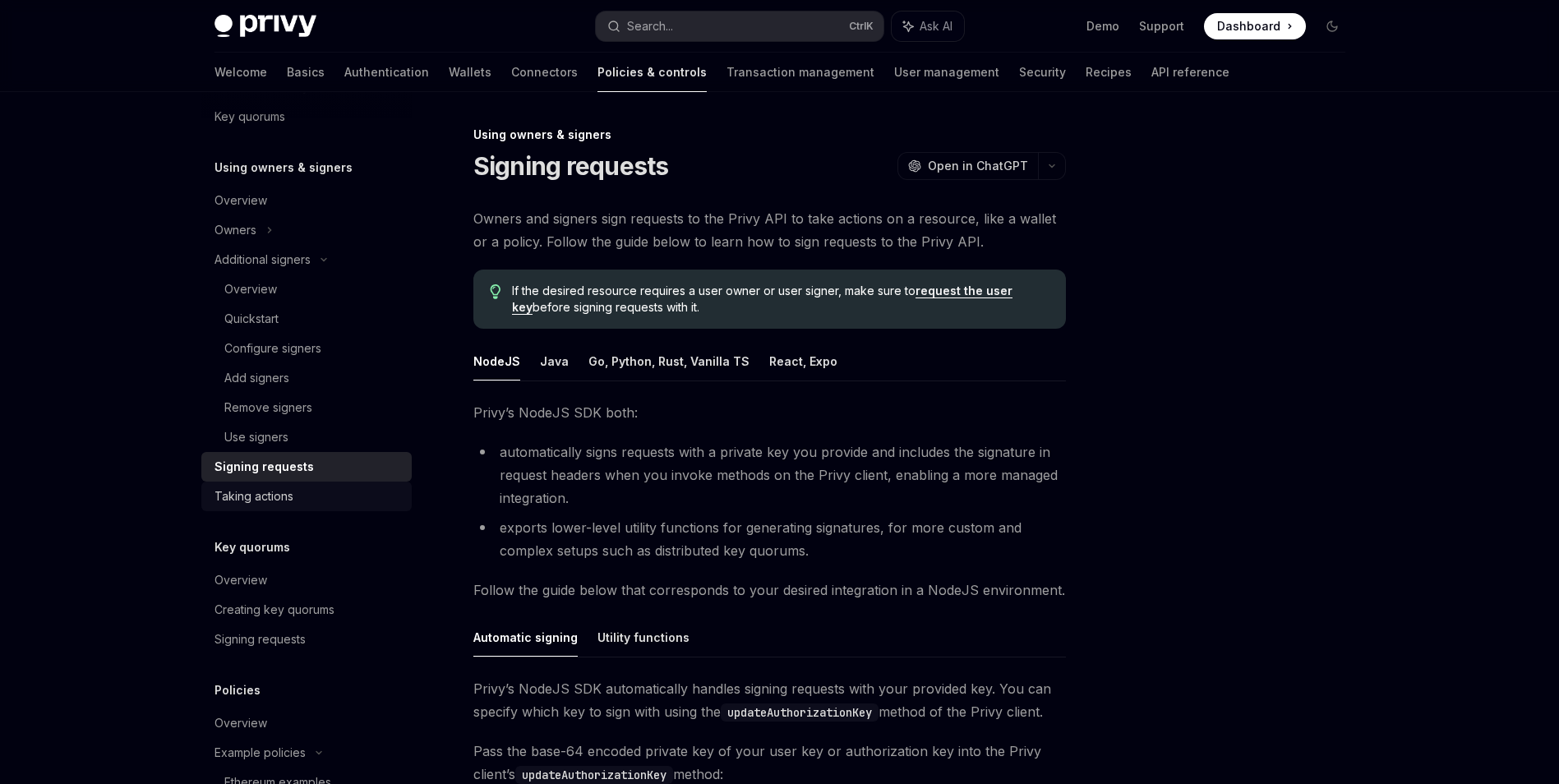
click at [374, 500] on div "Taking actions" at bounding box center [308, 496] width 188 height 20
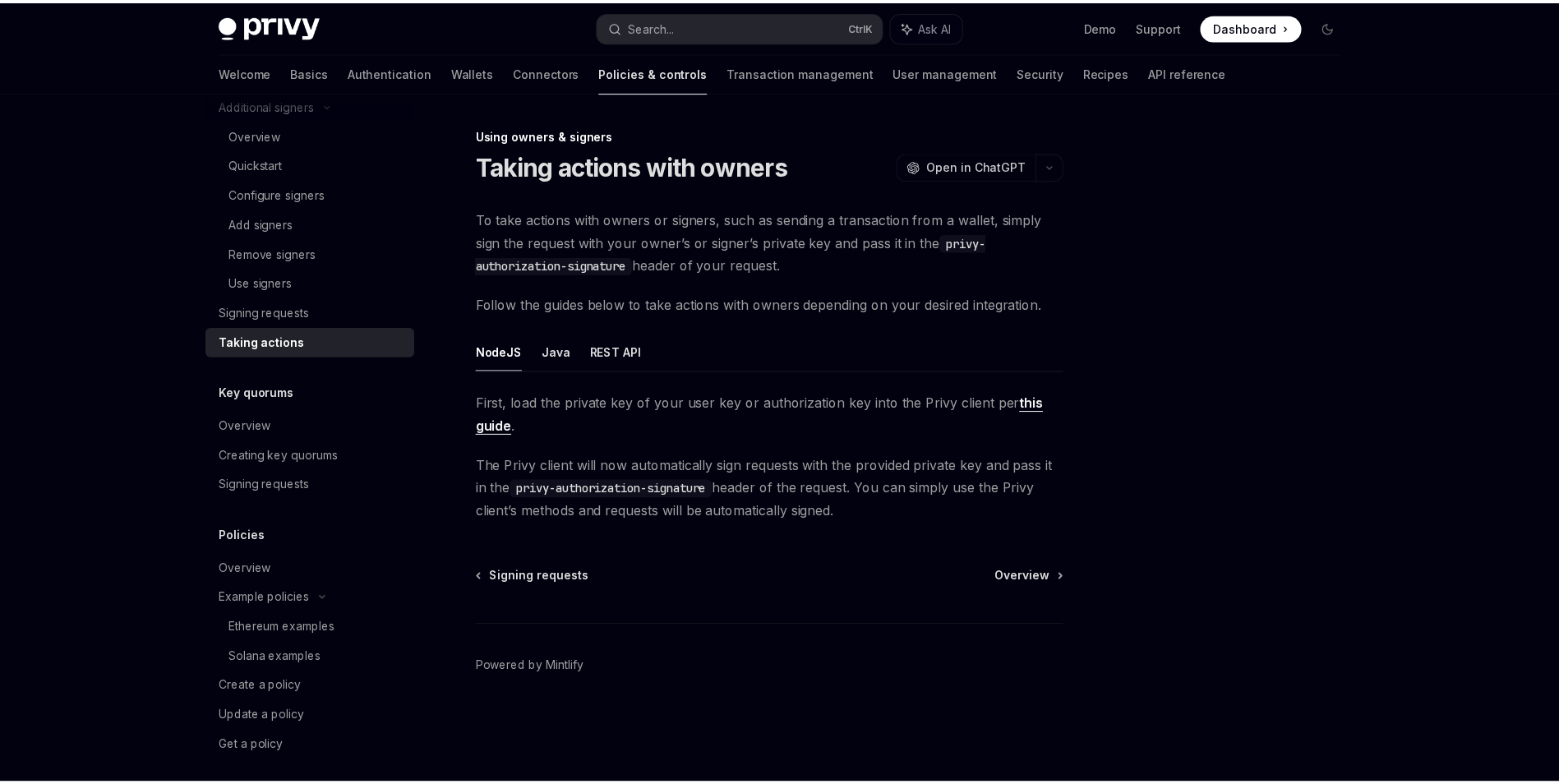
scroll to position [609, 0]
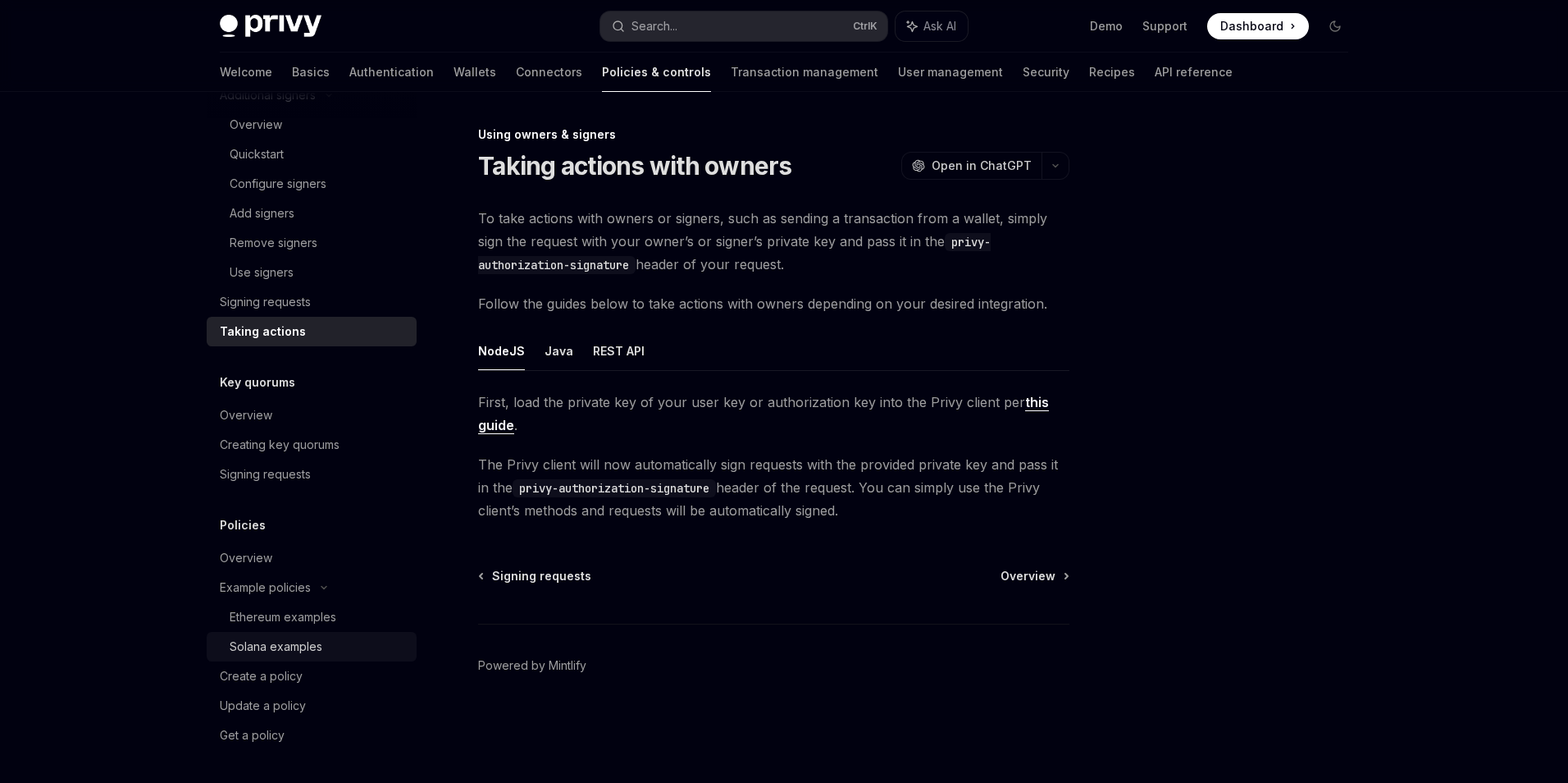
click at [355, 654] on div "Solana examples" at bounding box center [318, 646] width 177 height 20
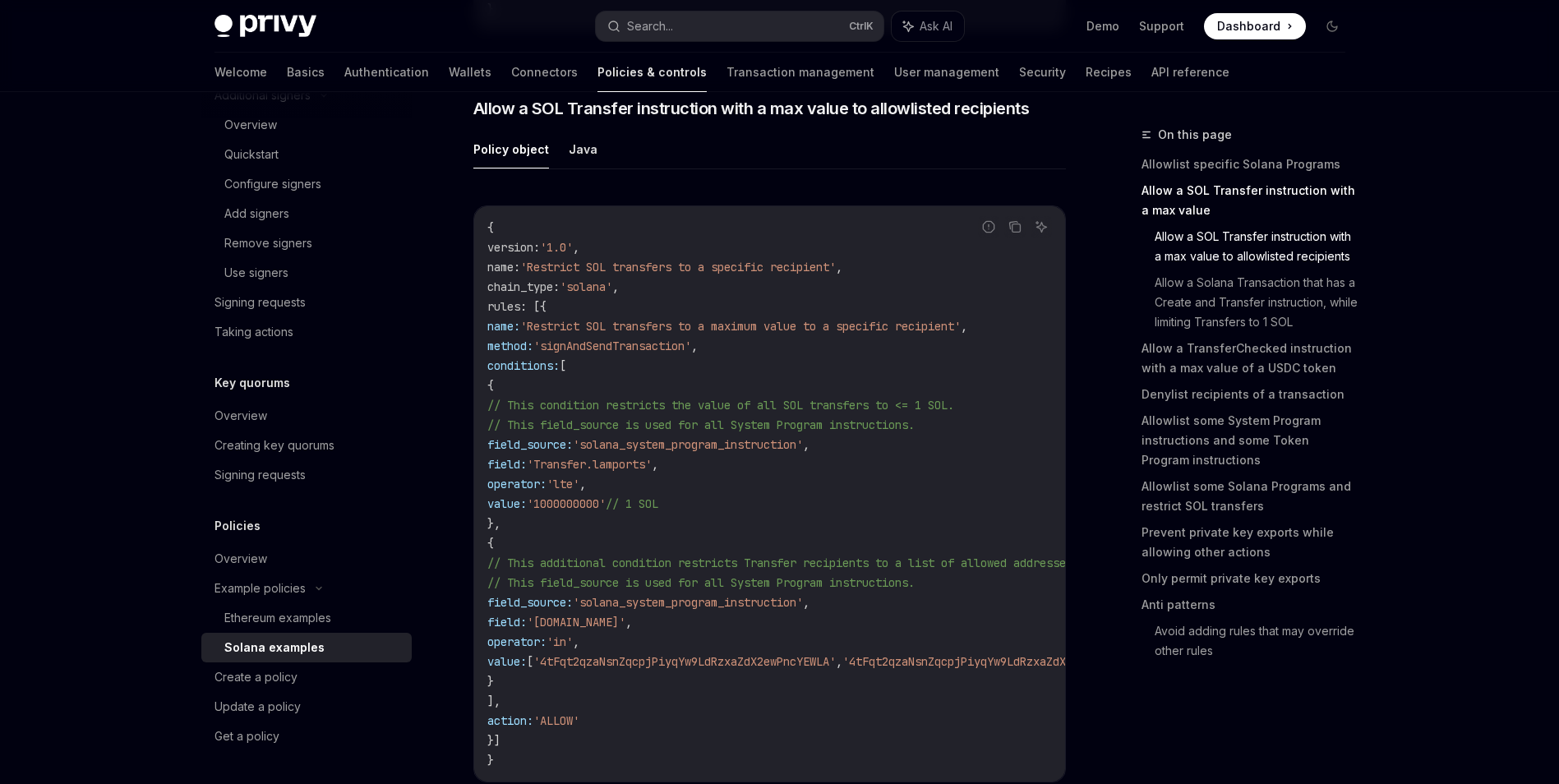
scroll to position [1725, 0]
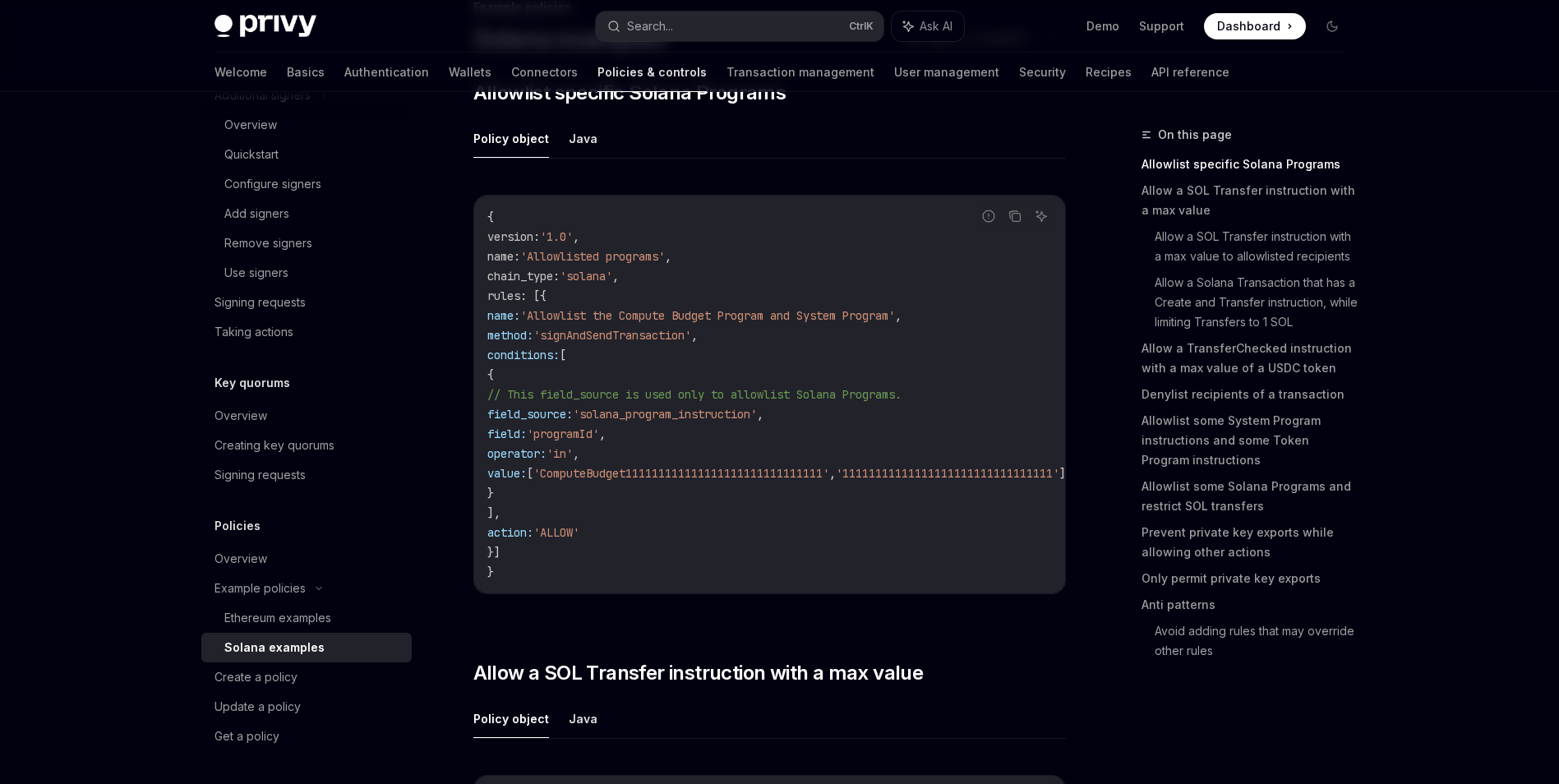
scroll to position [0, 0]
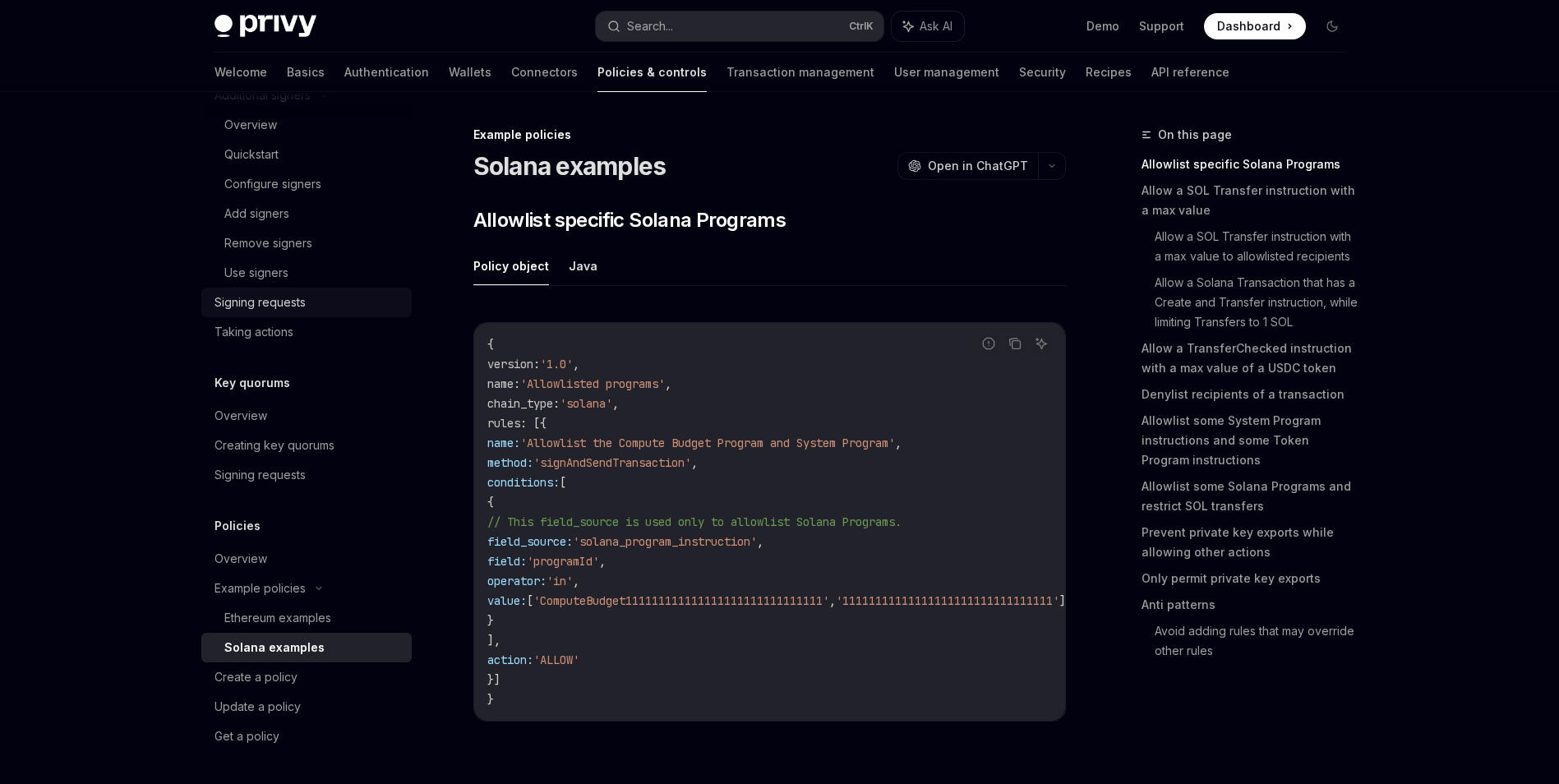
click at [298, 308] on div "Signing requests" at bounding box center [260, 302] width 91 height 20
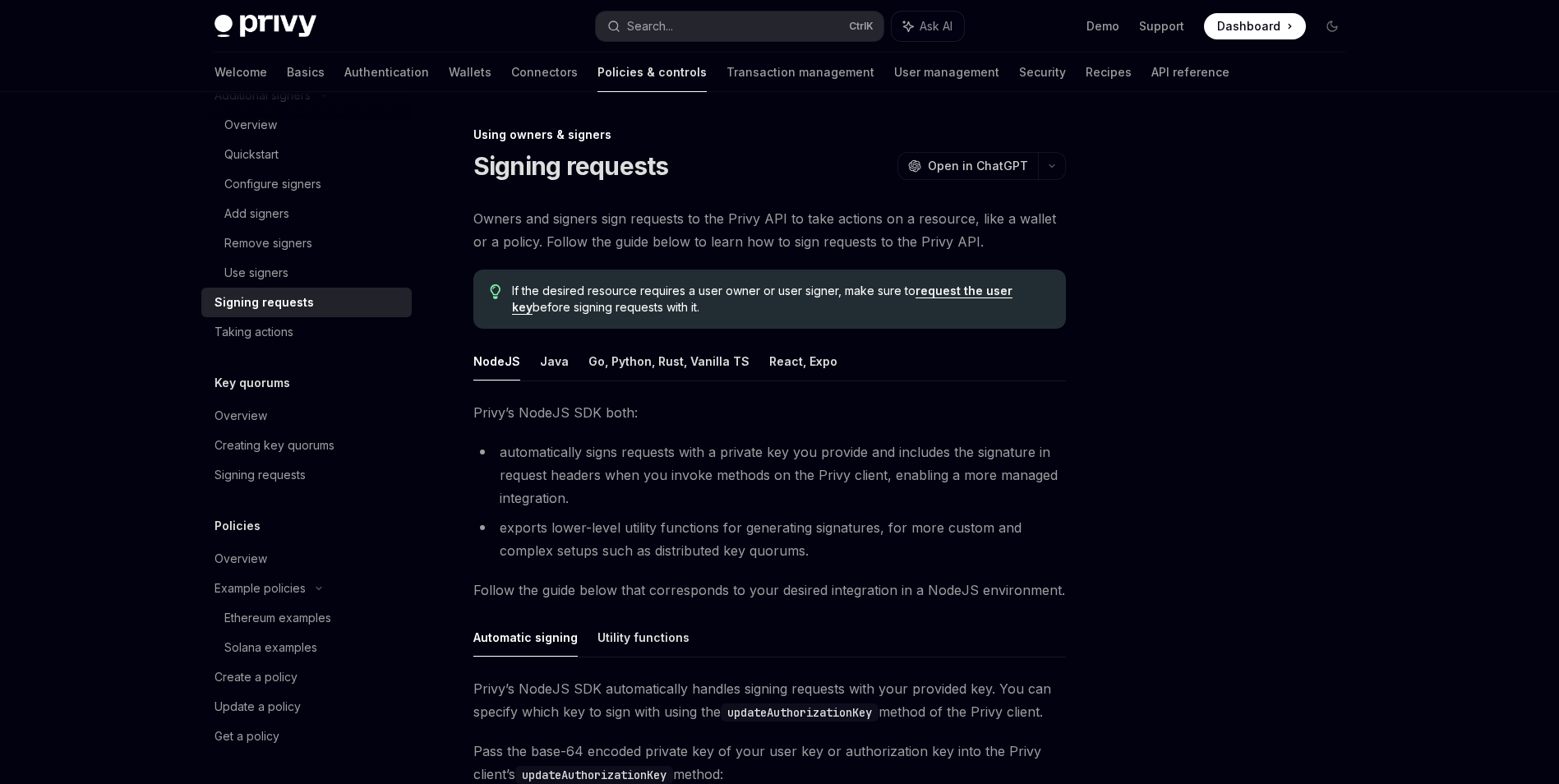
click at [797, 340] on div "Owners and signers sign requests to the Privy API to take actions on a resource…" at bounding box center [769, 574] width 593 height 734
click at [798, 359] on button "React, Expo" at bounding box center [804, 361] width 68 height 38
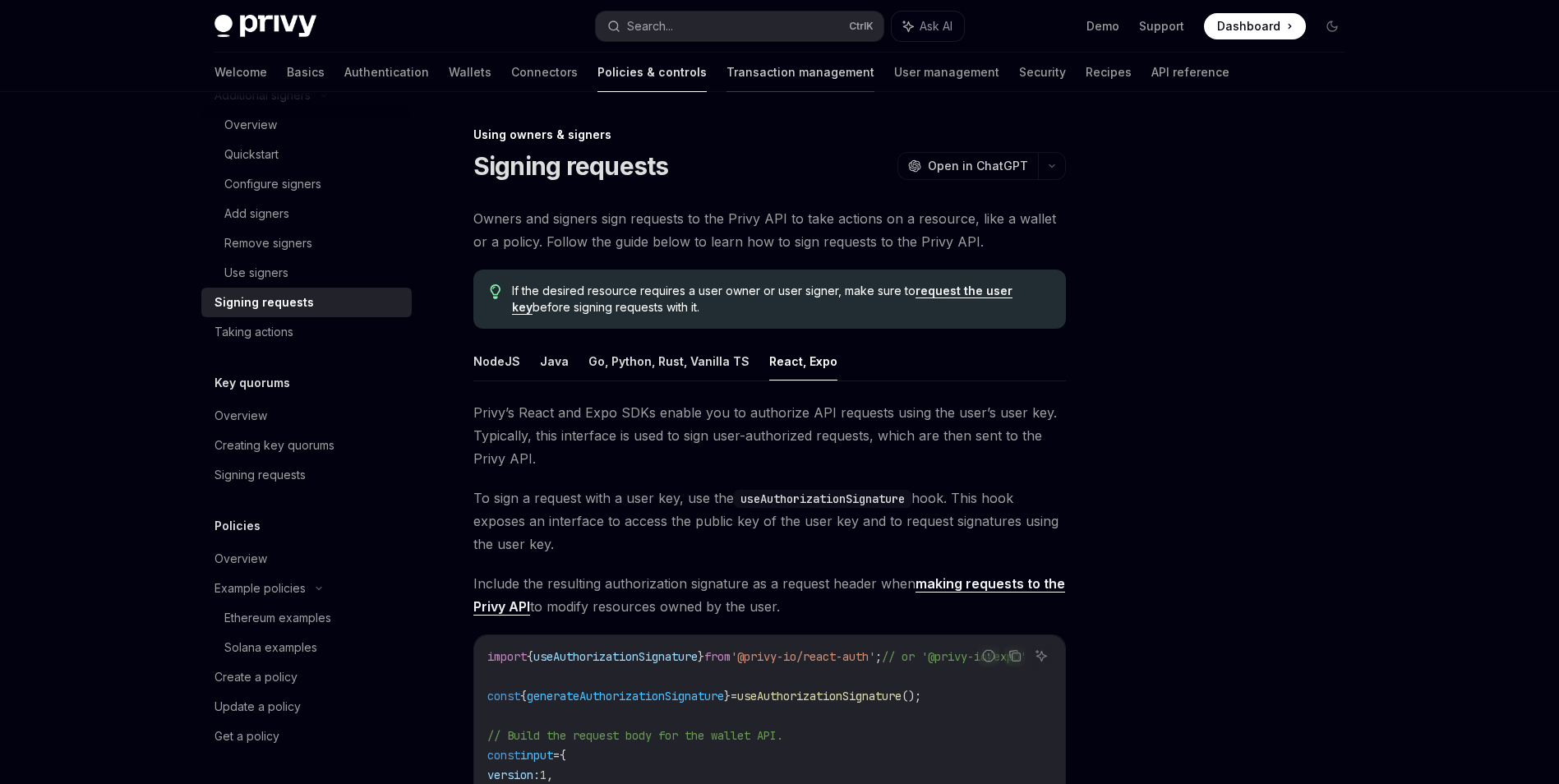
click at [727, 86] on link "Transaction management" at bounding box center [800, 72] width 148 height 39
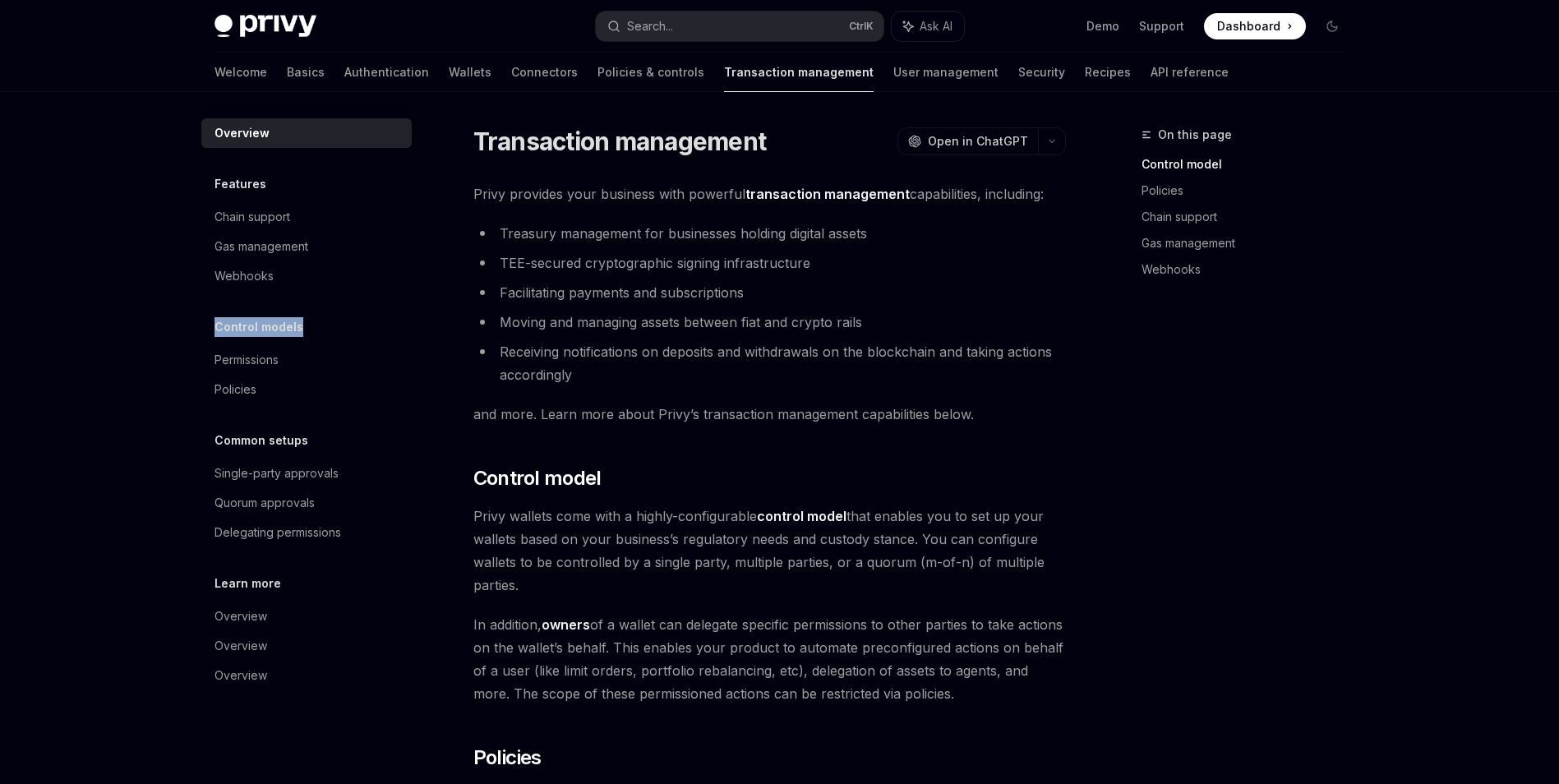
drag, startPoint x: 296, startPoint y: 327, endPoint x: 217, endPoint y: 323, distance: 79.1
click at [217, 323] on h5 "Control models" at bounding box center [259, 327] width 89 height 20
drag, startPoint x: 217, startPoint y: 323, endPoint x: 314, endPoint y: 331, distance: 97.3
click at [314, 331] on div "Control models" at bounding box center [307, 327] width 210 height 20
drag, startPoint x: 305, startPoint y: 329, endPoint x: 262, endPoint y: 322, distance: 43.6
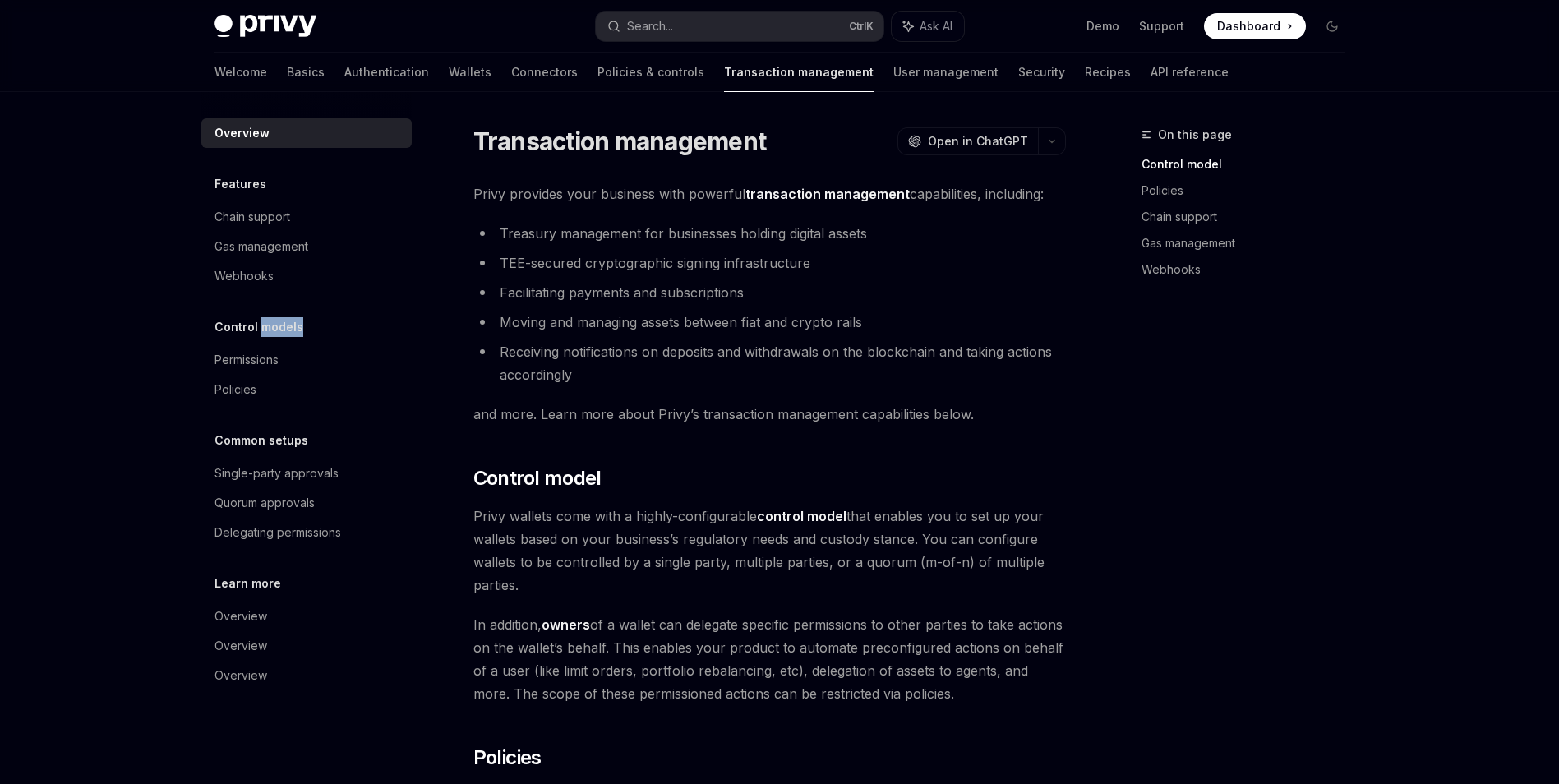
click at [262, 322] on div "Control models" at bounding box center [307, 327] width 210 height 20
drag, startPoint x: 262, startPoint y: 322, endPoint x: 353, endPoint y: 335, distance: 91.9
click at [353, 335] on div "Control models" at bounding box center [307, 327] width 210 height 20
click at [511, 81] on link "Connectors" at bounding box center [544, 72] width 66 height 39
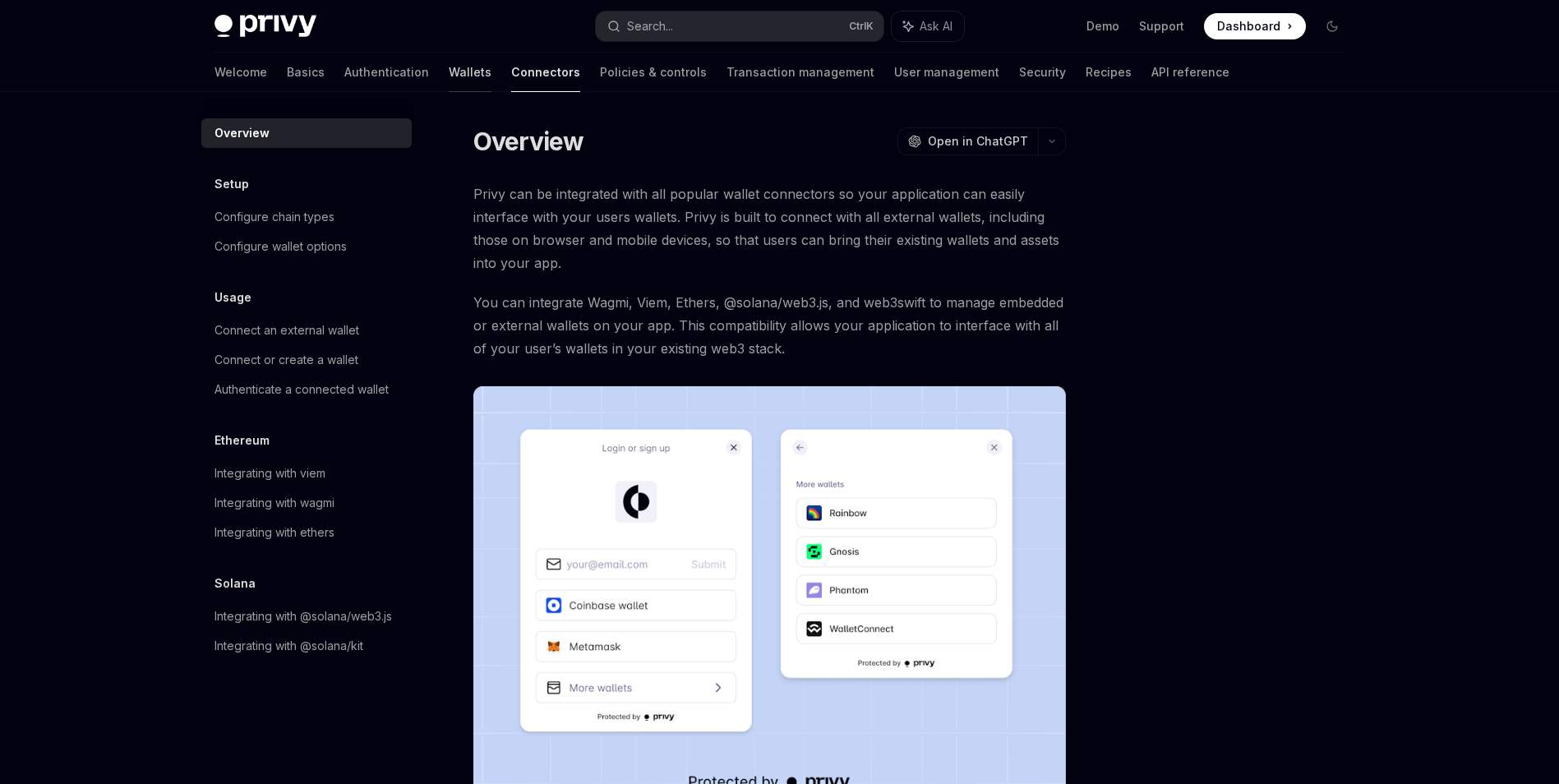
click at [449, 66] on link "Wallets" at bounding box center [470, 72] width 43 height 39
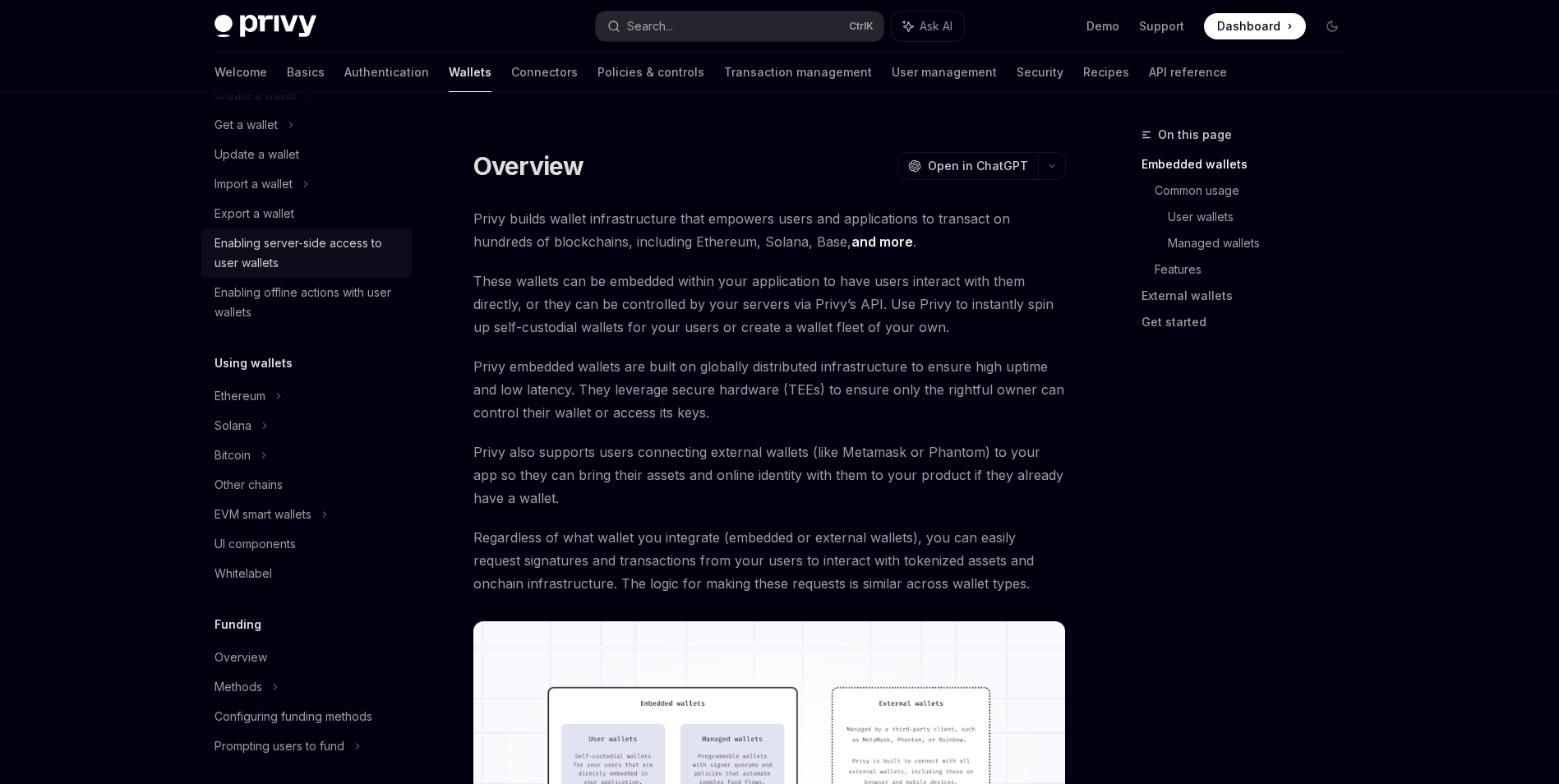
scroll to position [164, 0]
click at [306, 430] on div "Solana" at bounding box center [307, 421] width 210 height 30
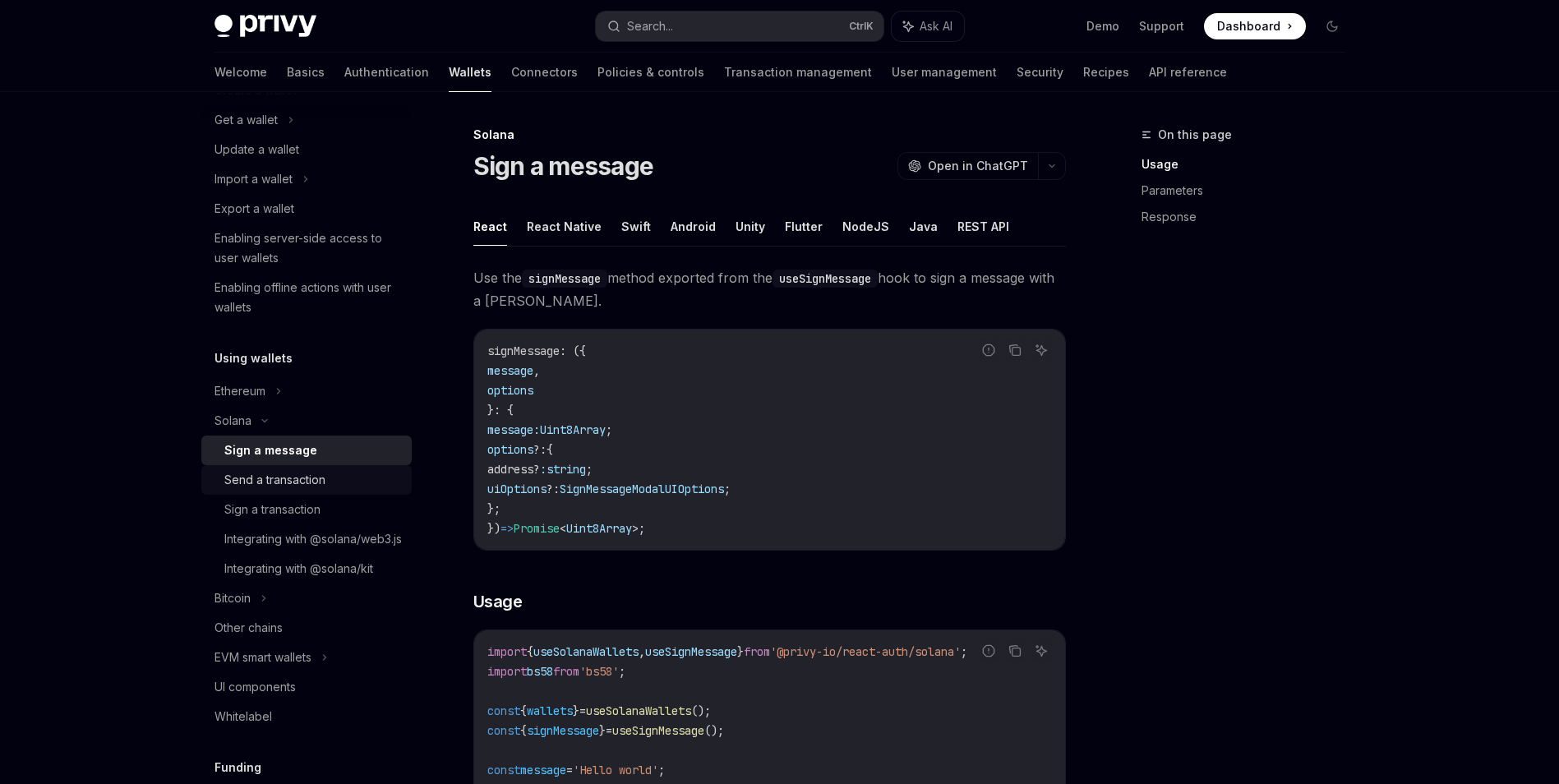
click at [366, 470] on div "Send a transaction" at bounding box center [313, 479] width 177 height 20
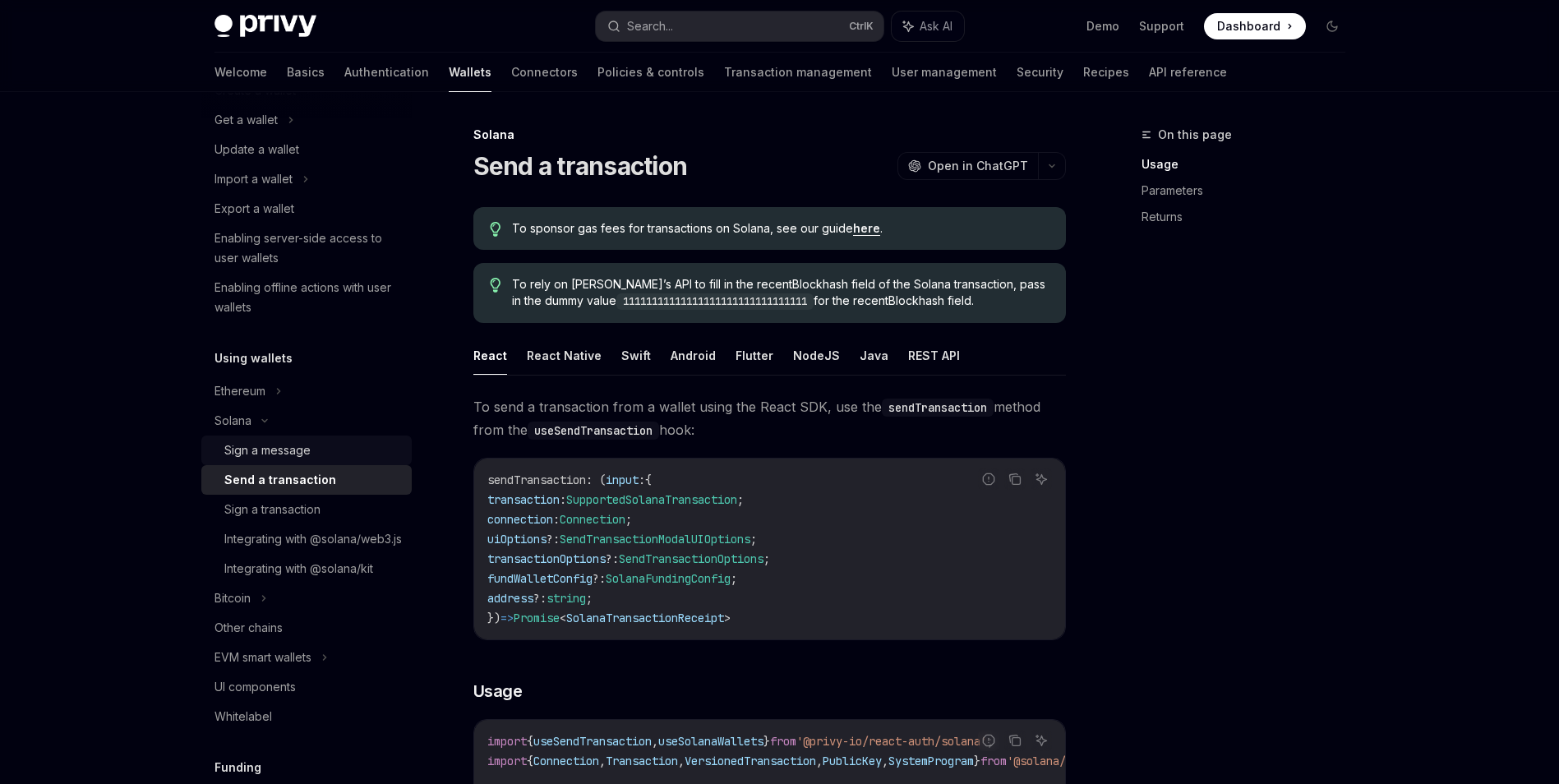
click at [364, 450] on div "Sign a message" at bounding box center [313, 450] width 177 height 20
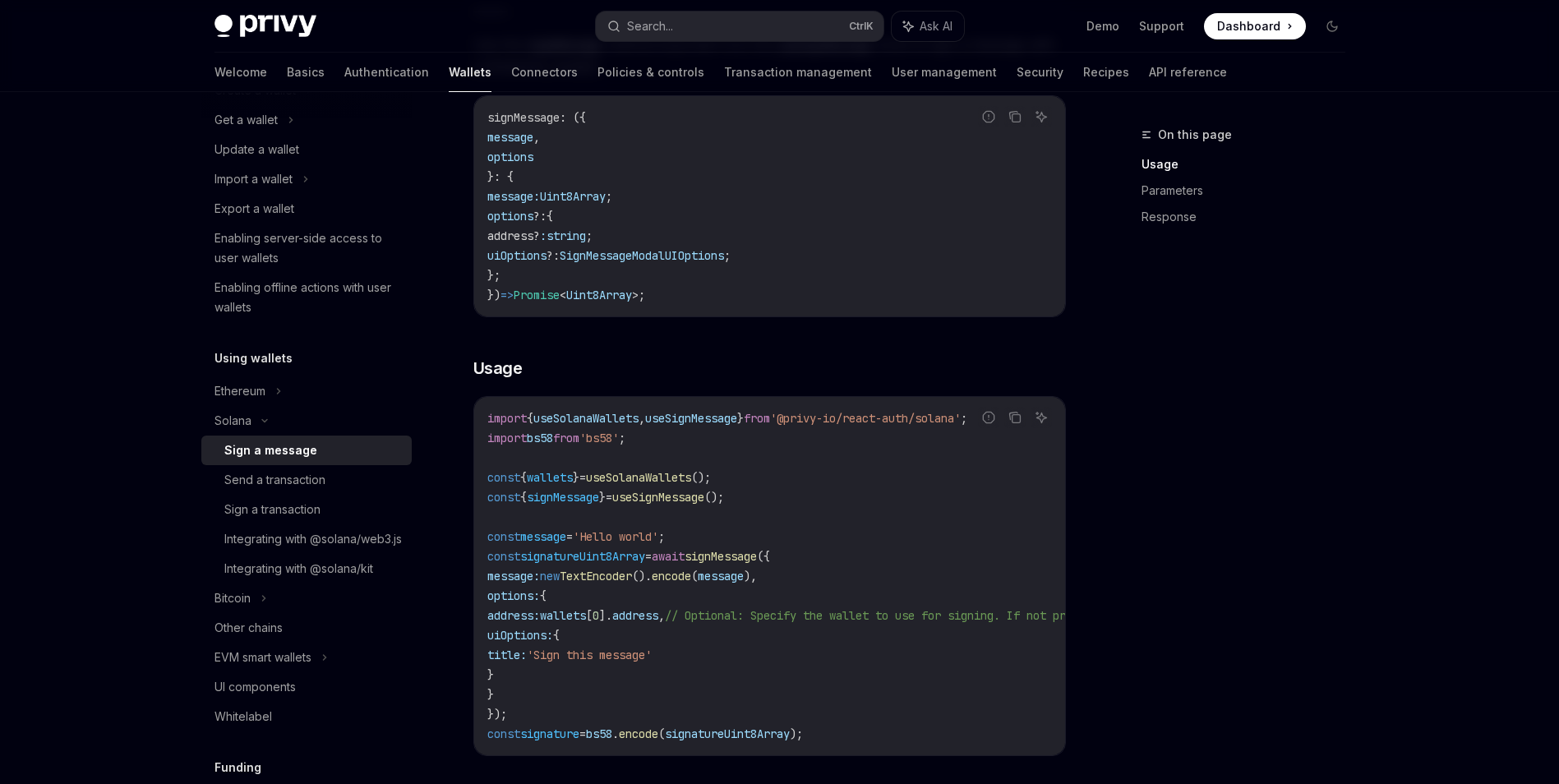
scroll to position [411, 0]
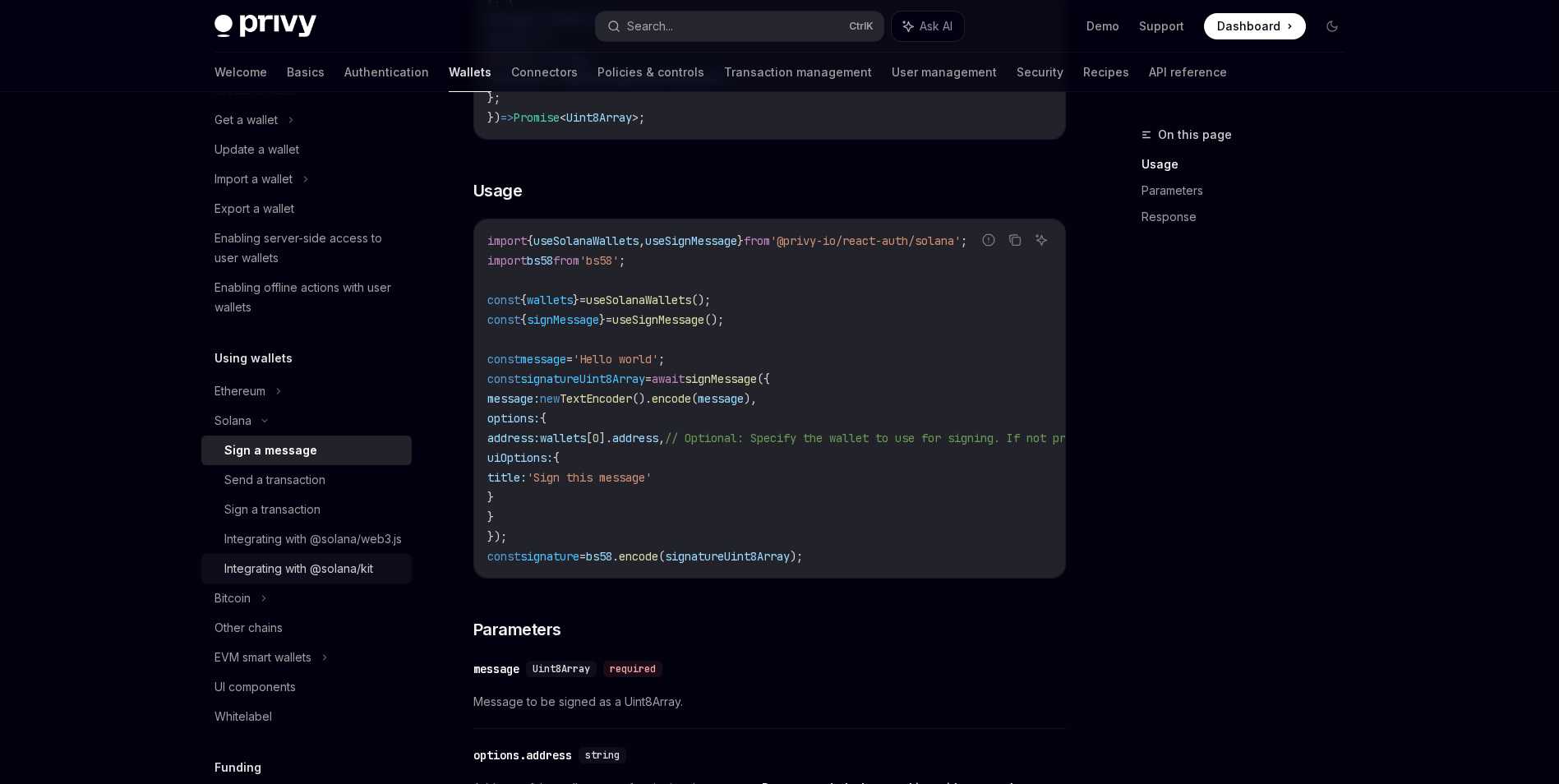
click at [275, 579] on div "Integrating with @solana/kit" at bounding box center [299, 568] width 148 height 20
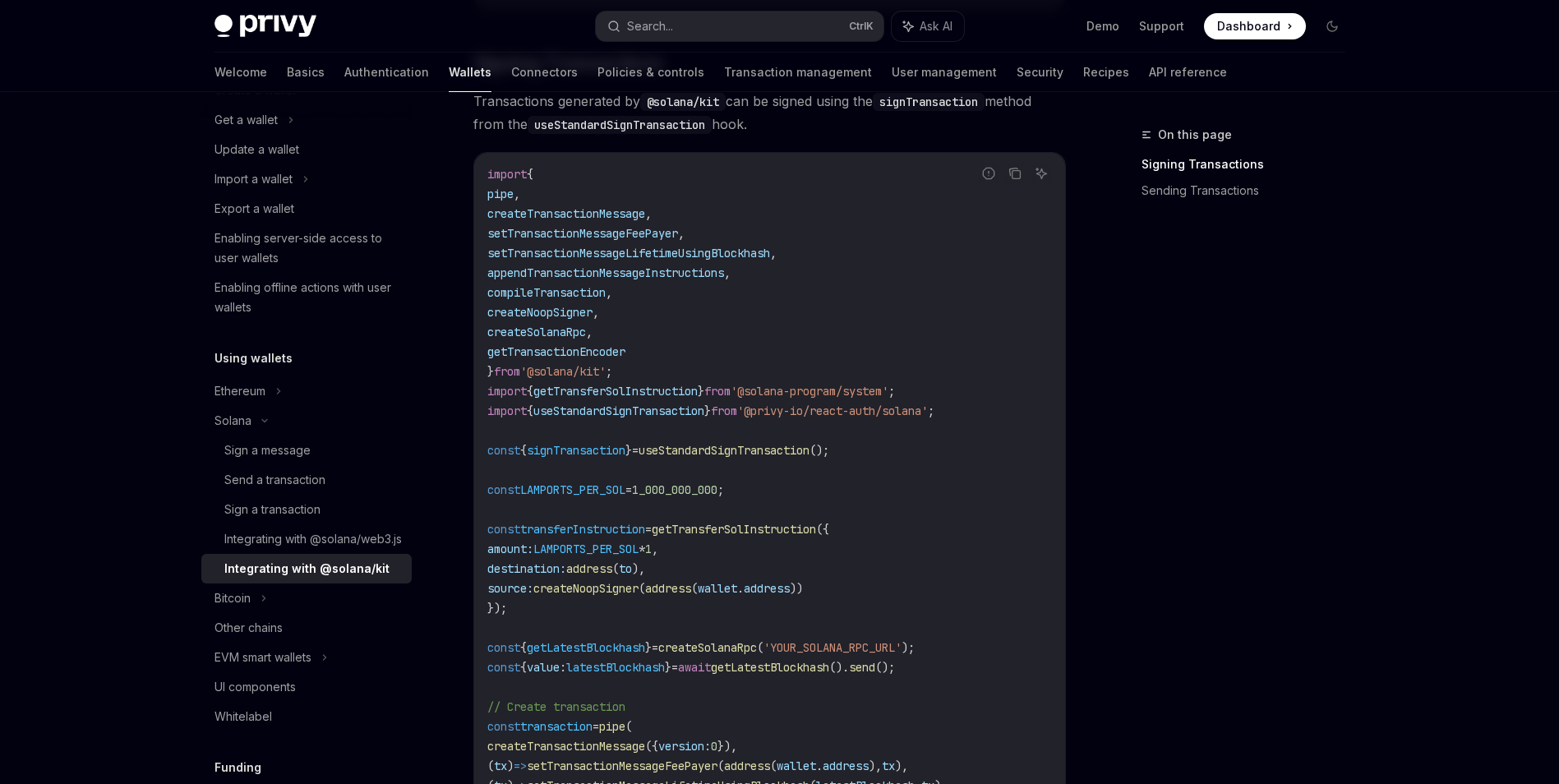
scroll to position [575, 0]
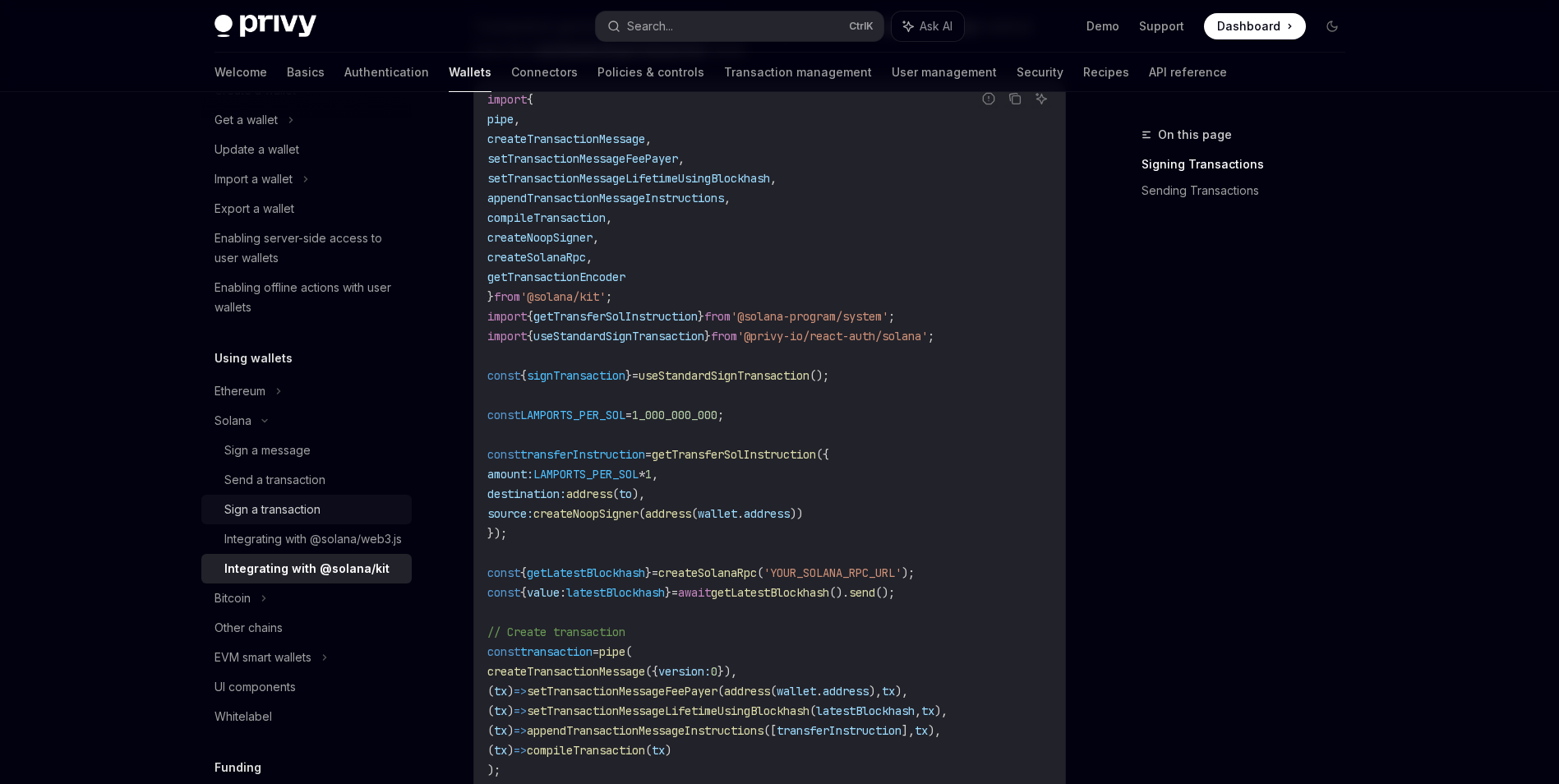
click at [368, 497] on link "Sign a transaction" at bounding box center [307, 510] width 210 height 30
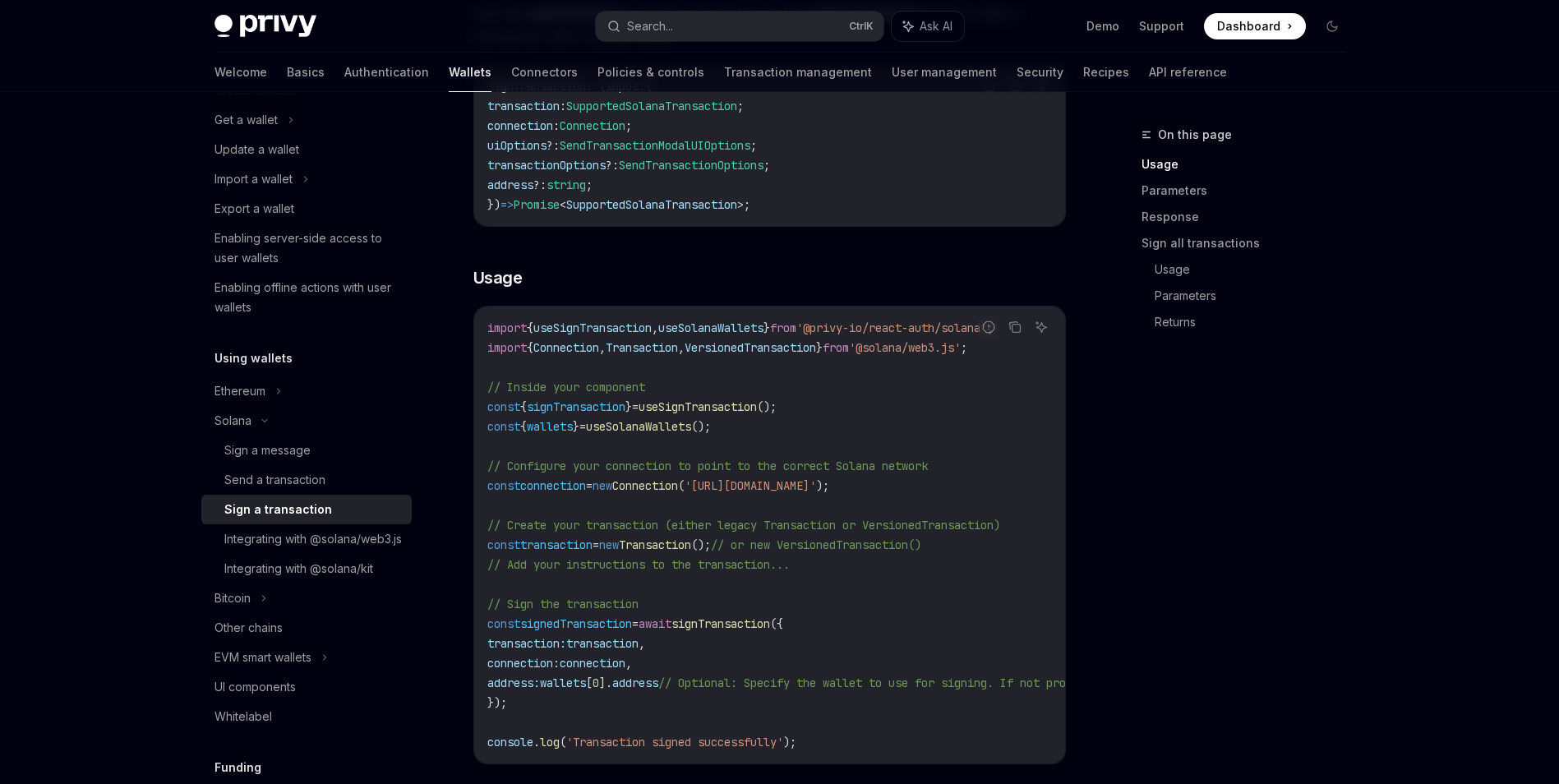
scroll to position [328, 0]
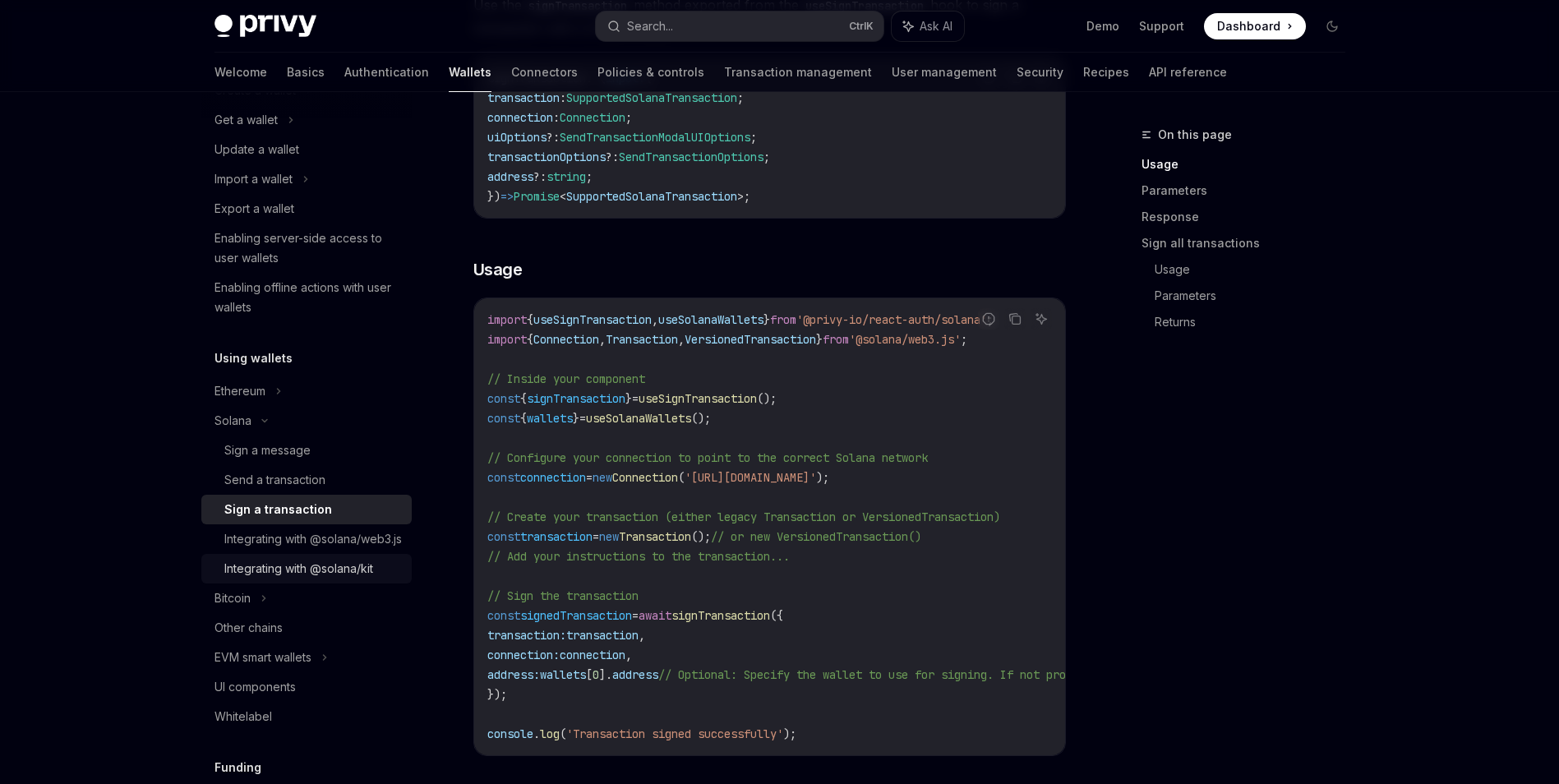
click at [266, 579] on div "Integrating with @solana/kit" at bounding box center [299, 568] width 148 height 20
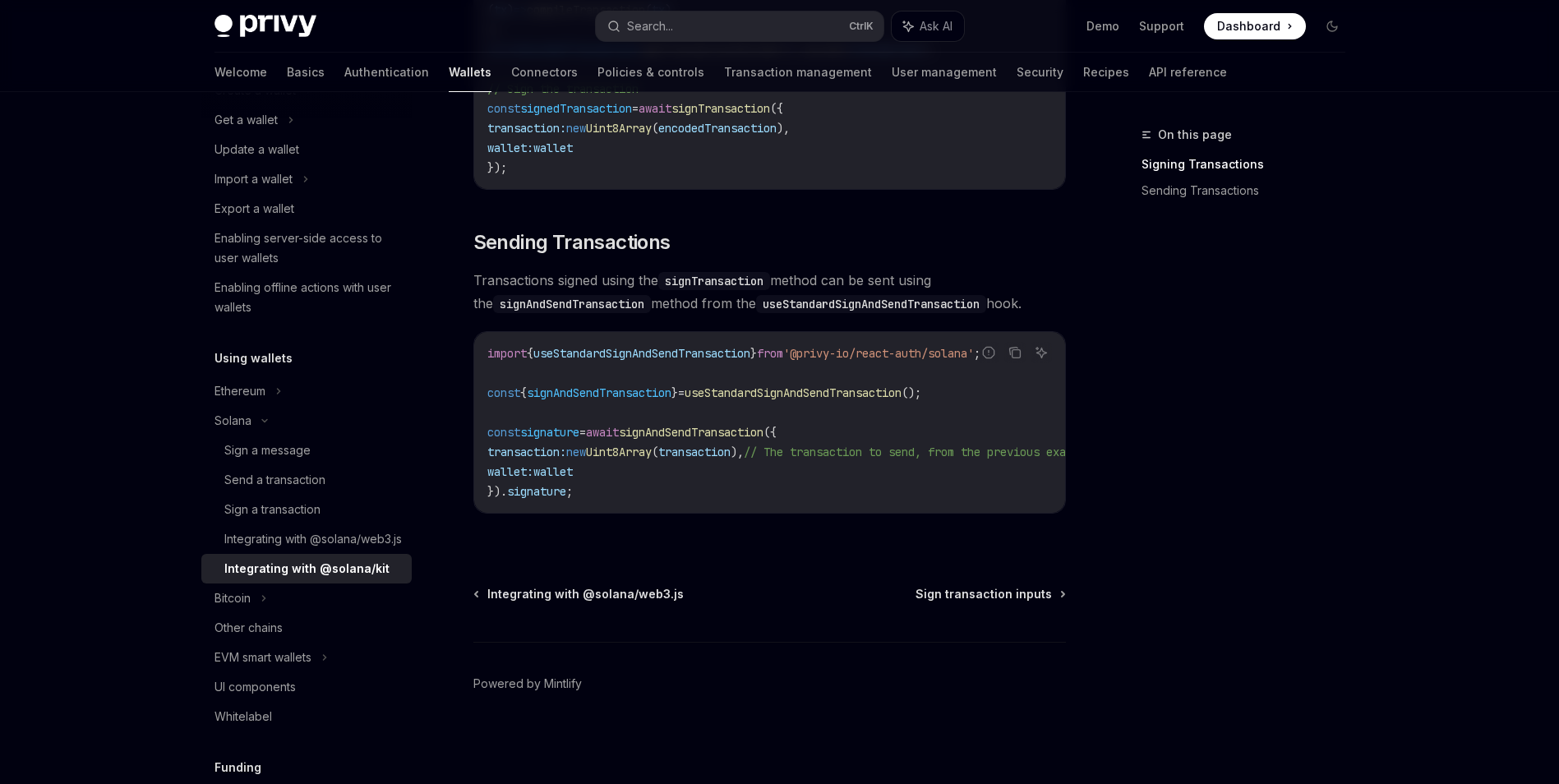
scroll to position [1322, 0]
click at [351, 519] on link "Sign a transaction" at bounding box center [307, 510] width 210 height 30
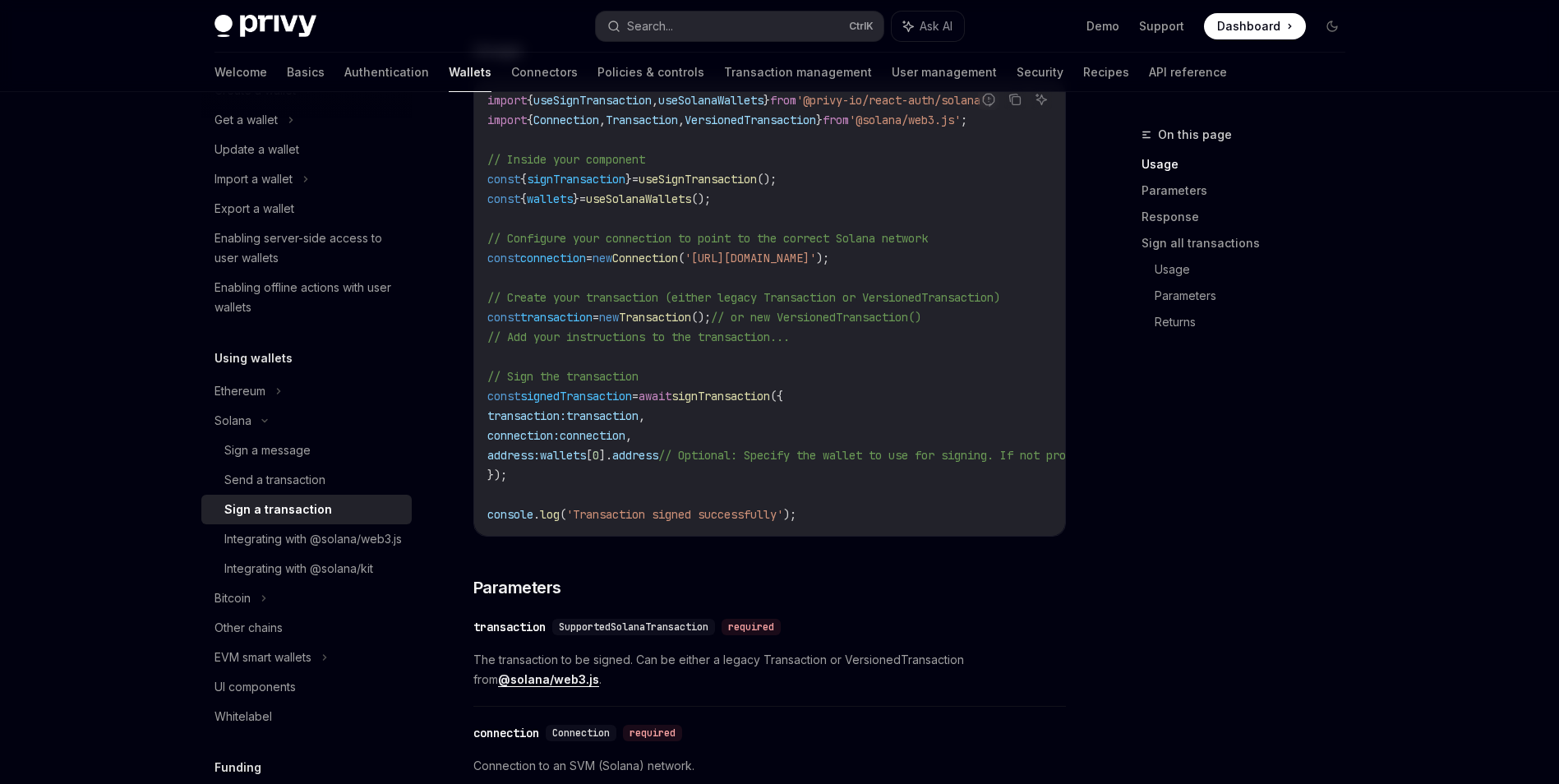
scroll to position [657, 0]
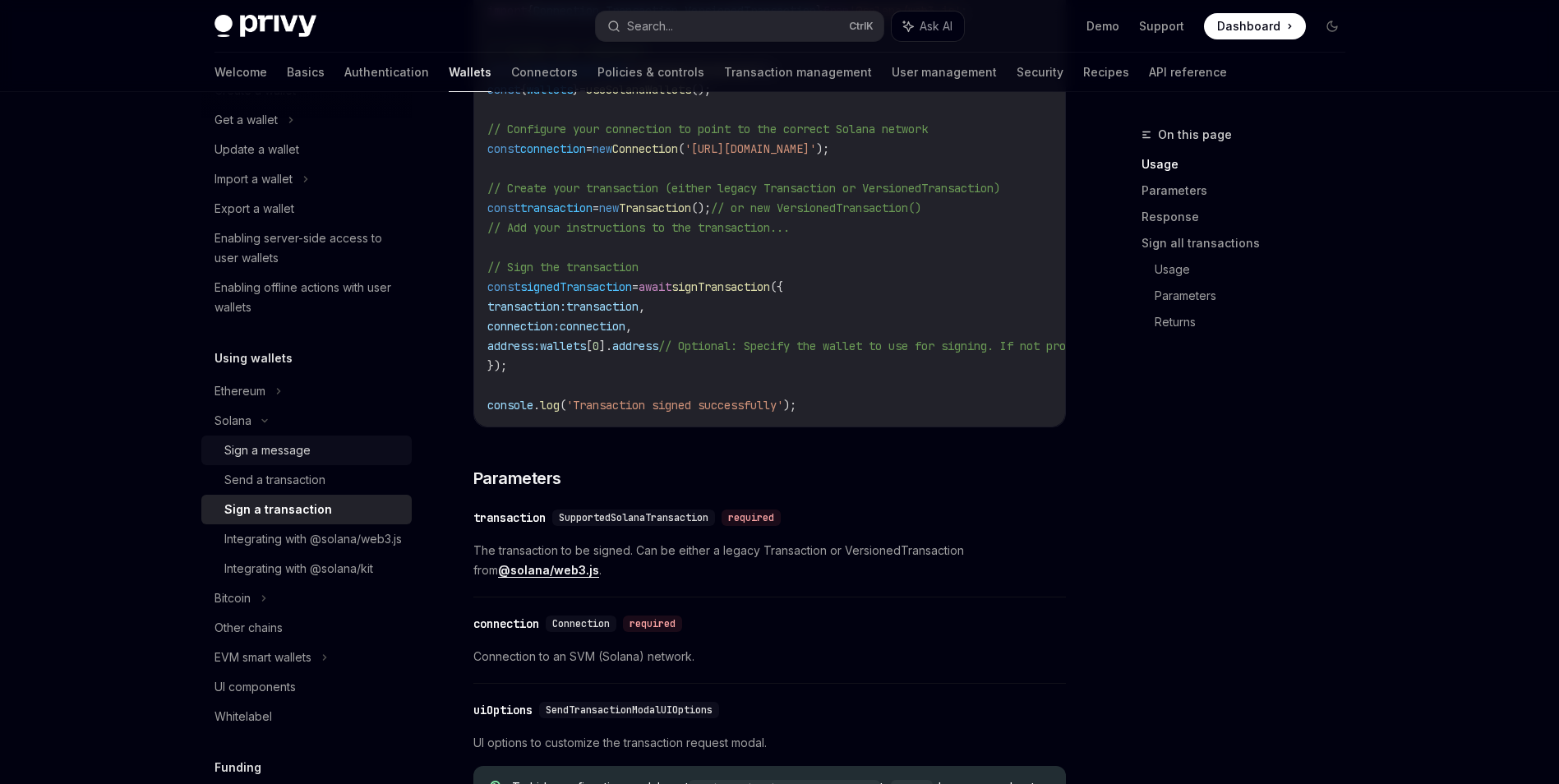
click at [343, 448] on div "Sign a message" at bounding box center [313, 450] width 177 height 20
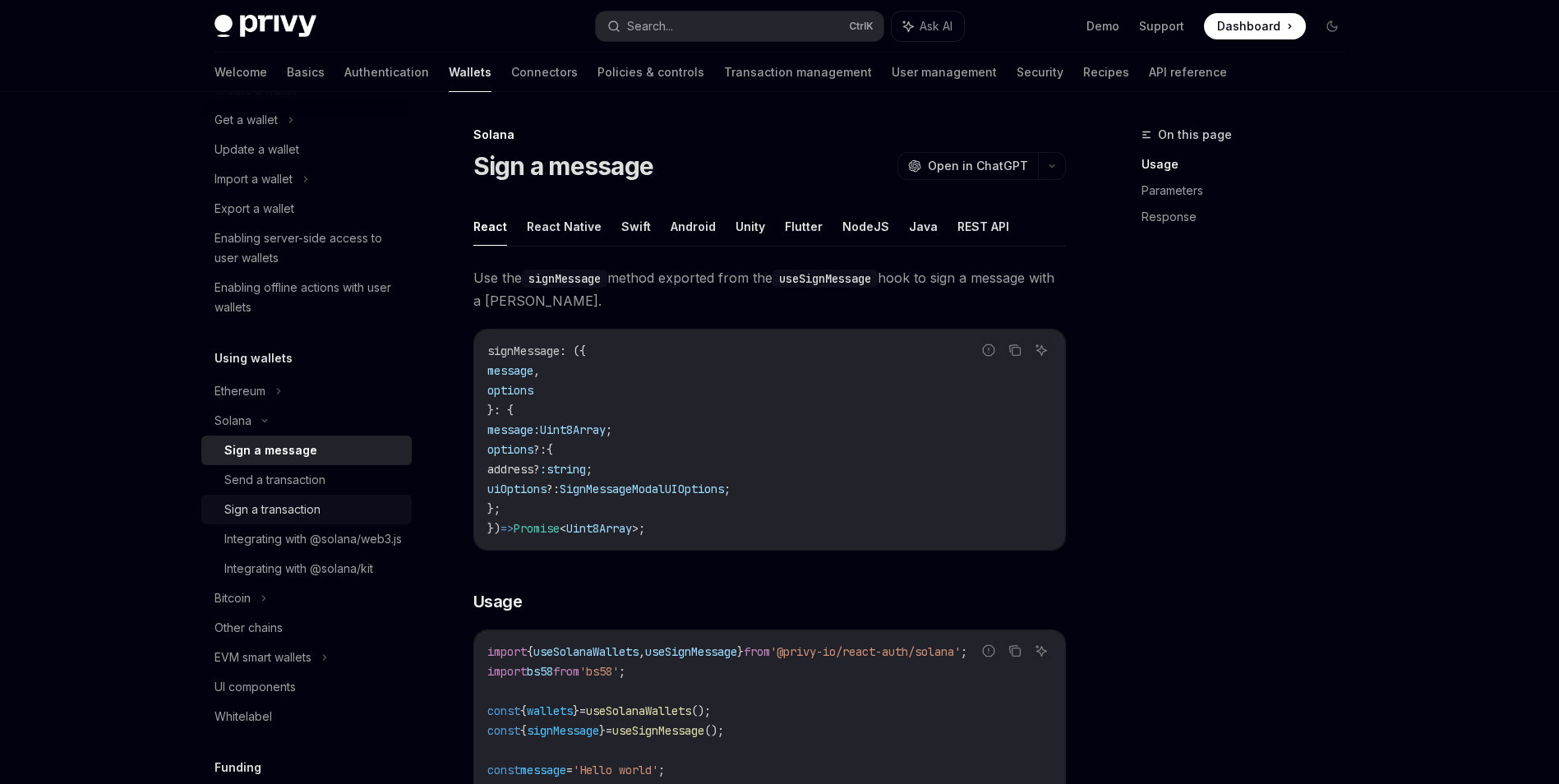
click at [382, 523] on link "Sign a transaction" at bounding box center [307, 510] width 210 height 30
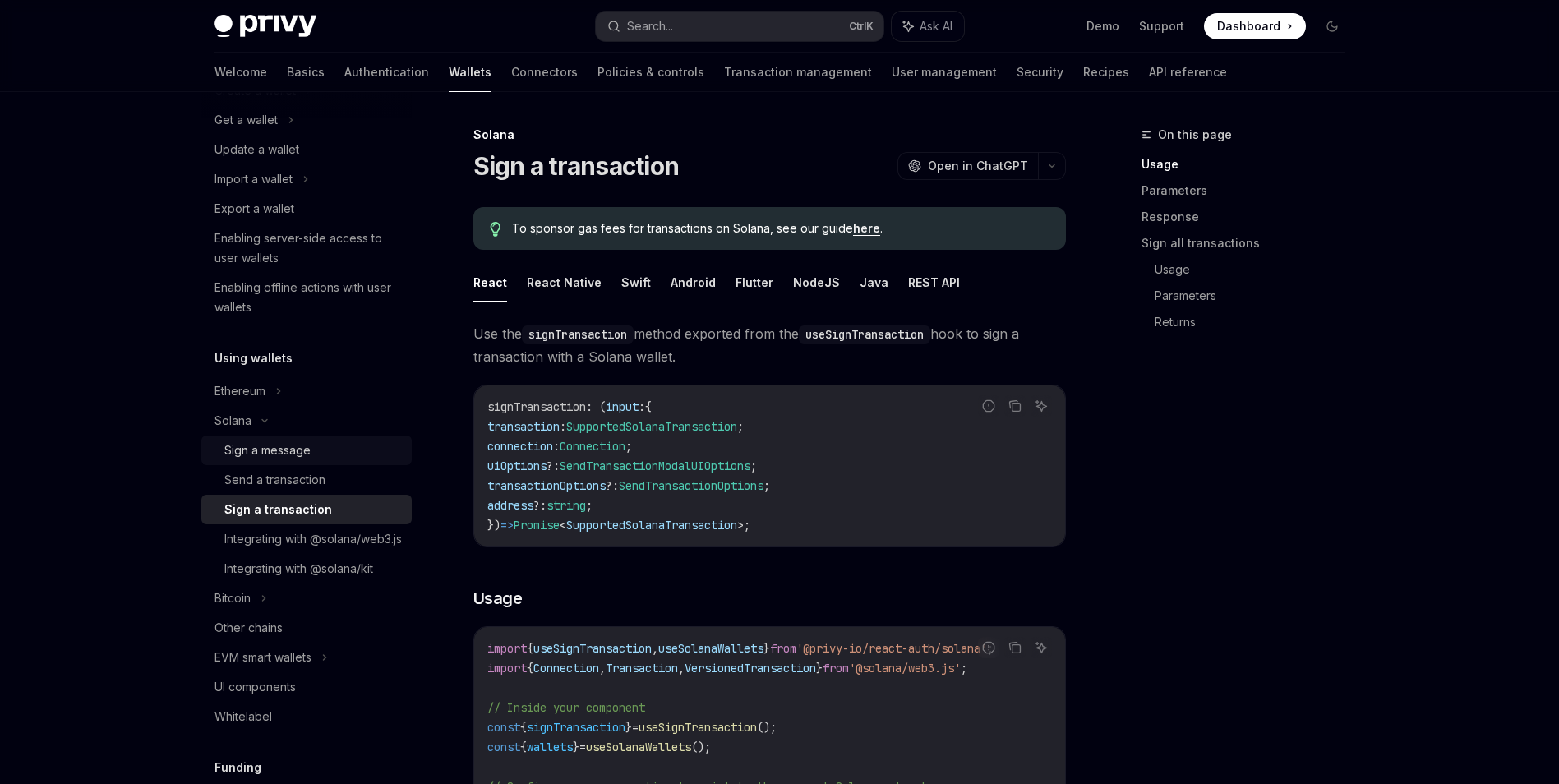
click at [353, 464] on link "Sign a message" at bounding box center [307, 450] width 210 height 30
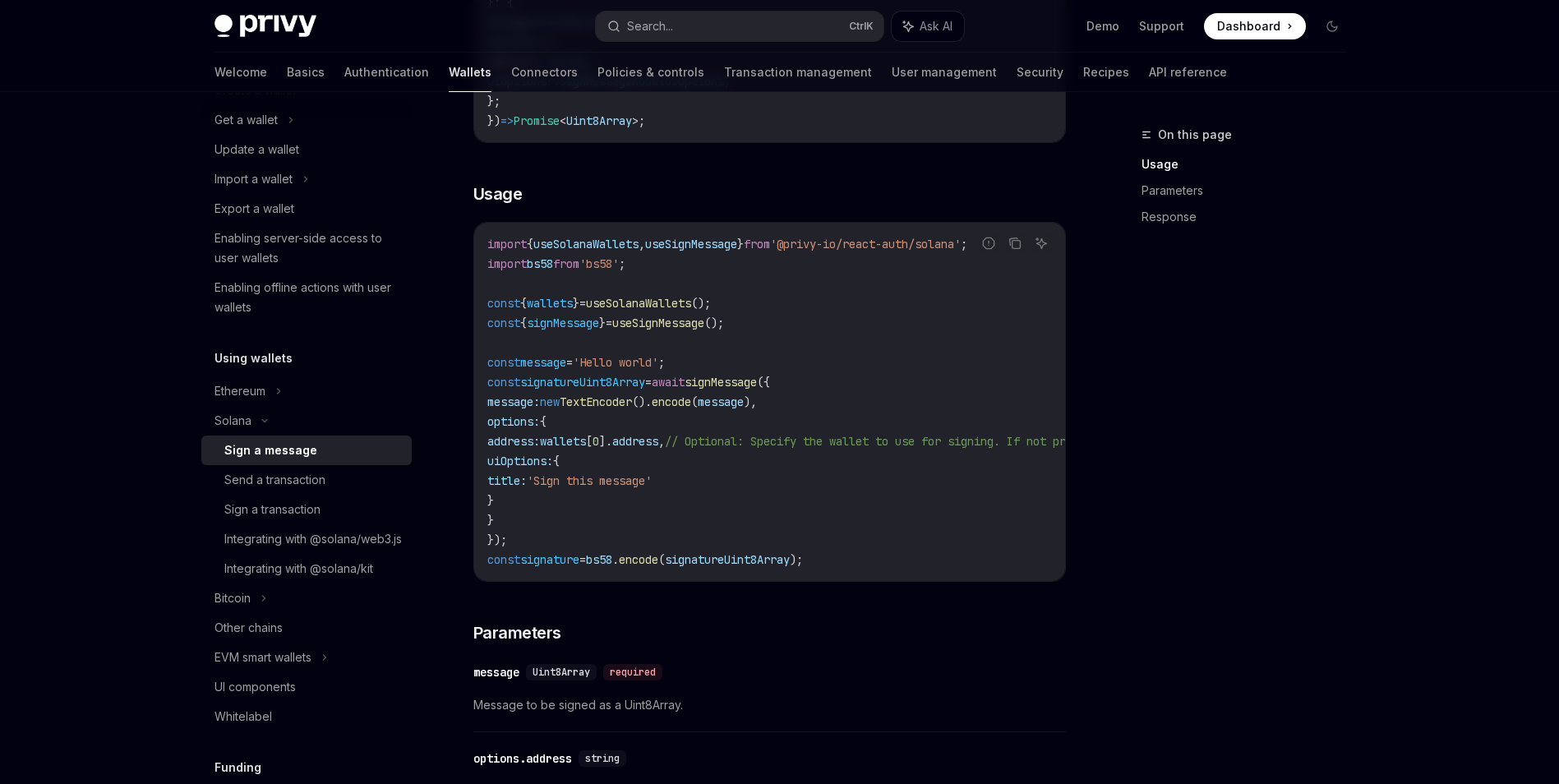
scroll to position [411, 0]
click at [302, 515] on div "Sign a transaction" at bounding box center [272, 509] width 96 height 20
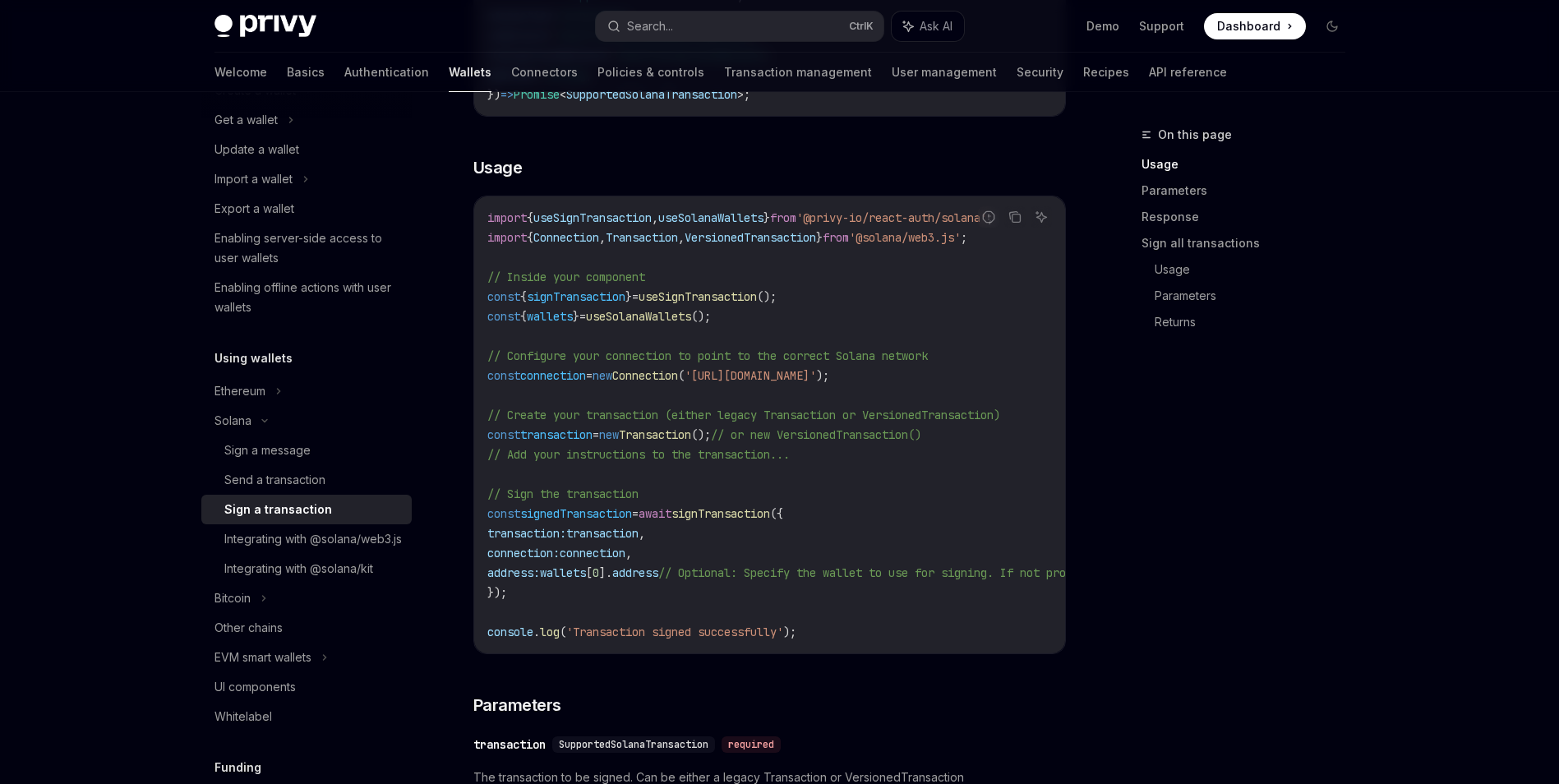
scroll to position [427, 0]
click at [345, 583] on link "Integrating with @solana/kit" at bounding box center [307, 568] width 210 height 30
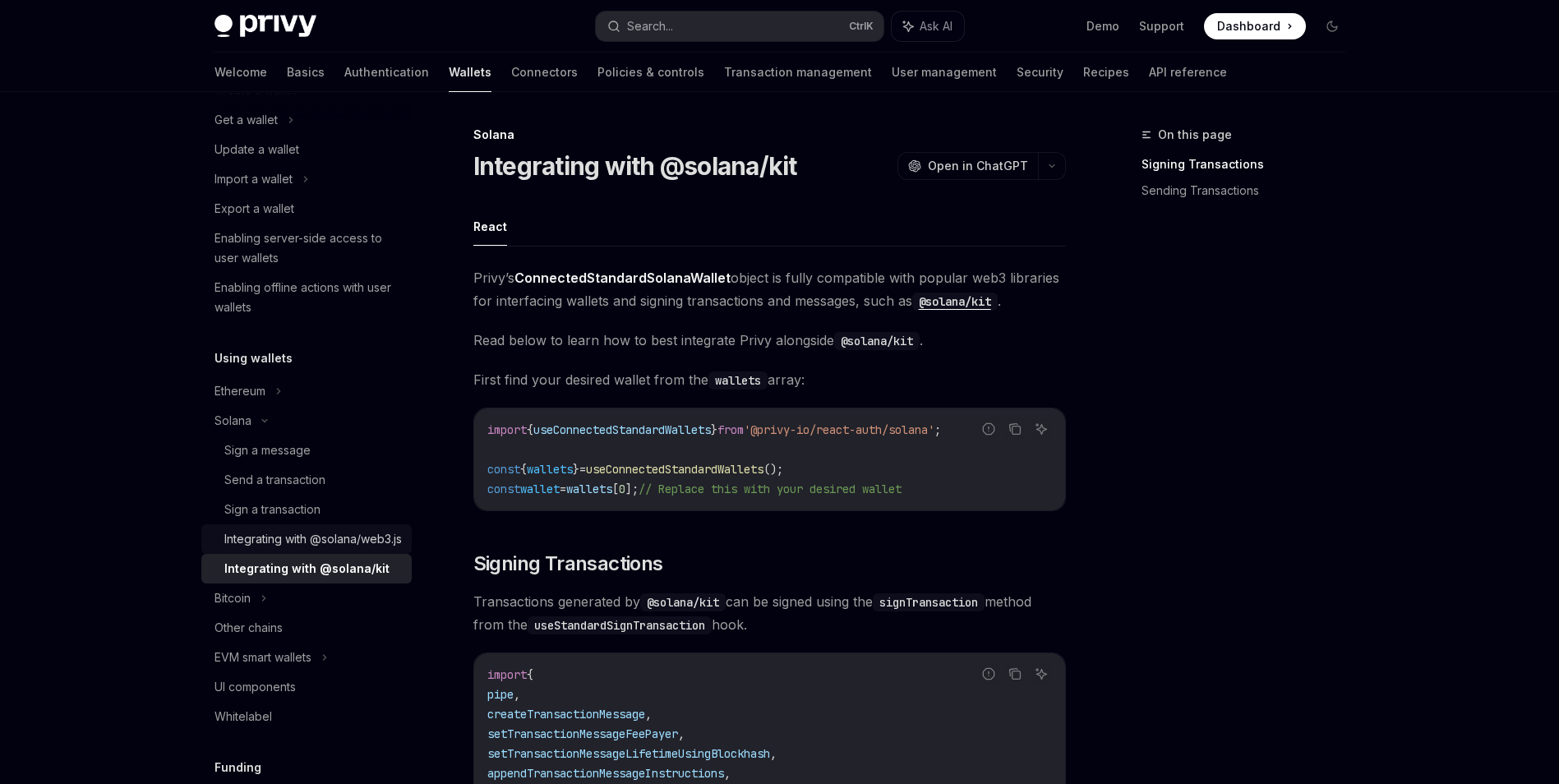
click at [283, 549] on div "Integrating with @solana/web3.js" at bounding box center [313, 539] width 177 height 20
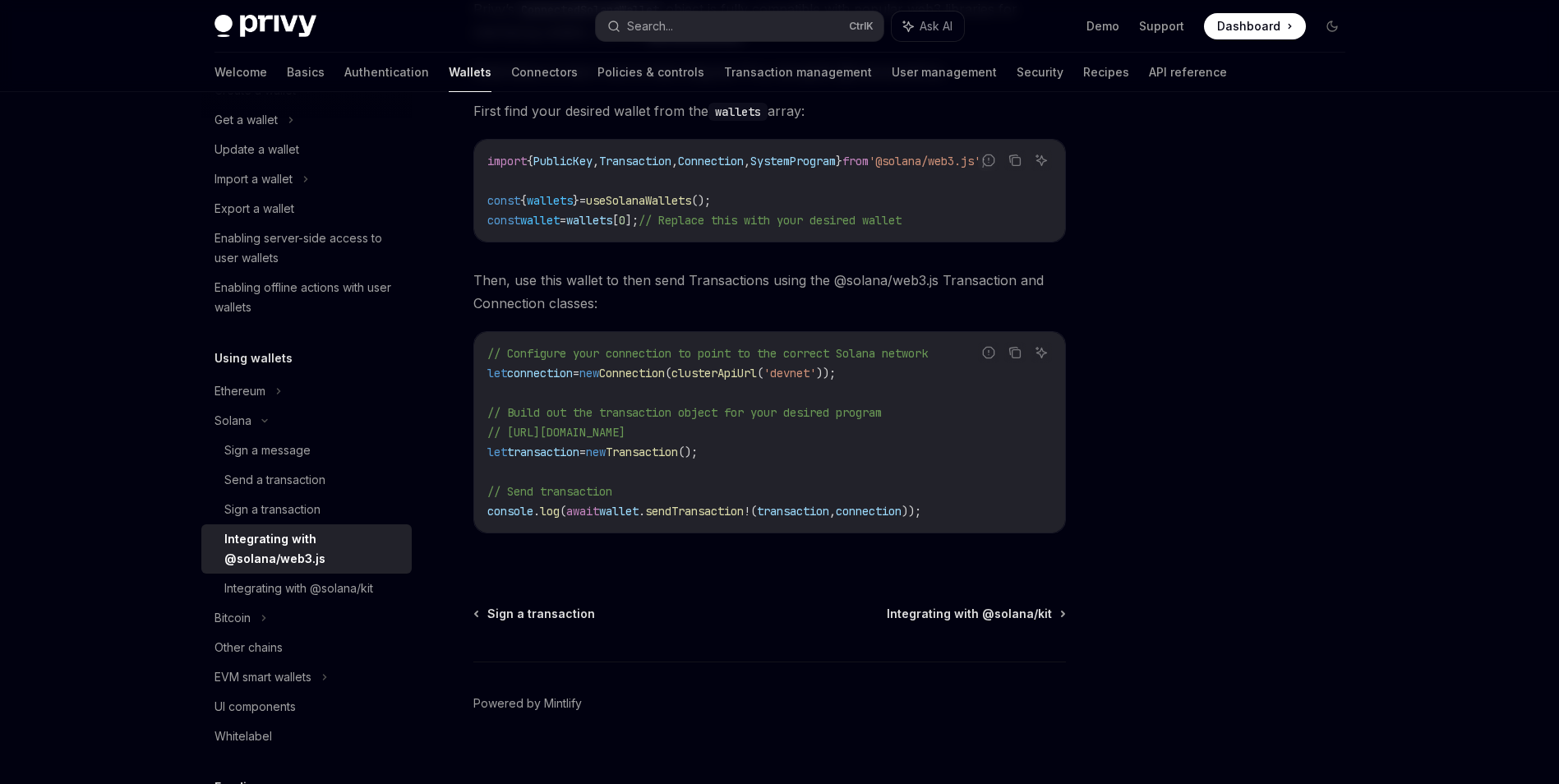
scroll to position [295, 0]
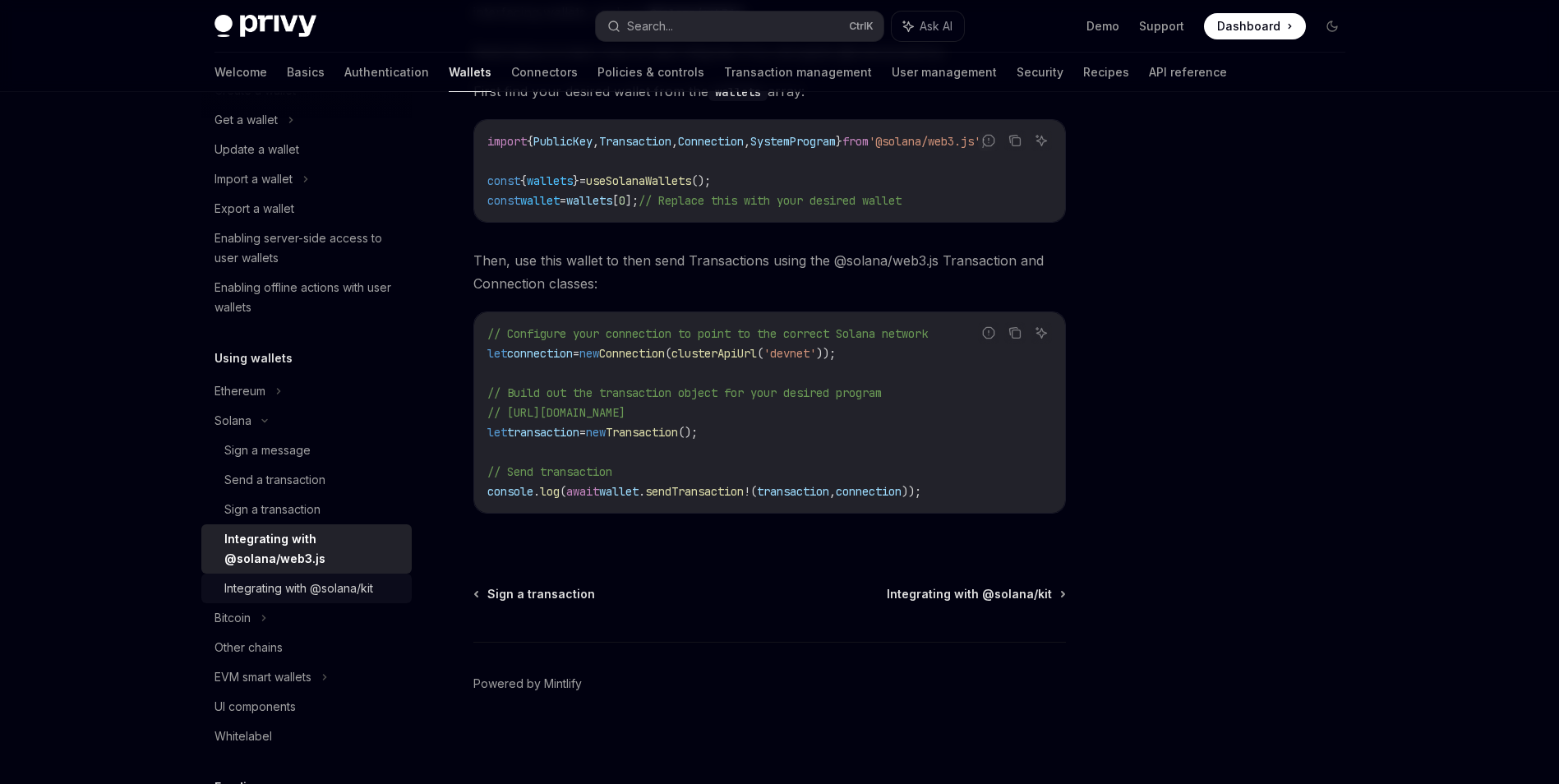
click at [358, 595] on div "Integrating with @solana/kit" at bounding box center [299, 588] width 148 height 20
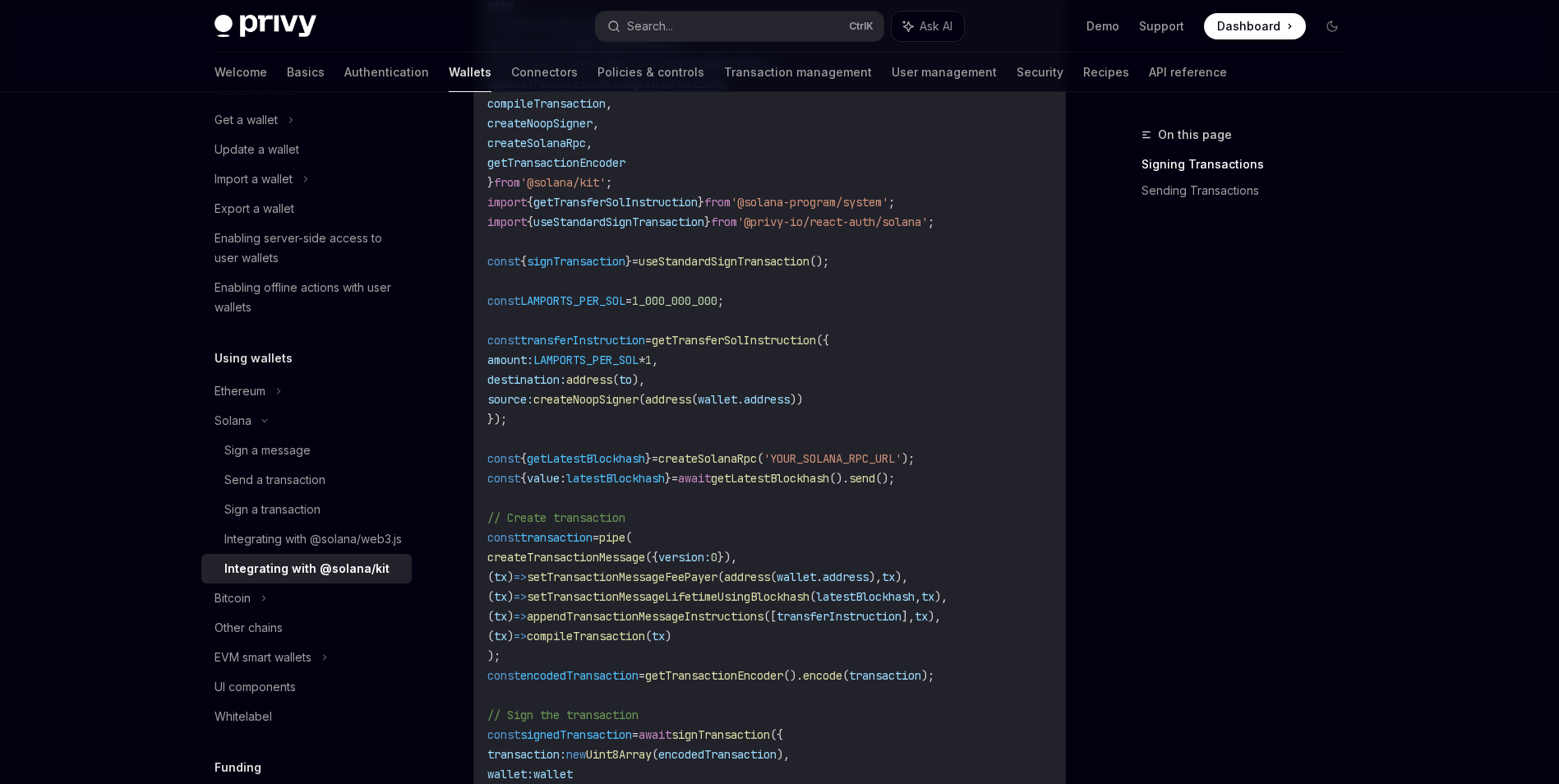
scroll to position [822, 0]
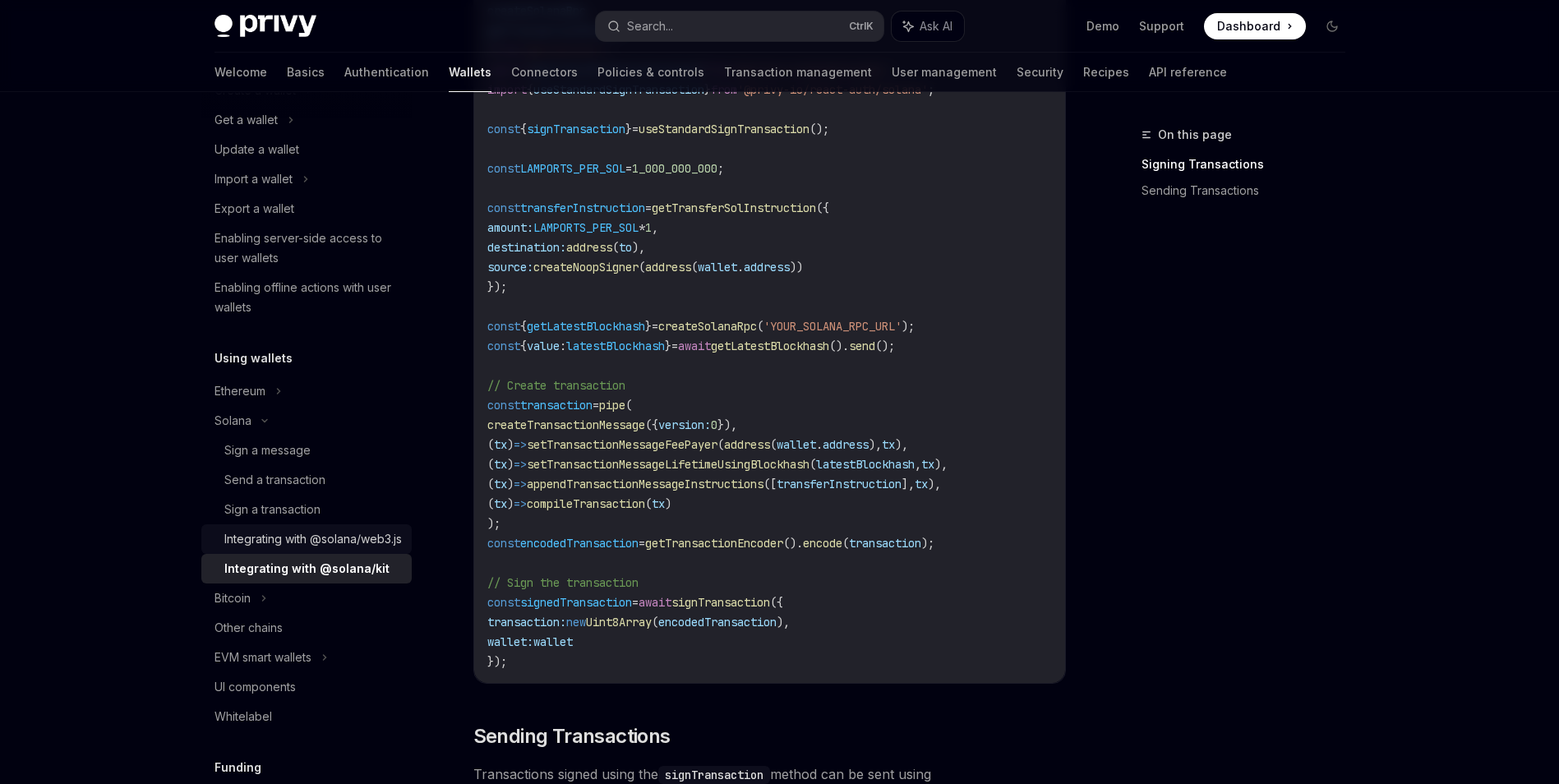
click at [379, 549] on div "Integrating with @solana/web3.js" at bounding box center [313, 539] width 177 height 20
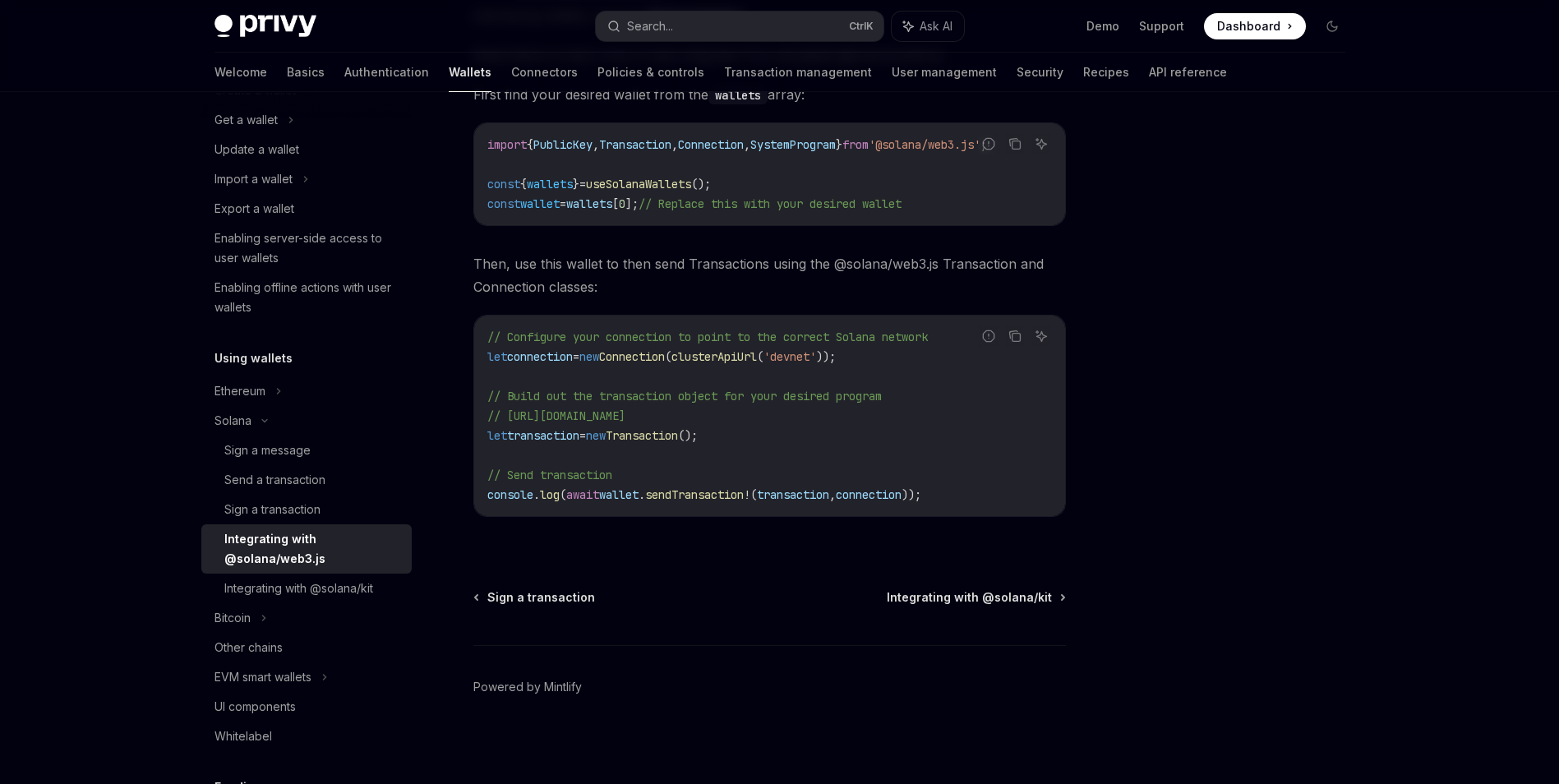
scroll to position [295, 0]
click at [362, 594] on div "Integrating with @solana/kit" at bounding box center [299, 588] width 148 height 20
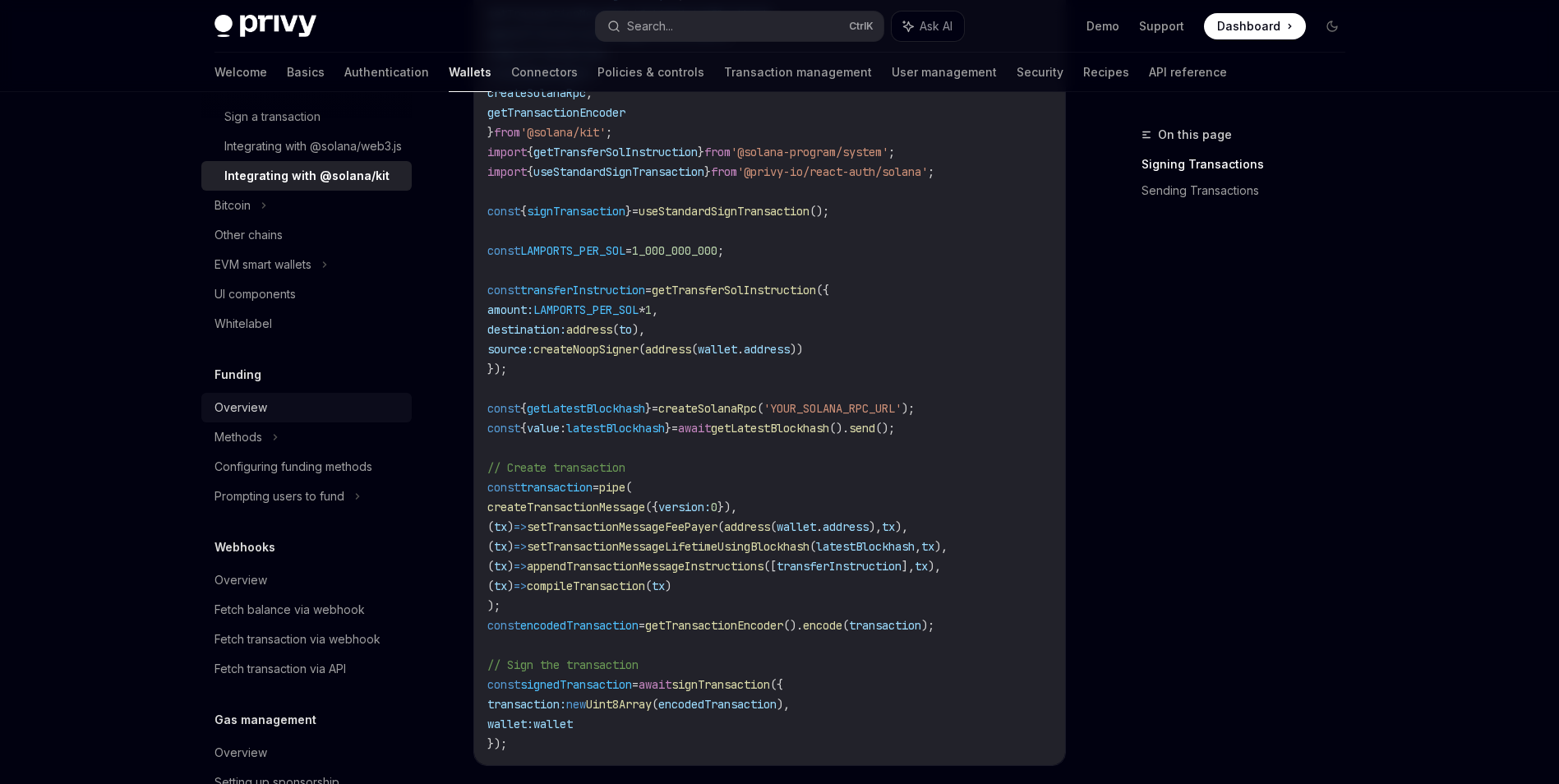
scroll to position [246, 0]
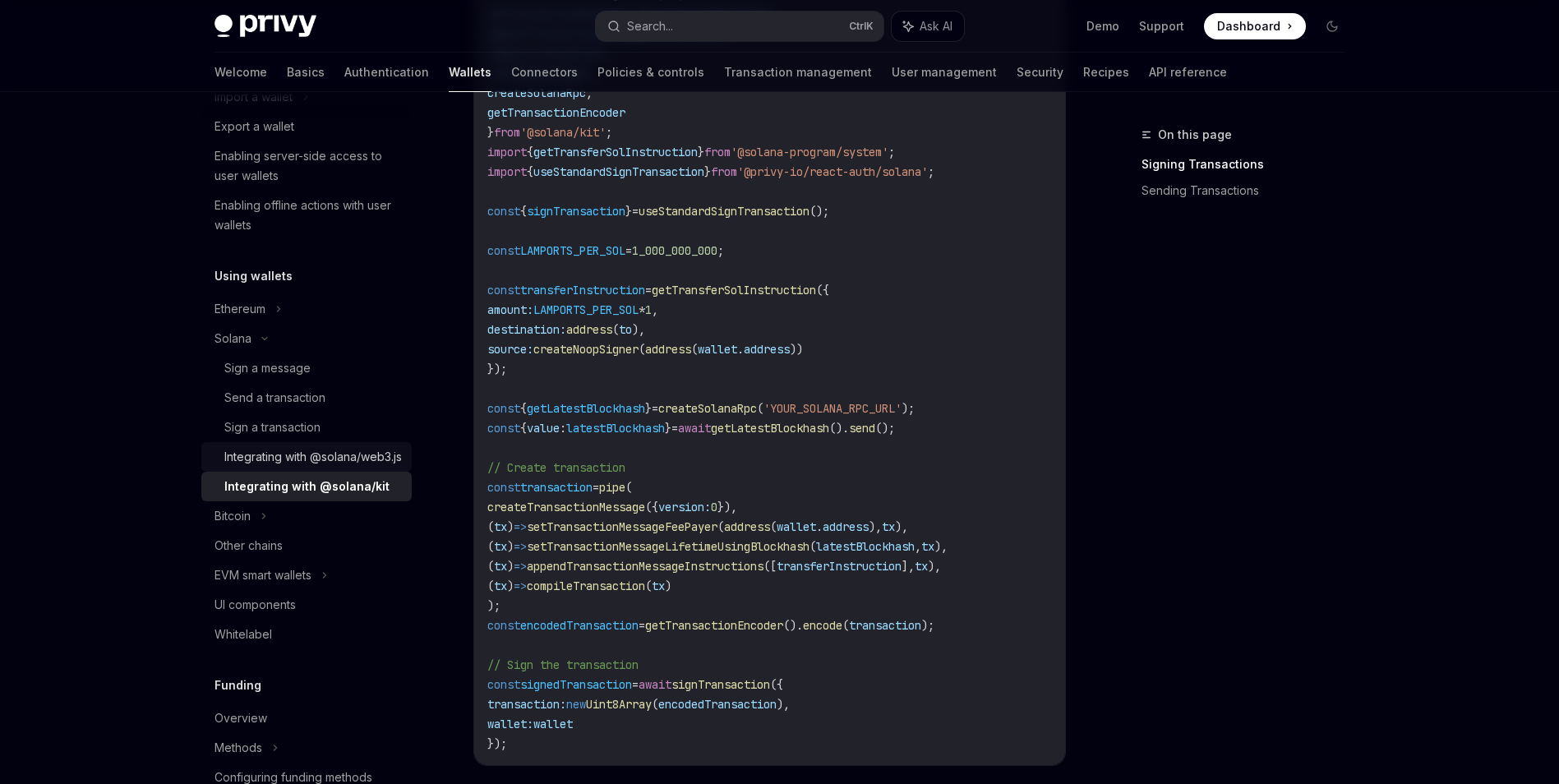
click at [339, 467] on div "Integrating with @solana/web3.js" at bounding box center [313, 457] width 177 height 20
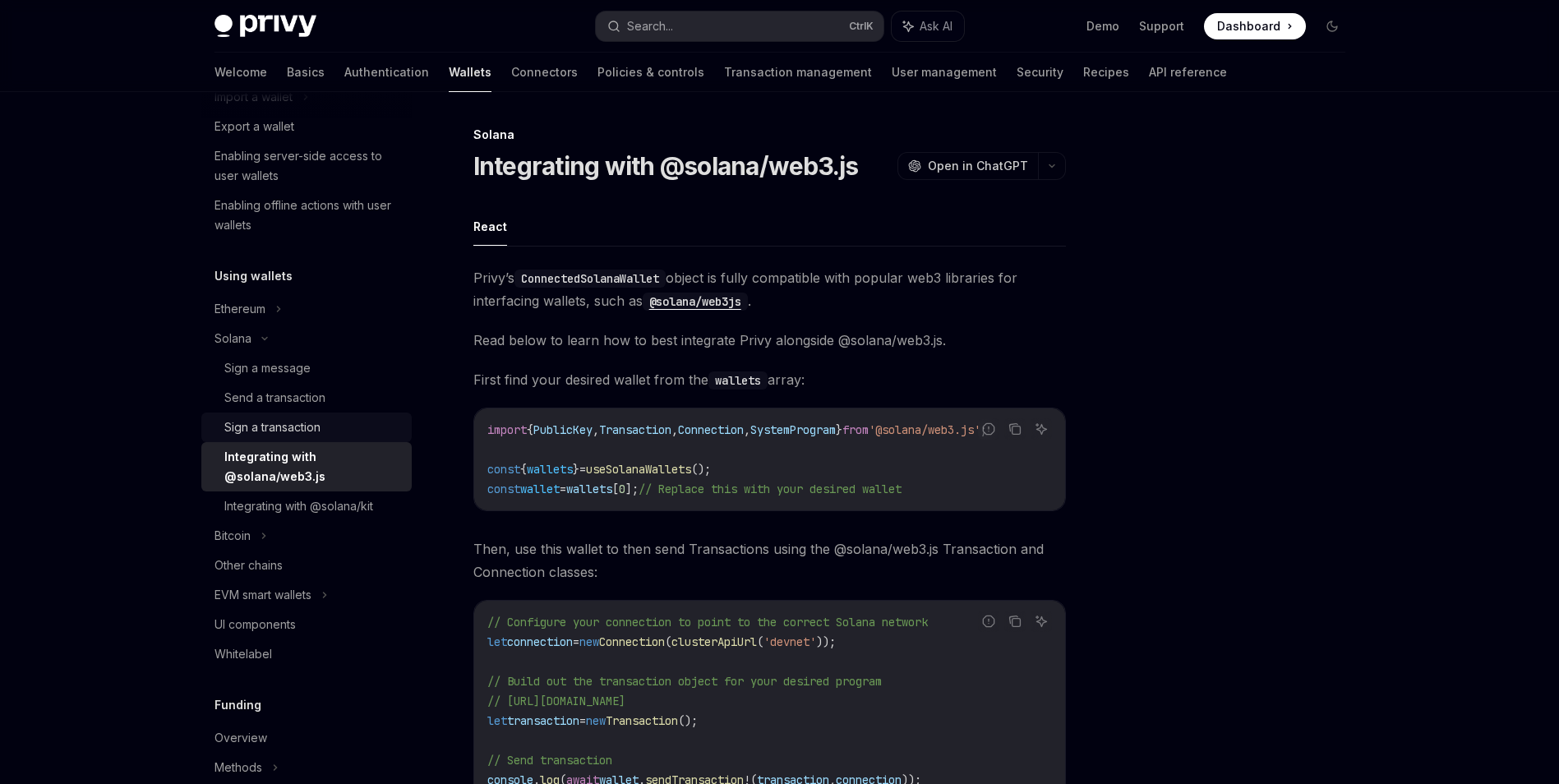
click at [340, 431] on div "Sign a transaction" at bounding box center [313, 427] width 177 height 20
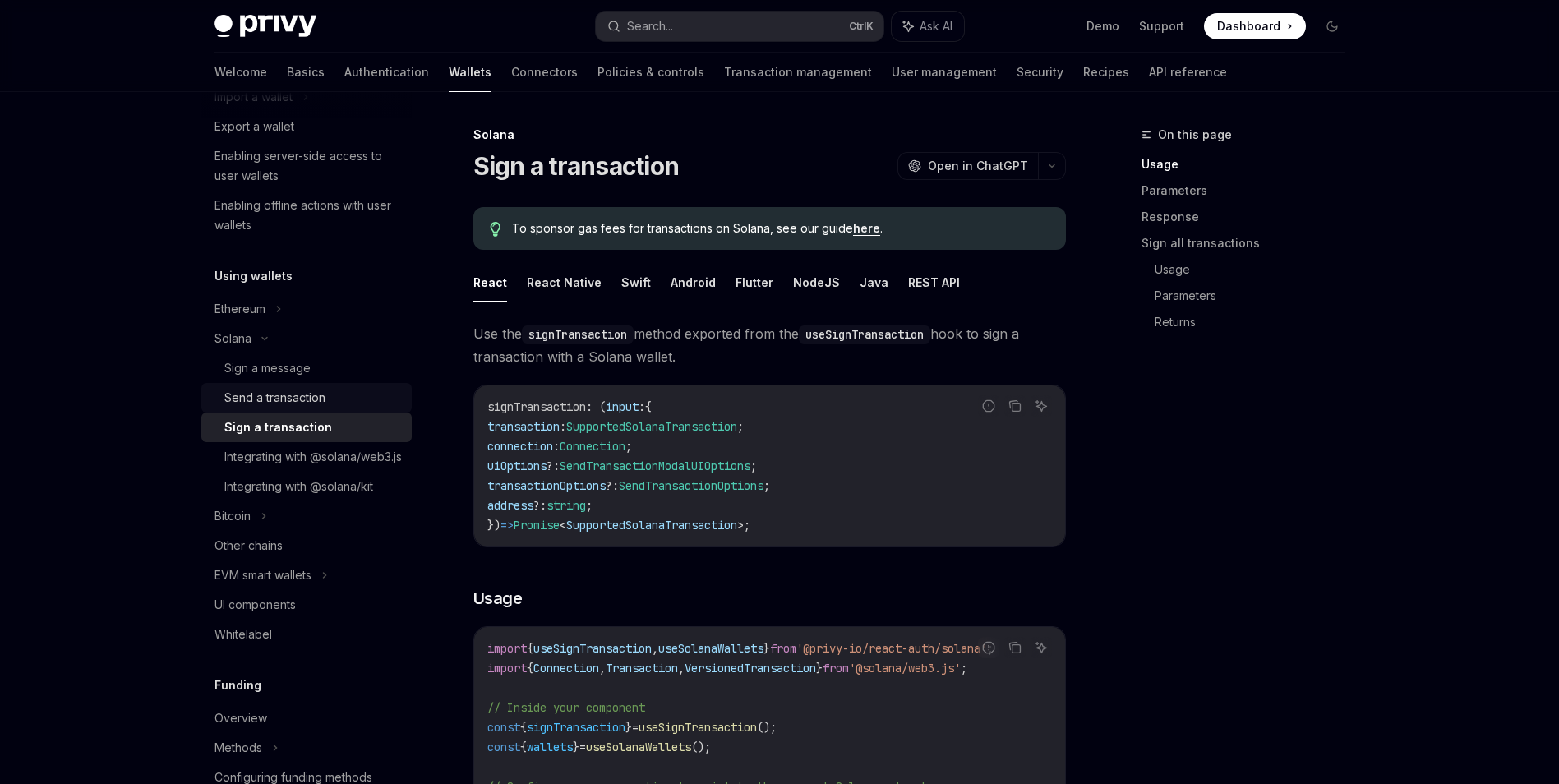
click at [286, 385] on link "Send a transaction" at bounding box center [307, 398] width 210 height 30
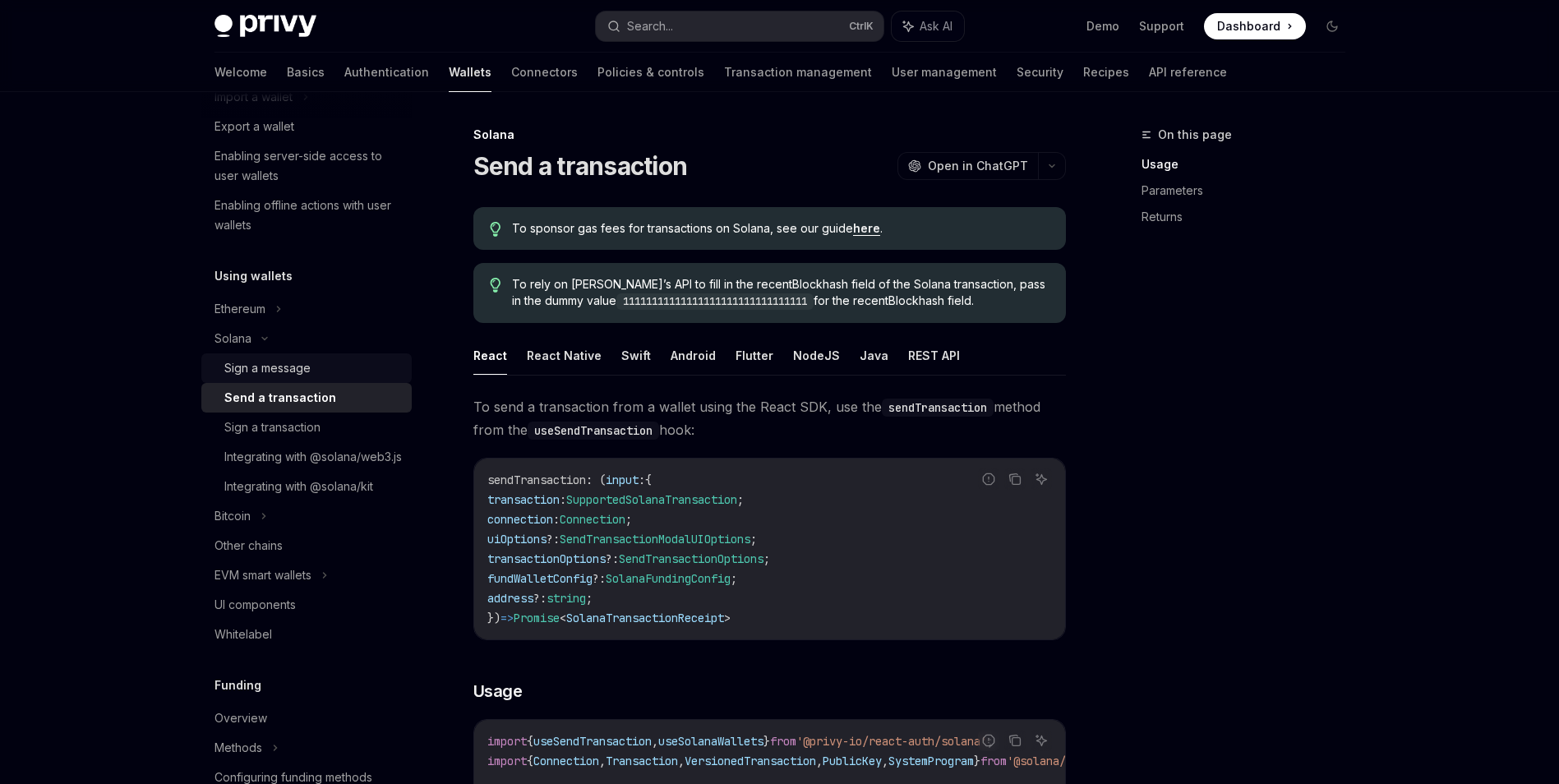
click at [307, 374] on div "Sign a message" at bounding box center [267, 368] width 86 height 20
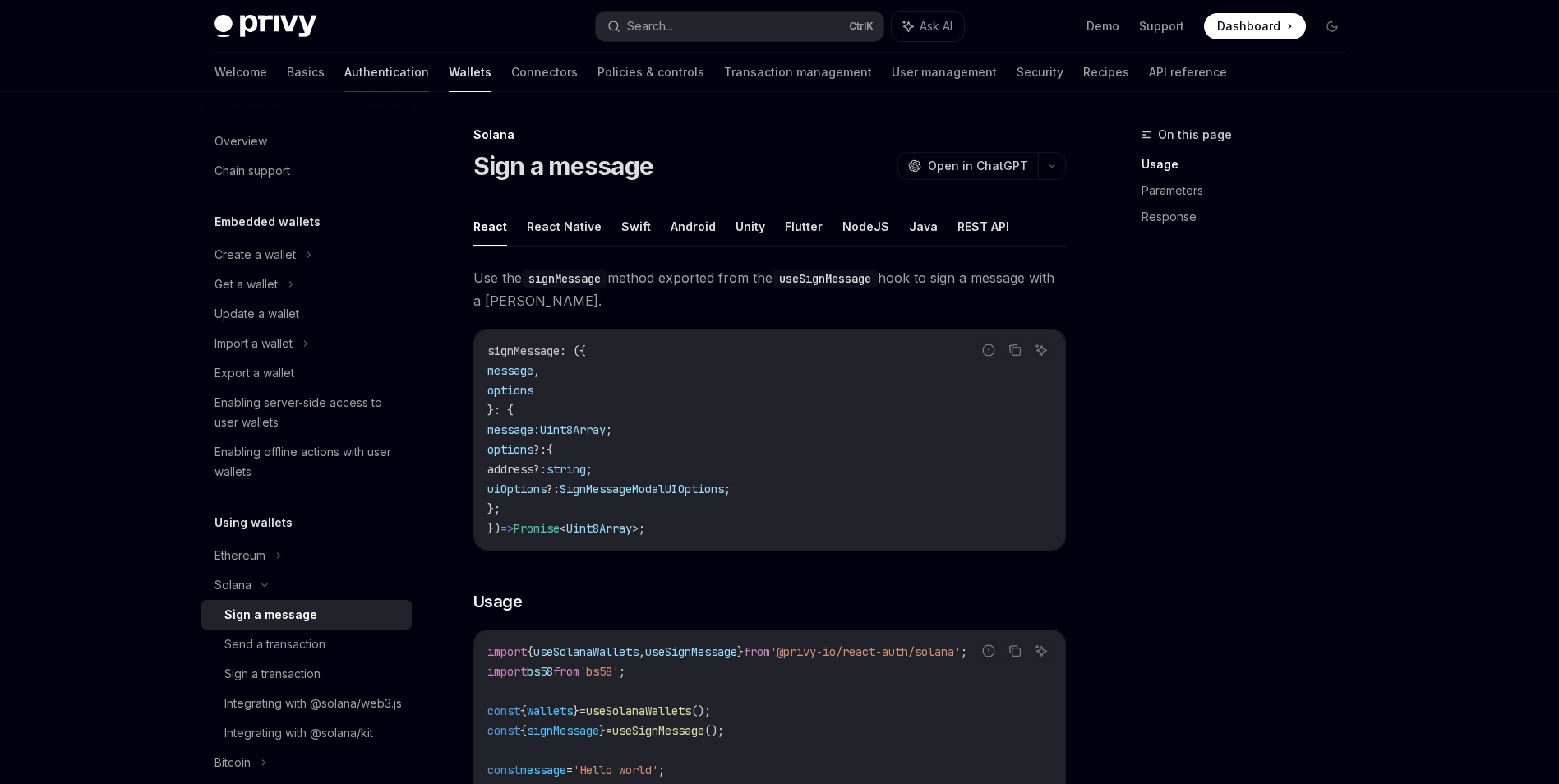
click at [344, 72] on link "Authentication" at bounding box center [386, 72] width 85 height 39
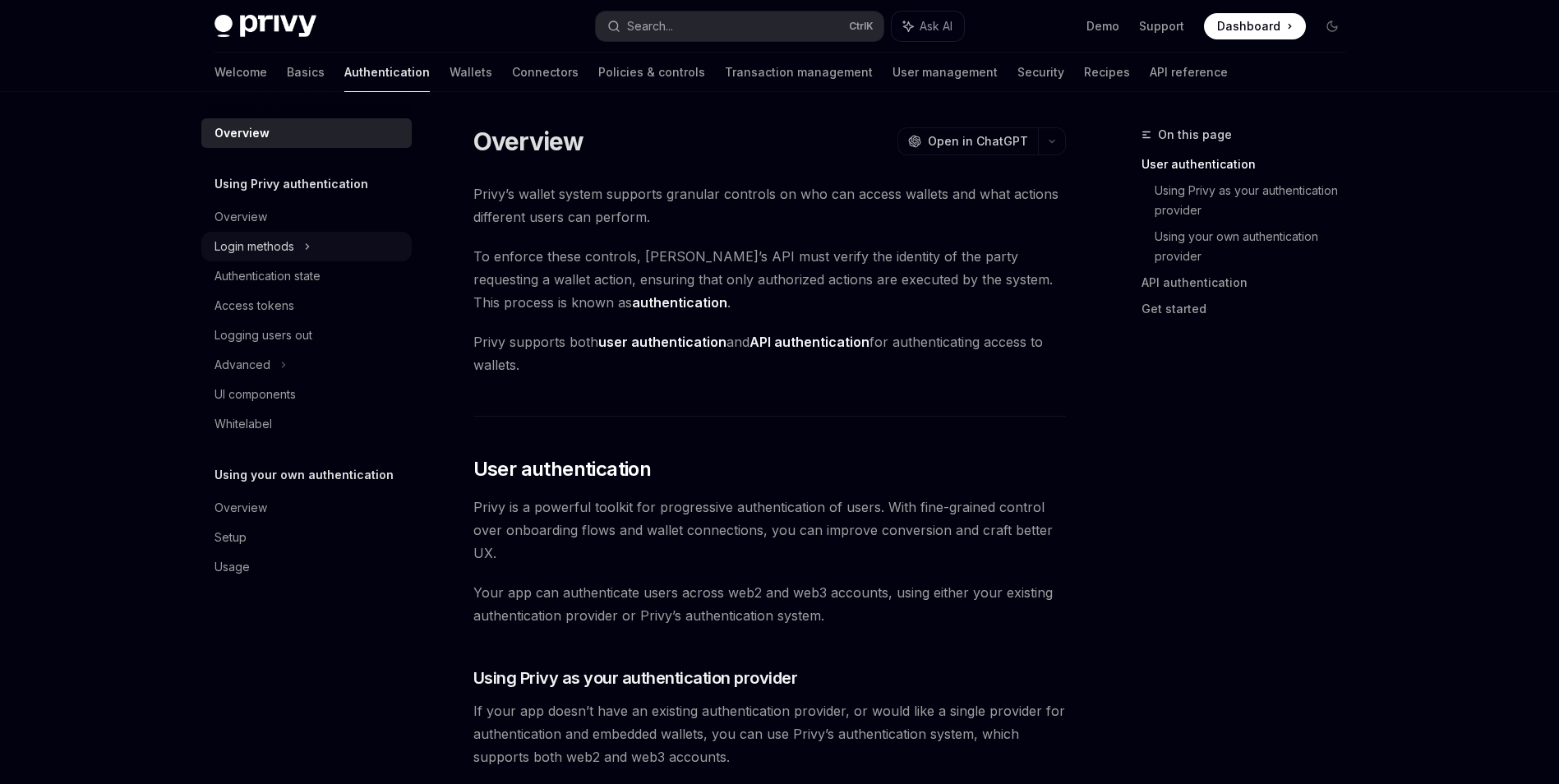
click at [339, 242] on div "Login methods" at bounding box center [307, 246] width 210 height 30
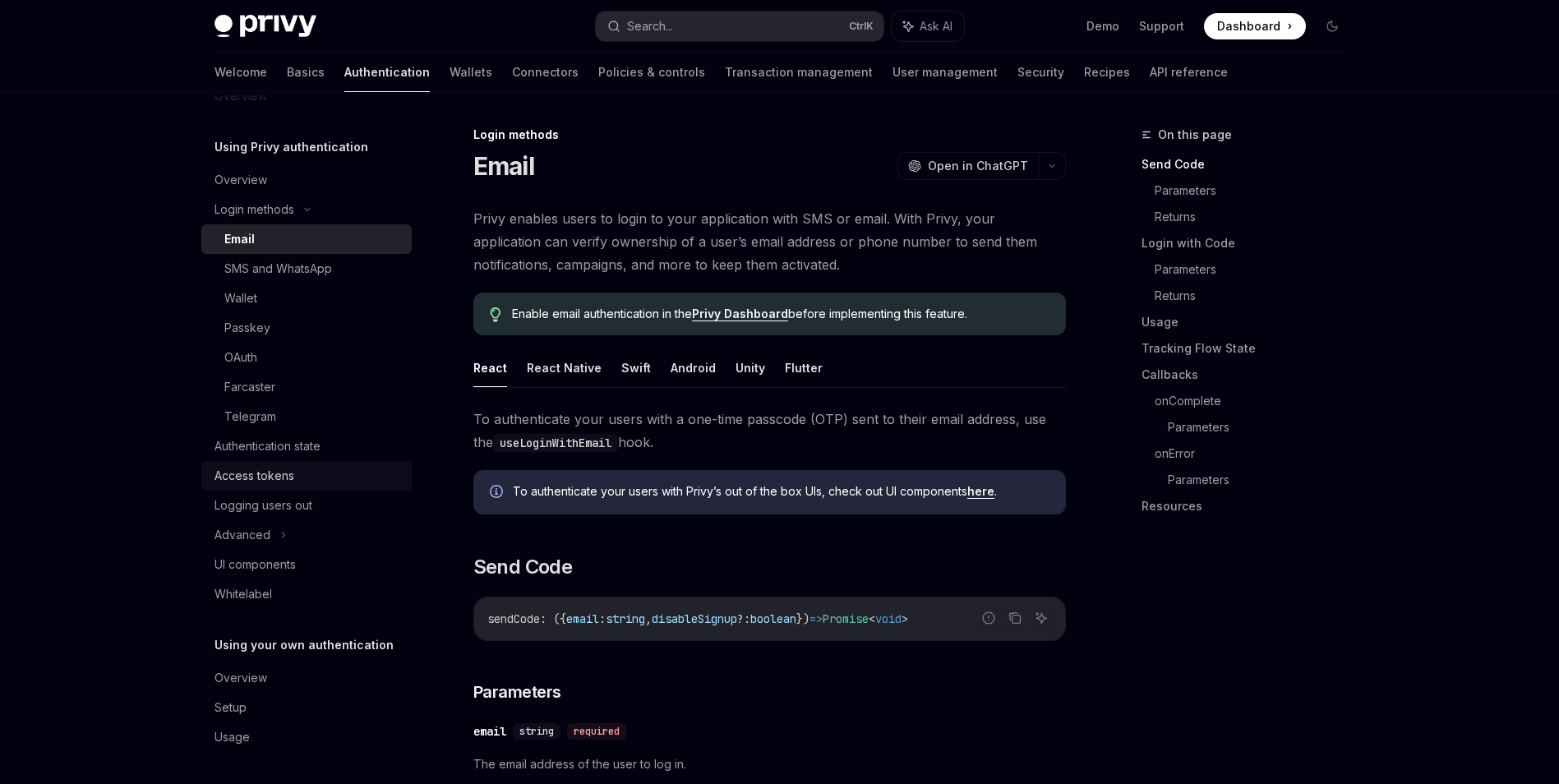
scroll to position [38, 0]
click at [324, 534] on div "Advanced" at bounding box center [307, 534] width 210 height 30
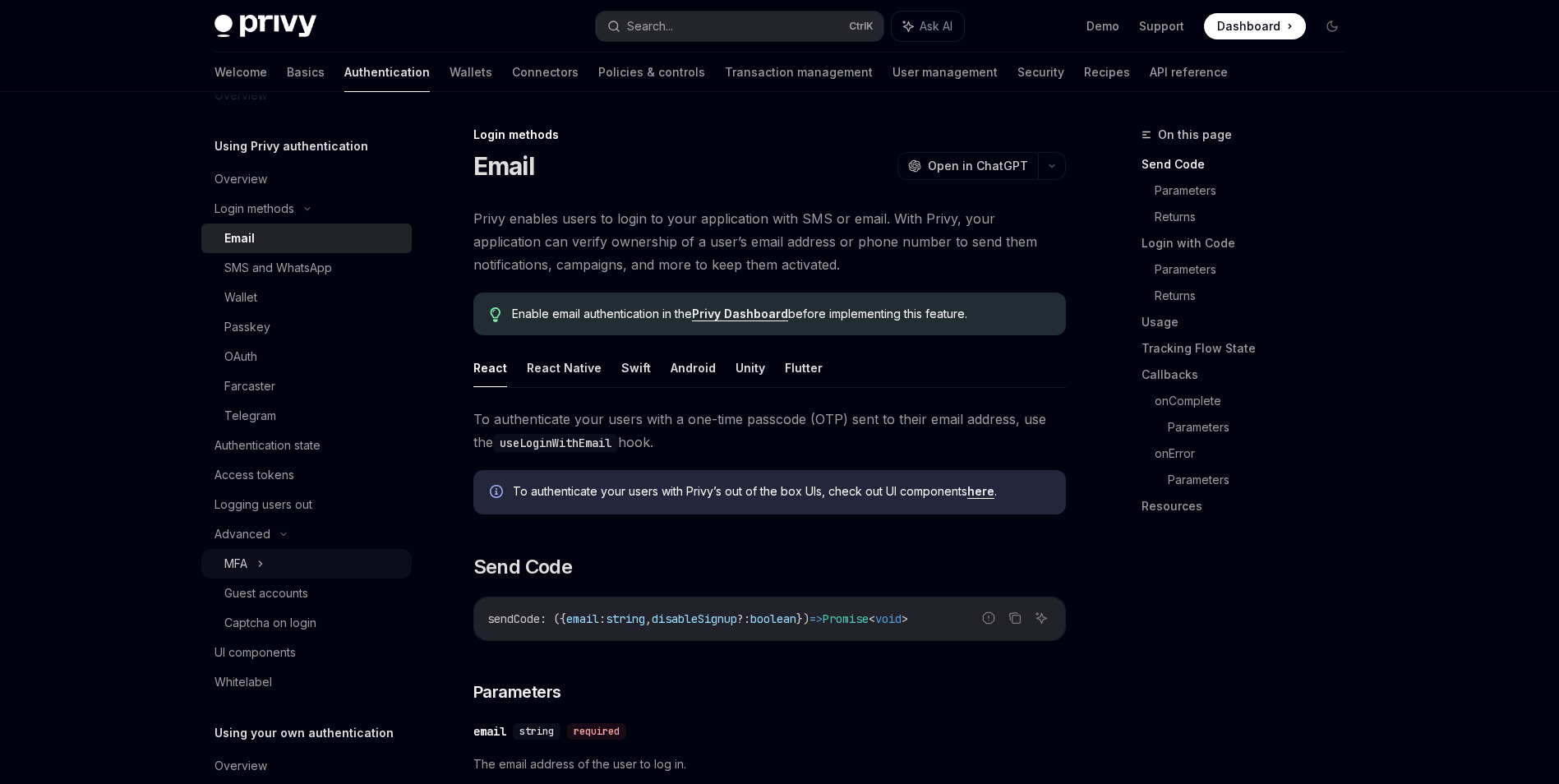
click at [326, 560] on div "MFA" at bounding box center [307, 564] width 210 height 30
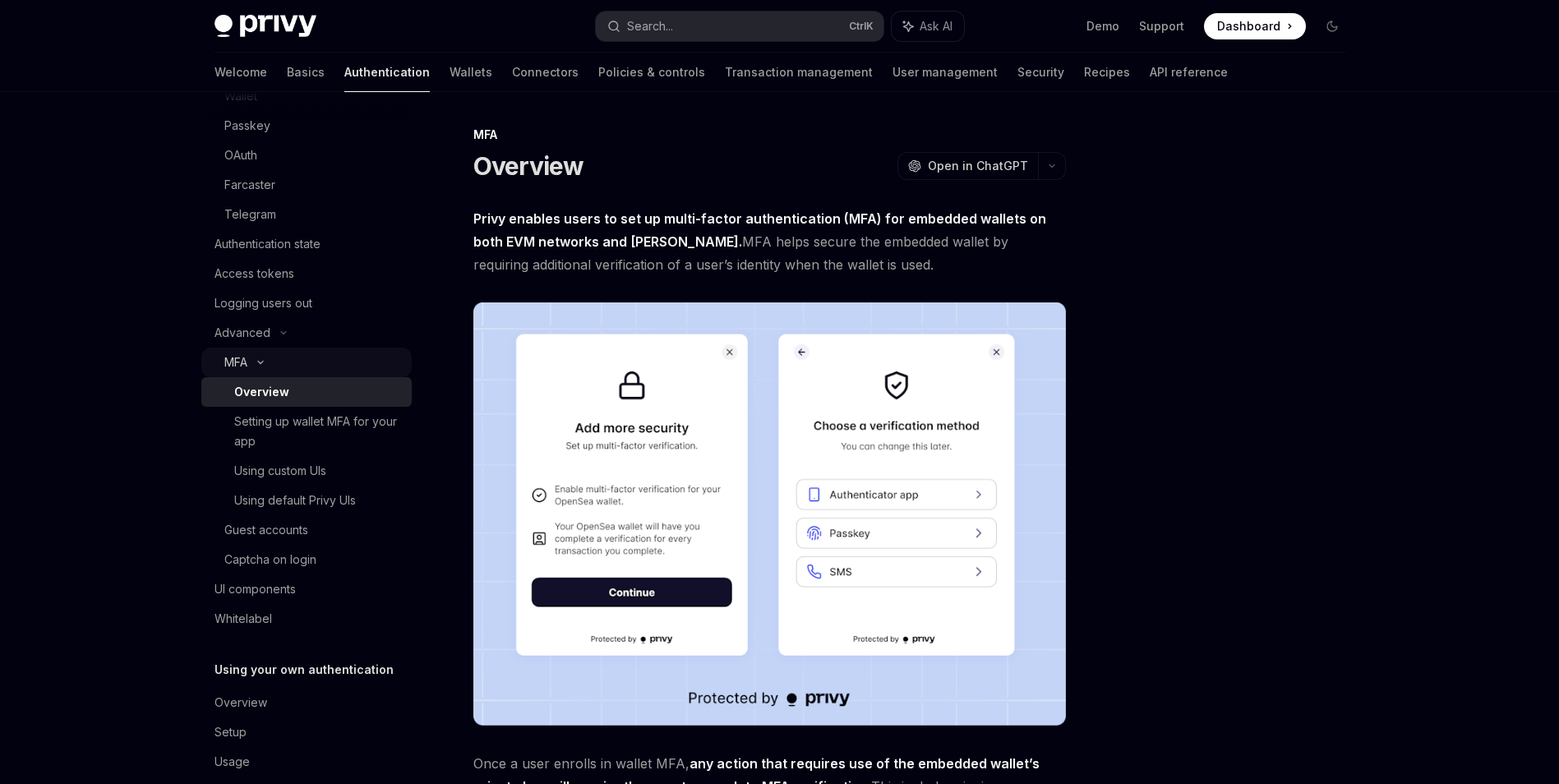
scroll to position [265, 0]
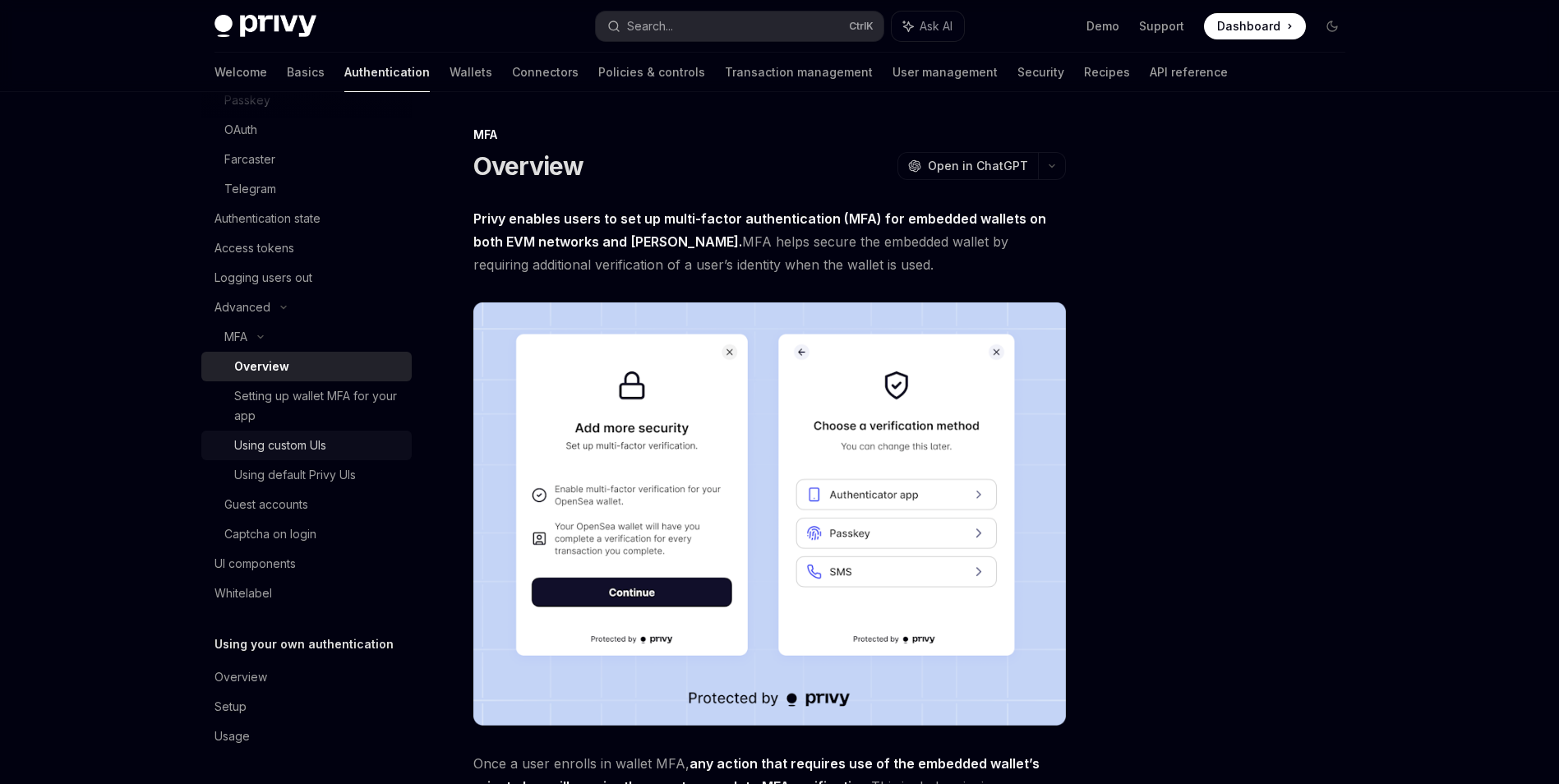
click at [357, 450] on div "Using custom UIs" at bounding box center [318, 445] width 168 height 20
type textarea "*"
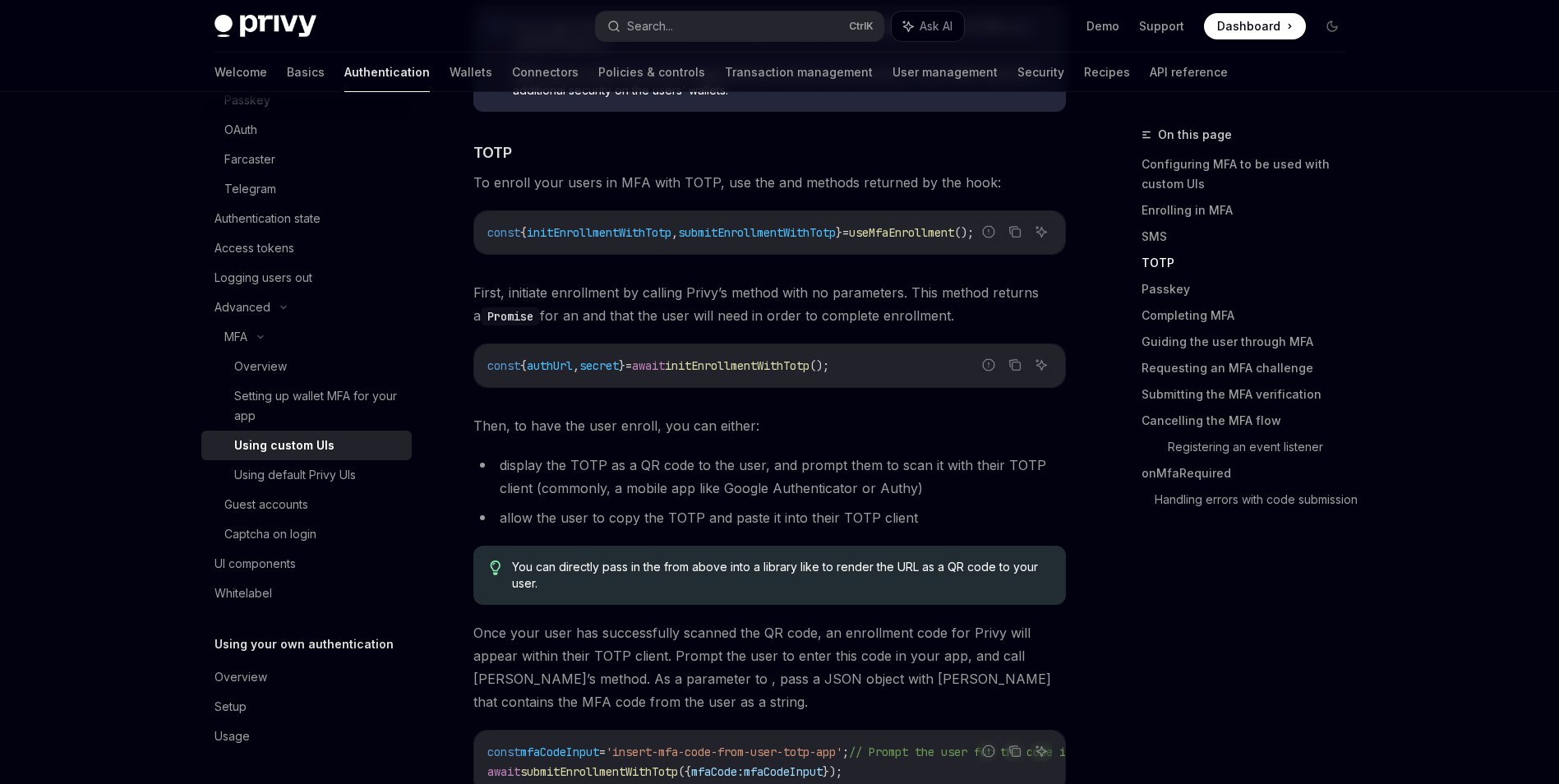
scroll to position [2136, 0]
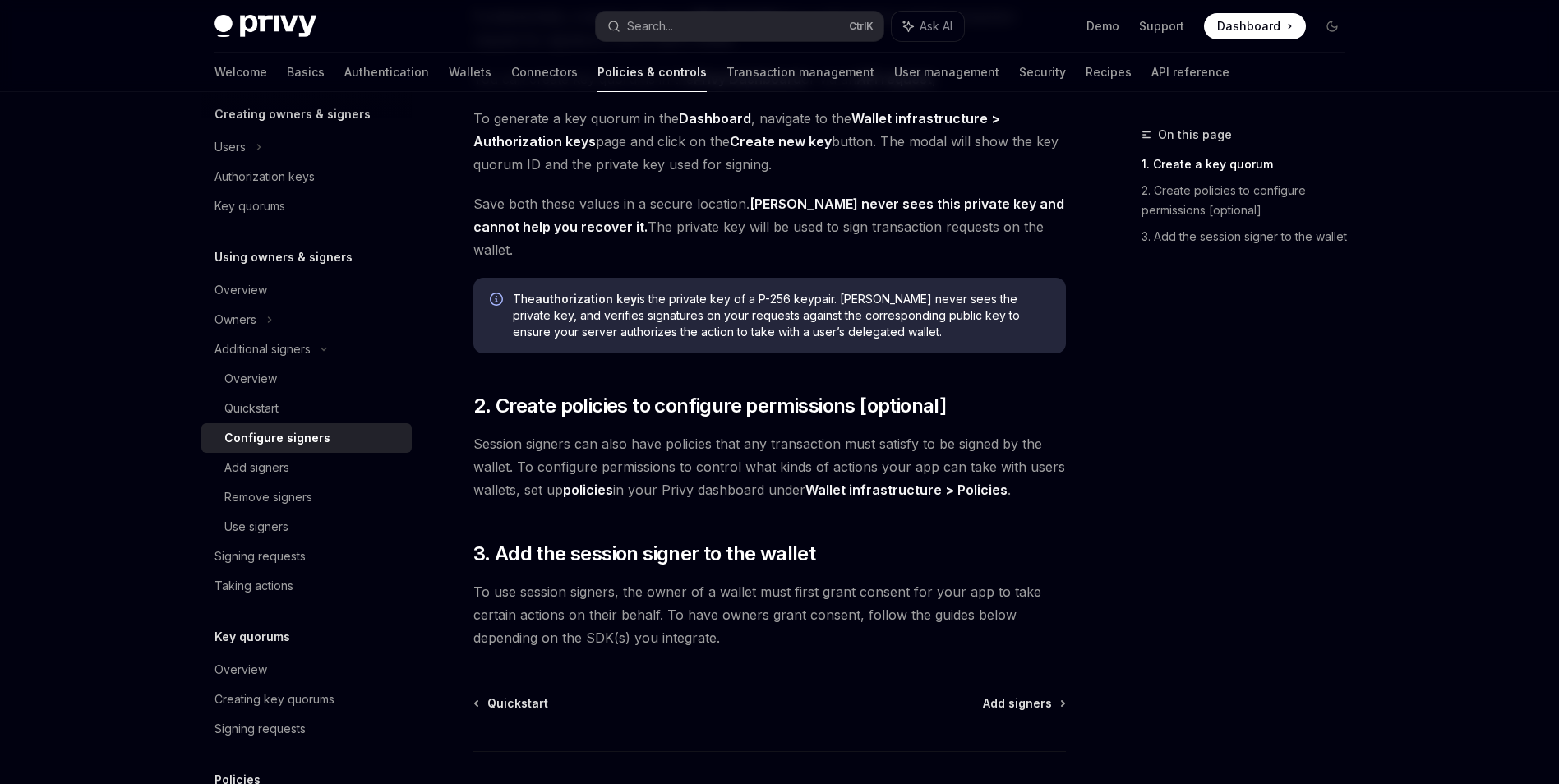
scroll to position [328, 0]
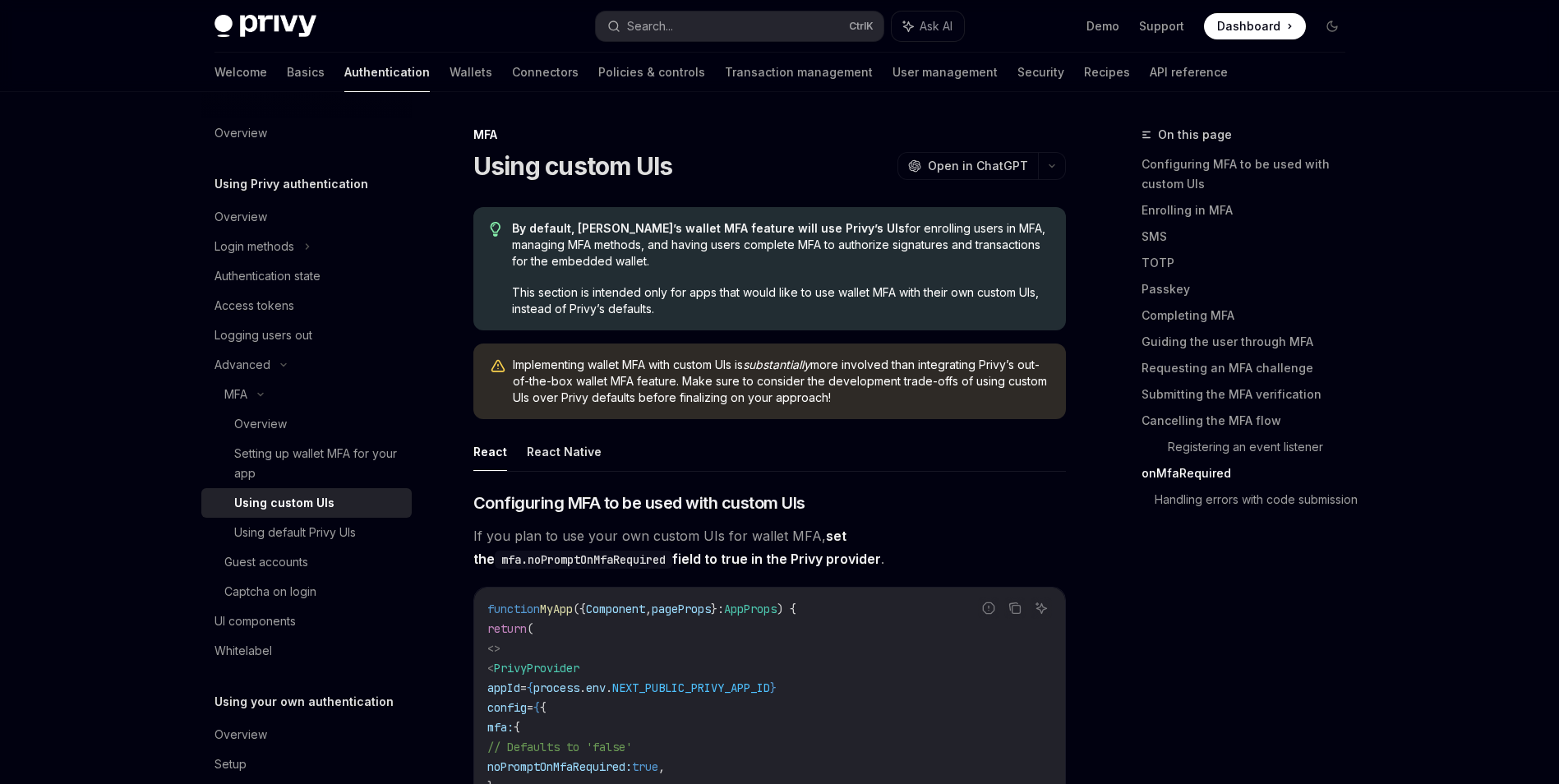
scroll to position [5773, 0]
